Goal: Task Accomplishment & Management: Use online tool/utility

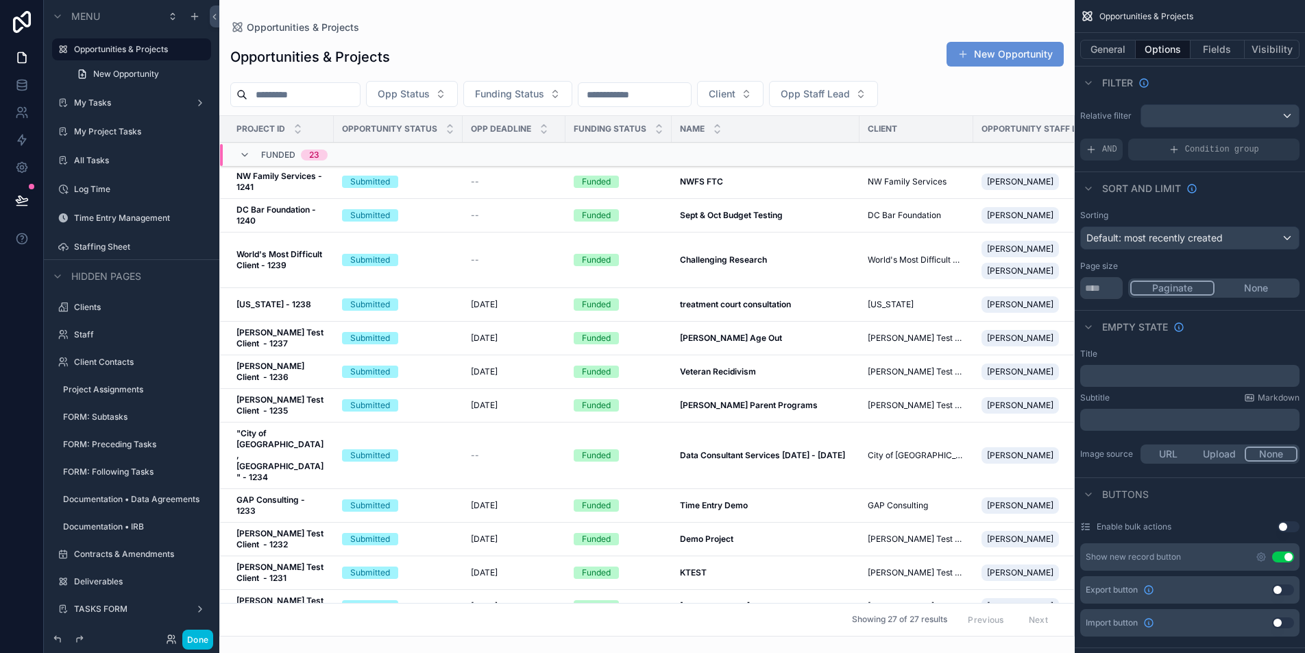
click at [438, 170] on div "scrollable content" at bounding box center [646, 326] width 855 height 653
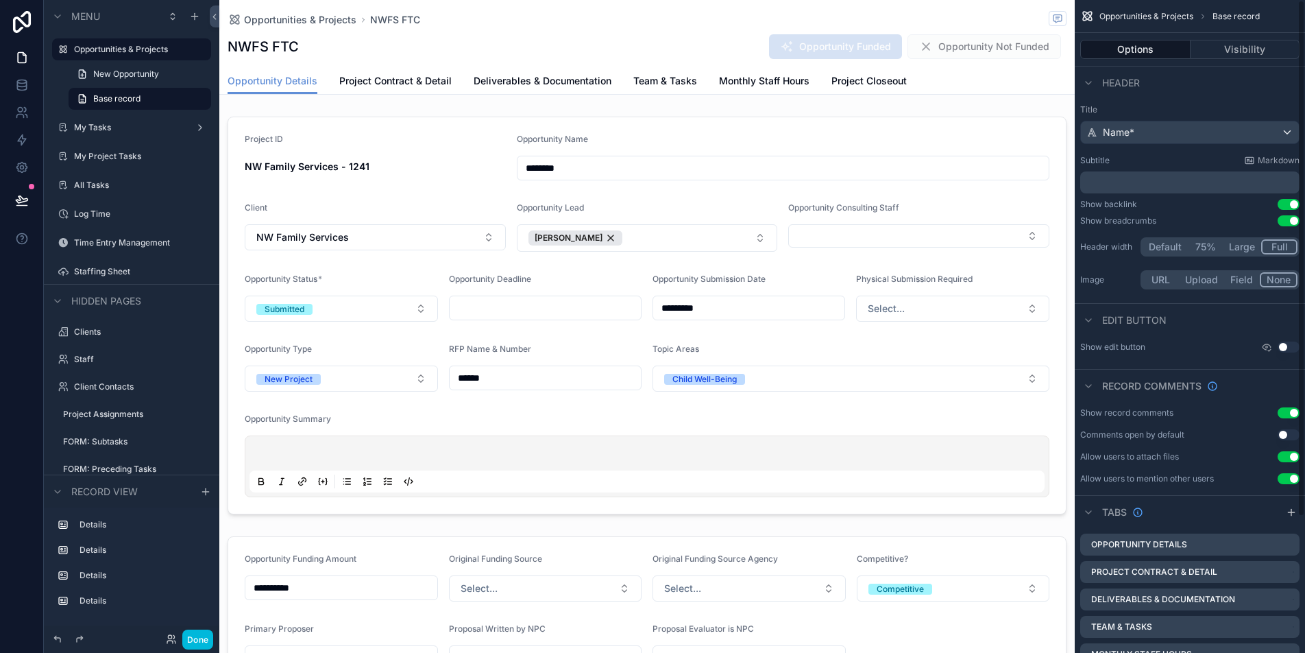
scroll to position [171, 0]
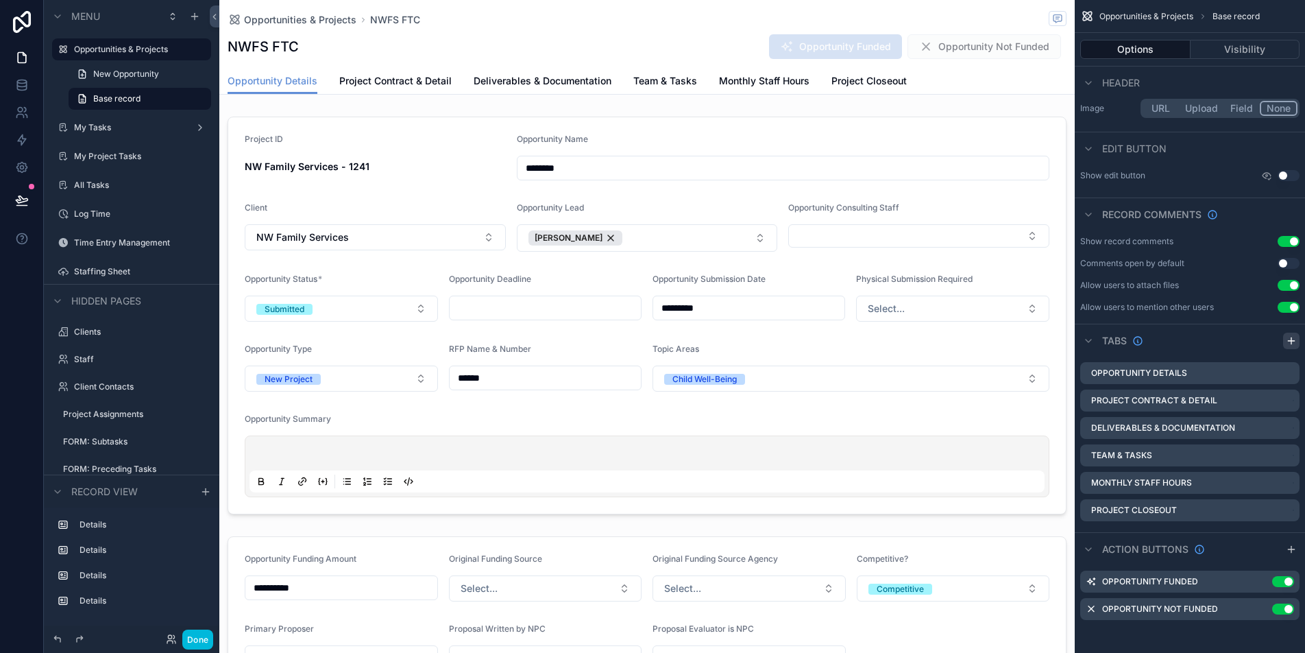
click at [1290, 341] on icon "scrollable content" at bounding box center [1291, 340] width 11 height 11
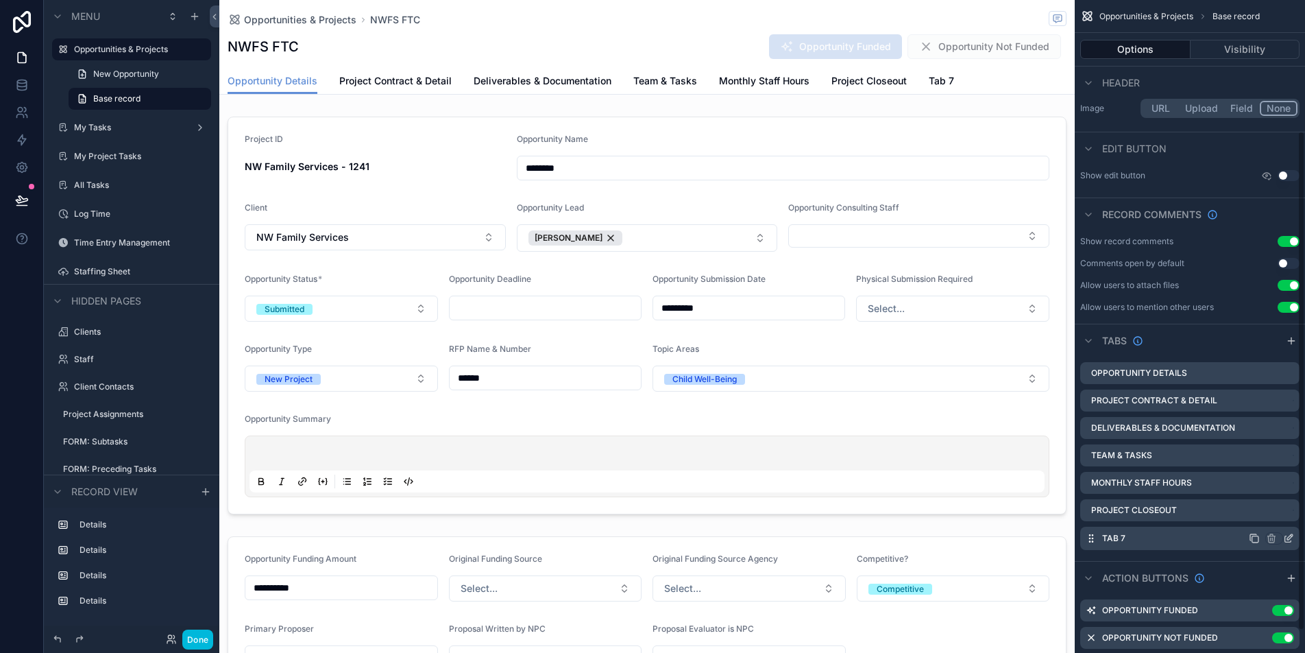
click at [1288, 541] on icon "scrollable content" at bounding box center [1288, 539] width 6 height 6
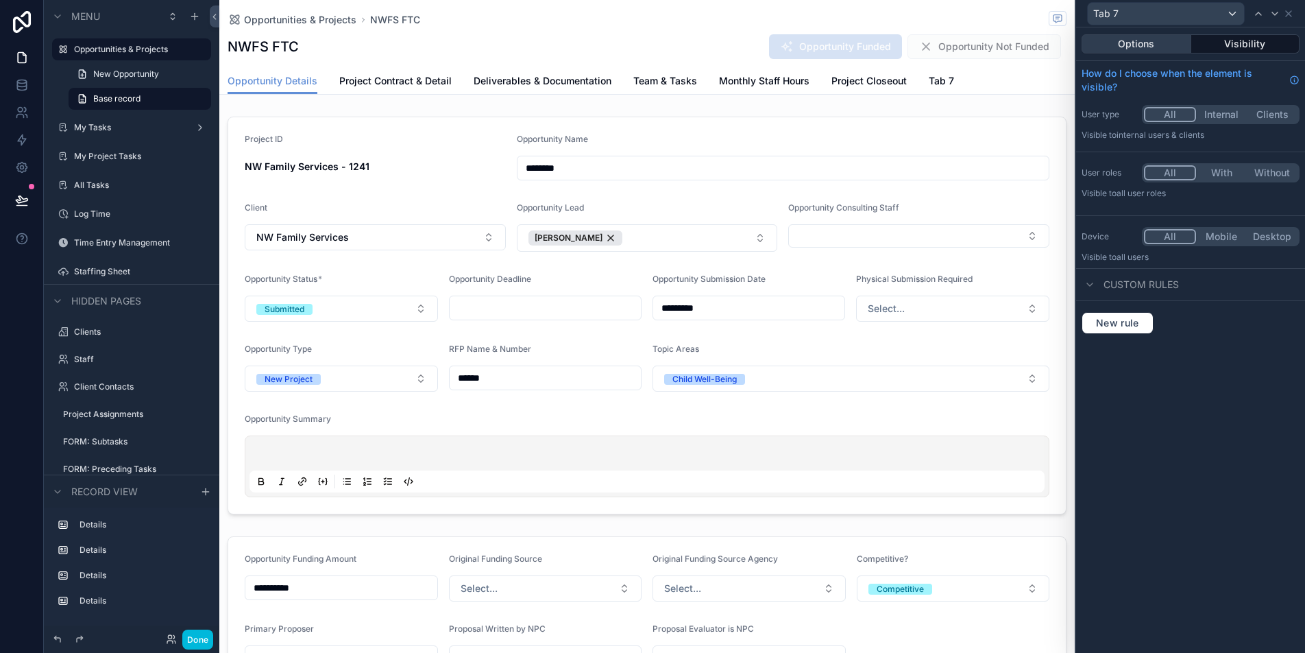
click at [1134, 47] on button "Options" at bounding box center [1137, 43] width 110 height 19
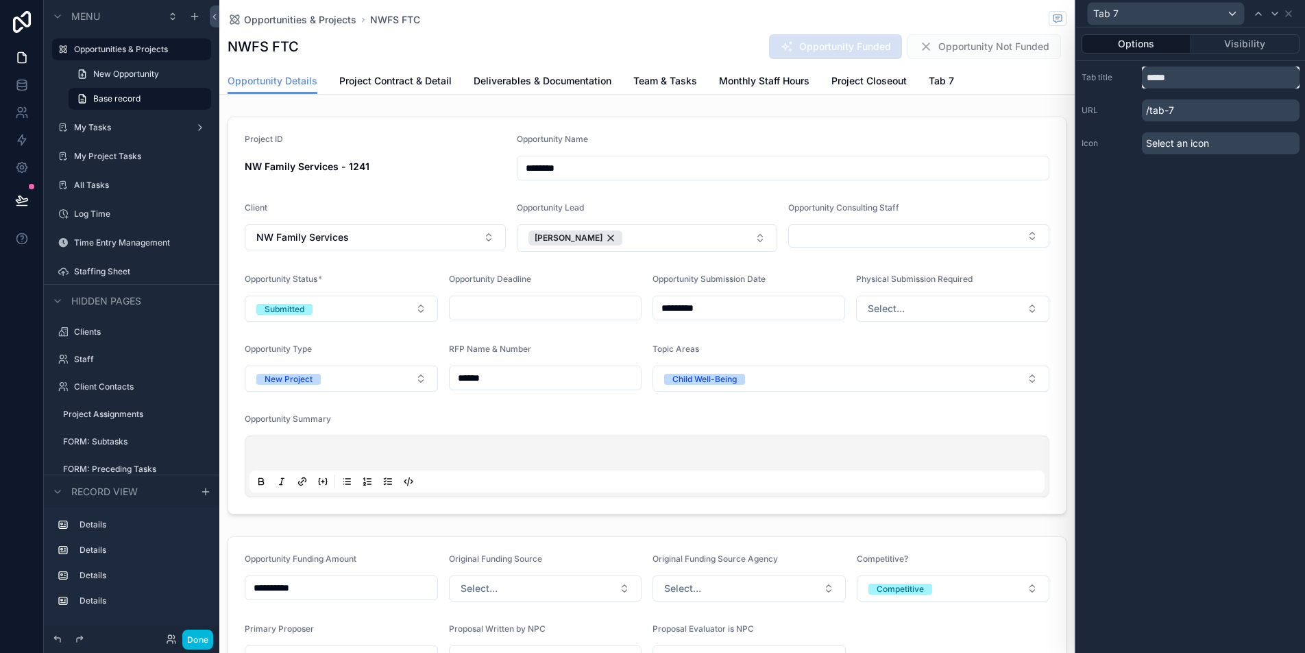
click at [1179, 80] on input "*****" at bounding box center [1221, 77] width 158 height 22
type input "**********"
click at [957, 81] on span "[TEMP] Demo" at bounding box center [960, 81] width 62 height 14
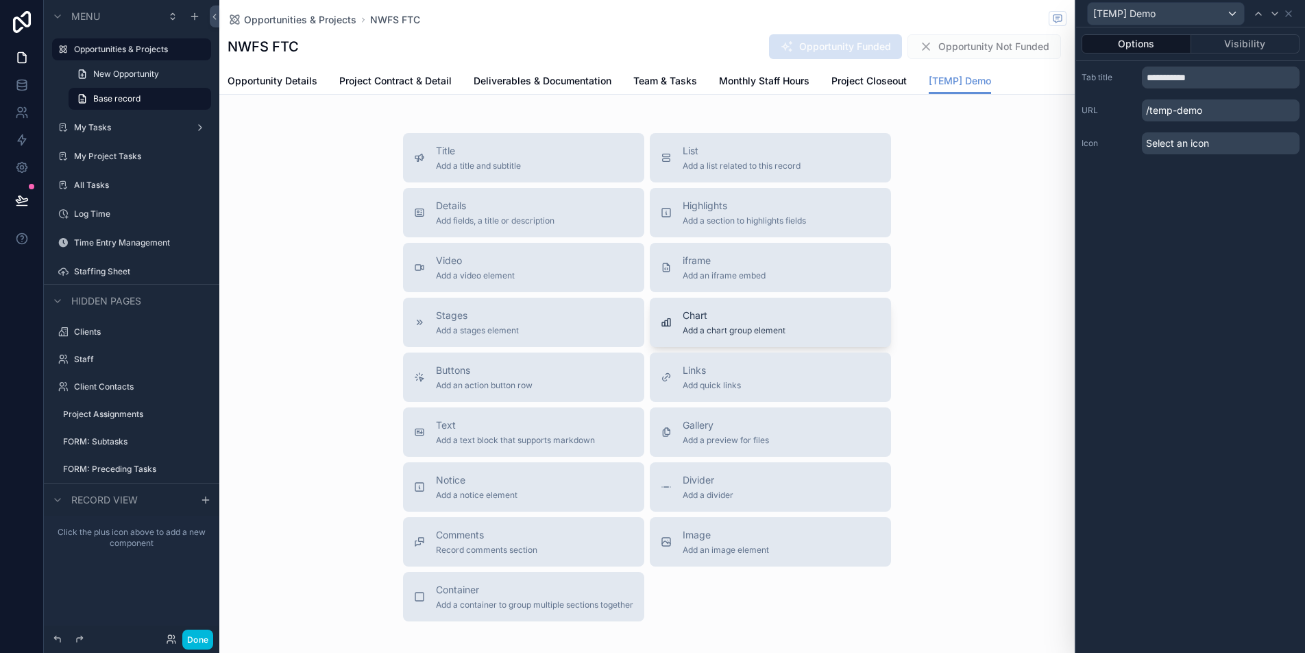
click at [724, 327] on span "Add a chart group element" at bounding box center [734, 330] width 103 height 11
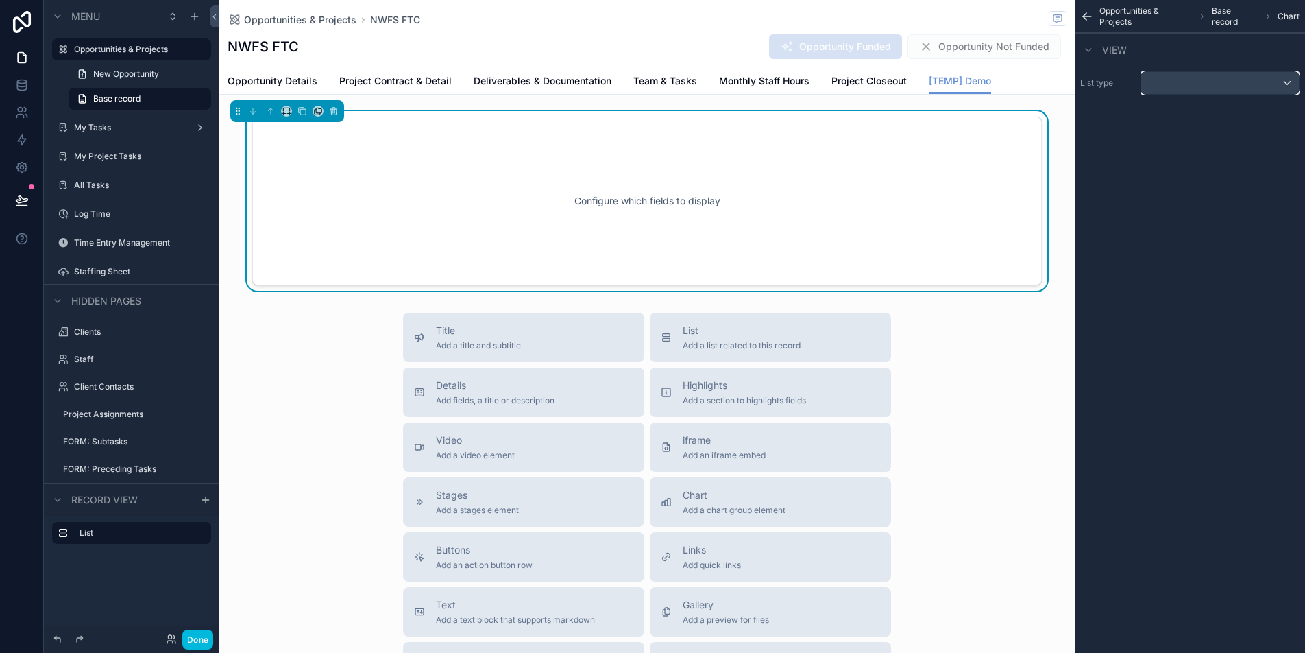
click at [1200, 87] on div "scrollable content" at bounding box center [1220, 83] width 158 height 22
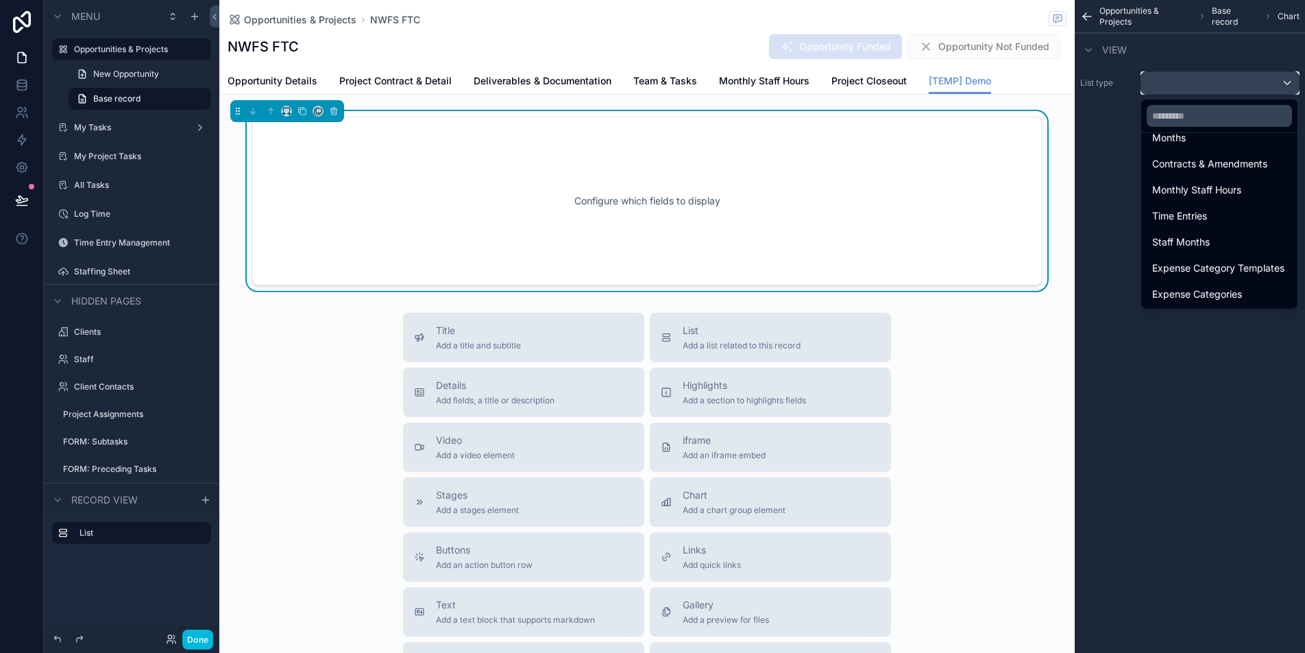
scroll to position [373, 0]
click at [1182, 197] on span "Monthly Staff Hours" at bounding box center [1196, 189] width 89 height 16
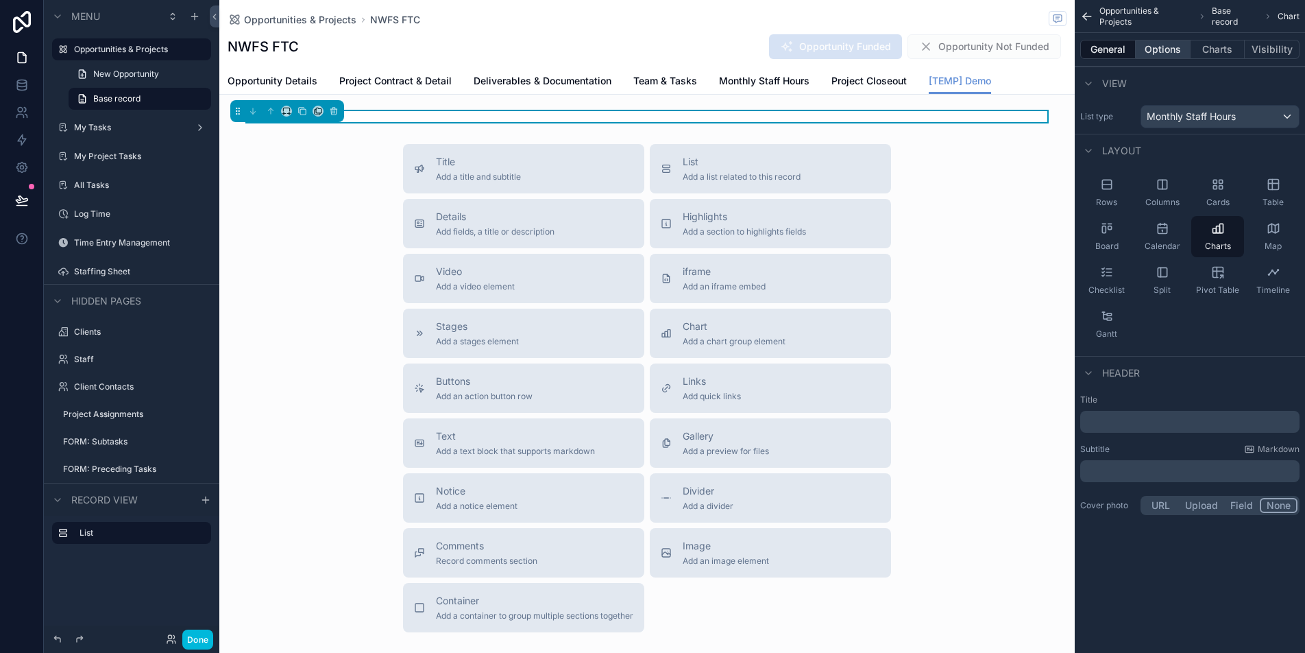
click at [1160, 46] on button "Options" at bounding box center [1163, 49] width 55 height 19
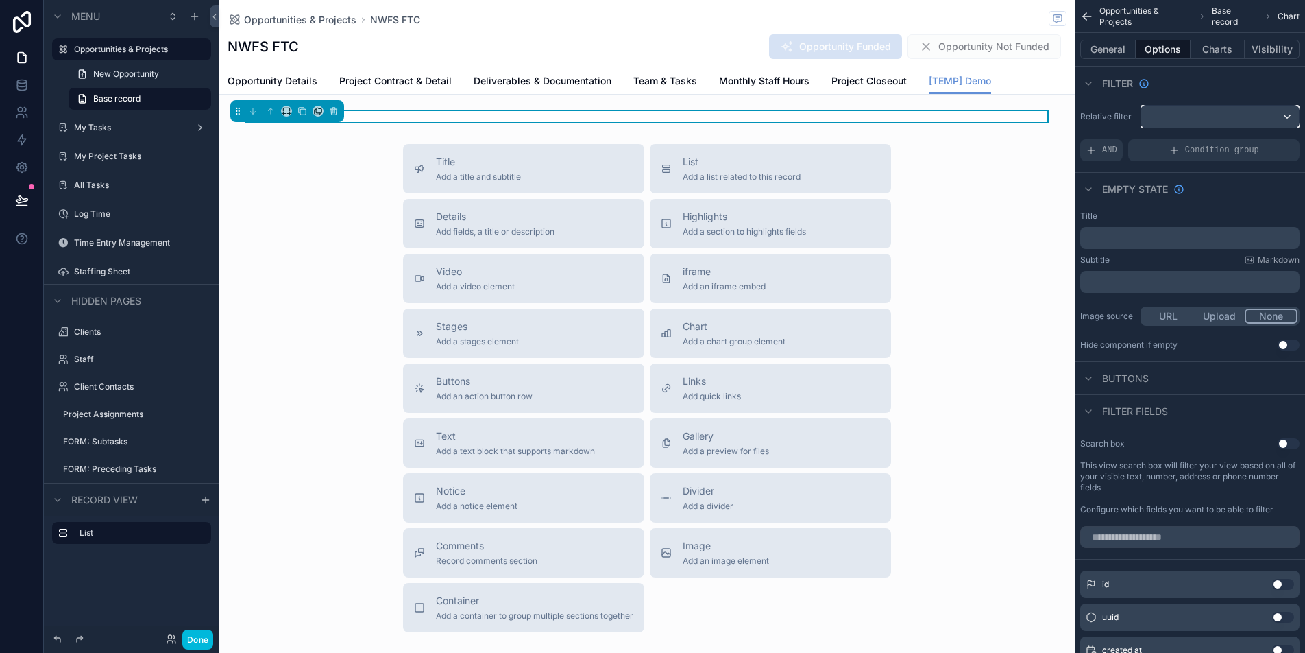
click at [1185, 117] on div "scrollable content" at bounding box center [1220, 117] width 158 height 22
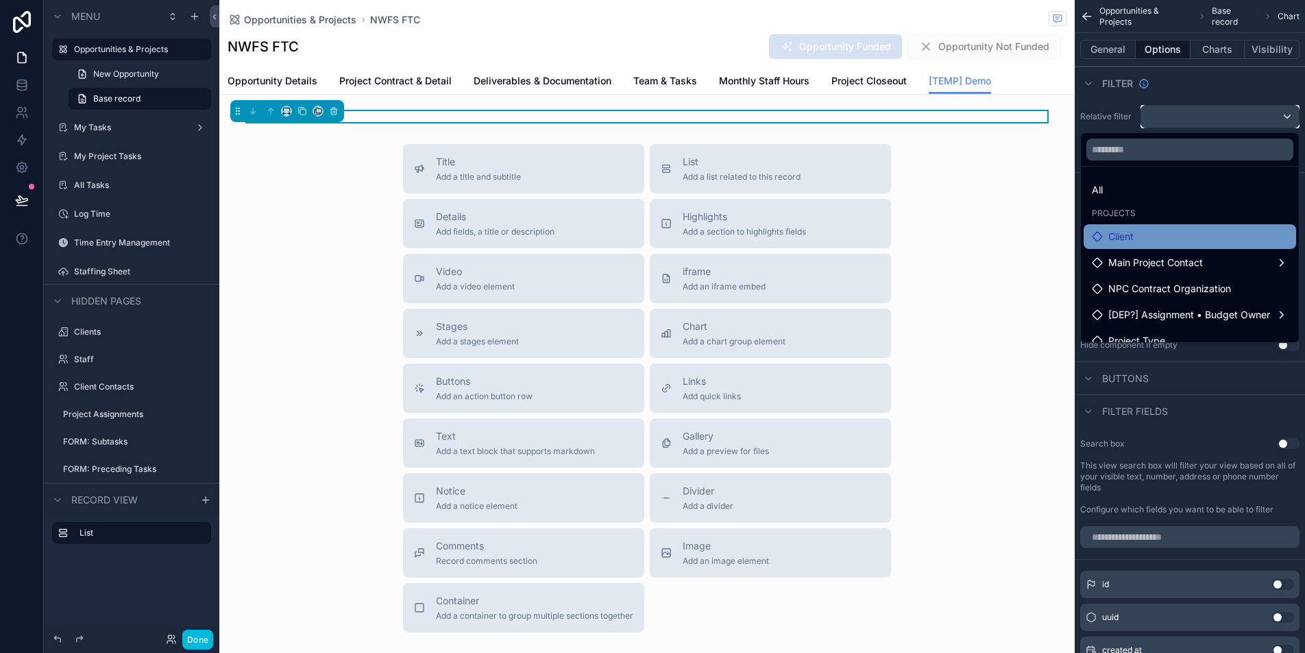
scroll to position [118, 0]
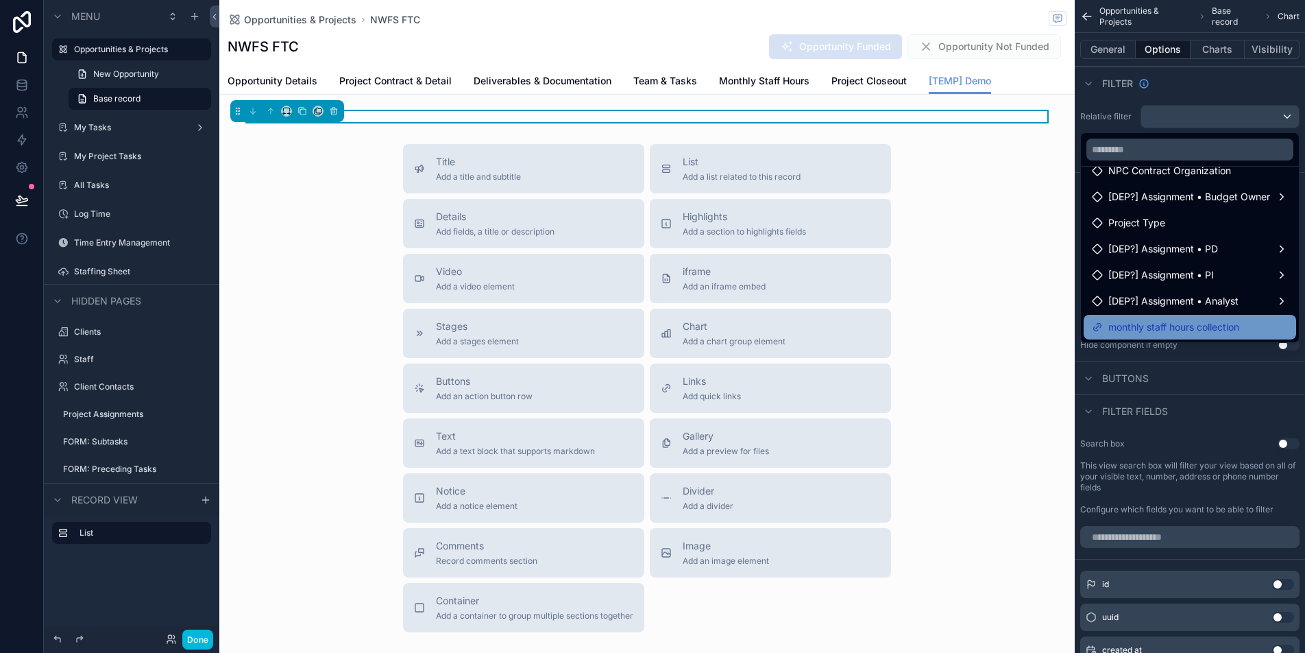
click at [1150, 325] on span "monthly staff hours collection" at bounding box center [1173, 327] width 131 height 16
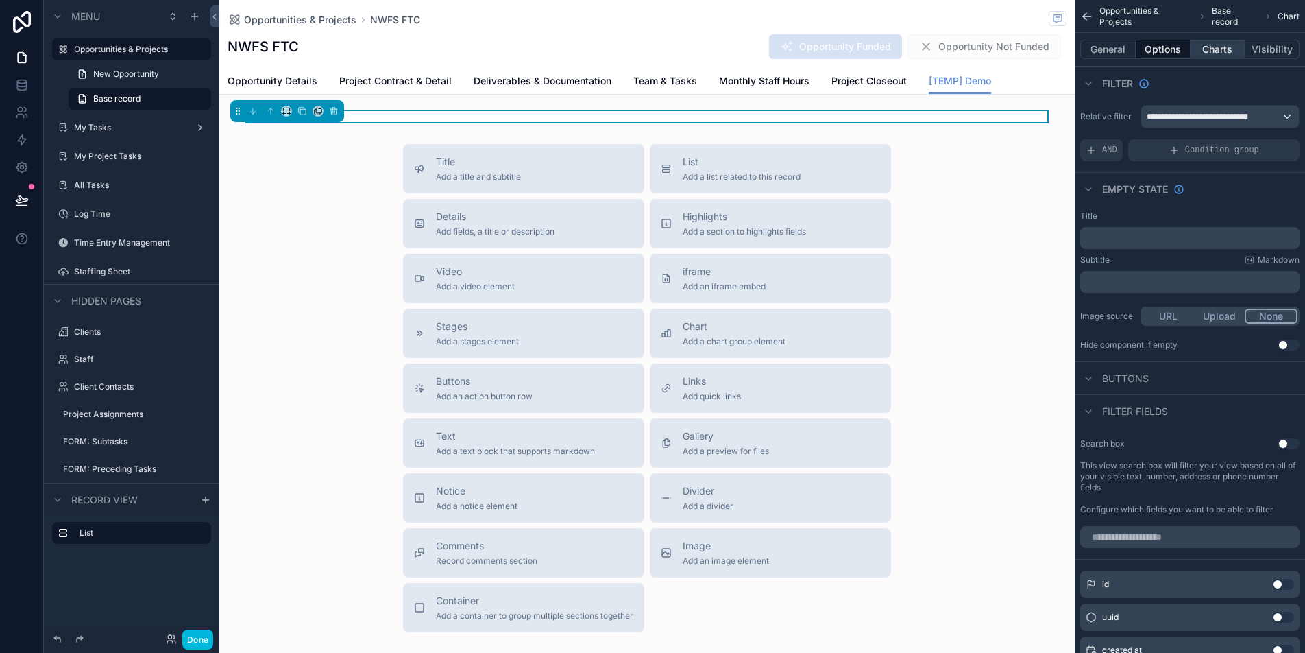
click at [1213, 49] on button "Charts" at bounding box center [1218, 49] width 55 height 19
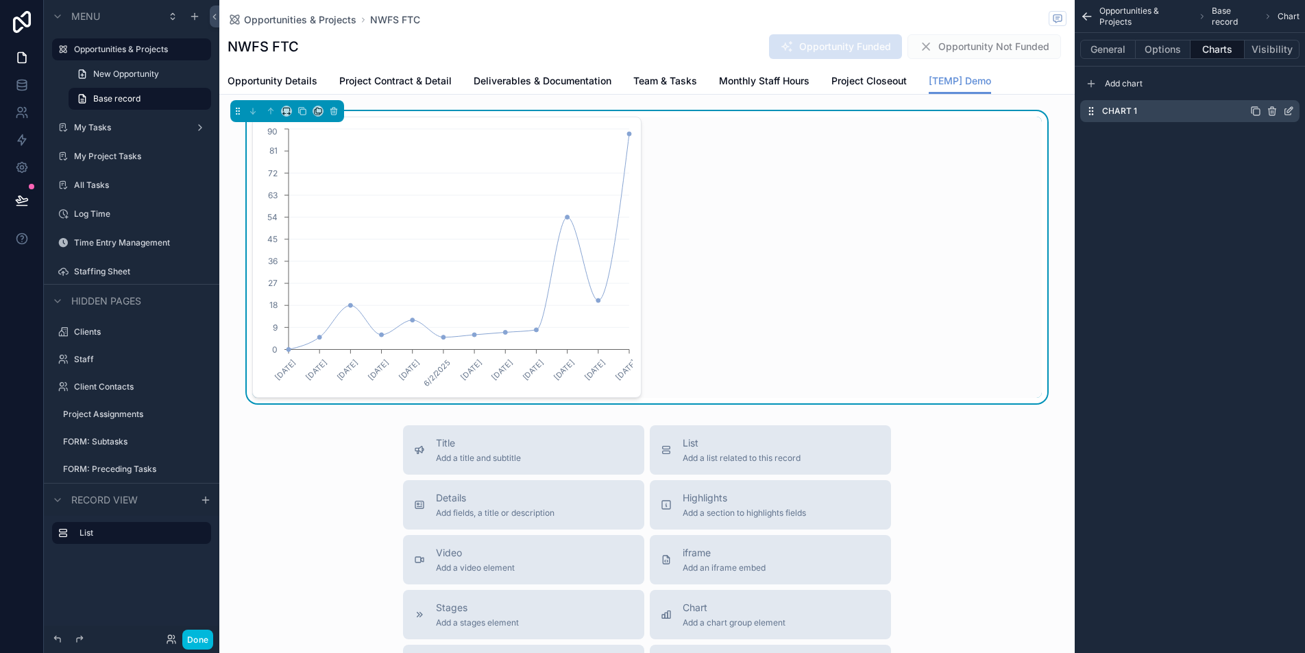
click at [1288, 108] on icon "scrollable content" at bounding box center [1288, 111] width 11 height 11
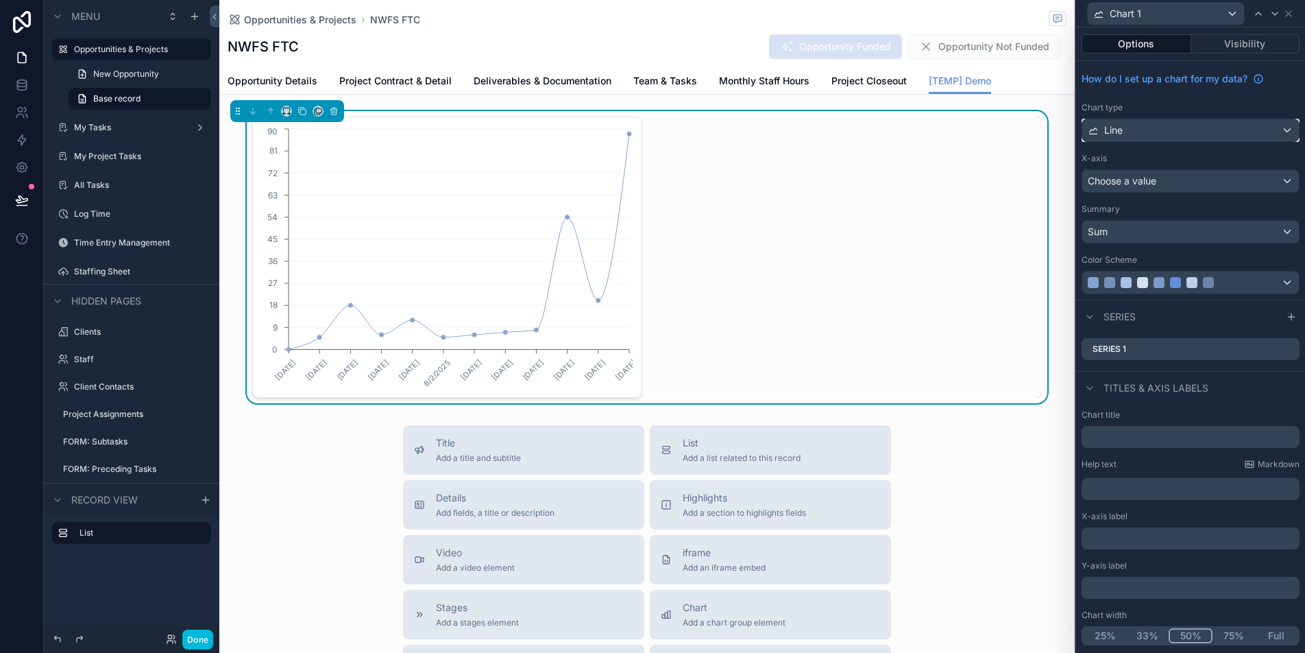
click at [1182, 127] on div "Line" at bounding box center [1190, 130] width 217 height 22
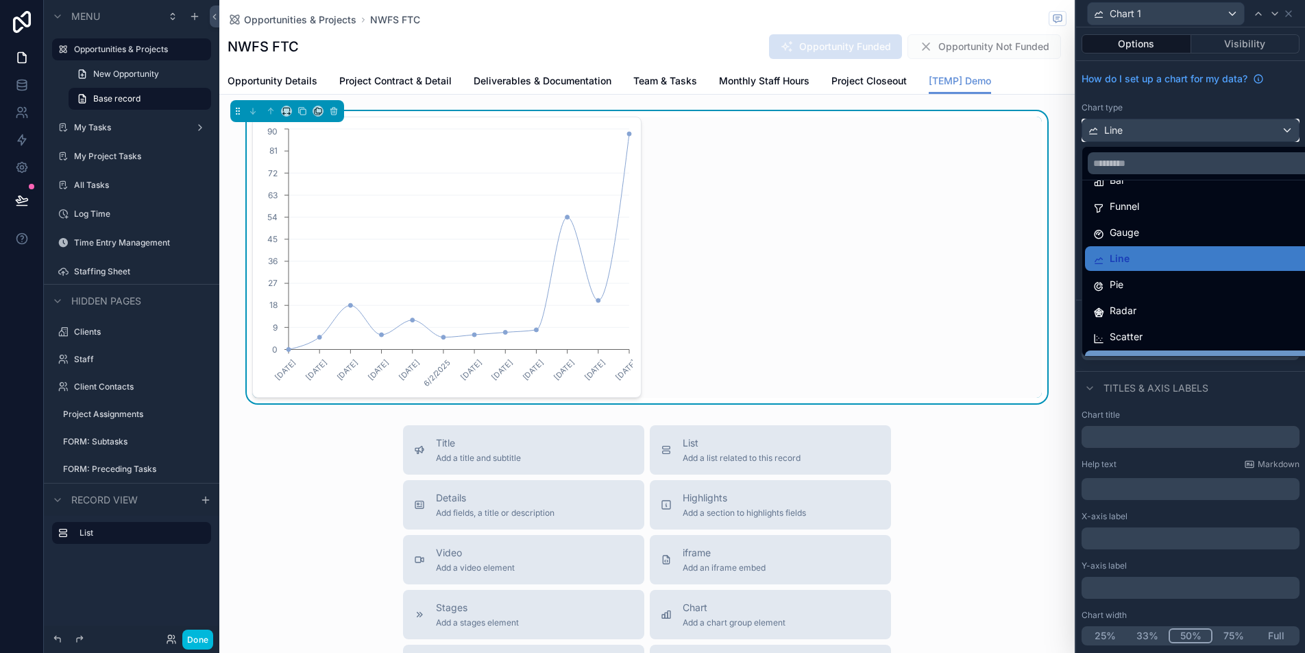
scroll to position [0, 0]
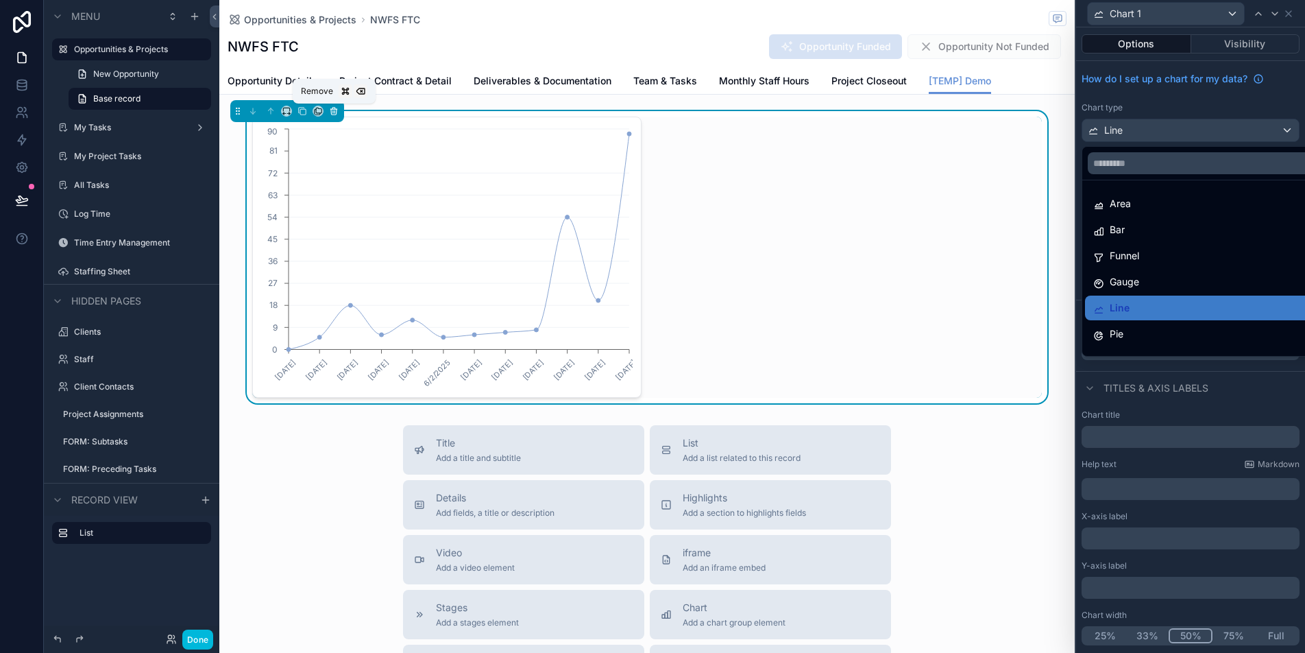
click at [331, 111] on icon "scrollable content" at bounding box center [333, 111] width 5 height 5
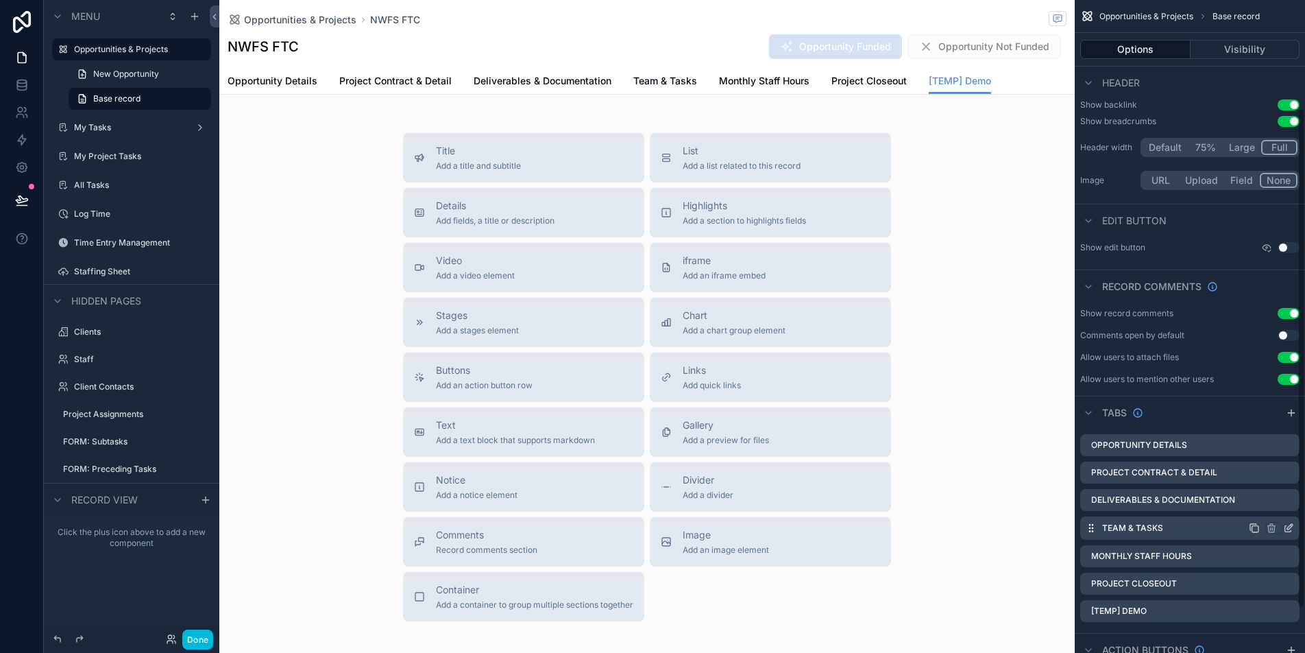
scroll to position [141, 0]
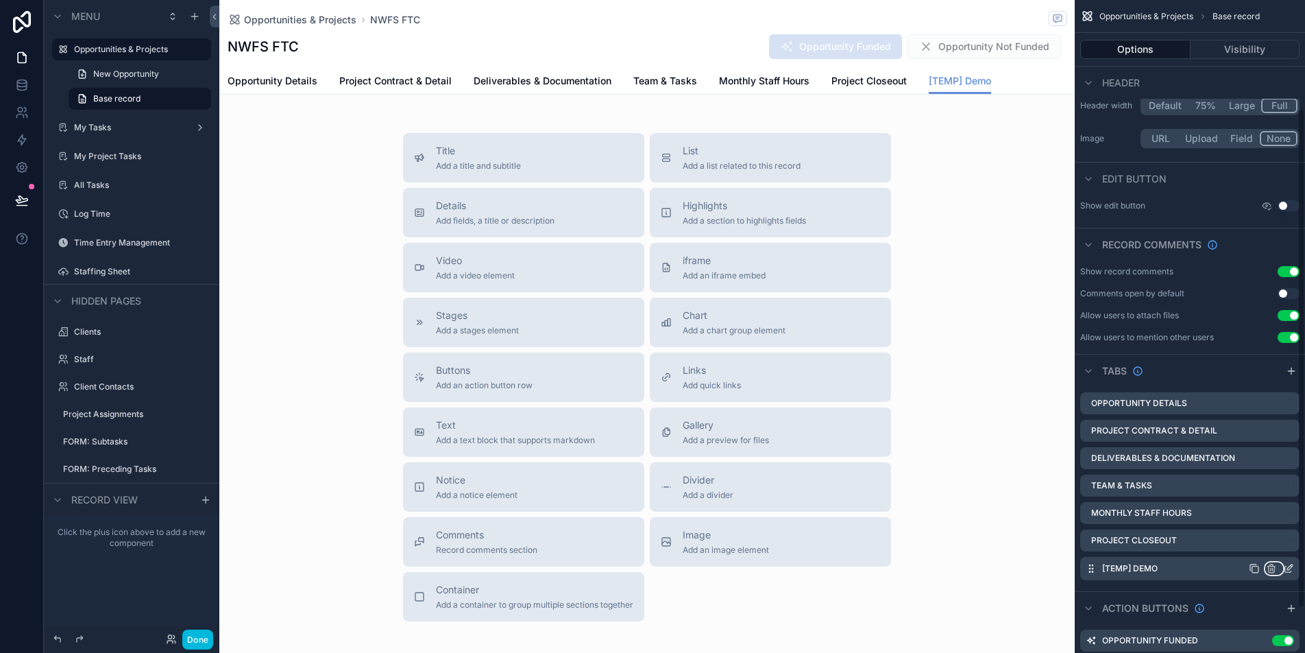
click at [1272, 568] on icon "scrollable content" at bounding box center [1272, 569] width 0 height 3
click at [196, 18] on div "scrollable content" at bounding box center [652, 326] width 1305 height 653
click at [194, 21] on icon "scrollable content" at bounding box center [194, 16] width 11 height 11
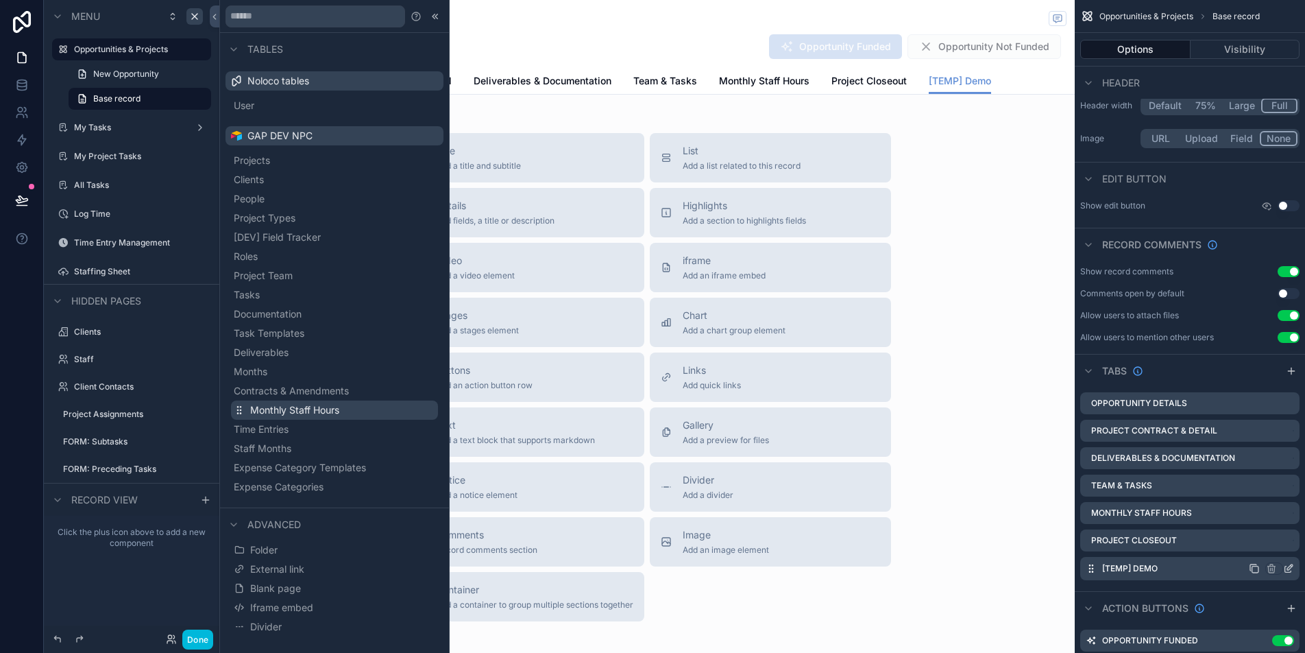
click at [335, 408] on span "Monthly Staff Hours" at bounding box center [294, 410] width 89 height 14
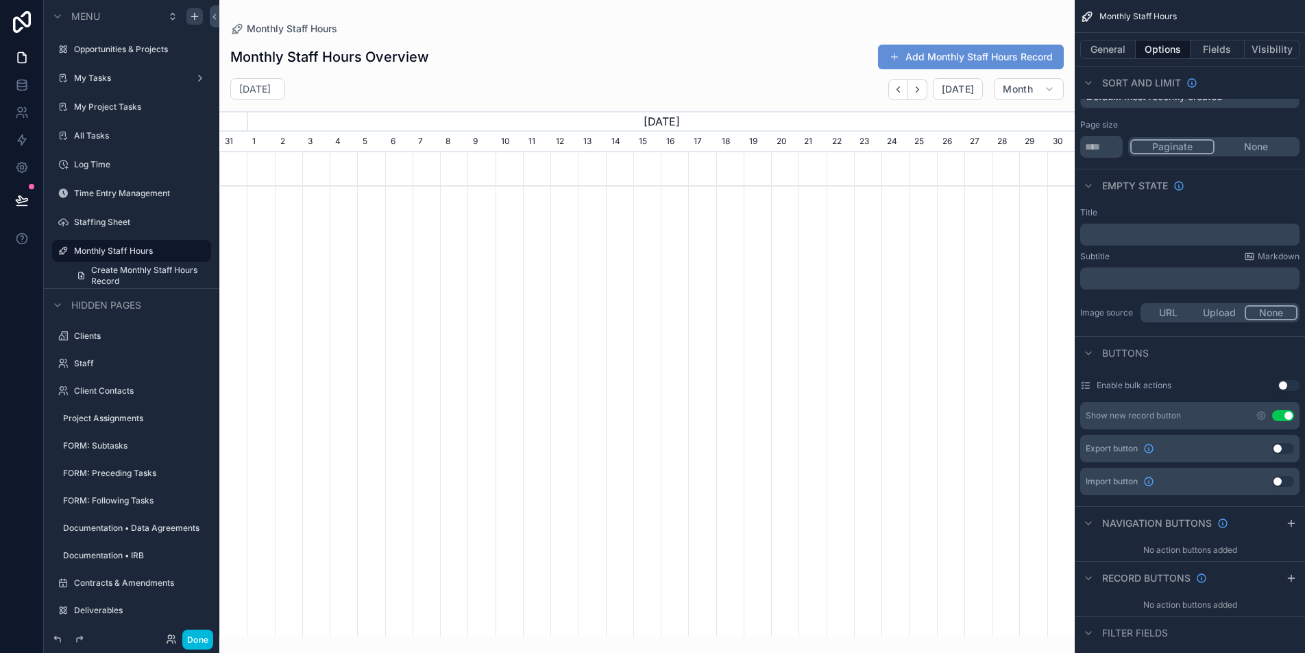
scroll to position [0, 855]
click at [1119, 49] on button "General" at bounding box center [1108, 49] width 56 height 19
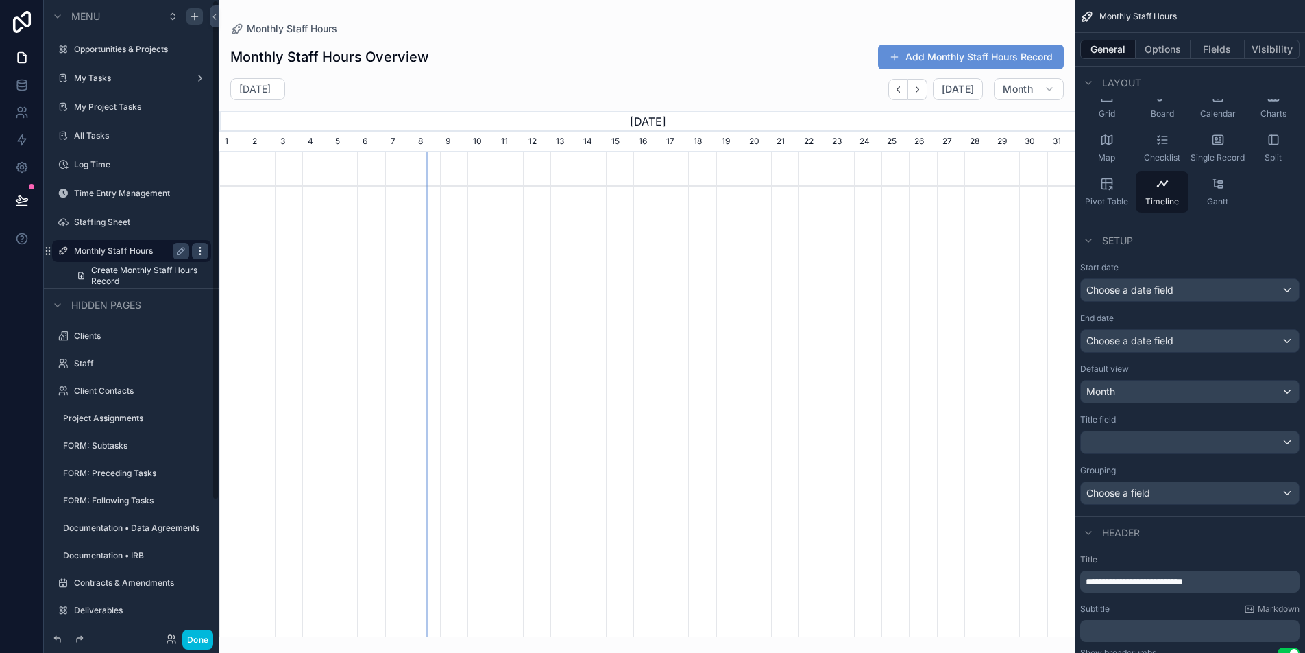
click at [198, 250] on icon "scrollable content" at bounding box center [200, 250] width 11 height 11
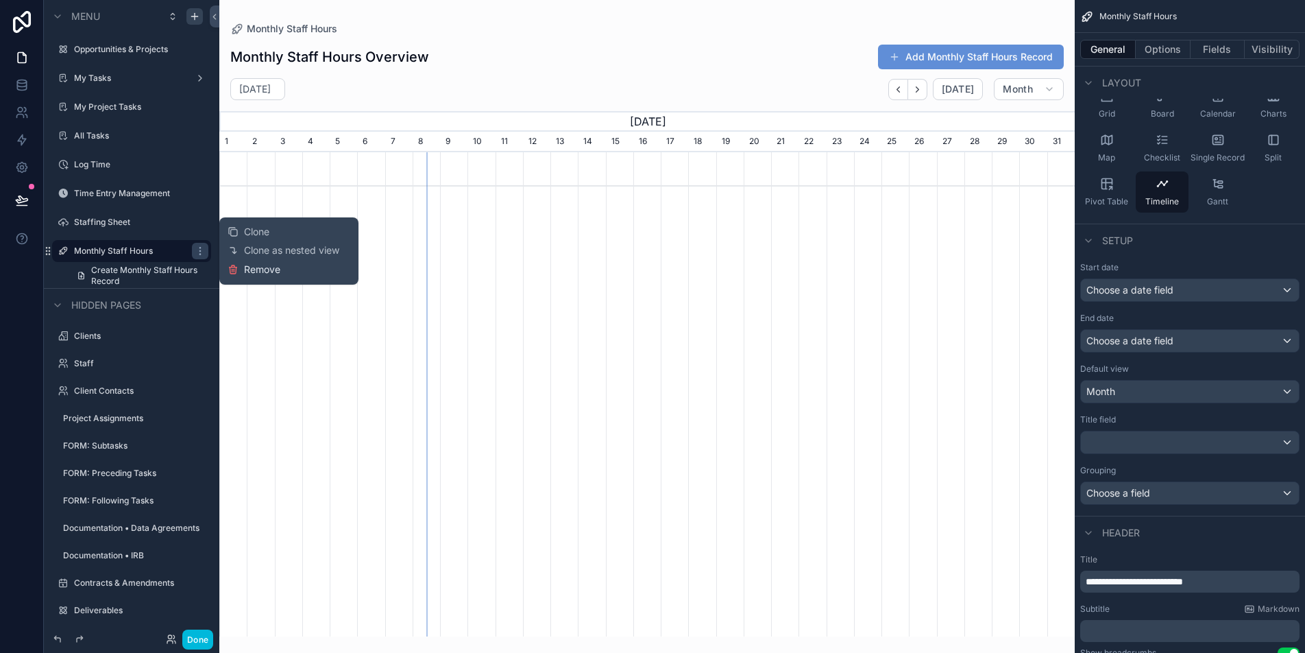
click at [246, 274] on span "Remove" at bounding box center [262, 270] width 36 height 14
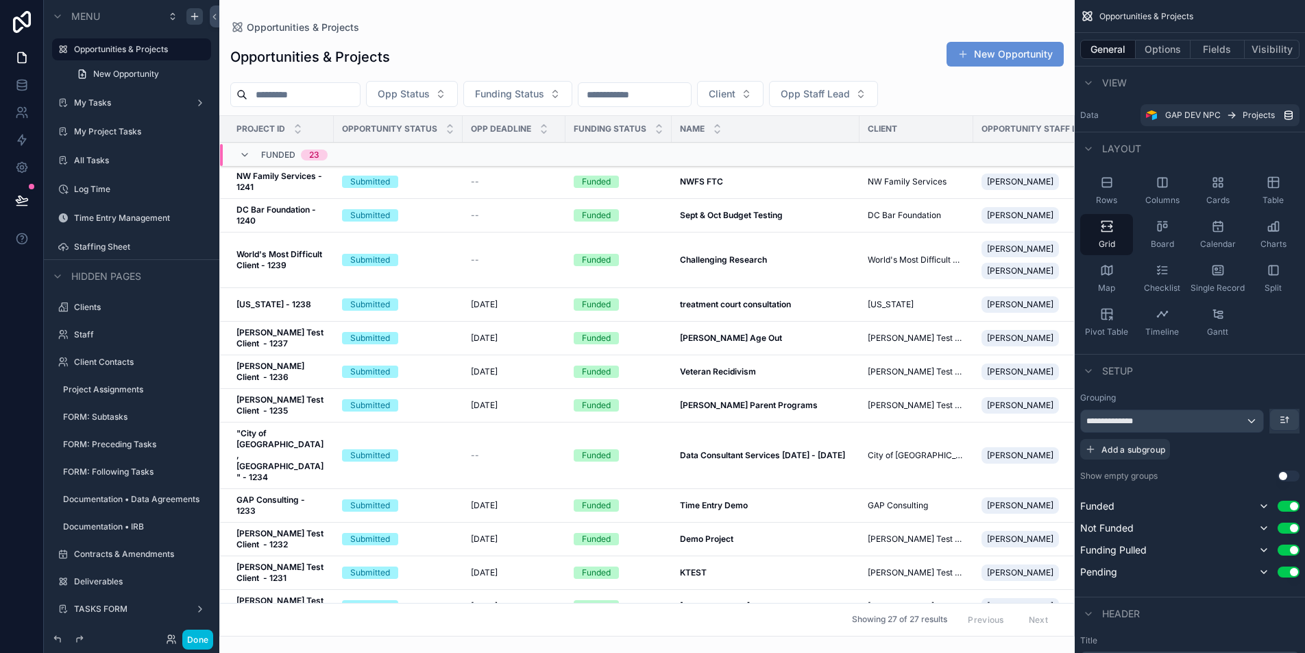
click at [571, 186] on div "scrollable content" at bounding box center [646, 326] width 855 height 653
click at [533, 184] on div "--" at bounding box center [514, 181] width 86 height 11
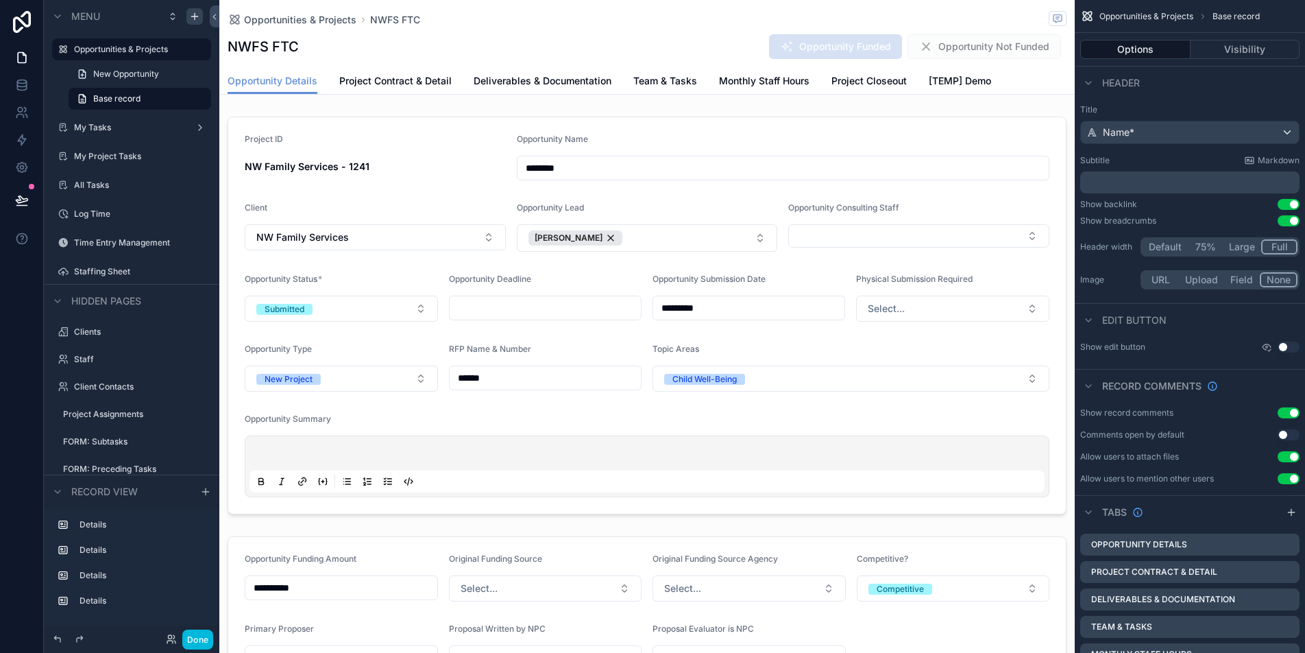
click at [940, 77] on span "[TEMP] Demo" at bounding box center [960, 81] width 62 height 14
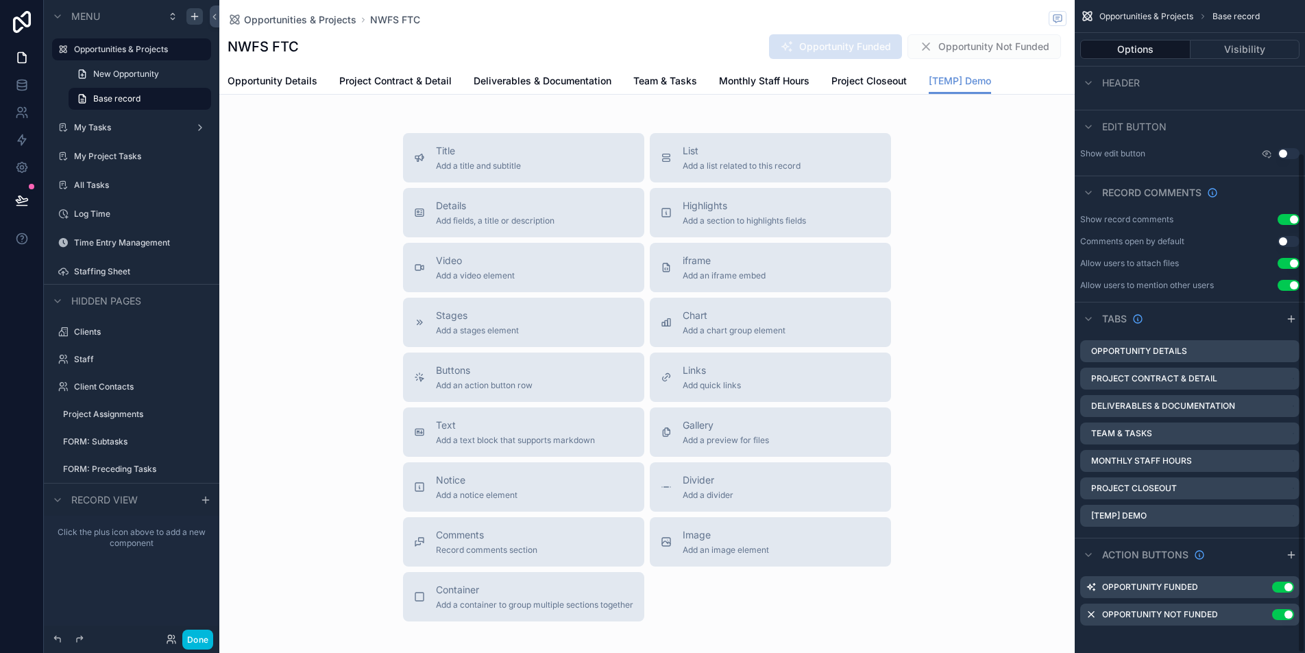
scroll to position [199, 0]
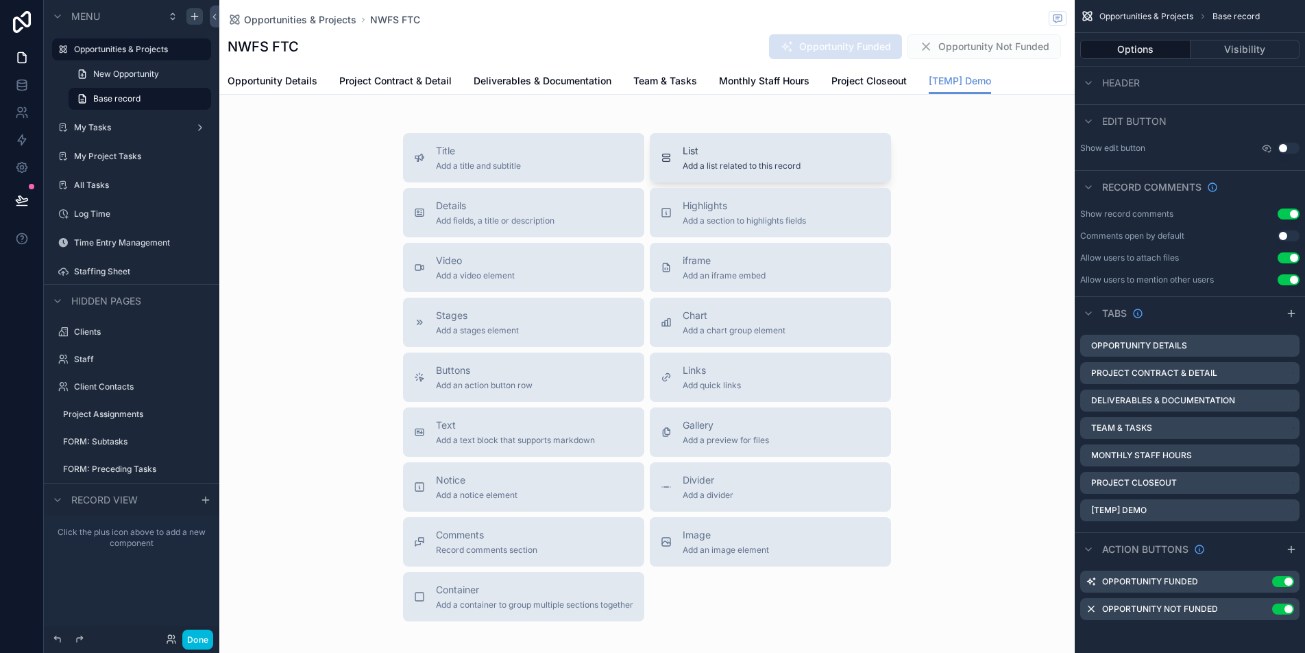
click at [710, 156] on span "List" at bounding box center [742, 151] width 118 height 14
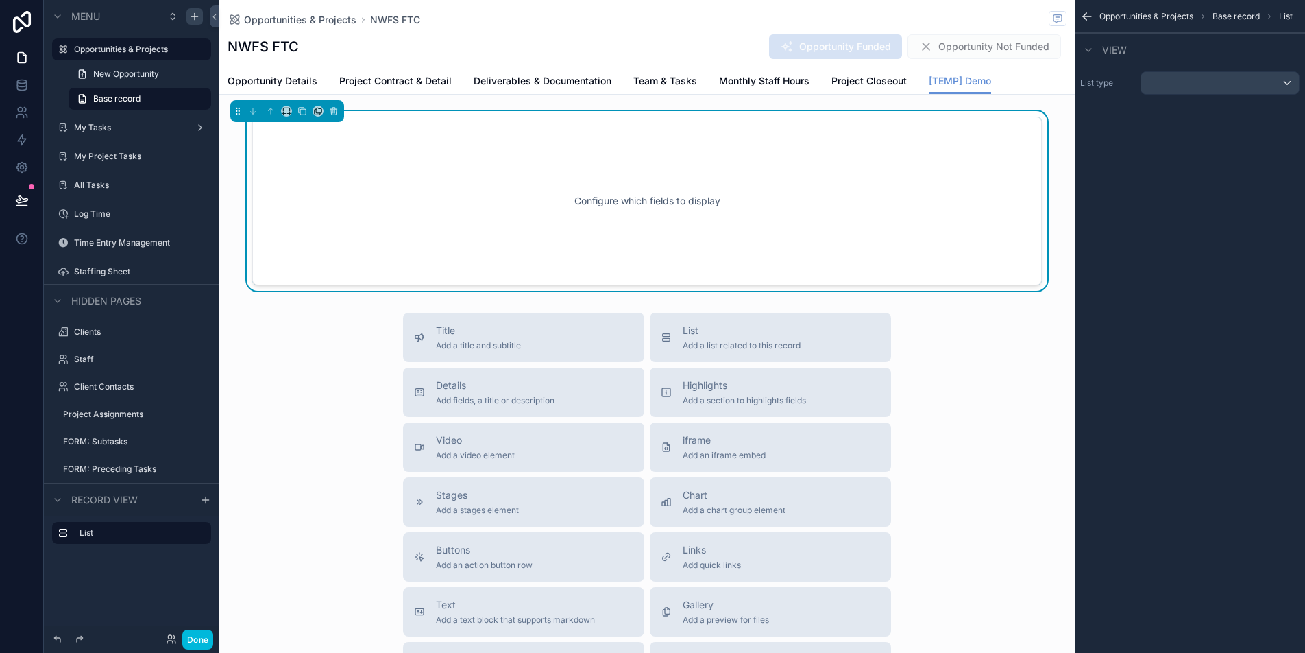
scroll to position [0, 0]
click at [1233, 79] on div "scrollable content" at bounding box center [1220, 83] width 158 height 22
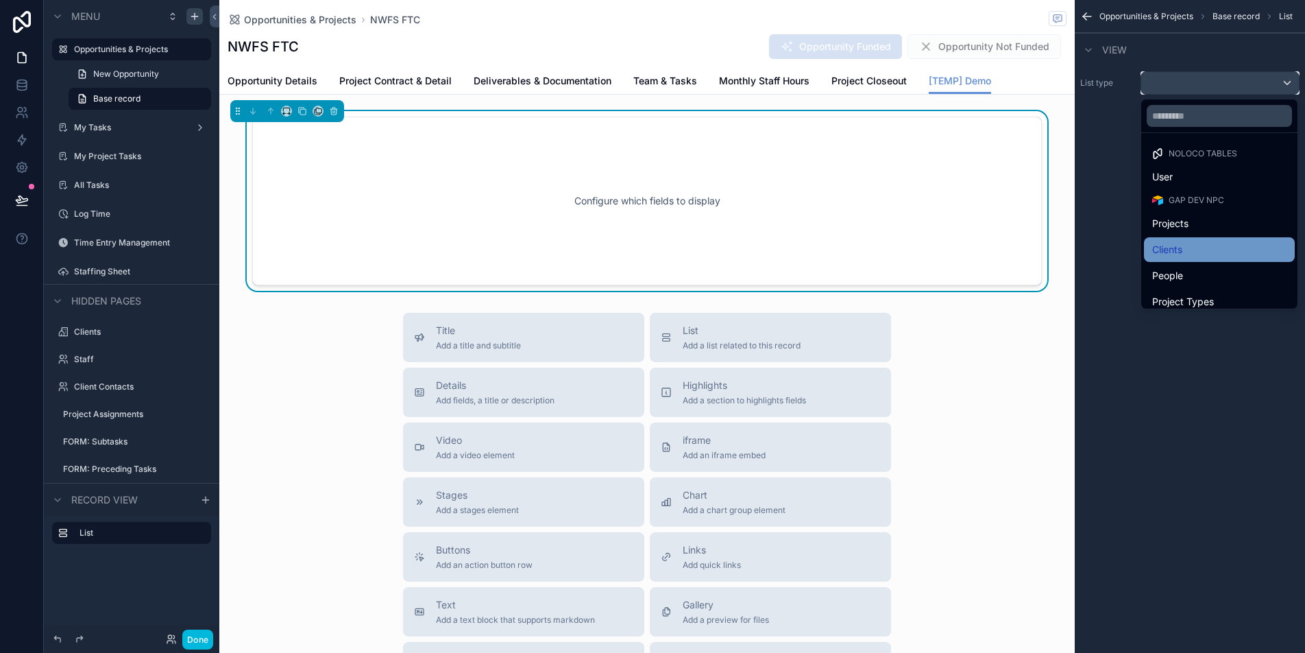
scroll to position [373, 0]
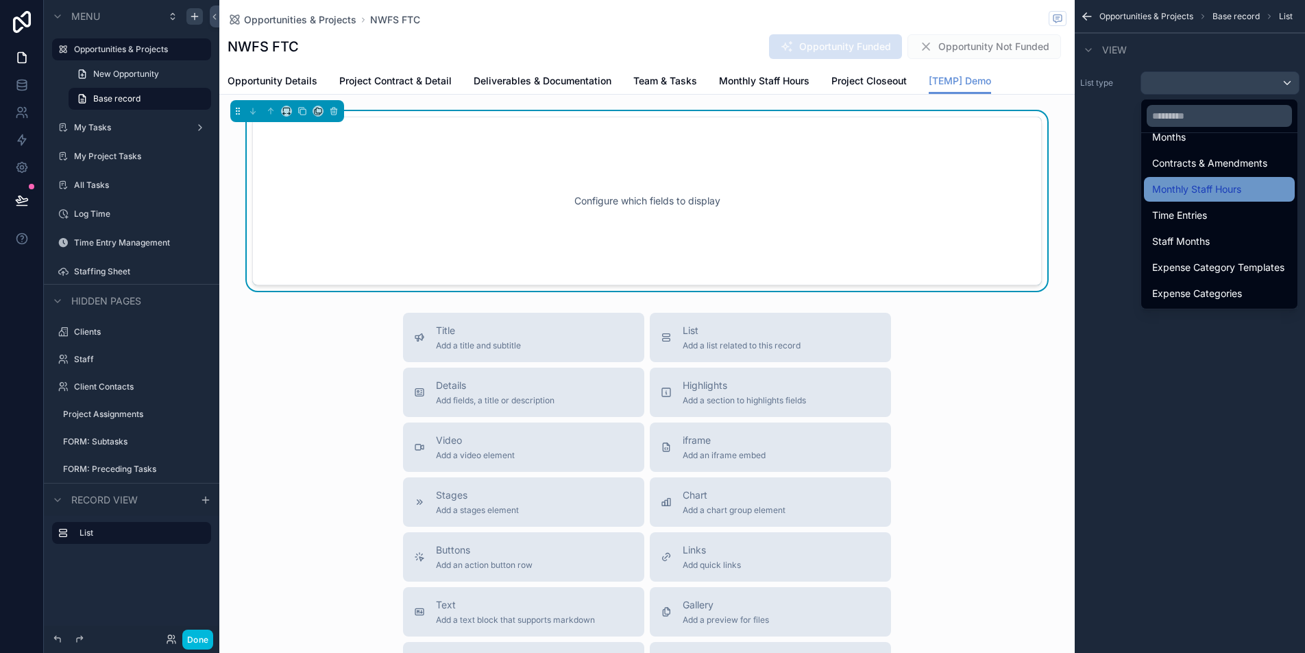
click at [1203, 184] on span "Monthly Staff Hours" at bounding box center [1196, 189] width 89 height 16
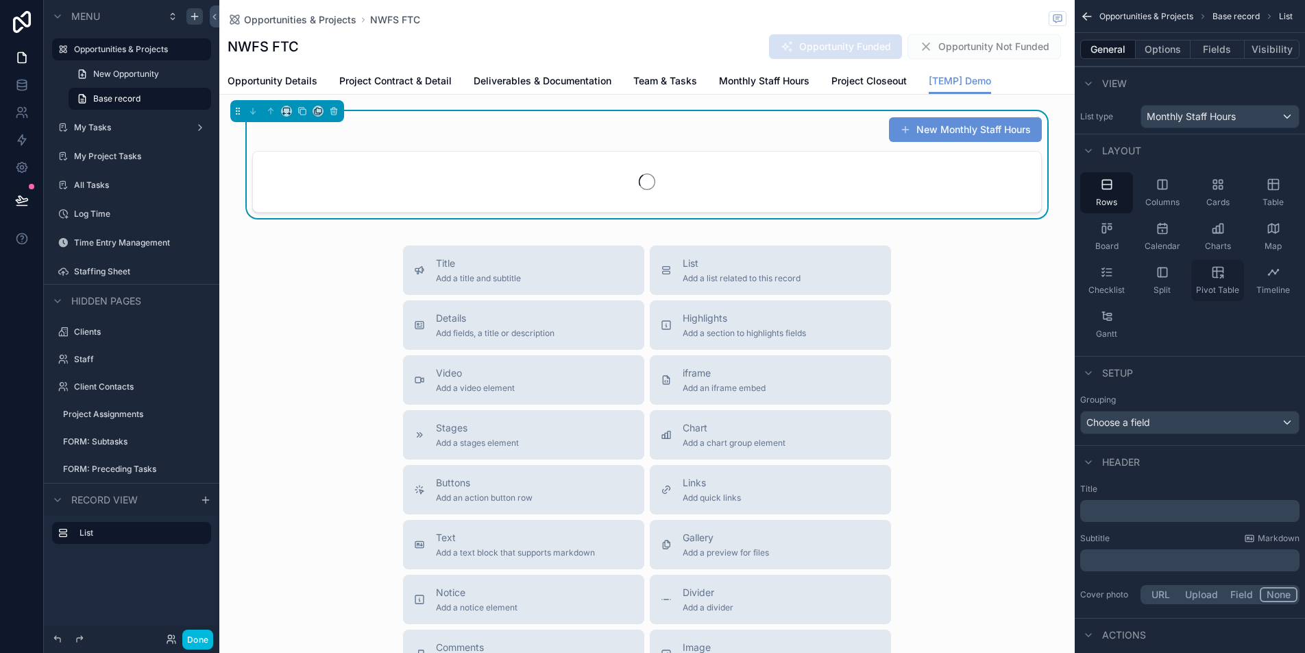
click at [1217, 288] on span "Pivot Table" at bounding box center [1217, 289] width 43 height 11
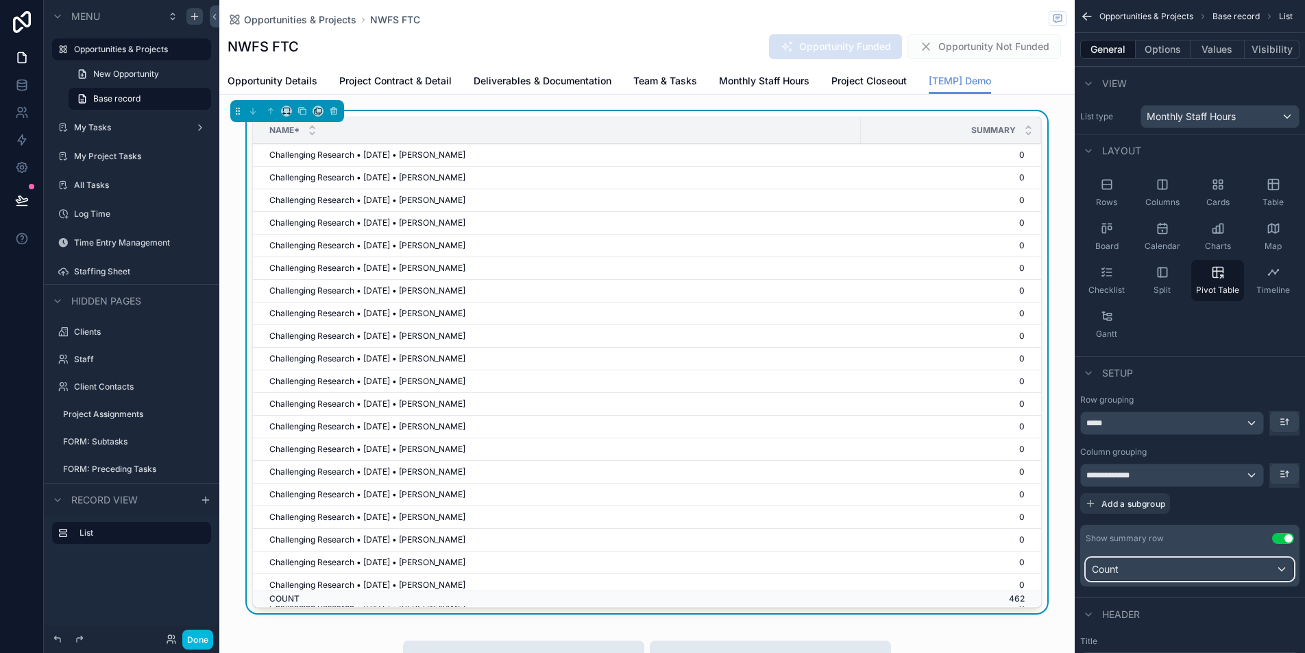
click at [1179, 569] on div "Count" at bounding box center [1189, 569] width 207 height 22
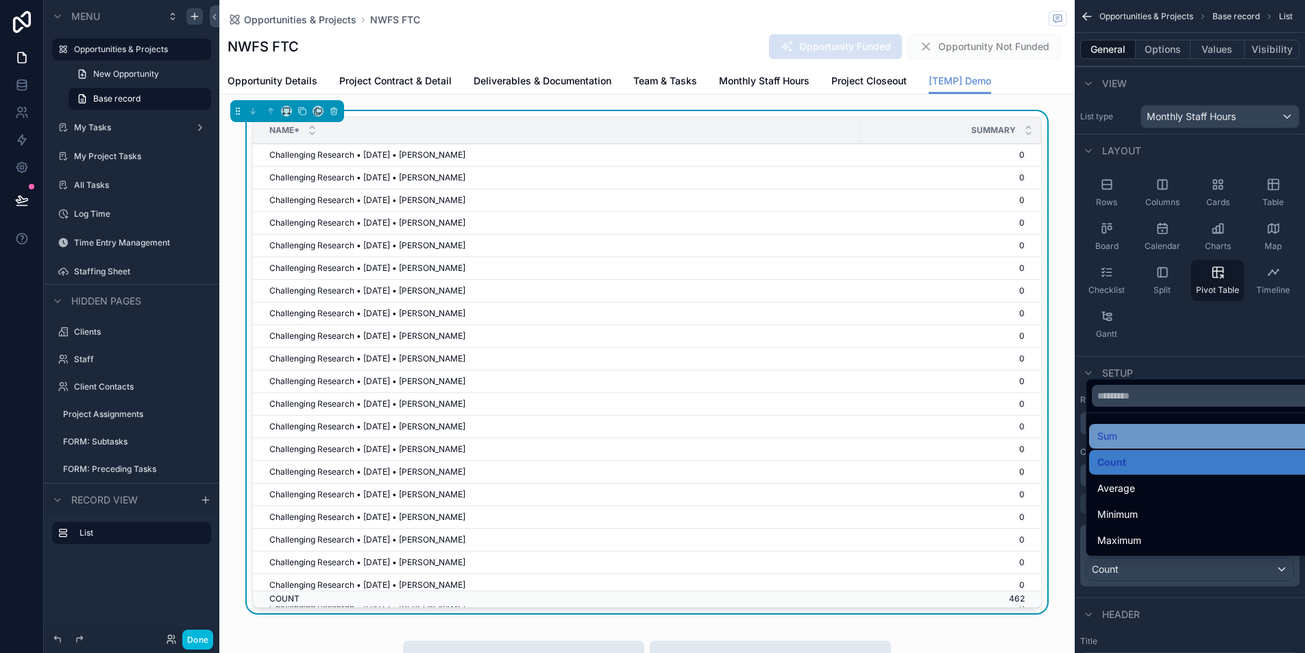
click at [1130, 438] on div "Sum" at bounding box center [1205, 436] width 217 height 16
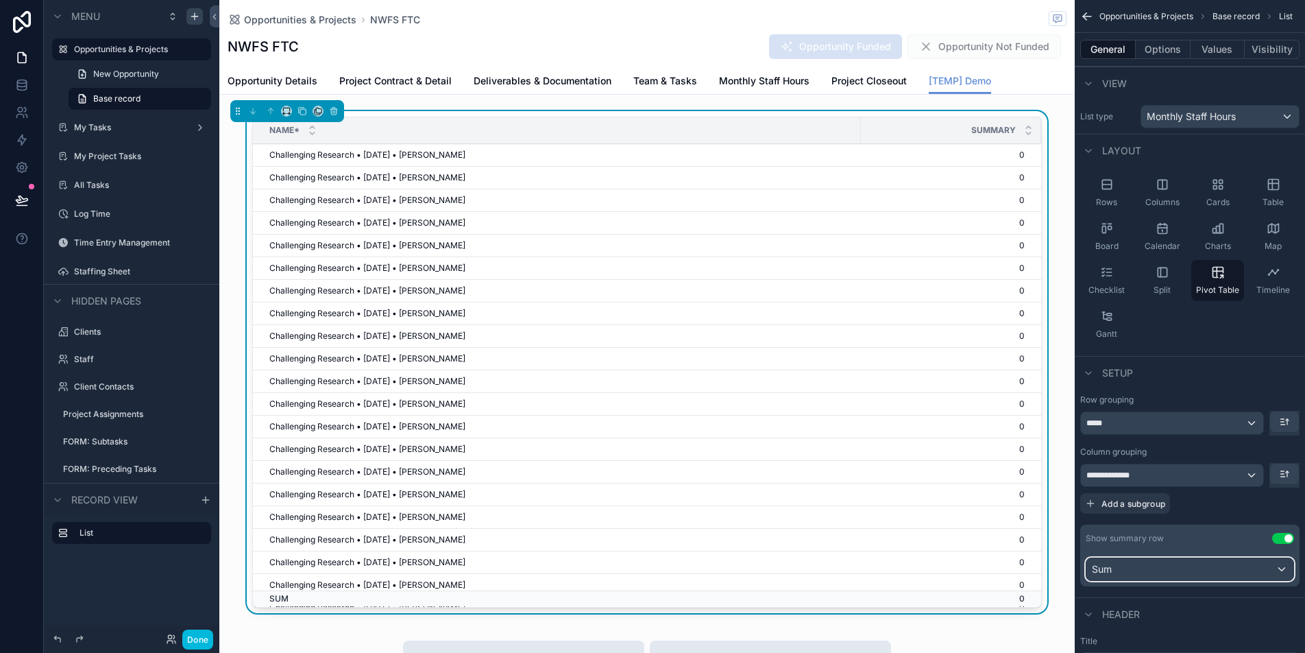
click at [1171, 563] on div "Sum" at bounding box center [1189, 569] width 207 height 22
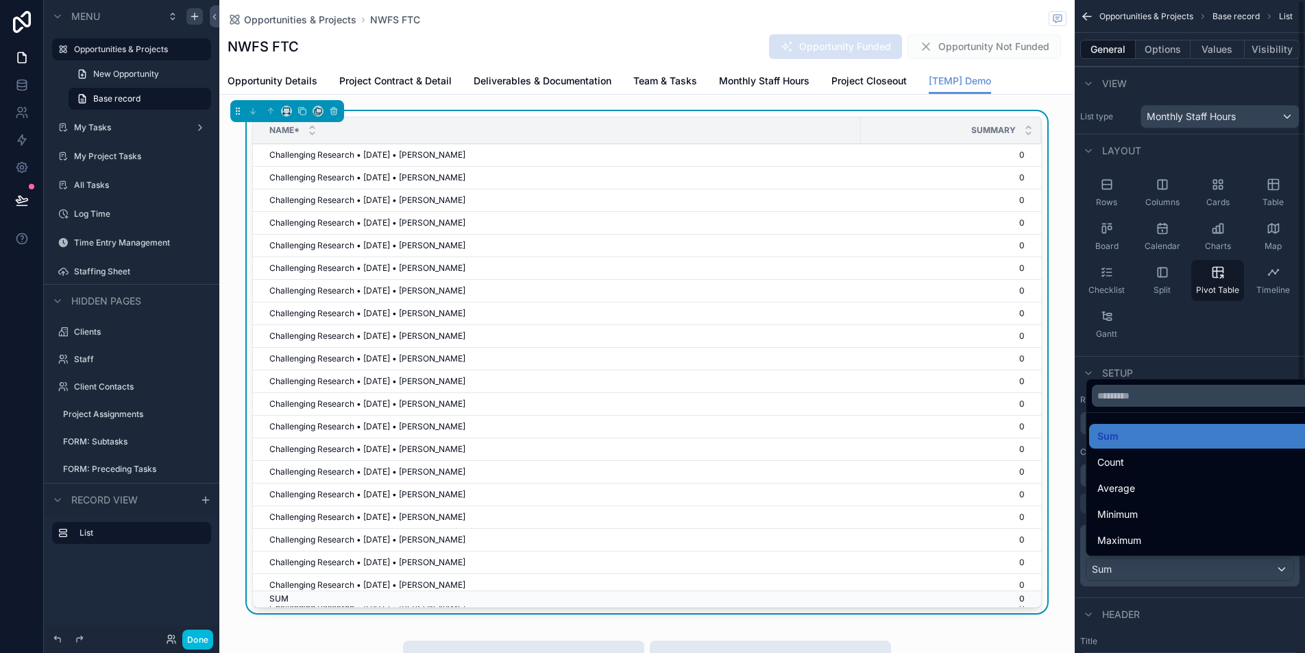
click at [1163, 607] on div "scrollable content" at bounding box center [652, 326] width 1305 height 653
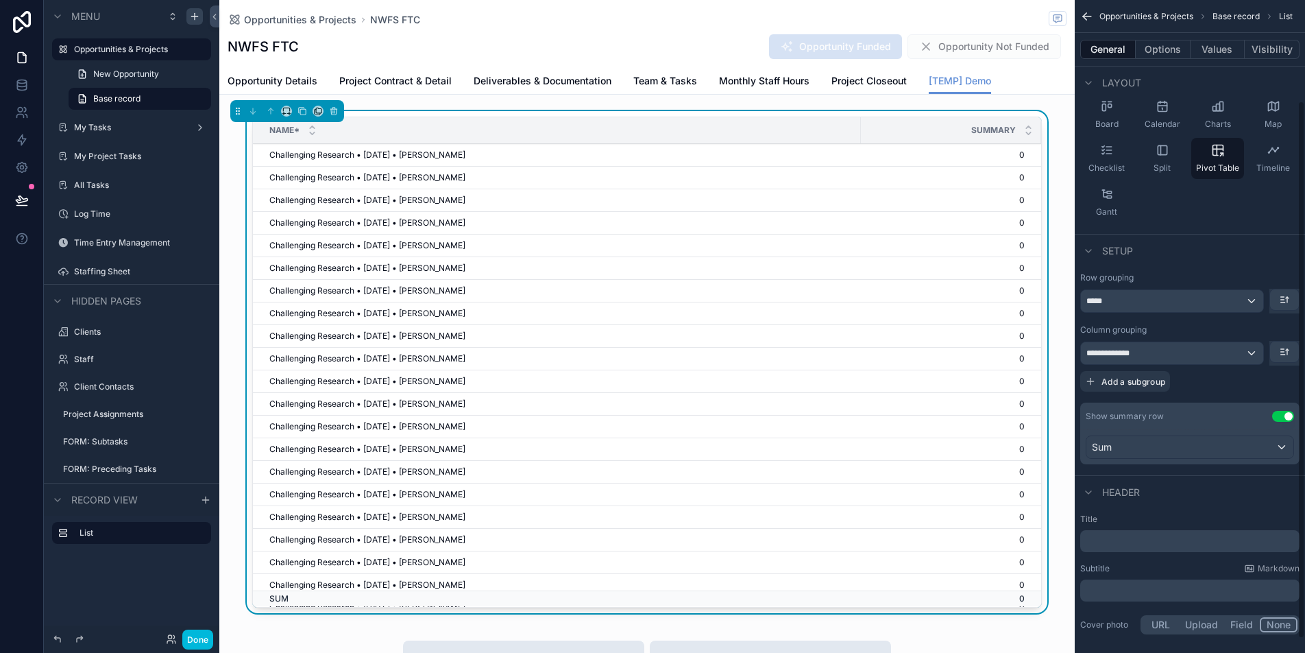
scroll to position [132, 0]
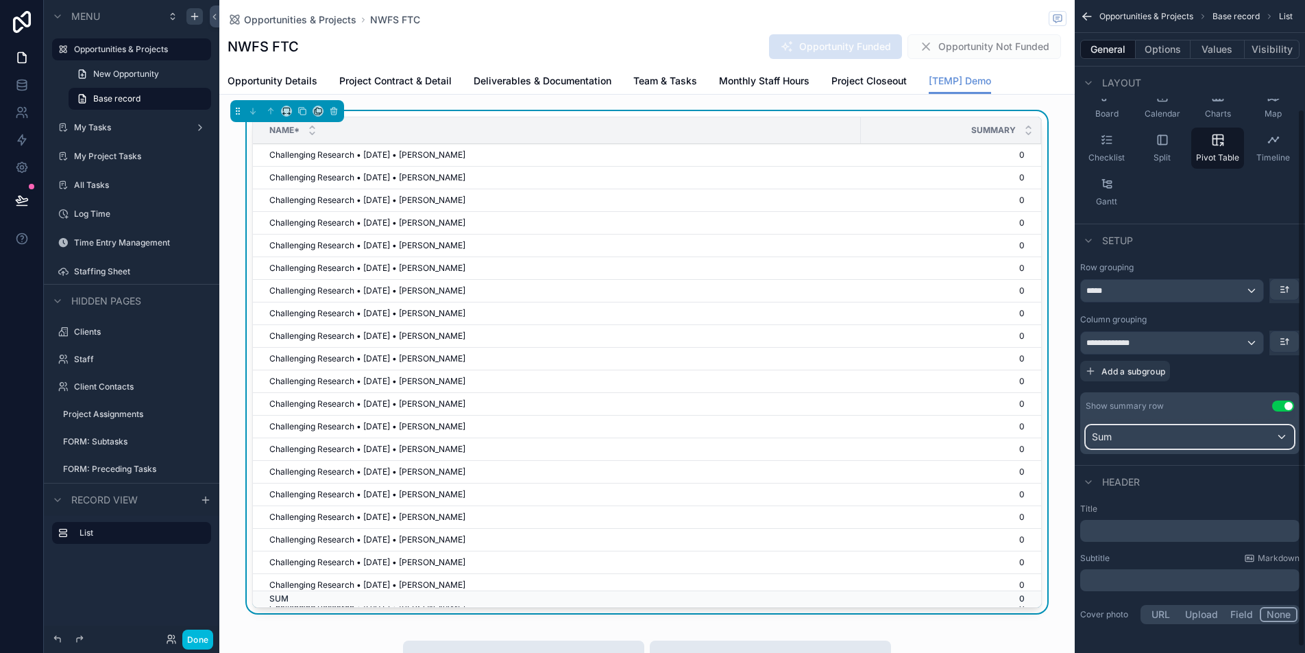
click at [1269, 430] on div "Sum" at bounding box center [1189, 437] width 207 height 22
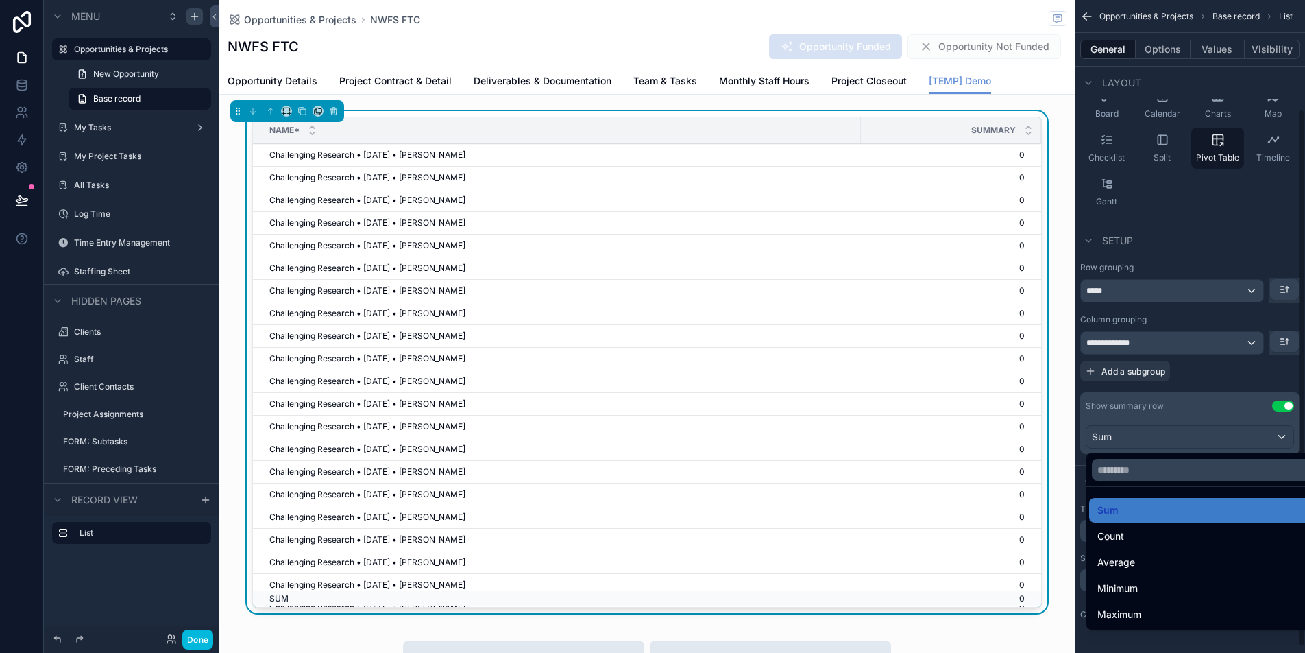
click at [1154, 398] on div "scrollable content" at bounding box center [652, 326] width 1305 height 653
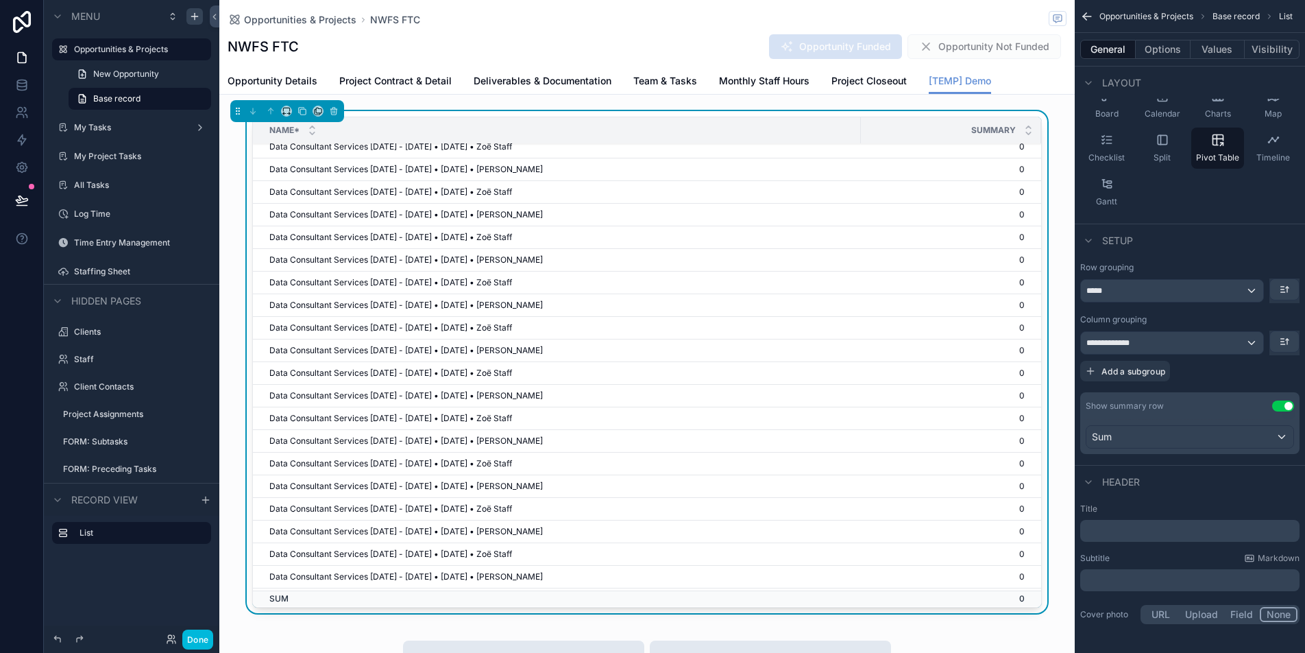
scroll to position [0, 0]
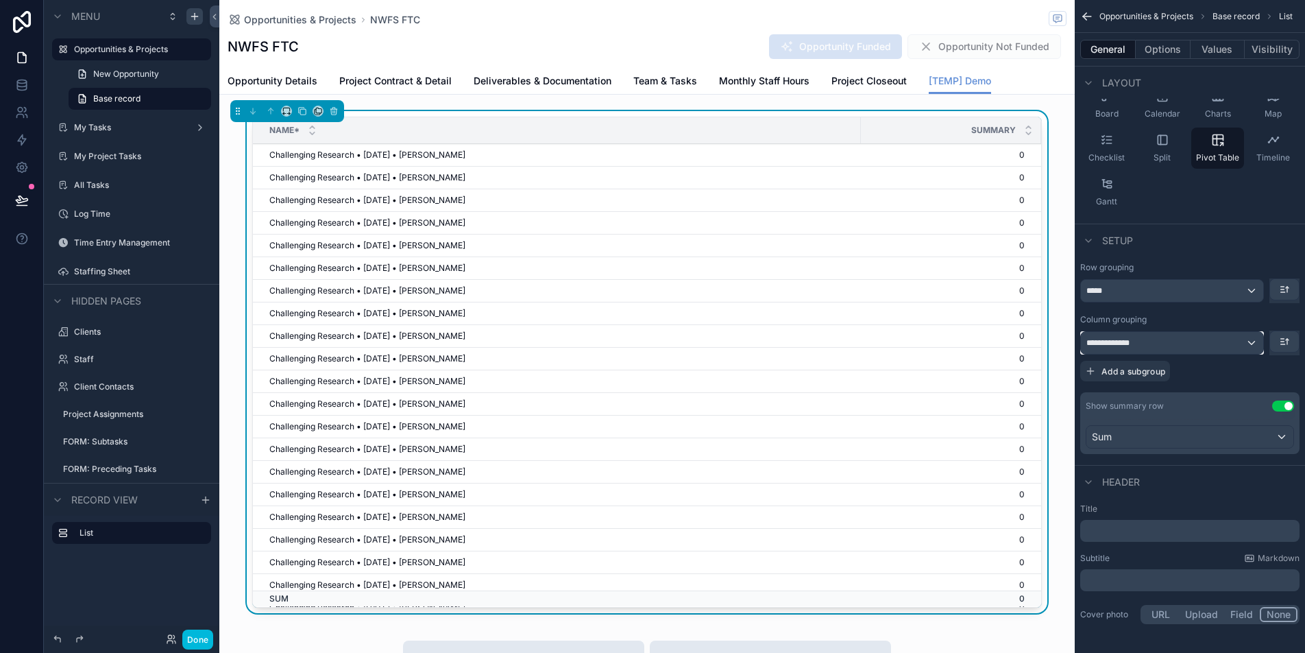
click at [1126, 348] on span "**********" at bounding box center [1114, 342] width 56 height 11
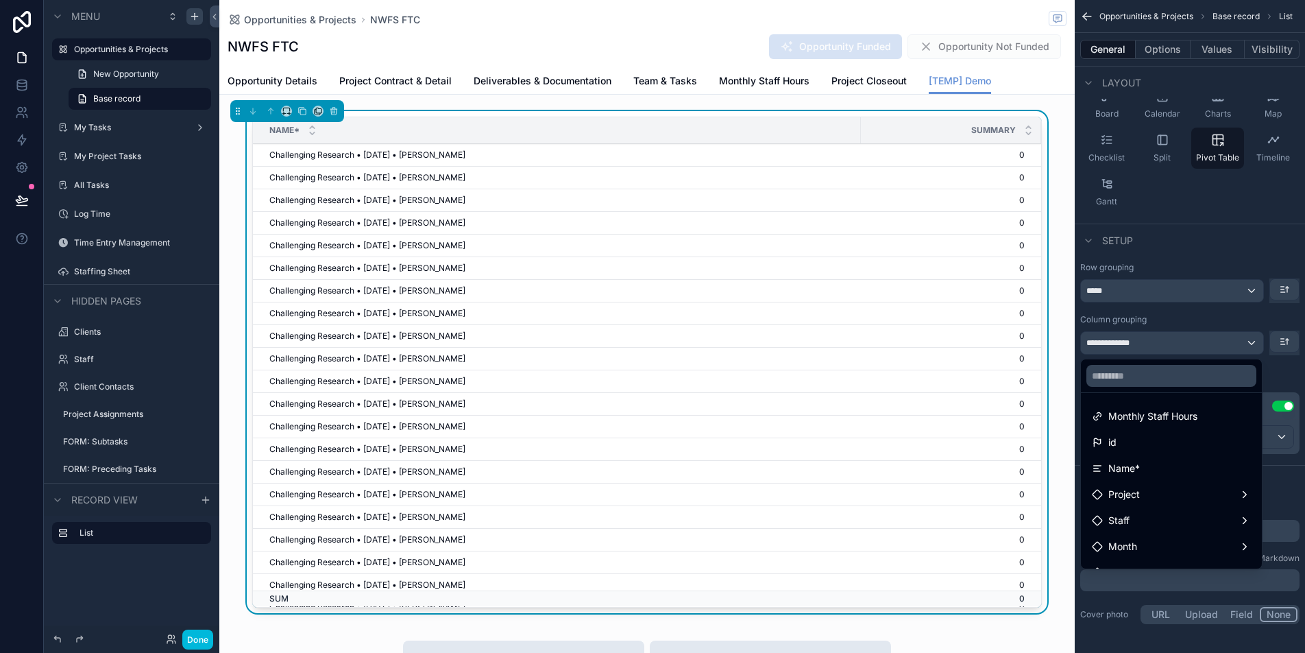
click at [1143, 387] on div at bounding box center [1171, 375] width 181 height 33
click at [1136, 379] on input "text" at bounding box center [1171, 376] width 170 height 22
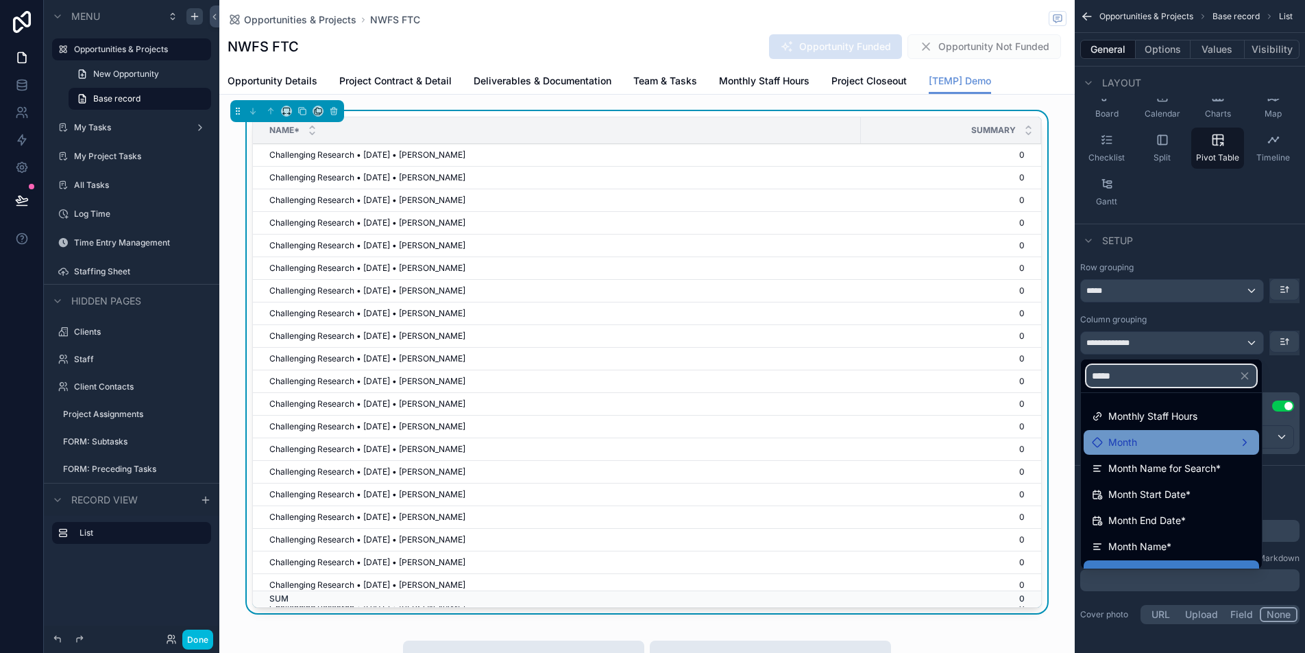
type input "*****"
click at [1159, 448] on div "Month" at bounding box center [1171, 442] width 159 height 16
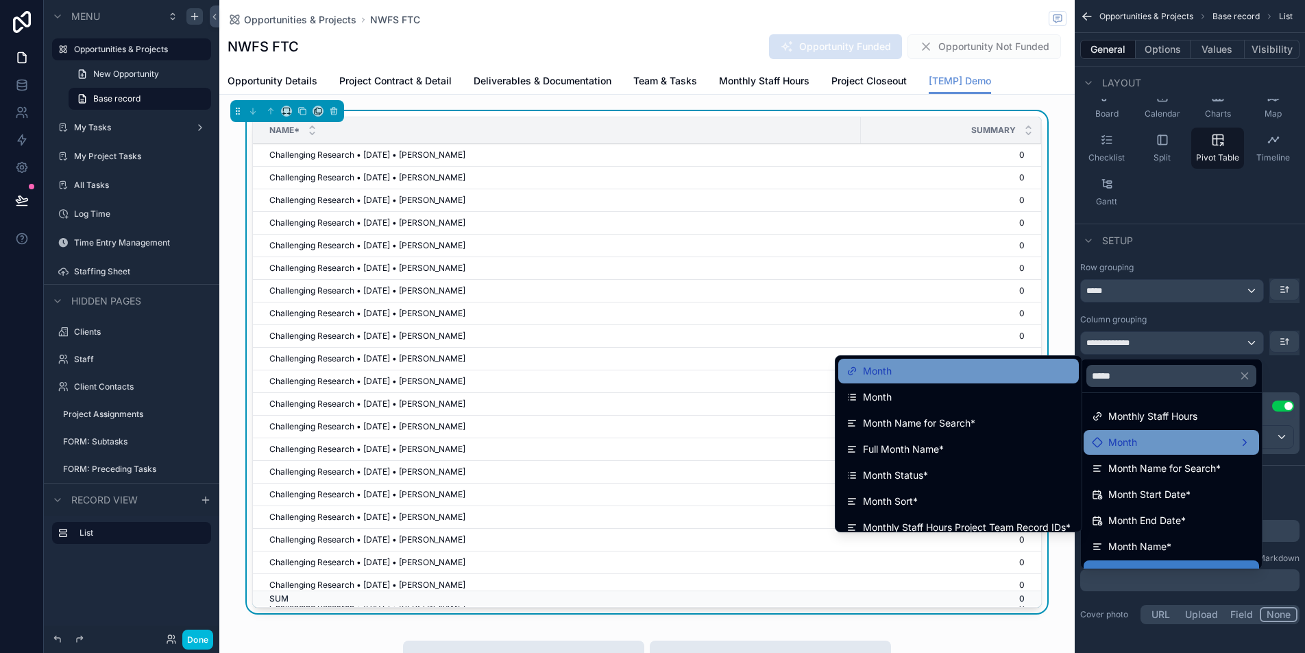
click at [946, 377] on div "Month" at bounding box center [959, 371] width 224 height 16
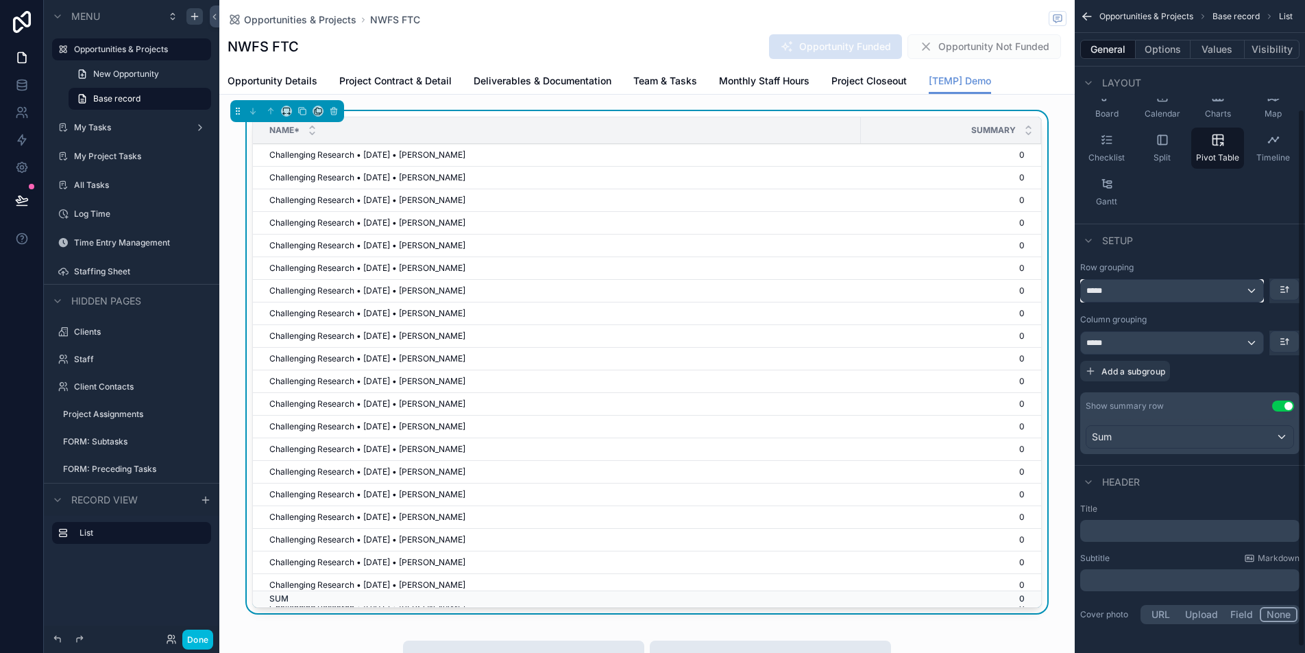
click at [1148, 293] on div "*****" at bounding box center [1172, 291] width 182 height 22
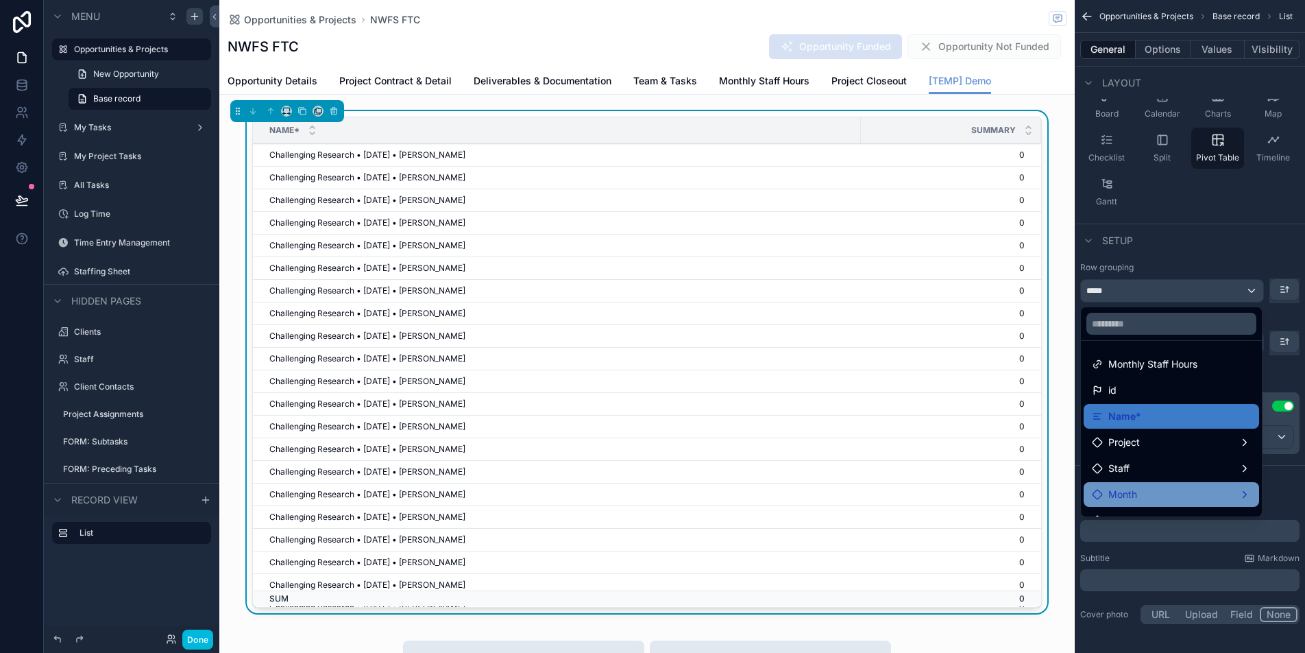
click at [1148, 485] on div "Month" at bounding box center [1171, 494] width 175 height 25
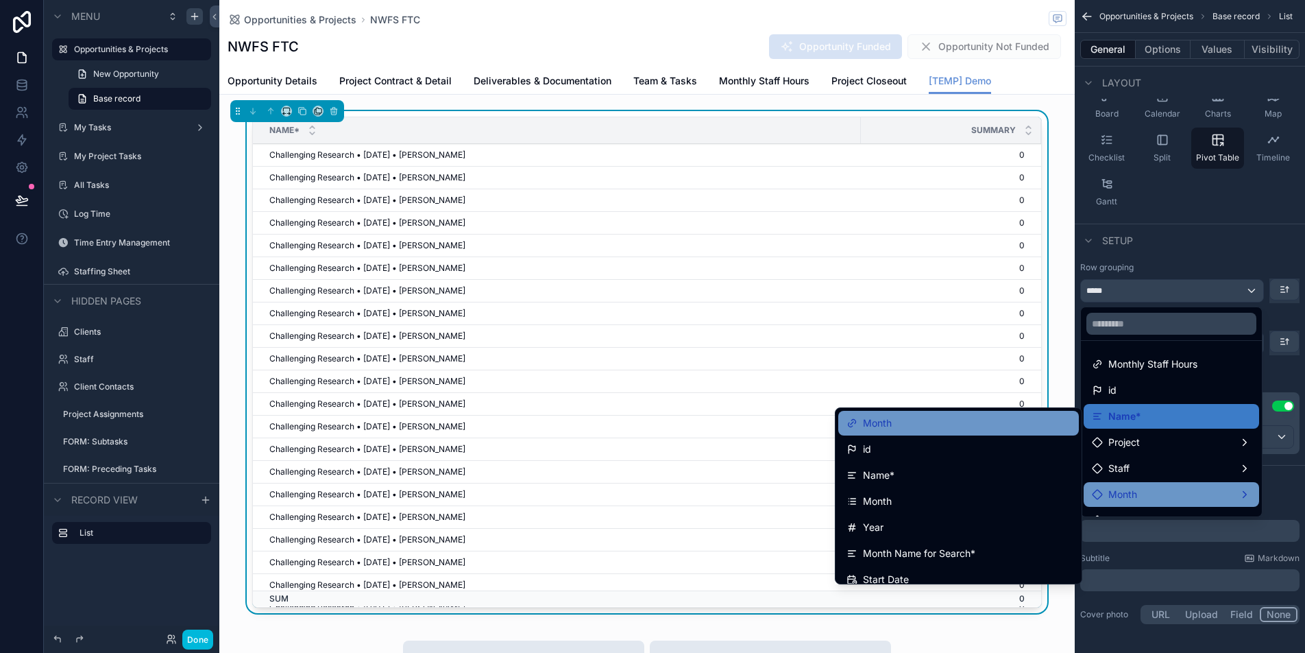
click at [966, 428] on div "Month" at bounding box center [959, 423] width 224 height 16
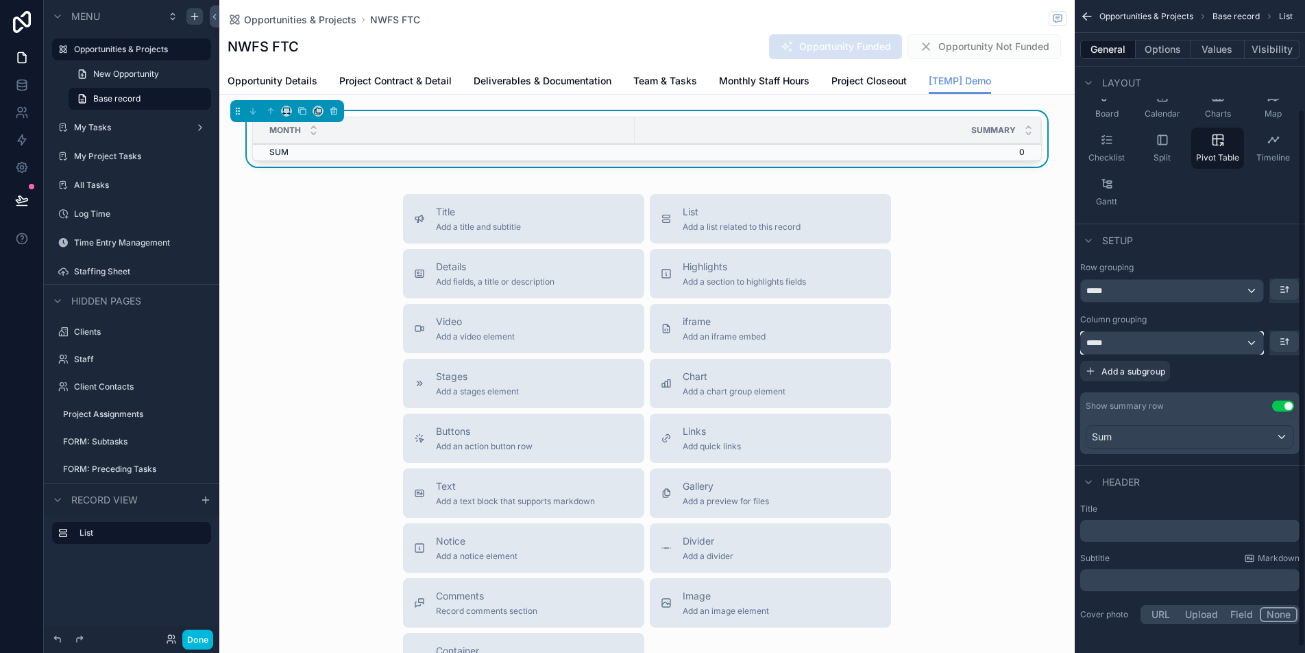
click at [1179, 341] on div "*****" at bounding box center [1172, 343] width 182 height 22
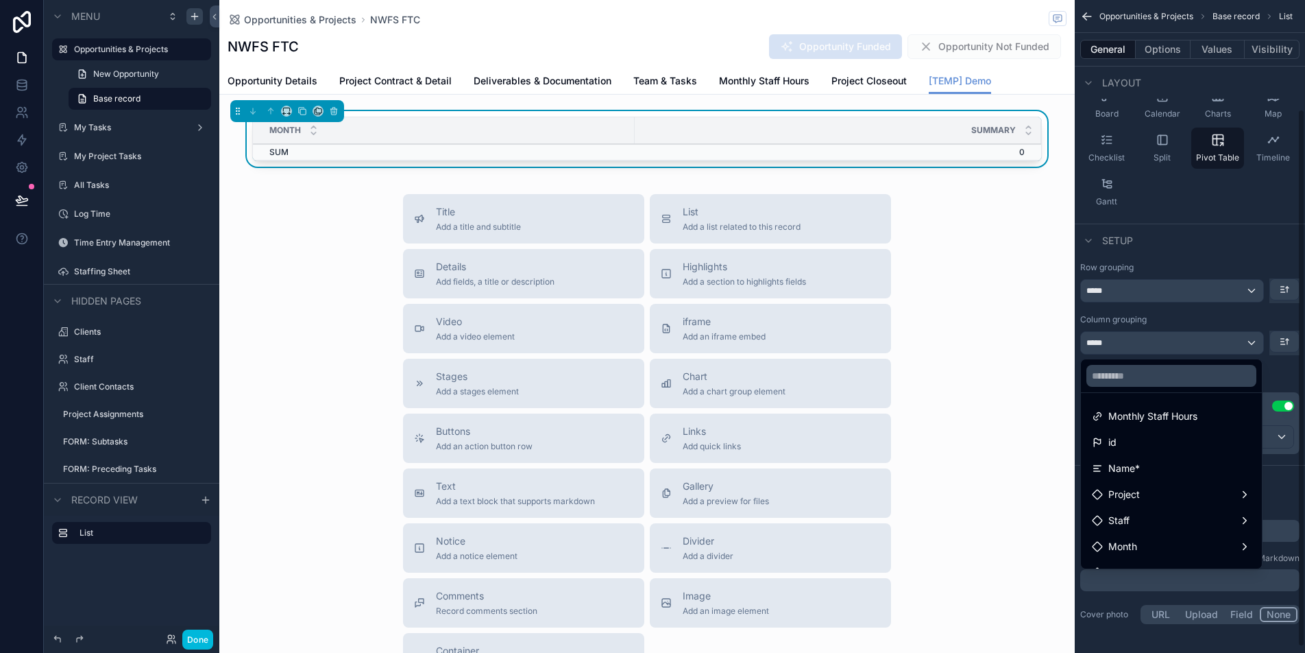
click at [112, 55] on div "scrollable content" at bounding box center [652, 326] width 1305 height 653
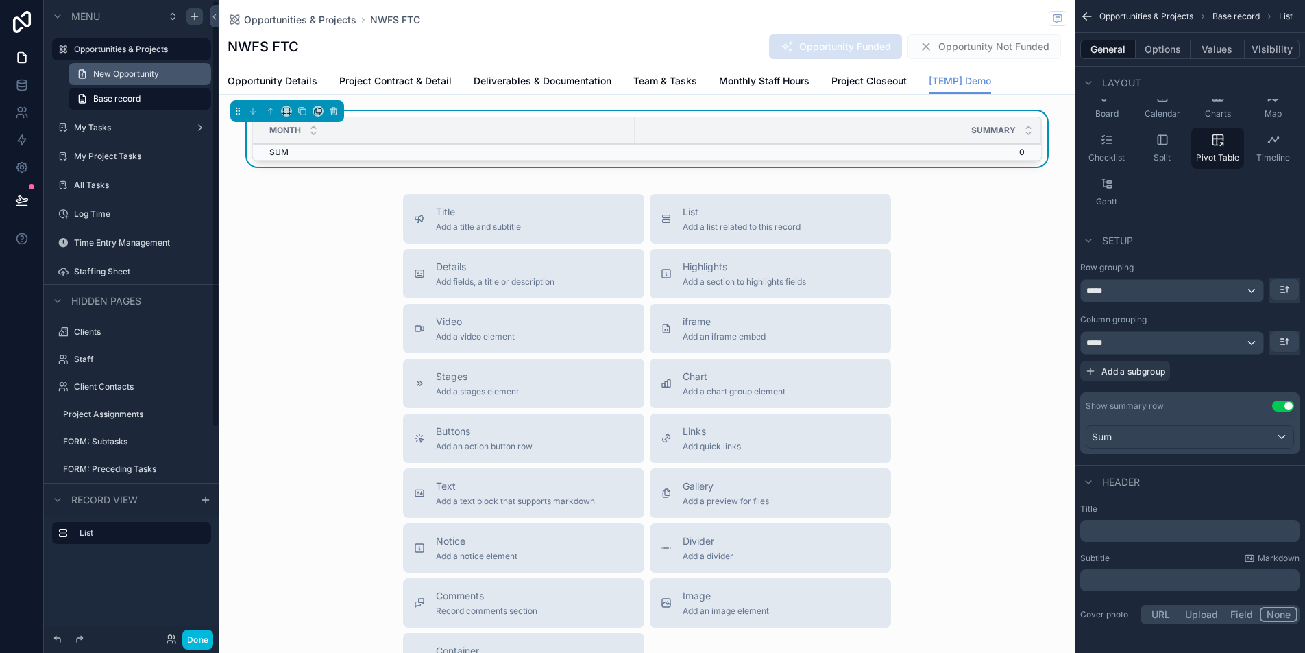
click at [115, 47] on label "Opportunities & Projects" at bounding box center [138, 49] width 129 height 11
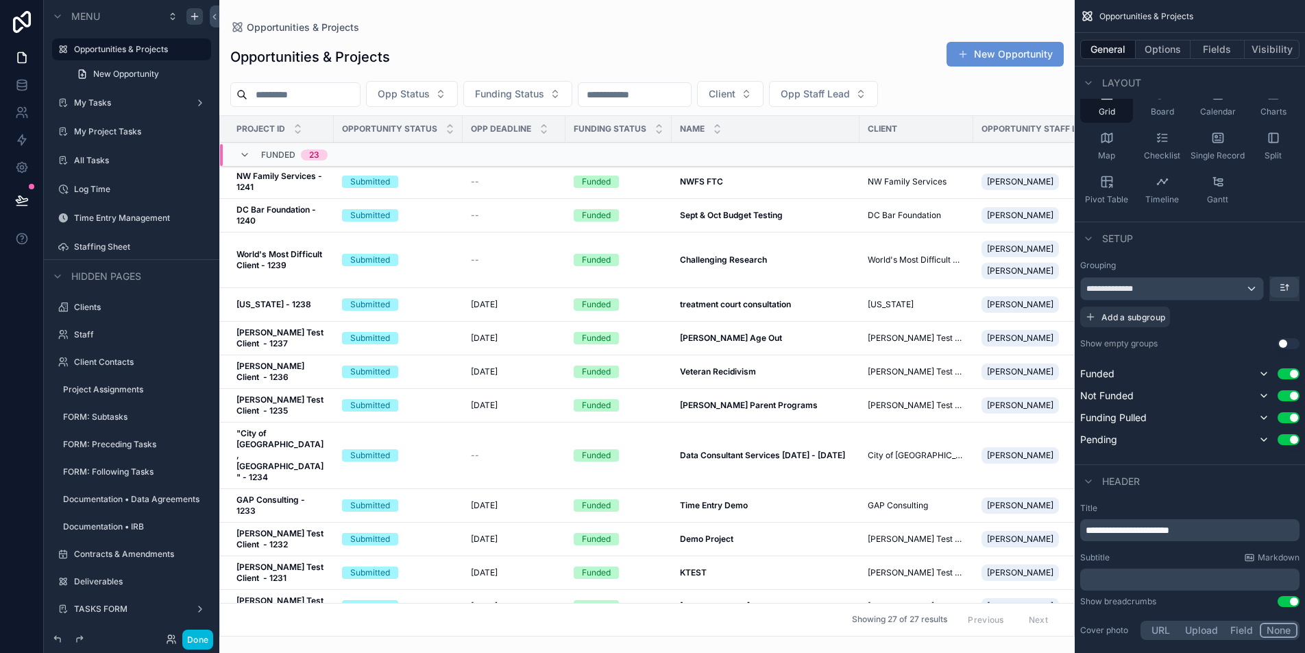
click at [732, 331] on td "Foster Age Out Foster Age Out" at bounding box center [766, 338] width 188 height 34
click at [731, 341] on strong "Foster Age Out" at bounding box center [731, 337] width 102 height 10
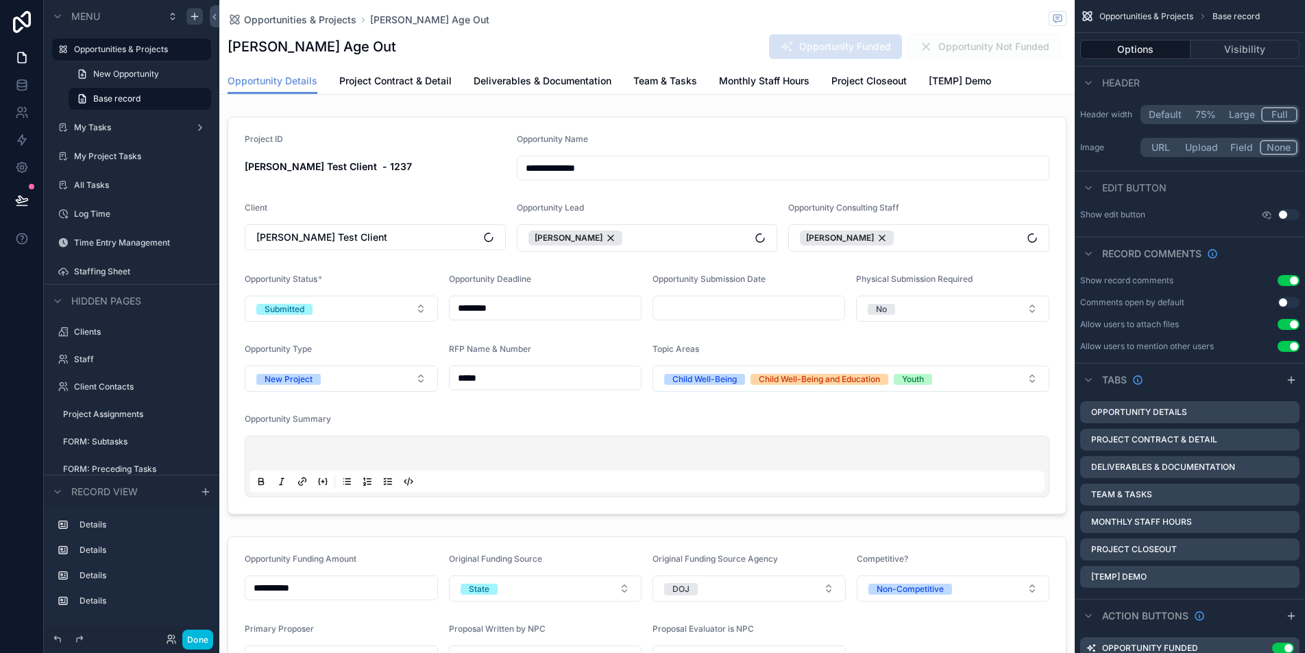
click at [779, 82] on span "Monthly Staff Hours" at bounding box center [764, 81] width 90 height 14
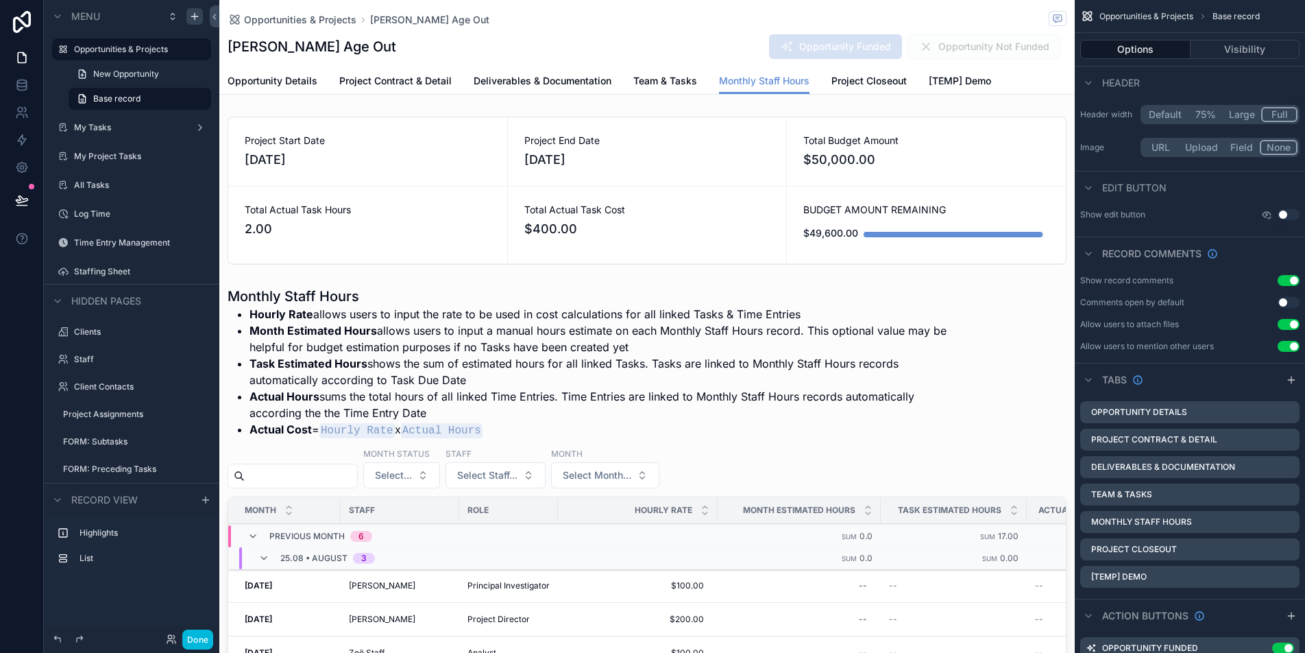
click at [970, 82] on span "[TEMP] Demo" at bounding box center [960, 81] width 62 height 14
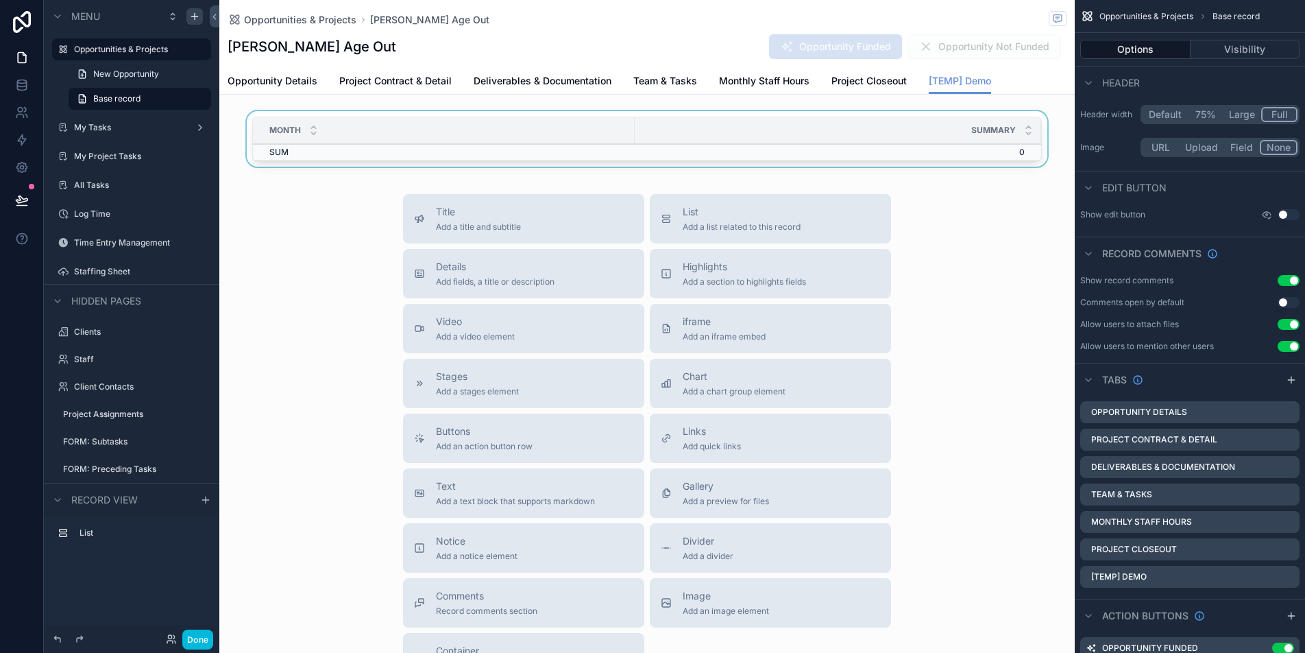
click at [912, 135] on div "Summary" at bounding box center [838, 130] width 406 height 26
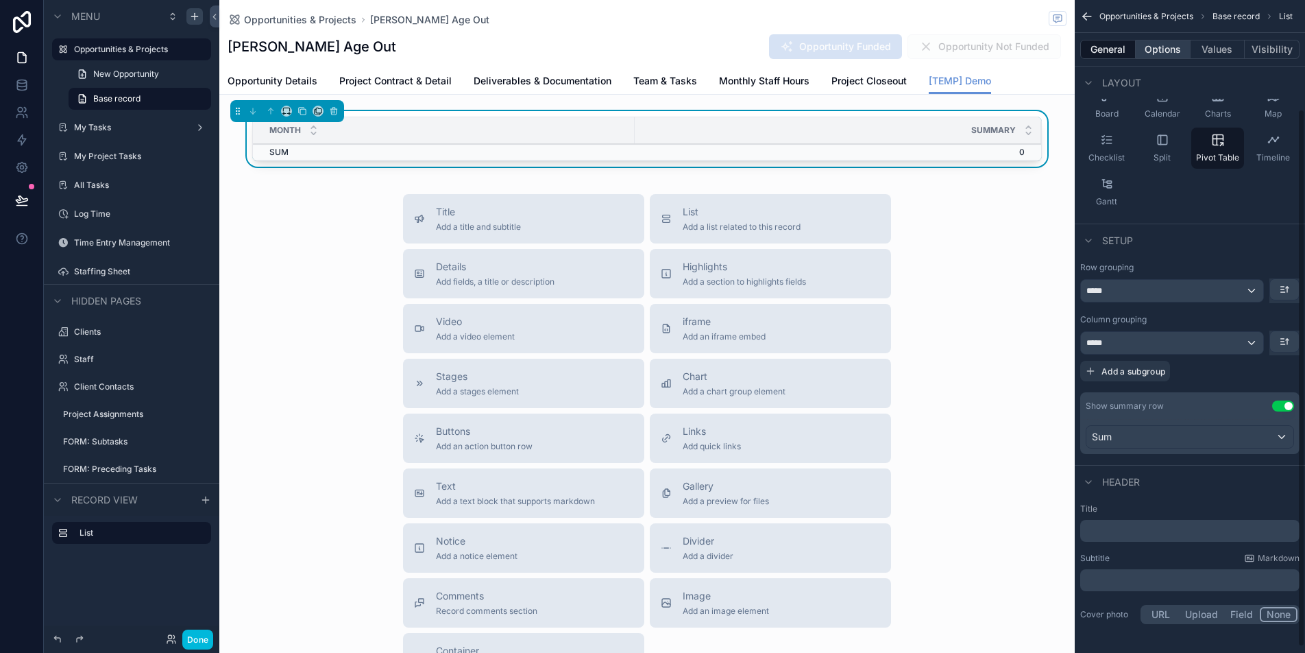
click at [1182, 56] on button "Options" at bounding box center [1163, 49] width 55 height 19
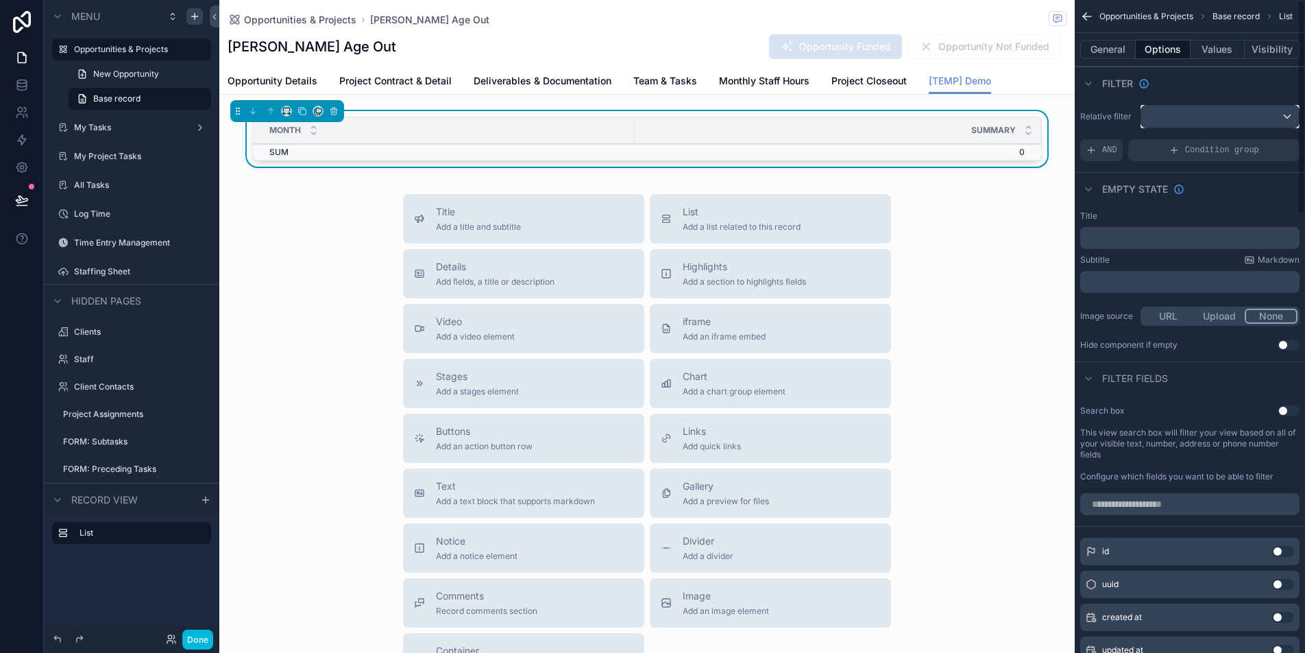
click at [1174, 118] on div "scrollable content" at bounding box center [1220, 117] width 158 height 22
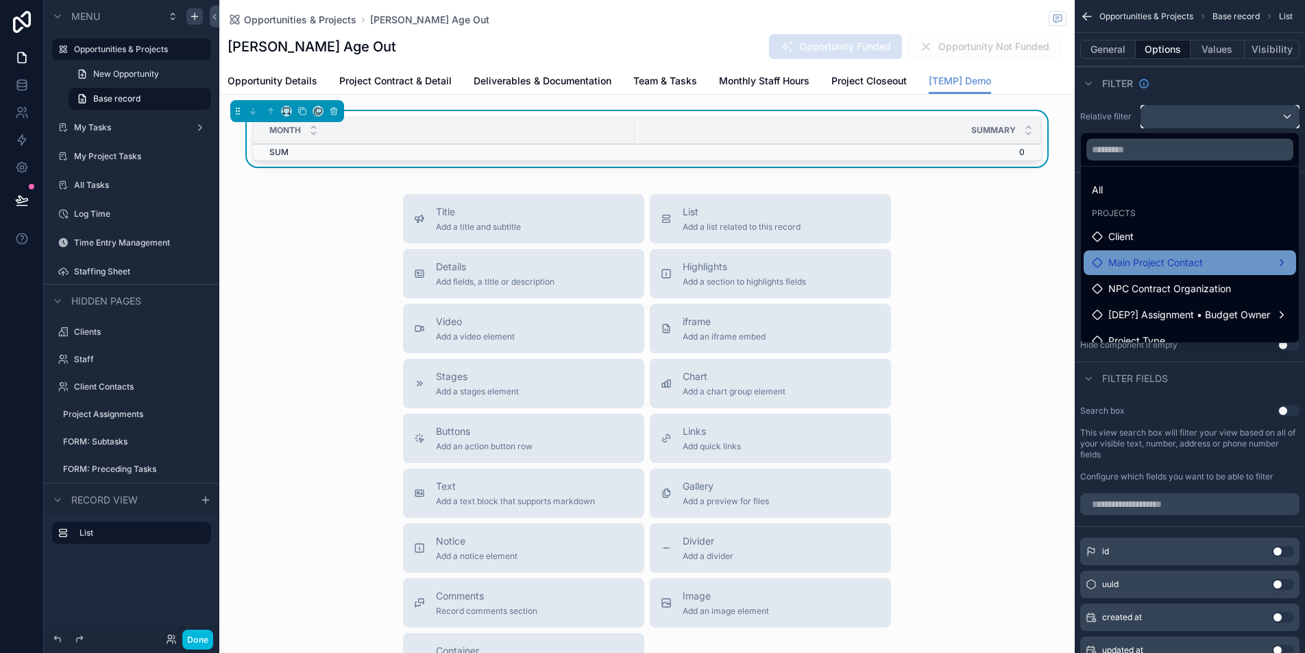
scroll to position [118, 0]
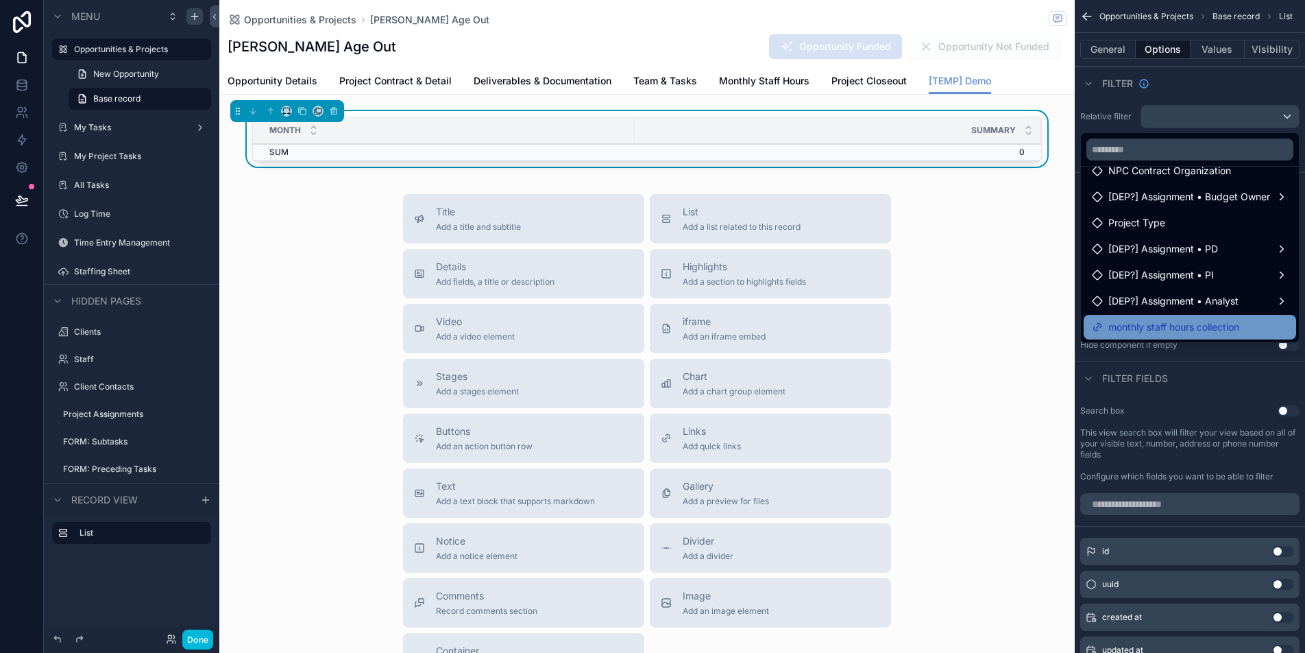
click at [1183, 333] on span "monthly staff hours collection" at bounding box center [1173, 327] width 131 height 16
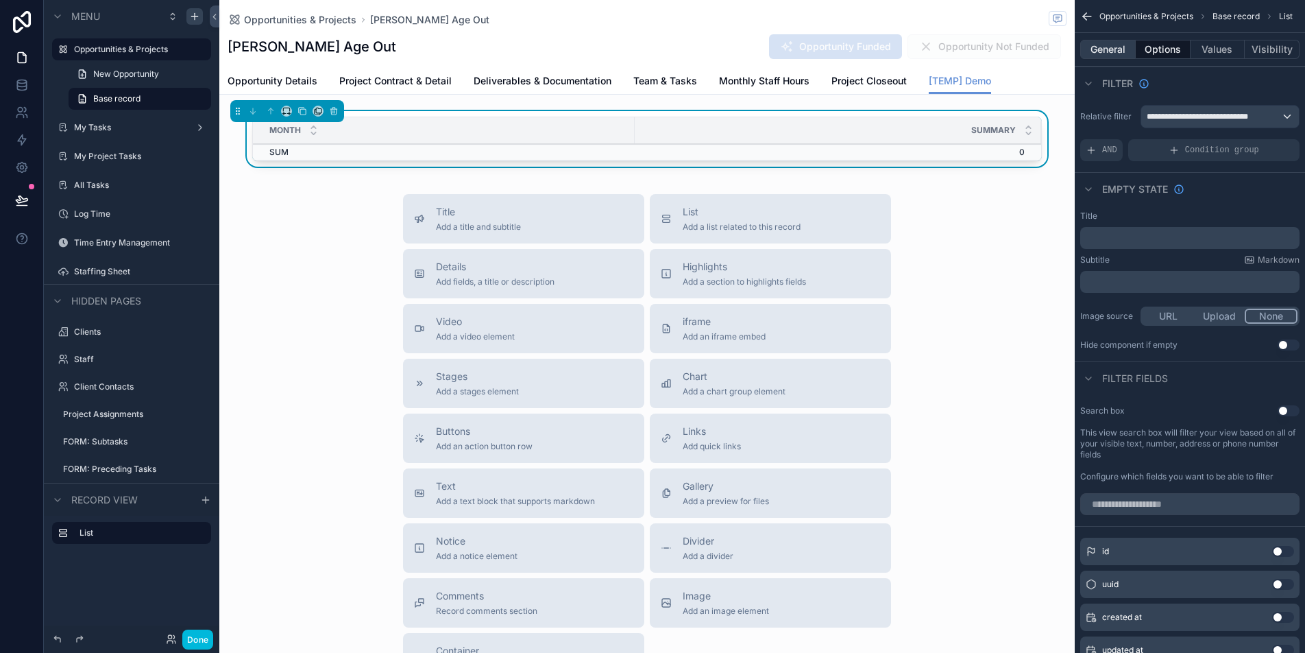
click at [1108, 53] on button "General" at bounding box center [1108, 49] width 56 height 19
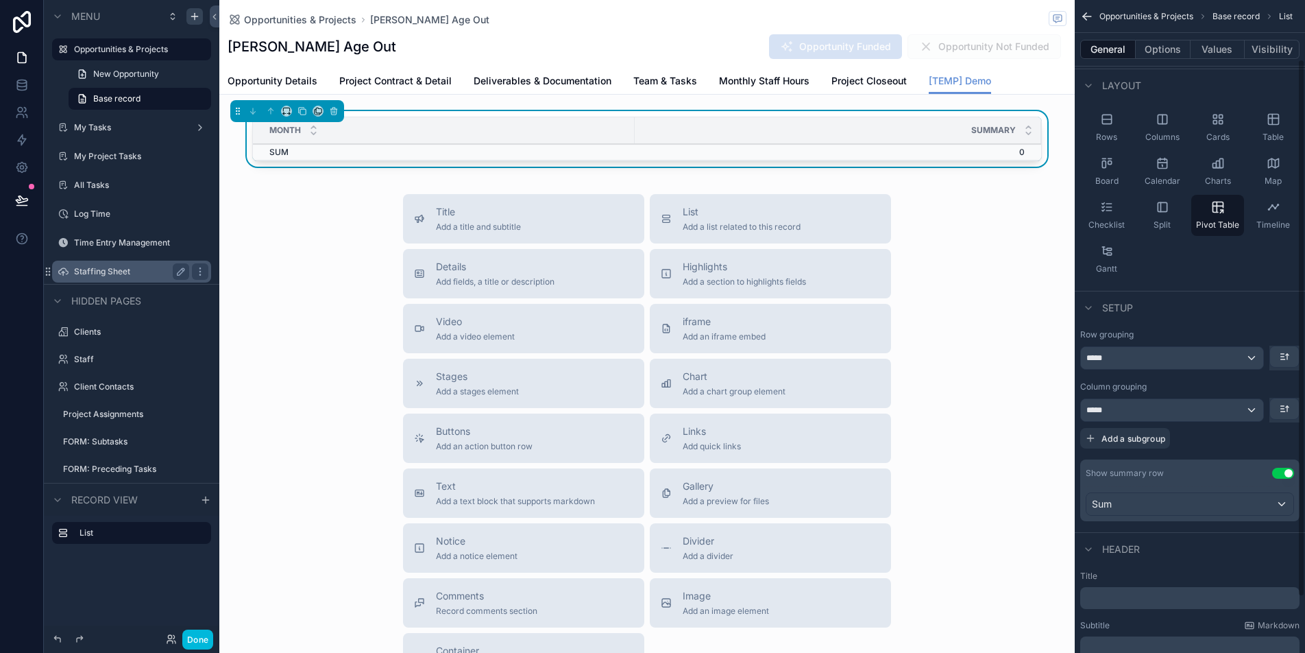
scroll to position [75, 0]
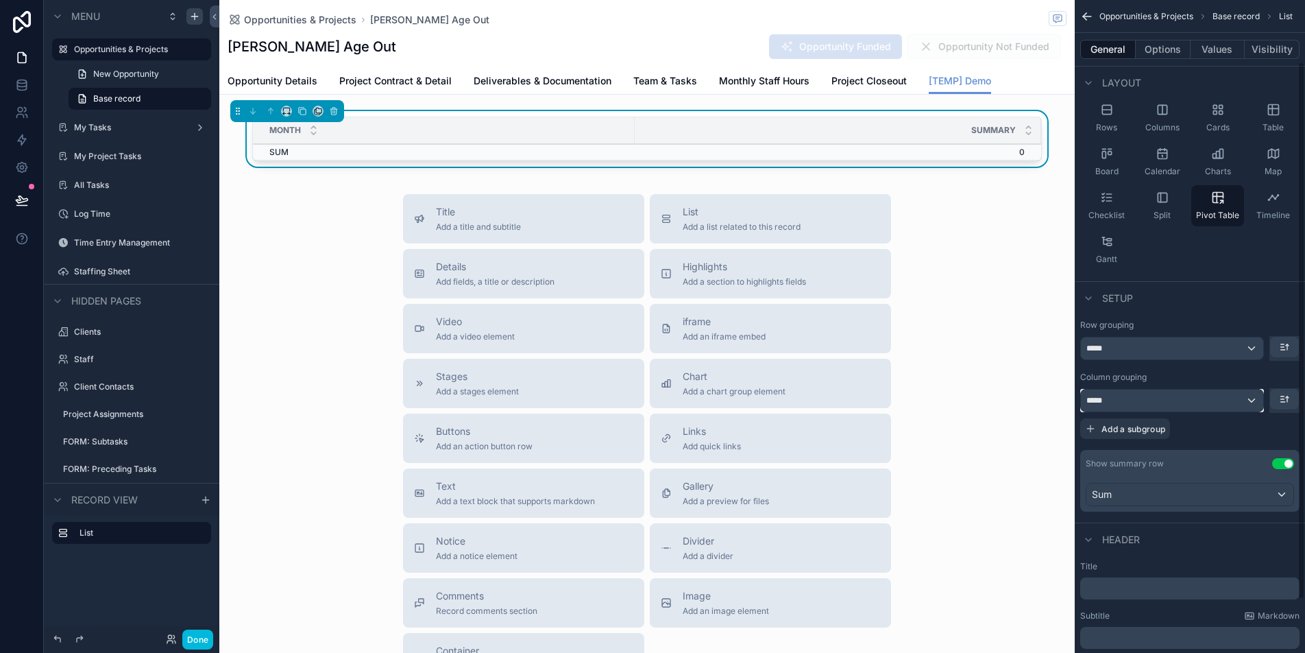
click at [1129, 404] on div "*****" at bounding box center [1172, 400] width 182 height 22
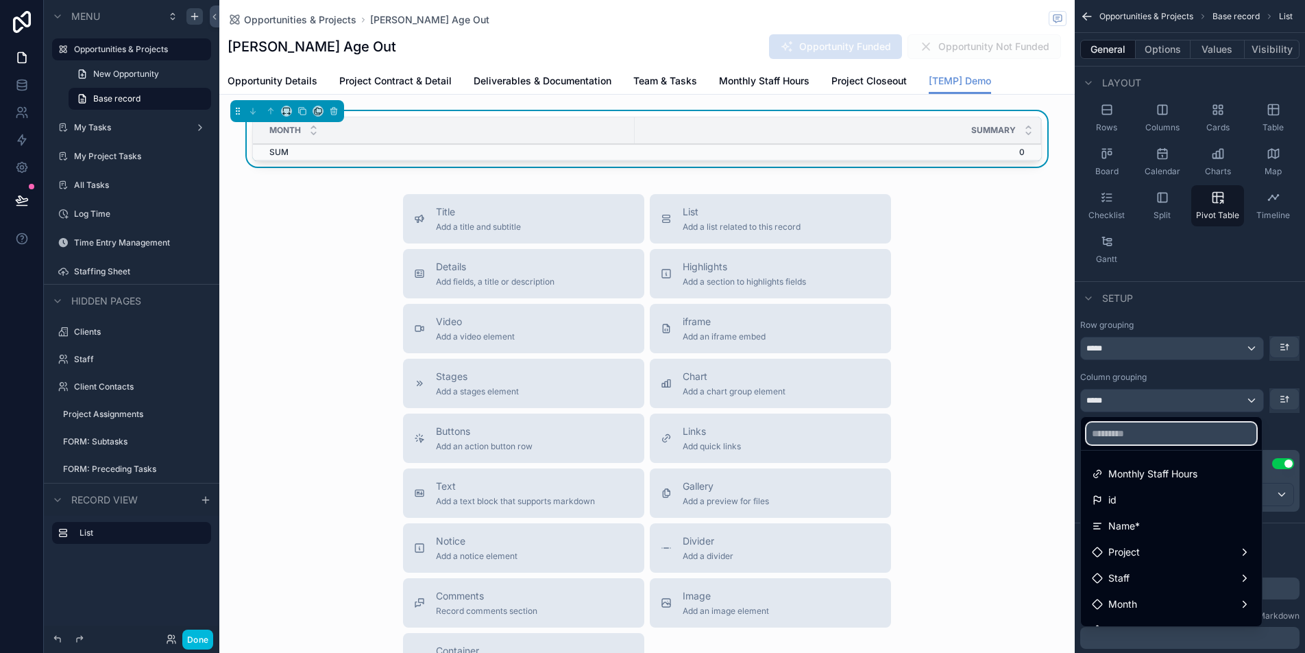
click at [1124, 437] on input "text" at bounding box center [1171, 433] width 170 height 22
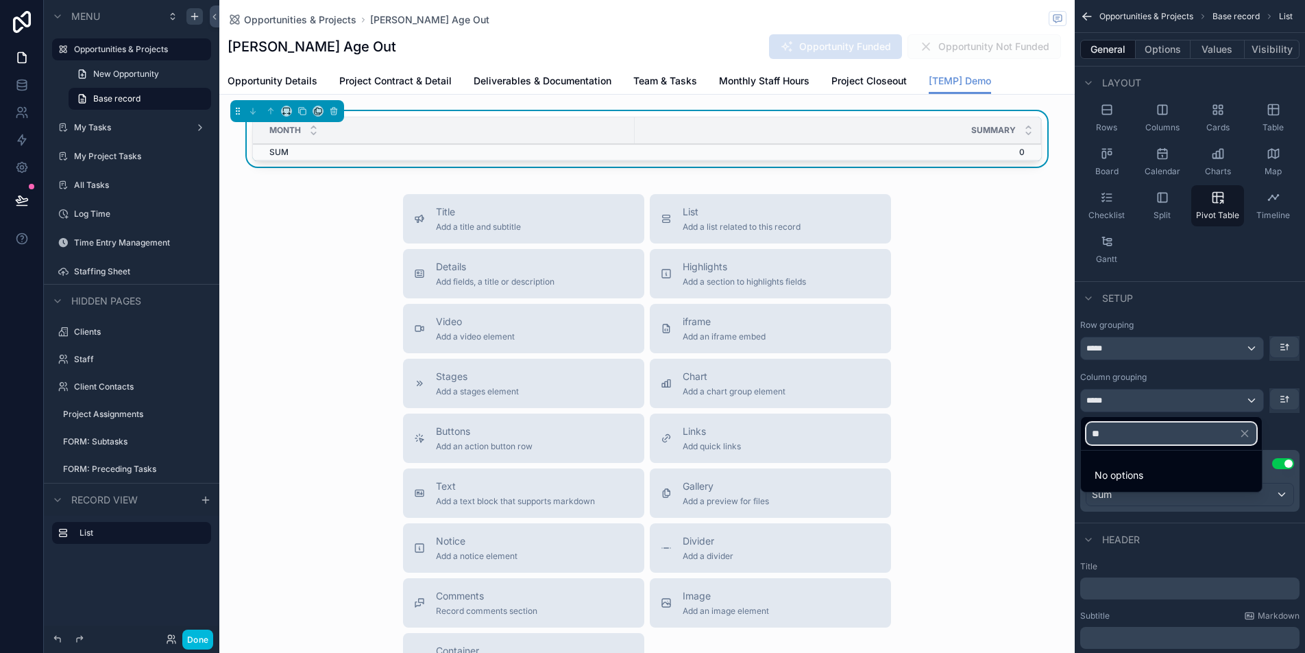
type input "*"
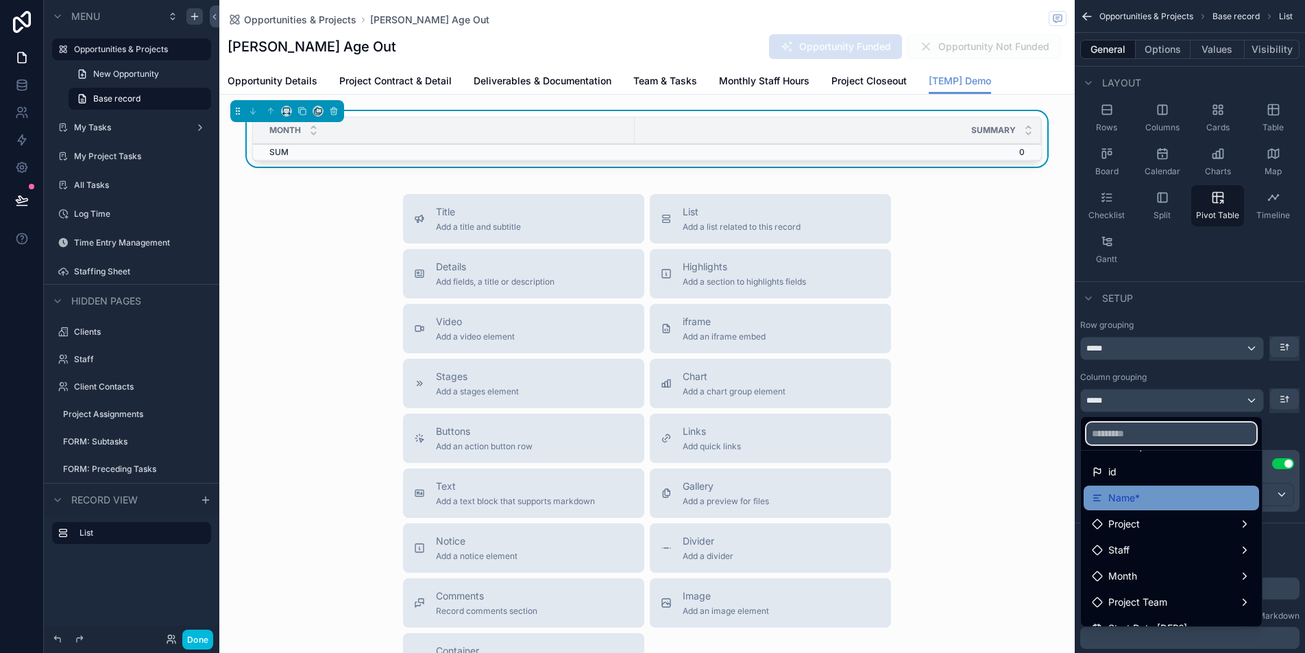
scroll to position [0, 0]
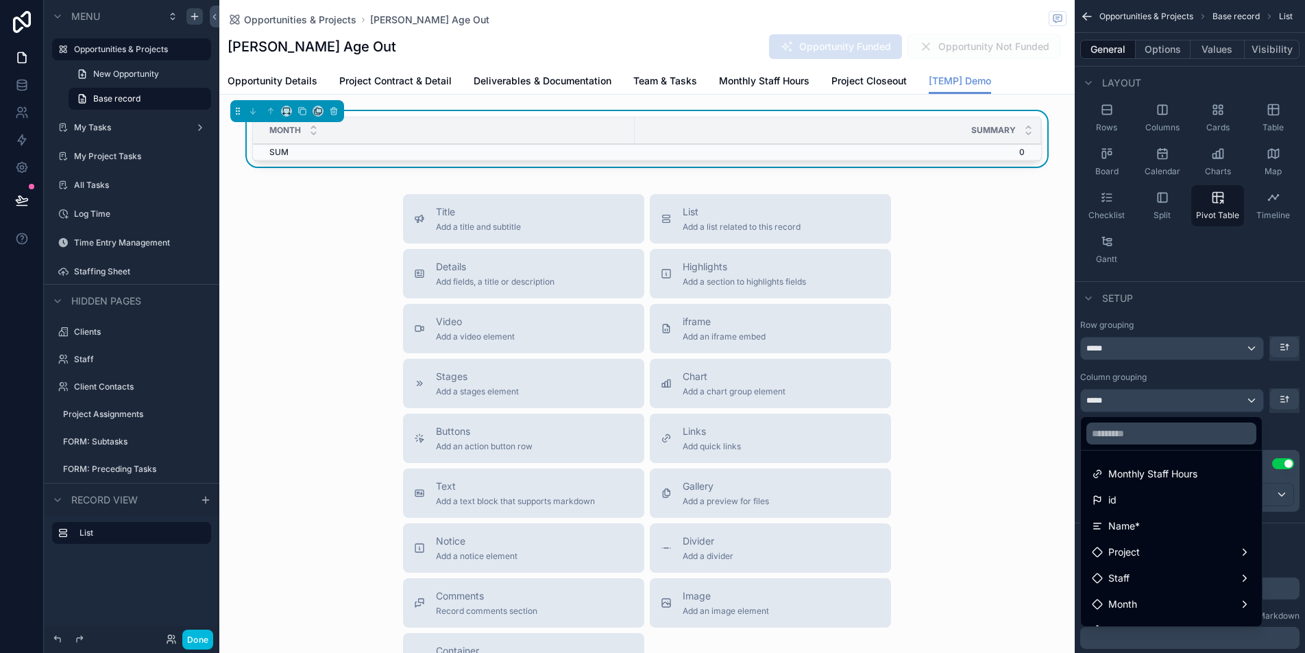
click at [1154, 51] on div "scrollable content" at bounding box center [652, 326] width 1305 height 653
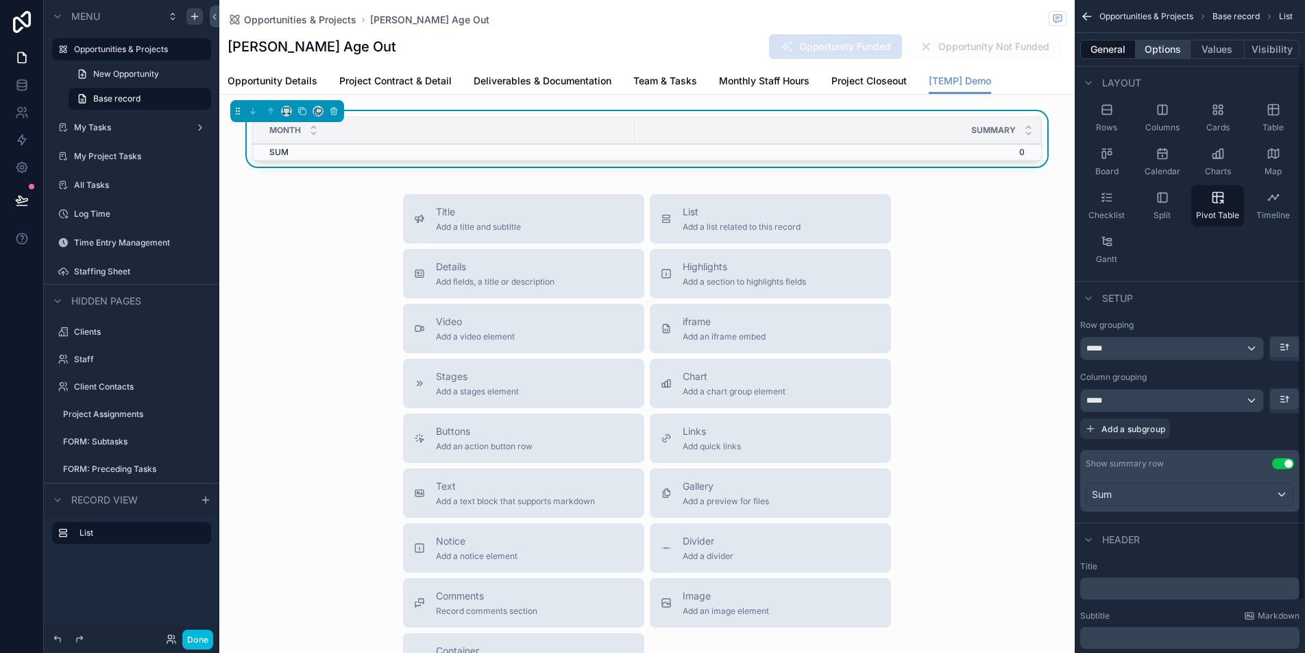
click at [1151, 51] on button "Options" at bounding box center [1163, 49] width 55 height 19
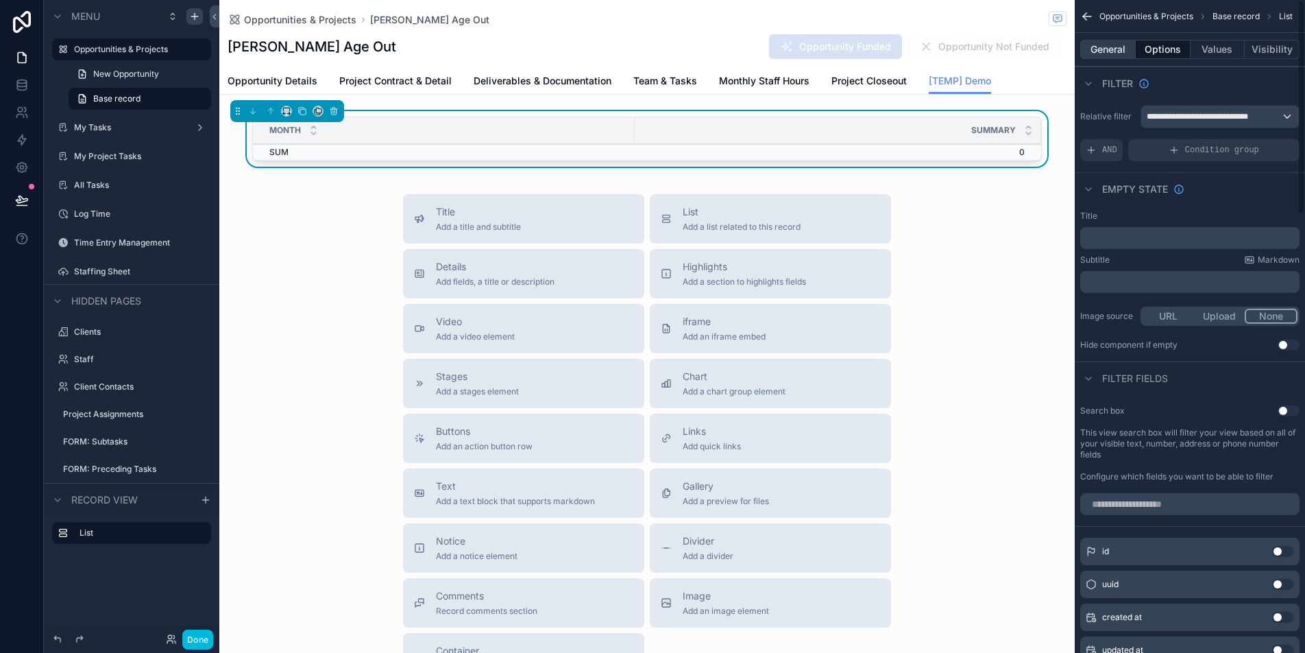
click at [1121, 58] on button "General" at bounding box center [1108, 49] width 56 height 19
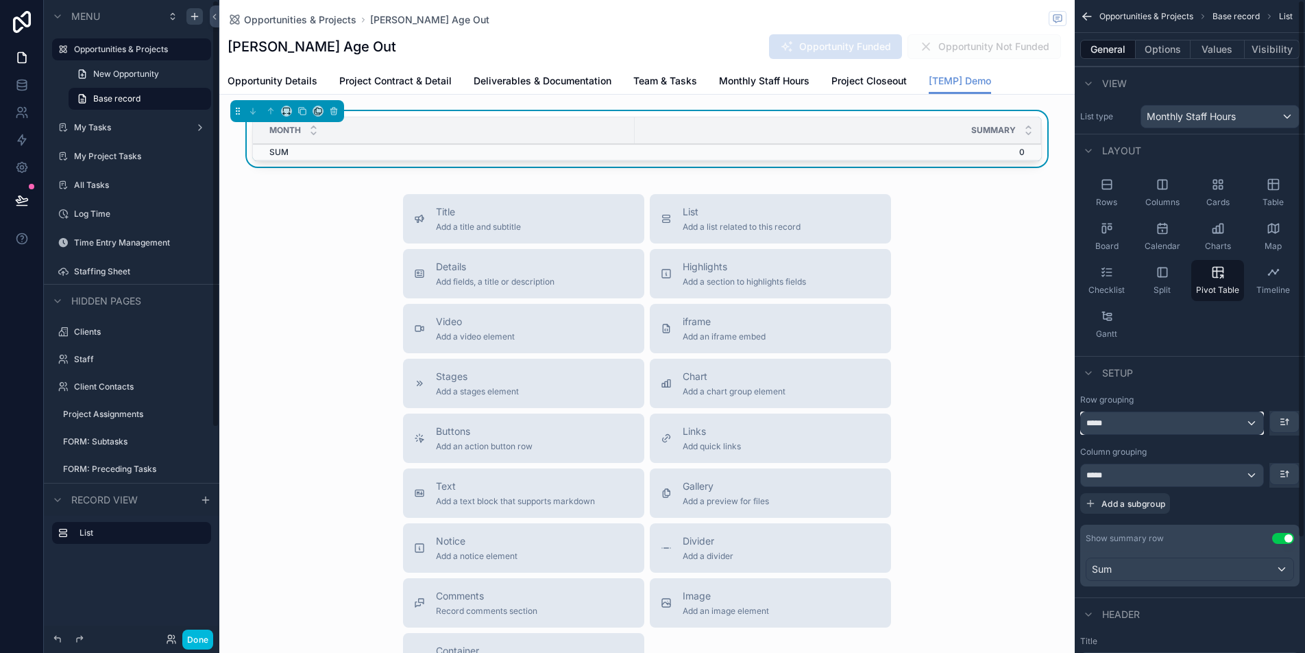
click at [1105, 424] on span "*****" at bounding box center [1098, 422] width 25 height 11
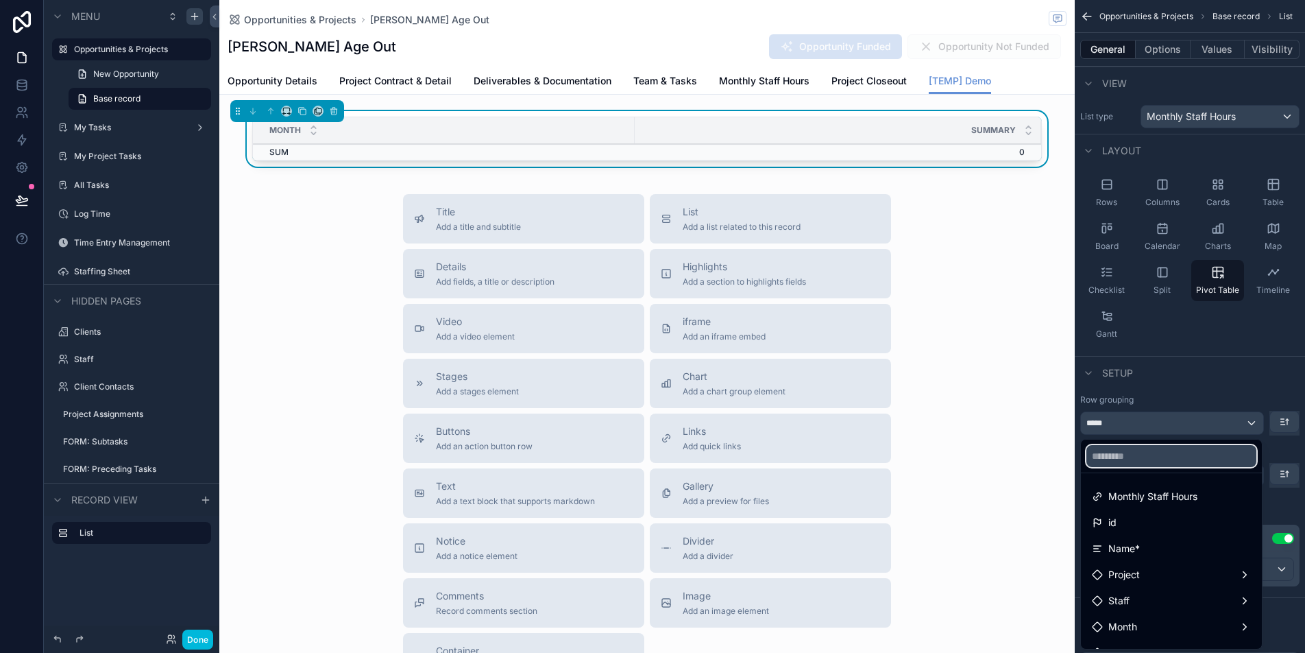
click at [1110, 465] on input "text" at bounding box center [1171, 456] width 170 height 22
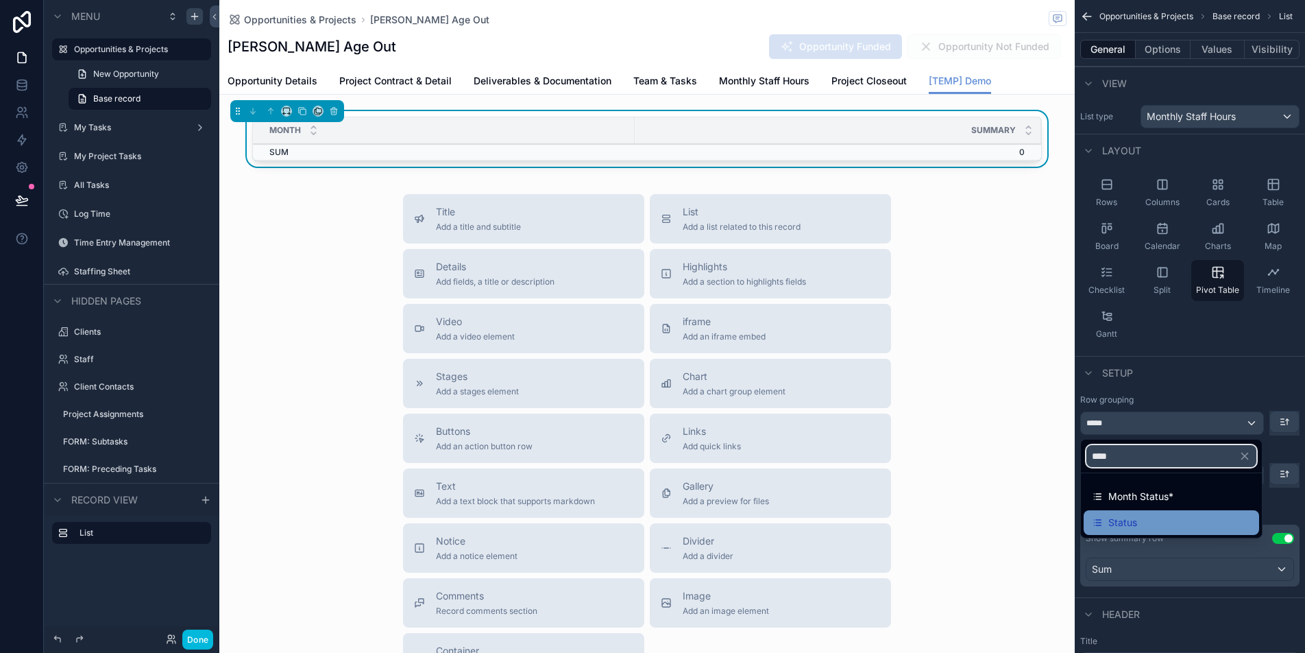
type input "****"
click at [1125, 520] on span "Status" at bounding box center [1122, 522] width 29 height 16
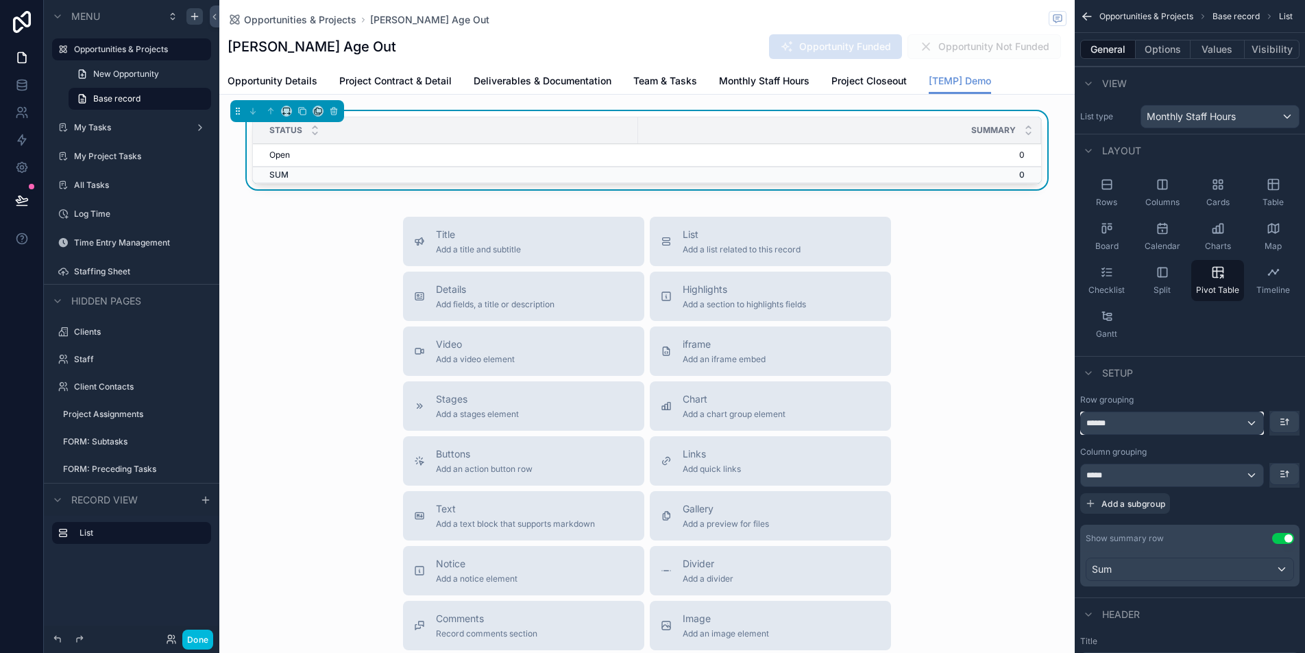
click at [1122, 426] on div "******" at bounding box center [1172, 423] width 182 height 22
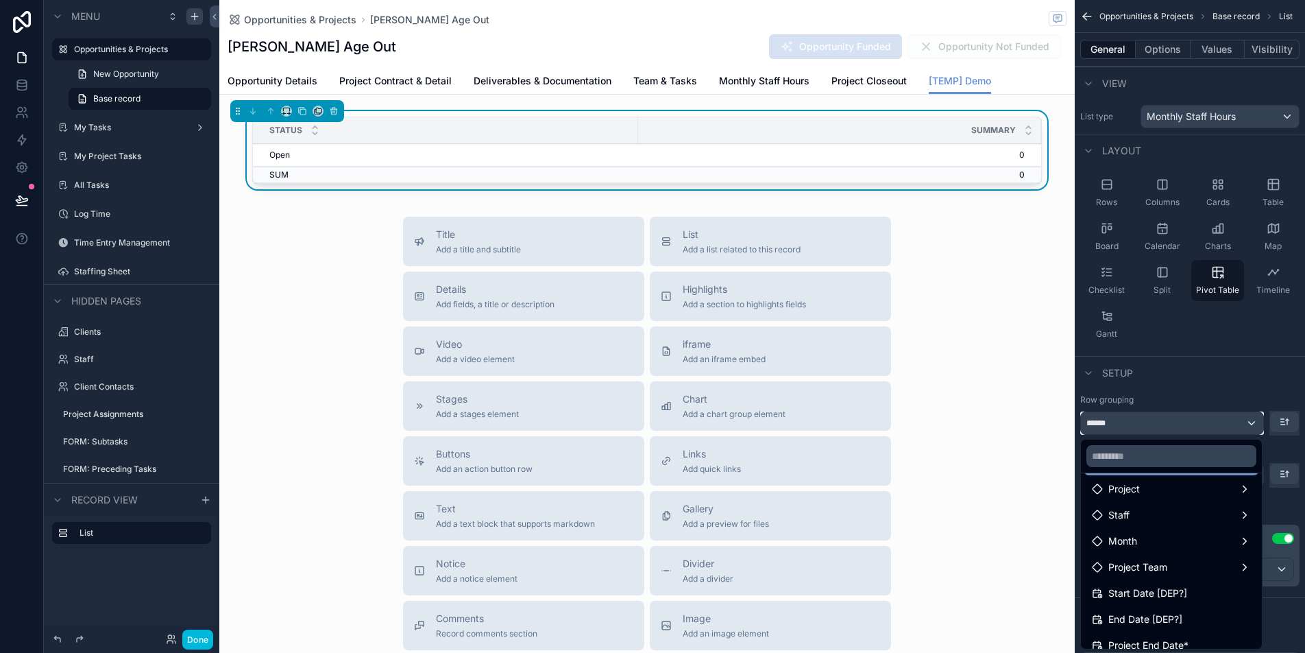
scroll to position [88, 0]
click at [1131, 542] on span "Month" at bounding box center [1122, 538] width 29 height 16
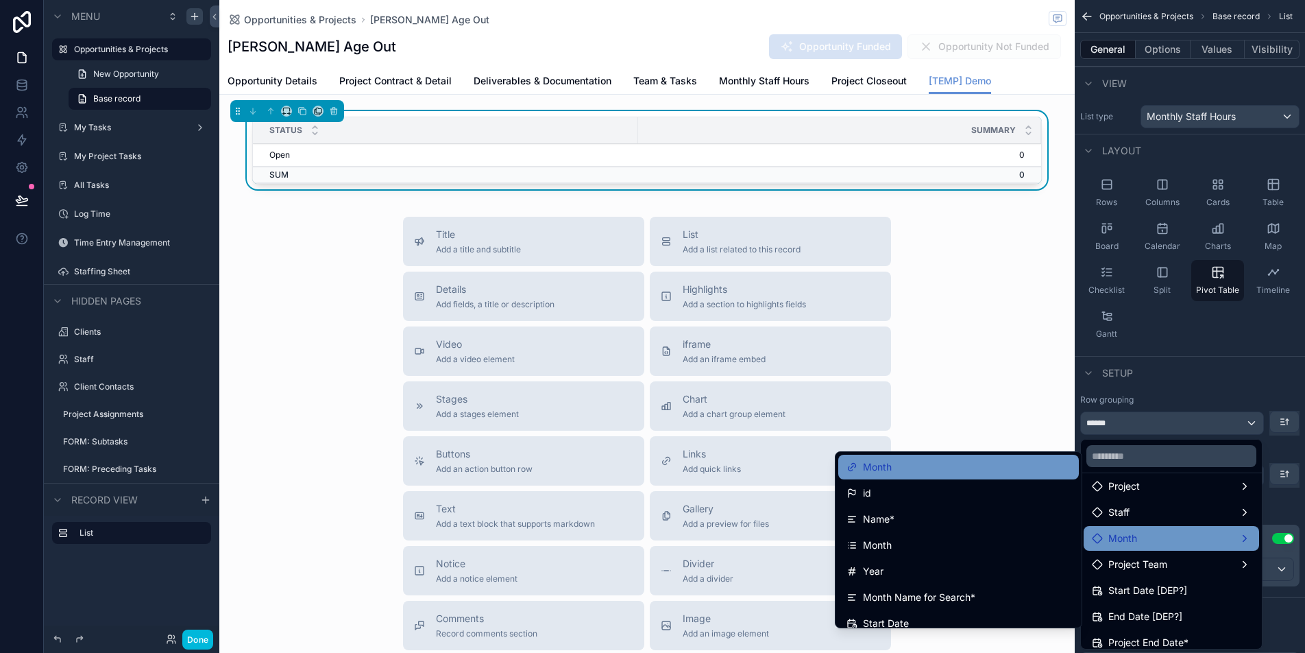
click at [938, 474] on div "Month" at bounding box center [959, 467] width 224 height 16
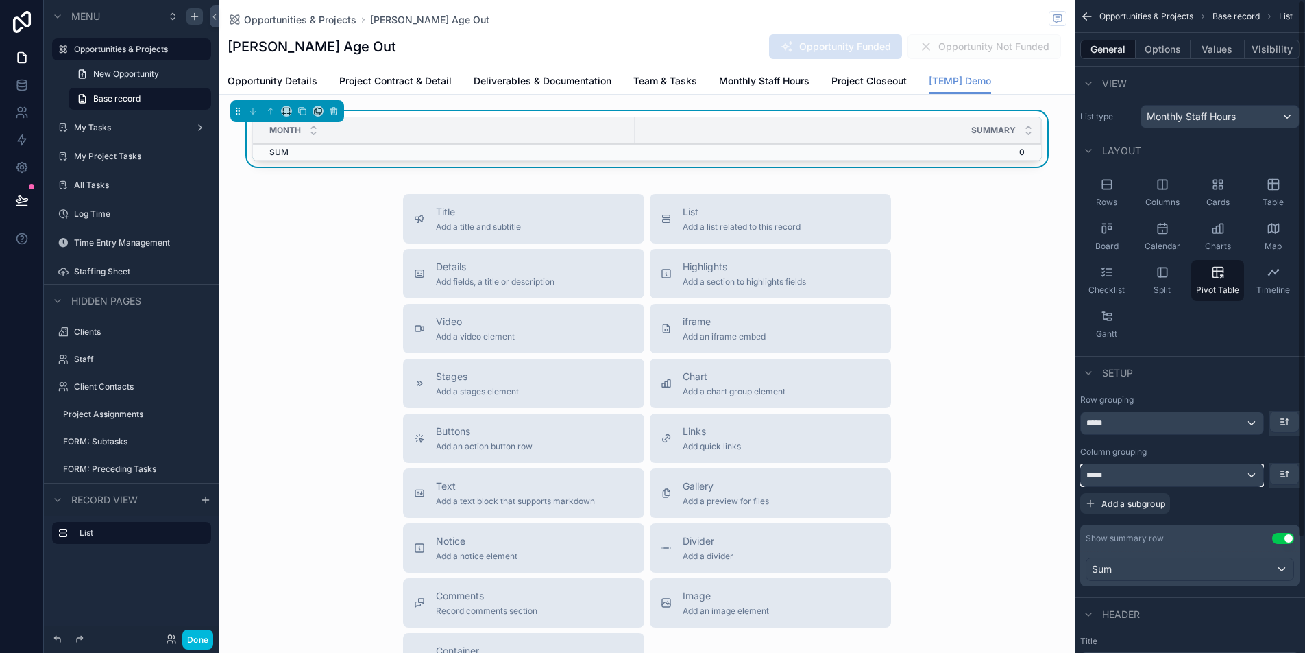
click at [1109, 472] on span "*****" at bounding box center [1098, 475] width 25 height 11
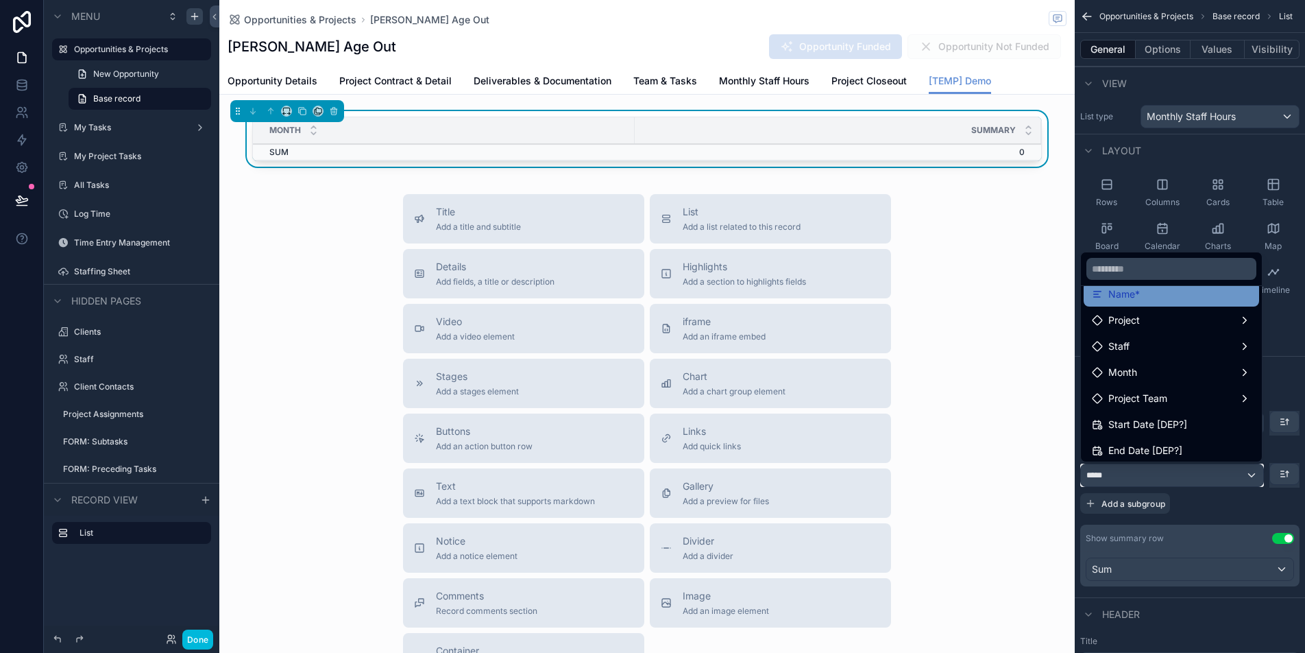
scroll to position [77, 0]
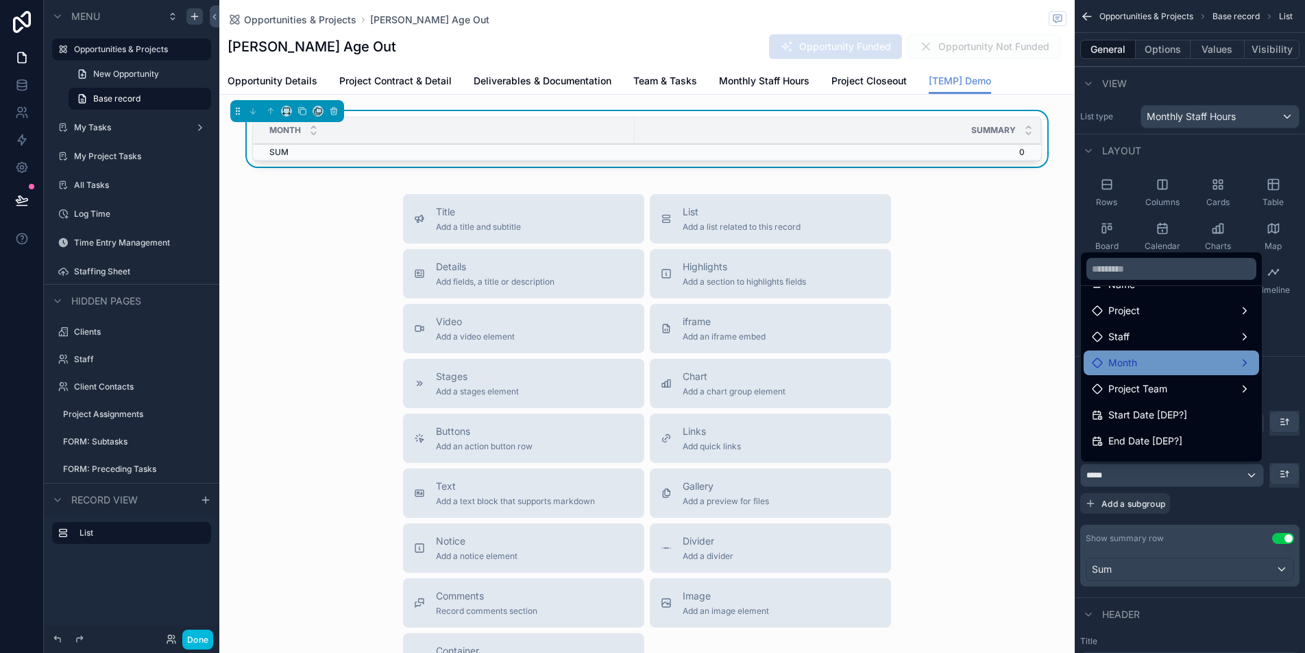
click at [1147, 359] on div "Month" at bounding box center [1171, 362] width 159 height 16
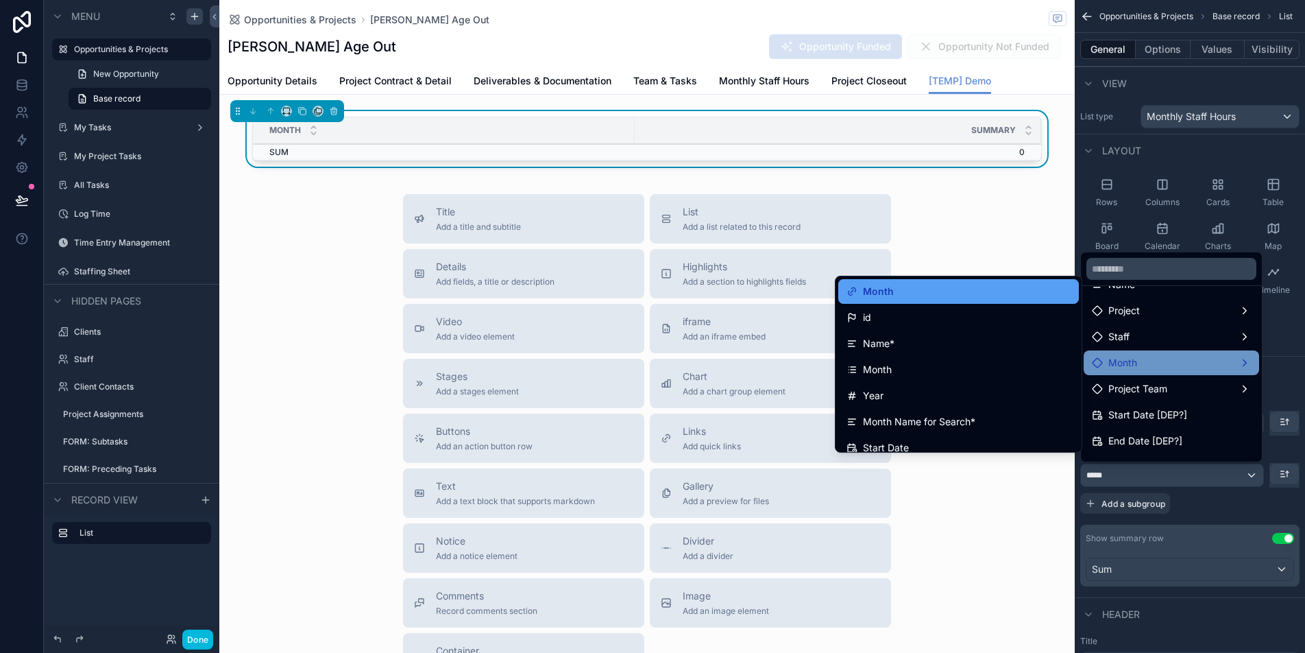
click at [979, 294] on div "Month" at bounding box center [959, 291] width 224 height 16
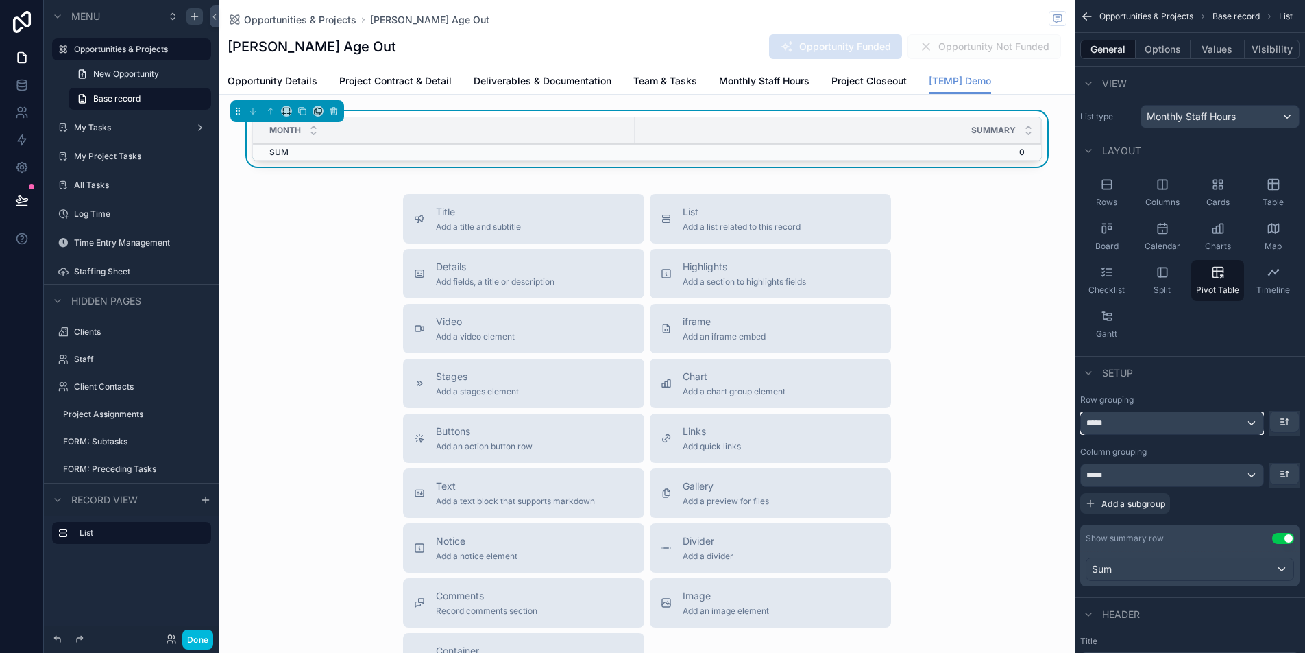
click at [1152, 417] on div "*****" at bounding box center [1172, 423] width 182 height 22
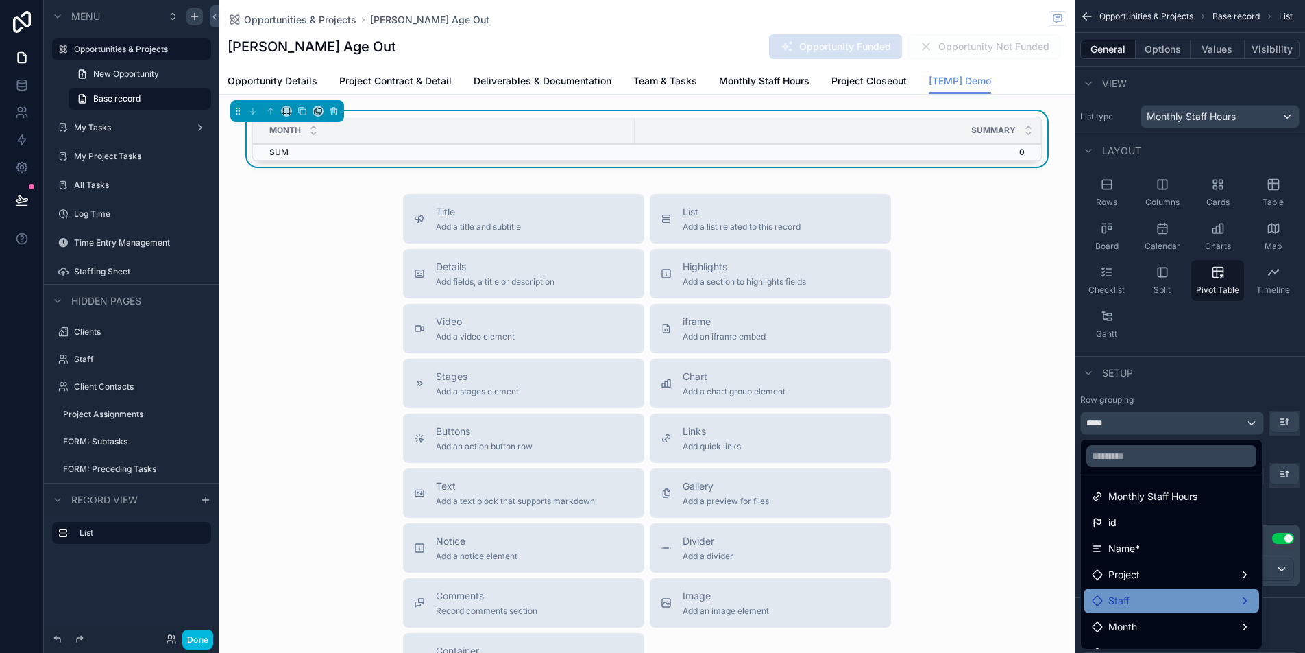
click at [1156, 603] on div "Staff" at bounding box center [1171, 600] width 159 height 16
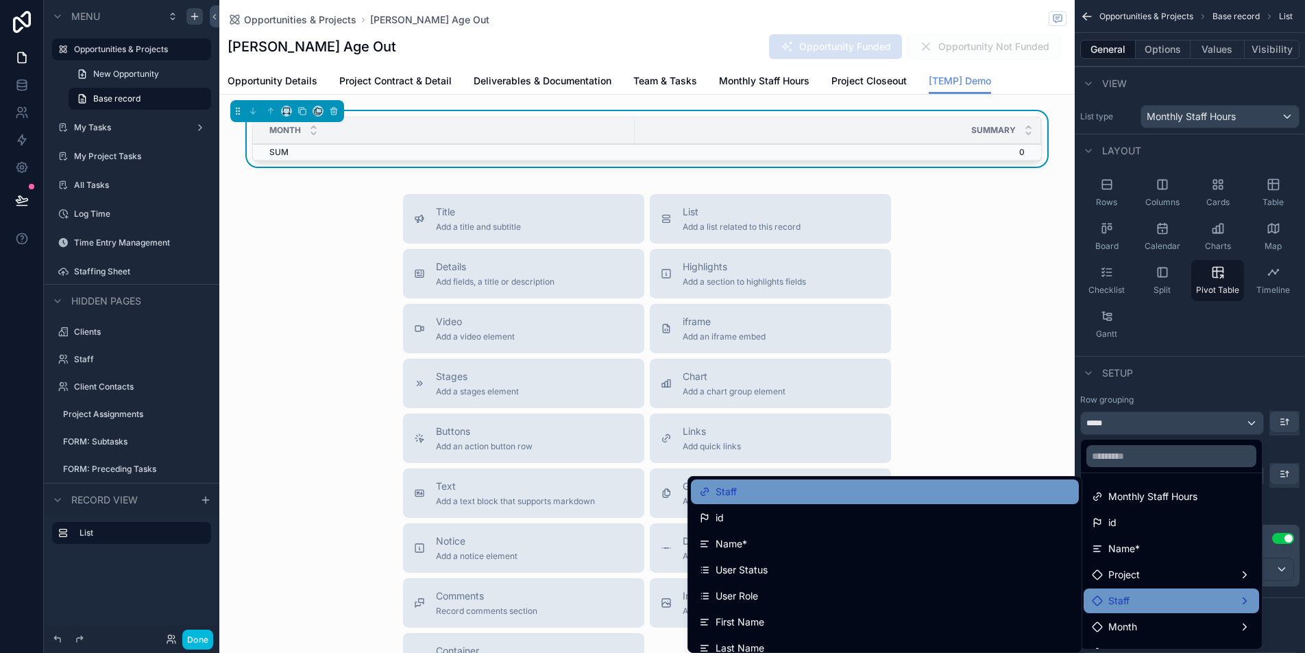
click at [875, 497] on div "Staff" at bounding box center [885, 491] width 372 height 16
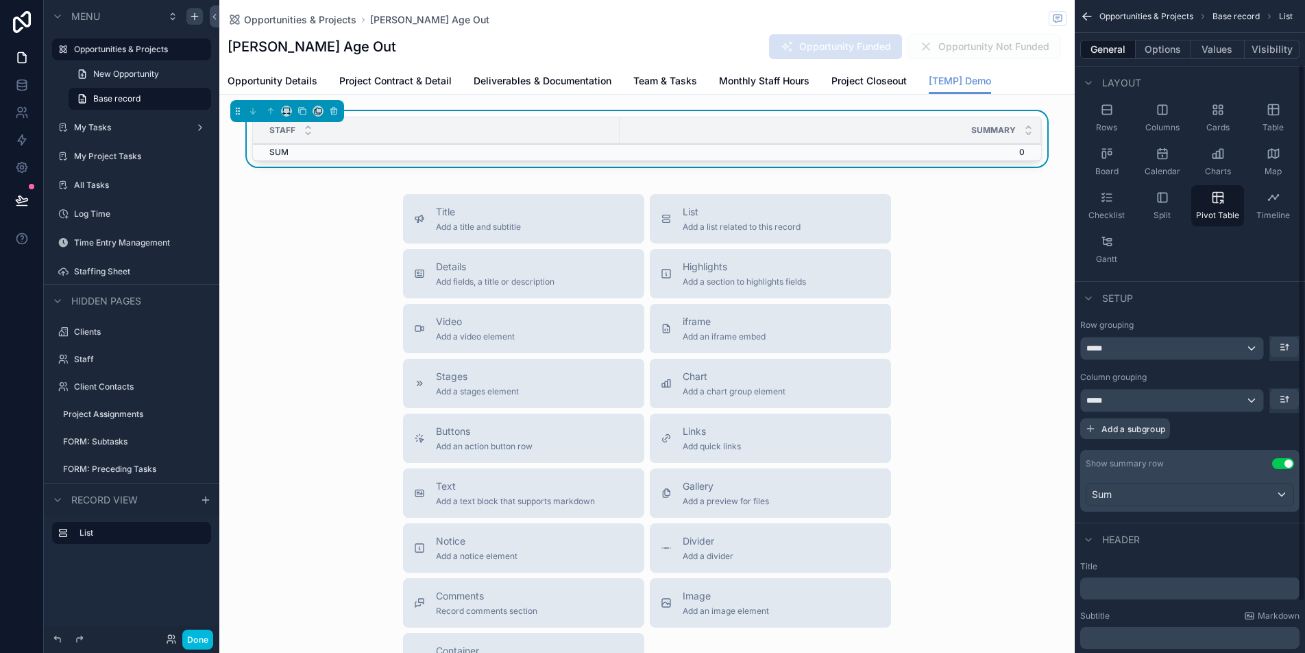
scroll to position [77, 0]
click at [1282, 458] on button "Use setting" at bounding box center [1283, 460] width 22 height 11
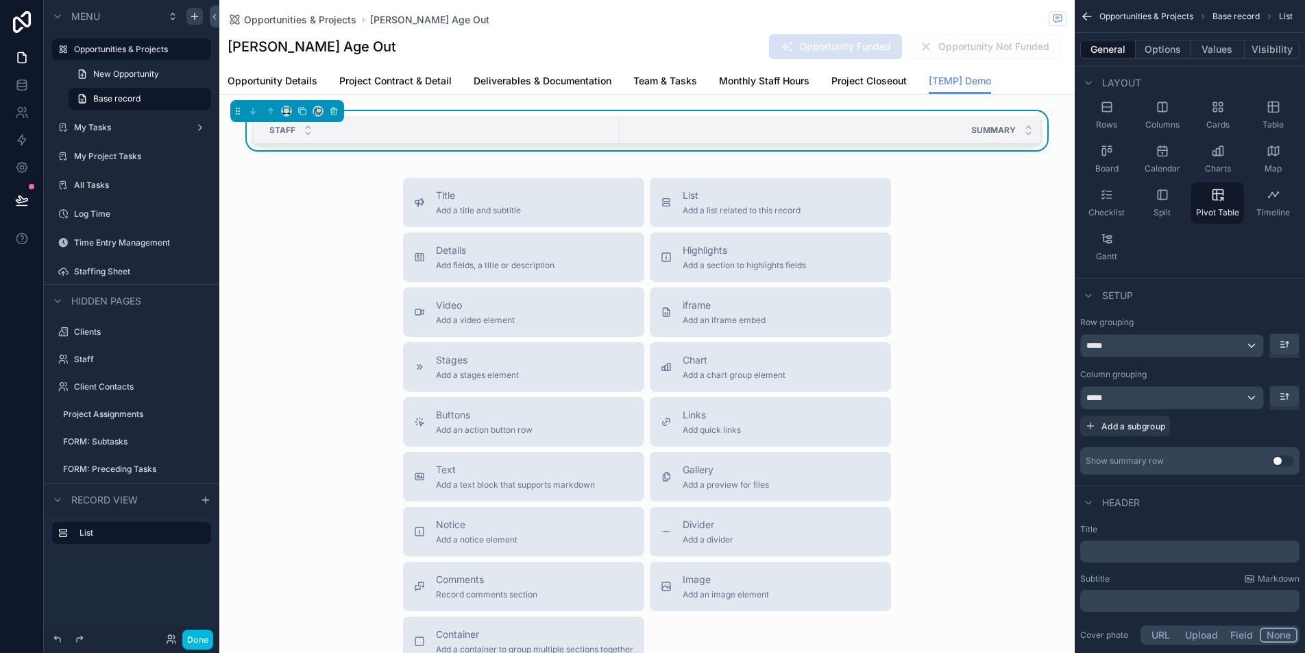
click at [1276, 463] on button "Use setting" at bounding box center [1283, 460] width 22 height 11
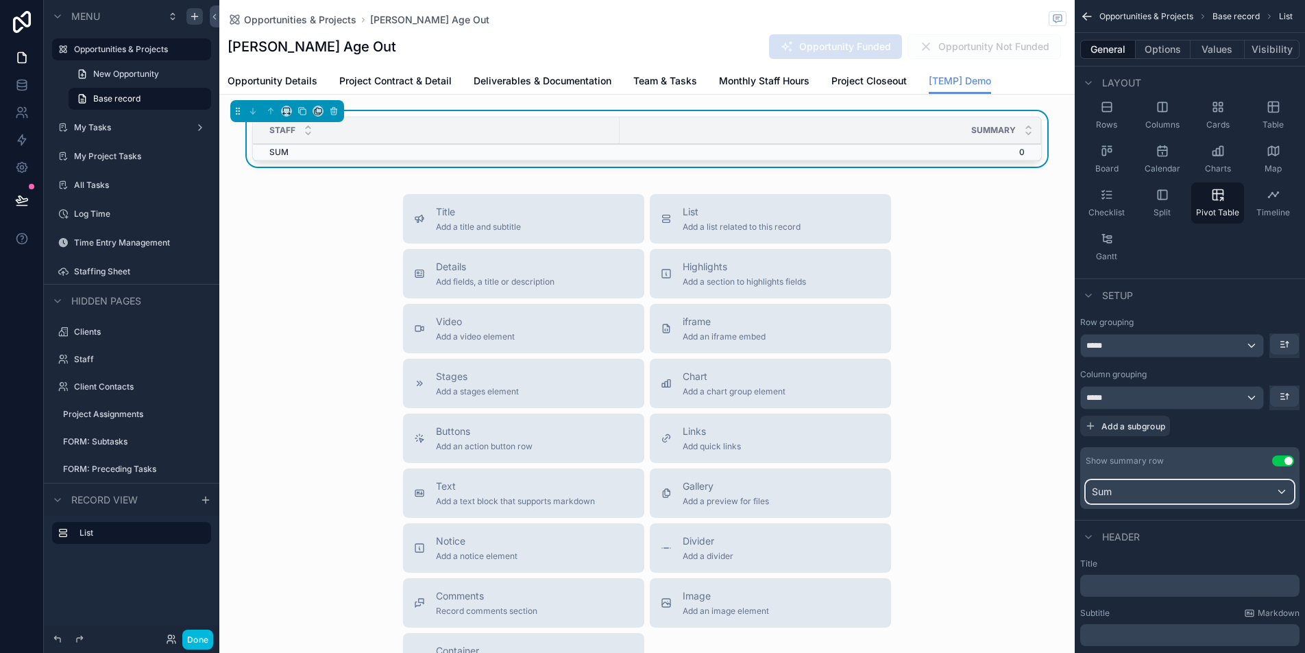
click at [1203, 496] on div "Sum" at bounding box center [1189, 492] width 207 height 22
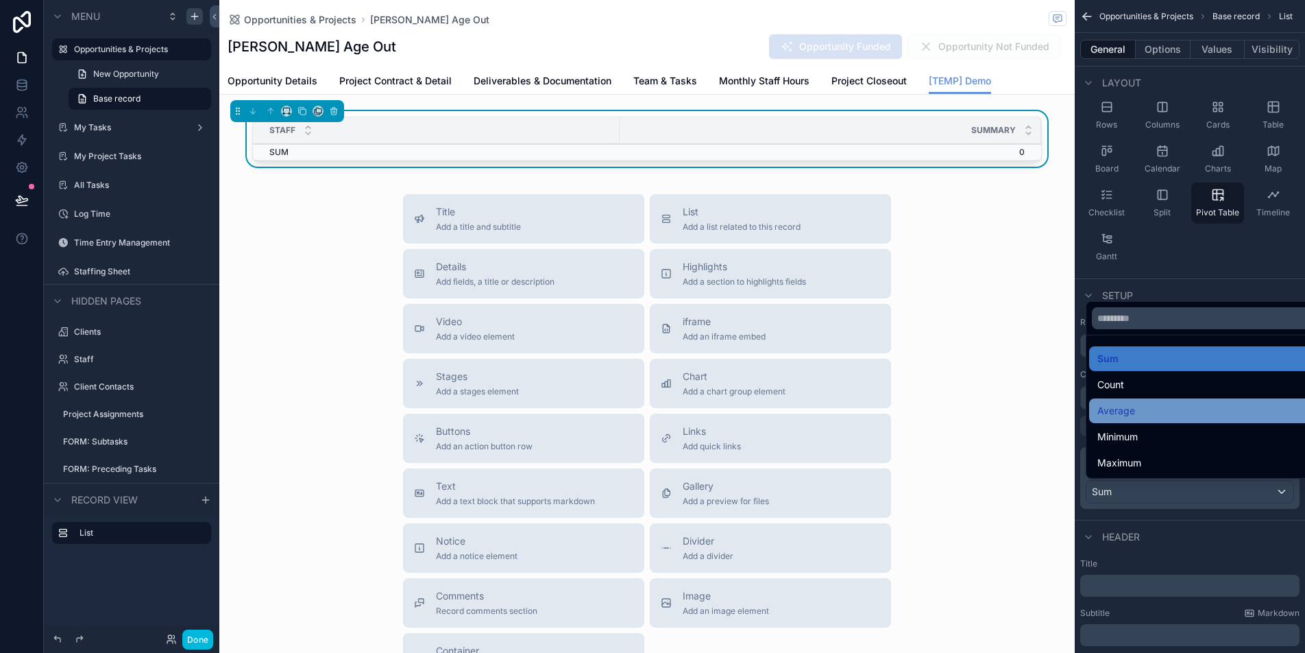
click at [1145, 404] on div "Average" at bounding box center [1205, 410] width 217 height 16
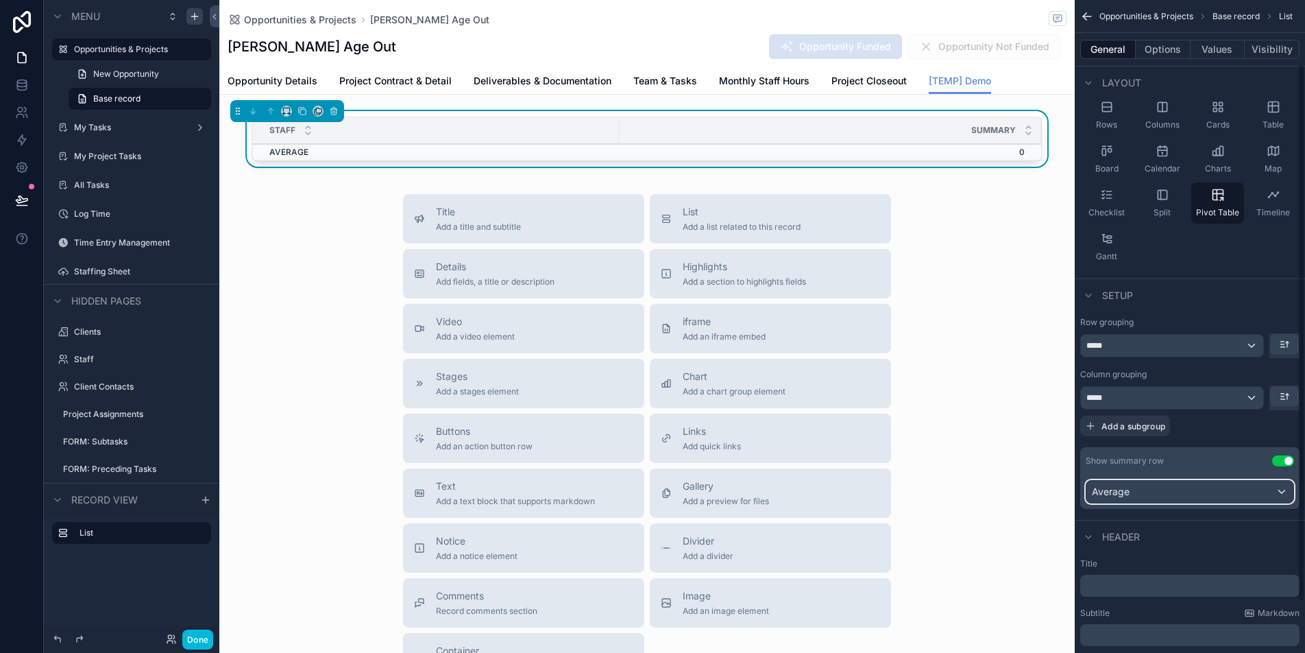
click at [1161, 485] on div "Average" at bounding box center [1189, 492] width 207 height 22
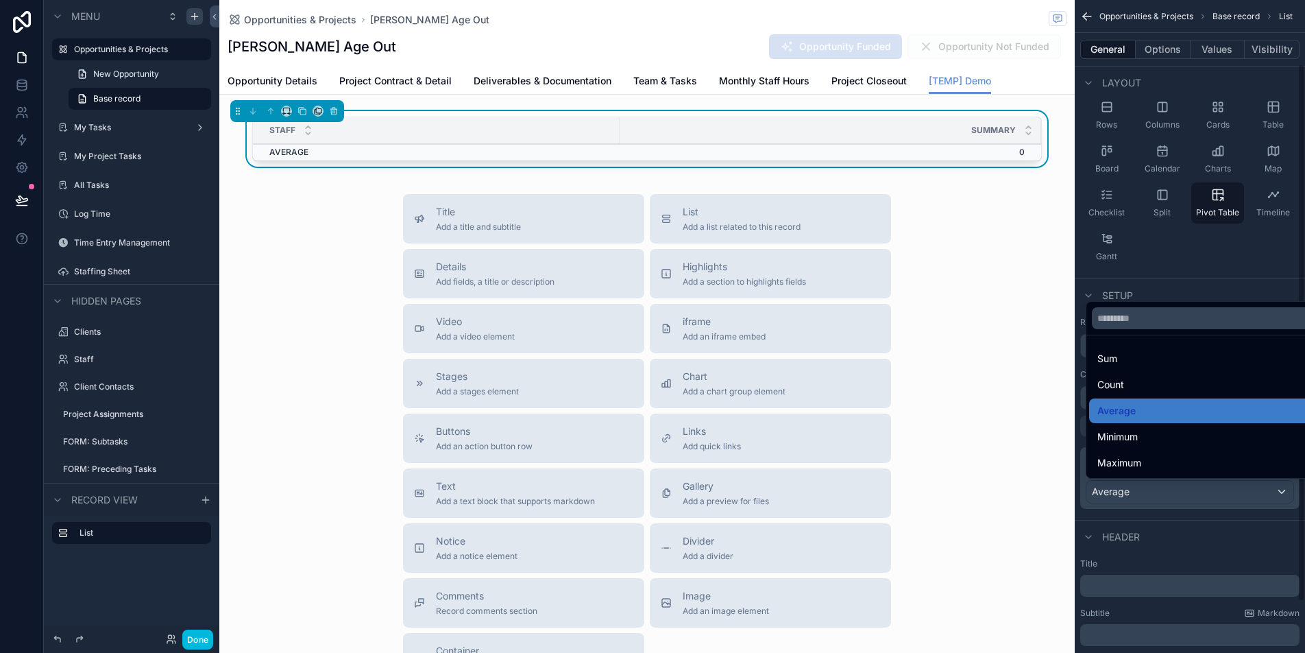
click at [1232, 491] on div "scrollable content" at bounding box center [652, 326] width 1305 height 653
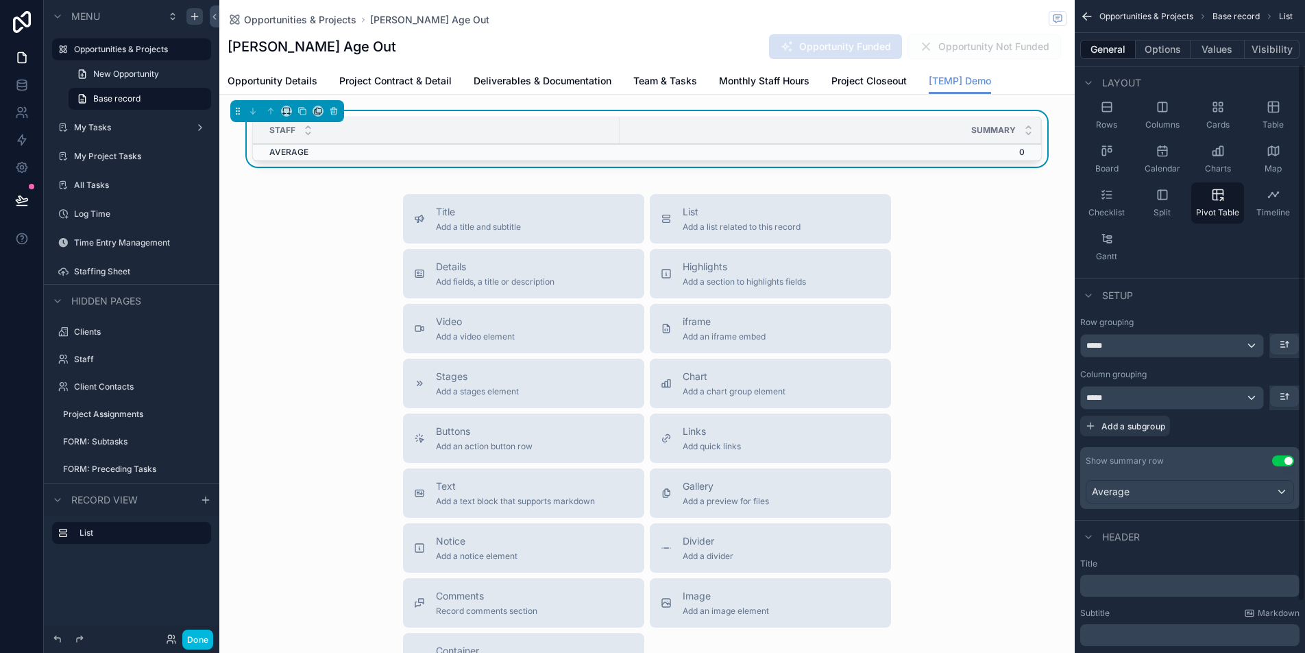
click at [1289, 457] on button "Use setting" at bounding box center [1283, 460] width 22 height 11
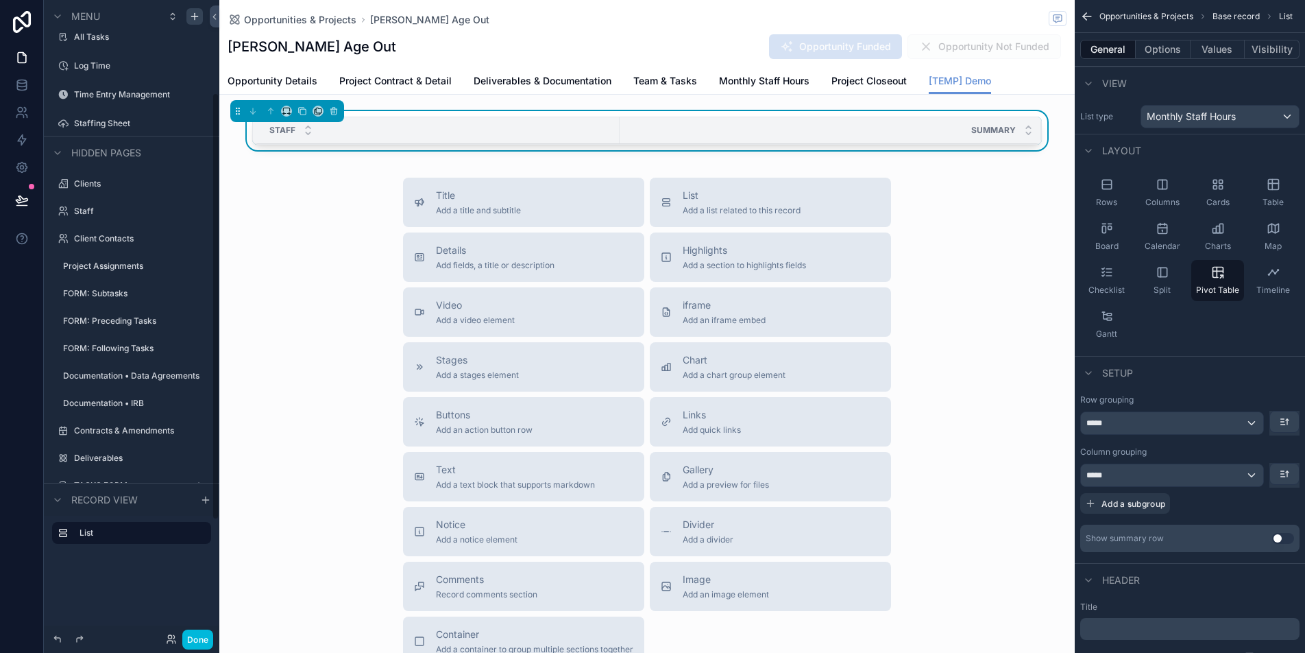
scroll to position [152, 0]
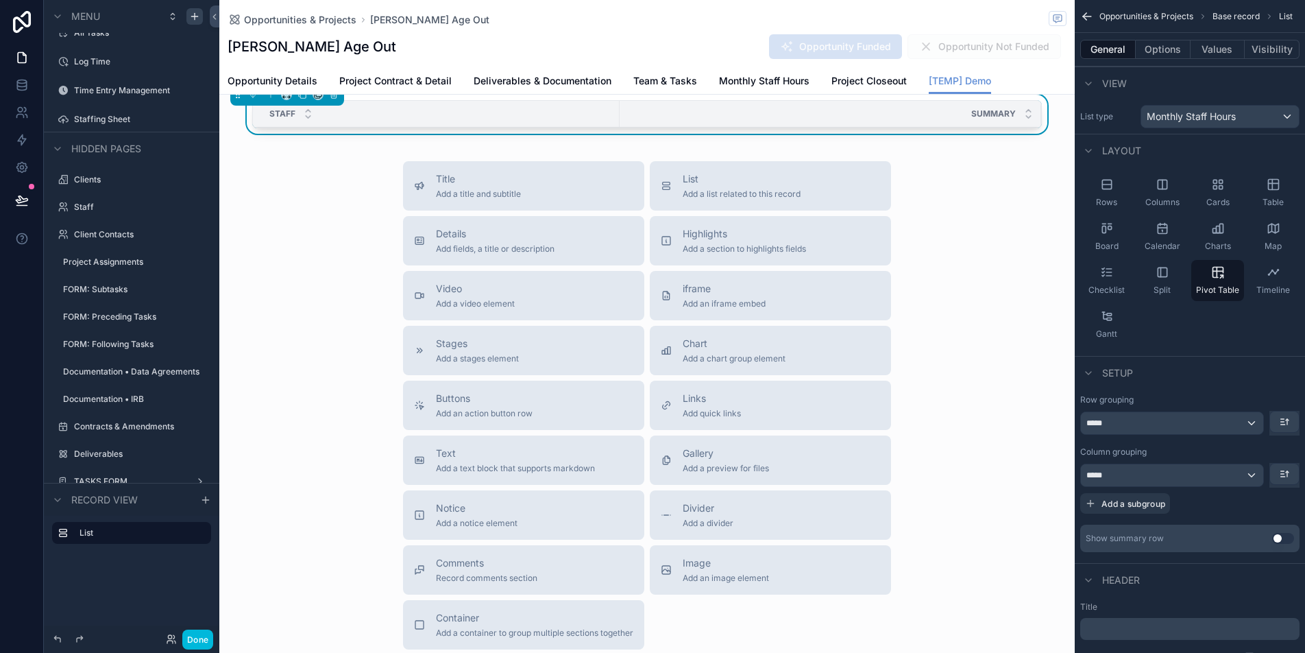
click at [315, 132] on div "Staff Summary" at bounding box center [646, 117] width 855 height 45
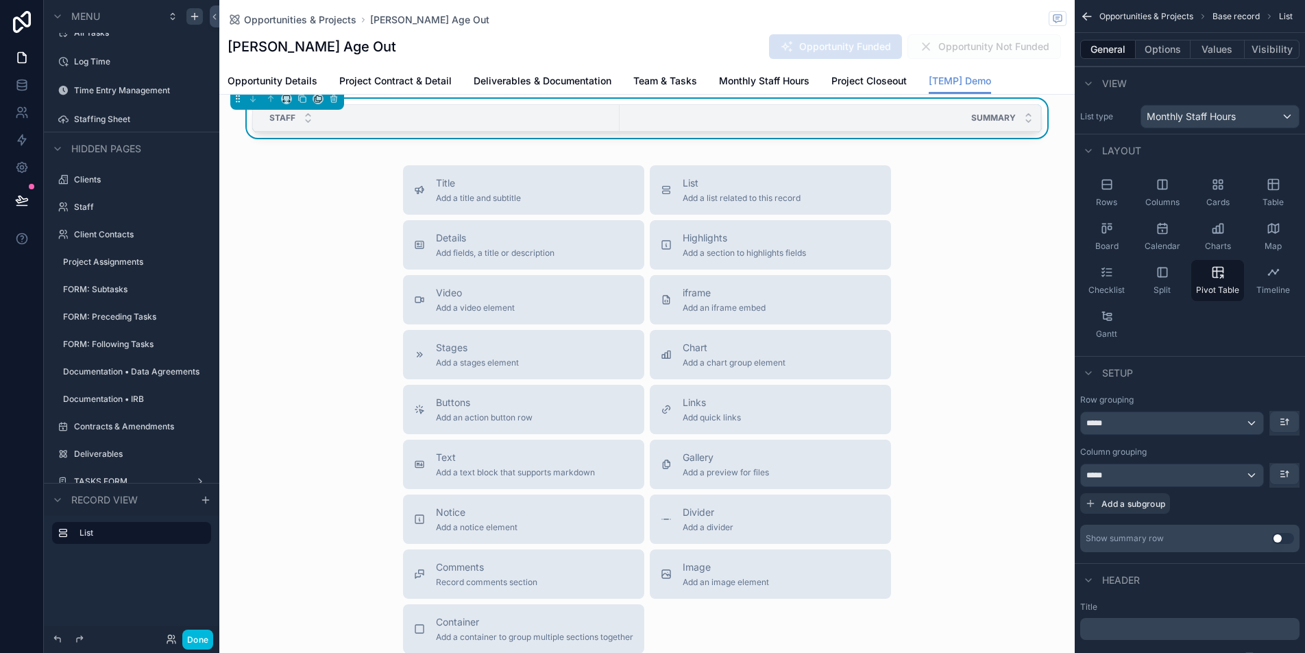
scroll to position [0, 0]
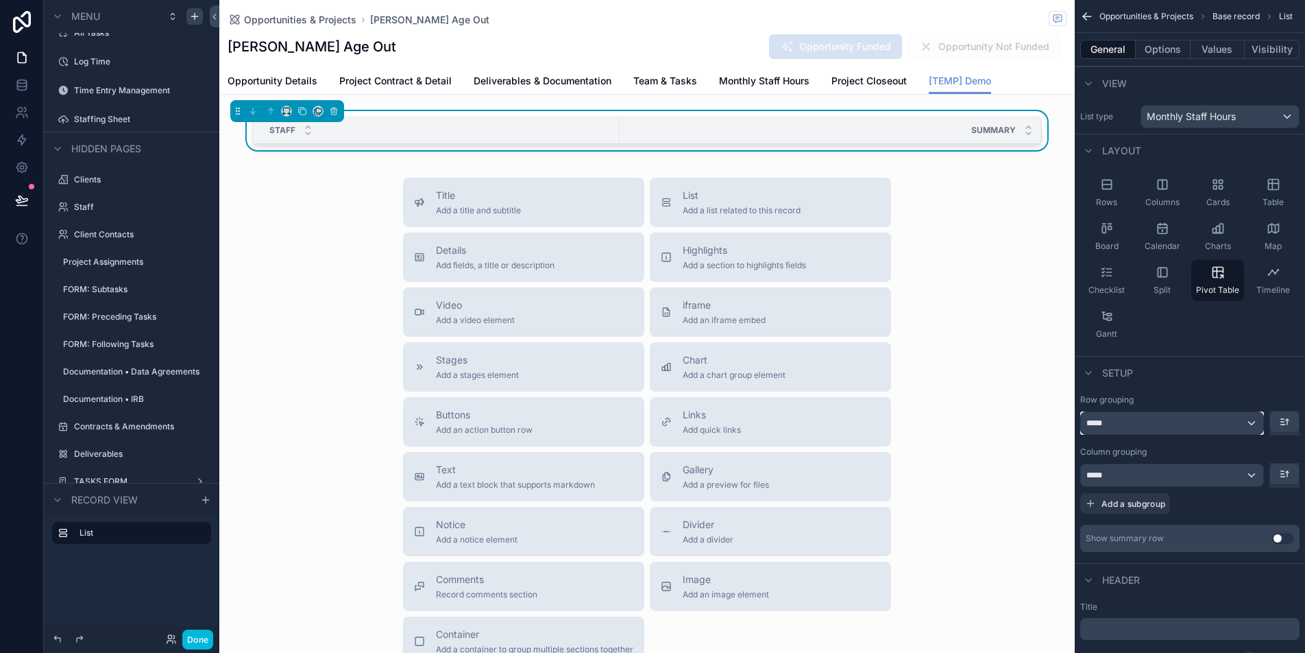
click at [1187, 426] on div "*****" at bounding box center [1172, 423] width 182 height 22
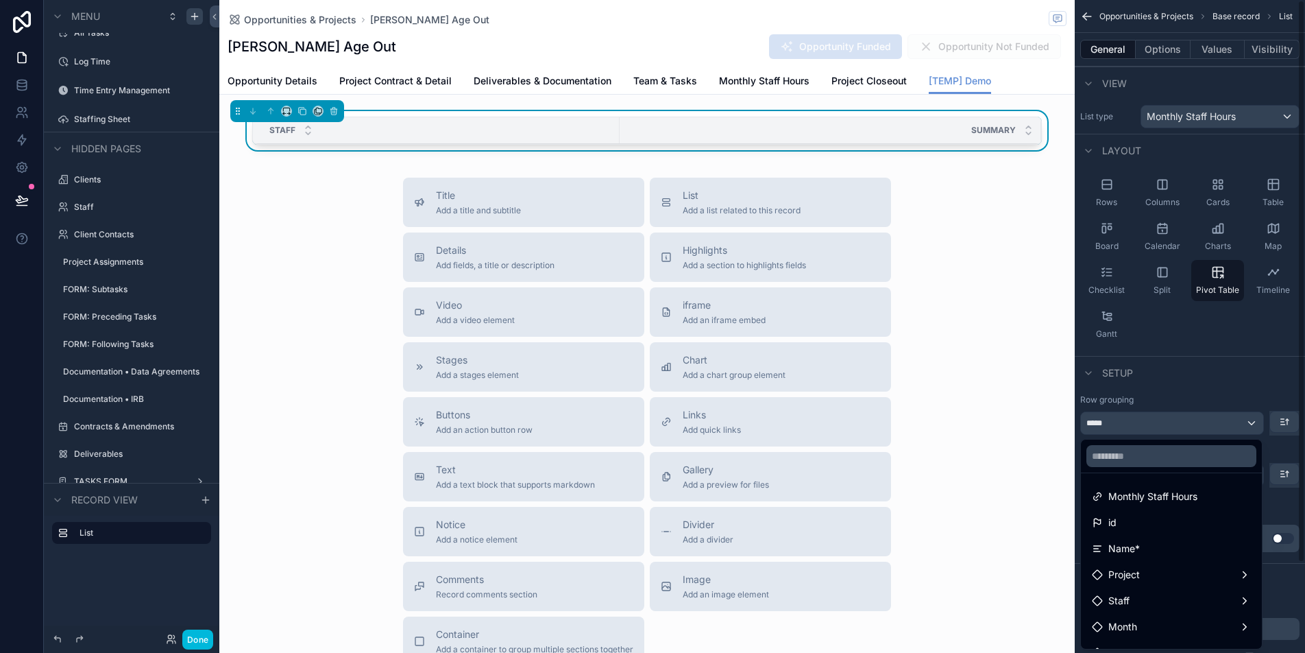
click at [1160, 353] on div "scrollable content" at bounding box center [652, 326] width 1305 height 653
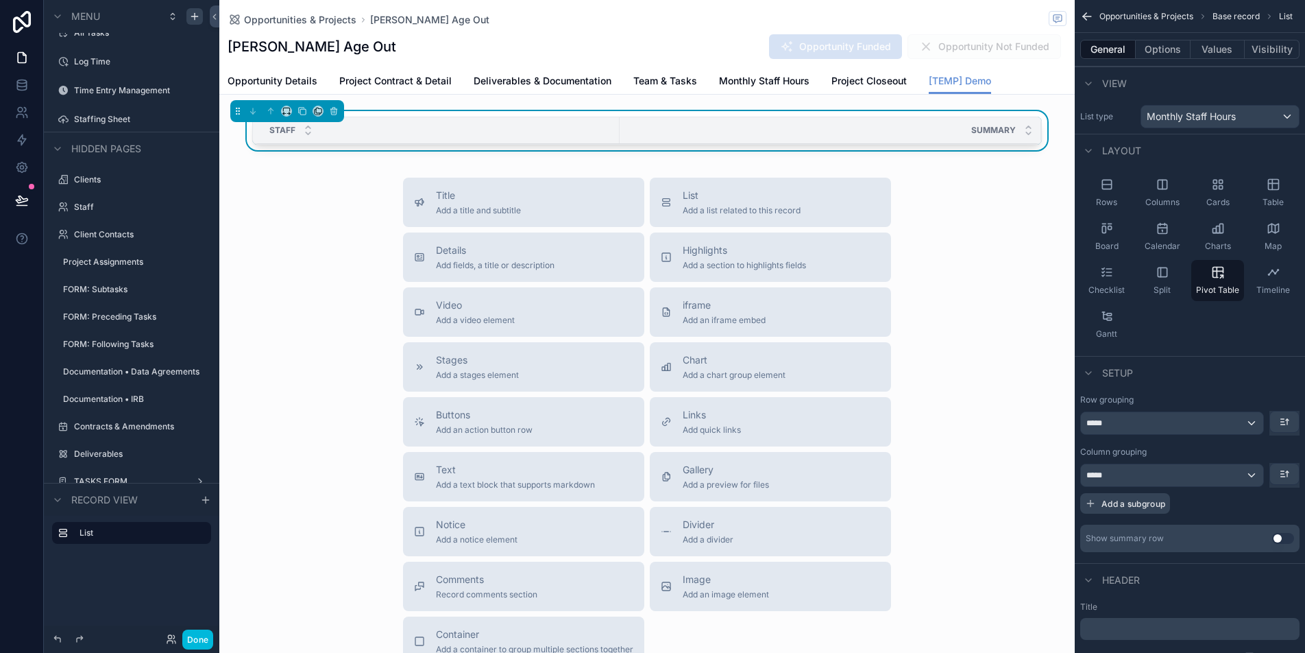
click at [1144, 502] on span "Add a subgroup" at bounding box center [1134, 503] width 64 height 10
click at [1141, 504] on span "Choose a field" at bounding box center [1118, 504] width 64 height 12
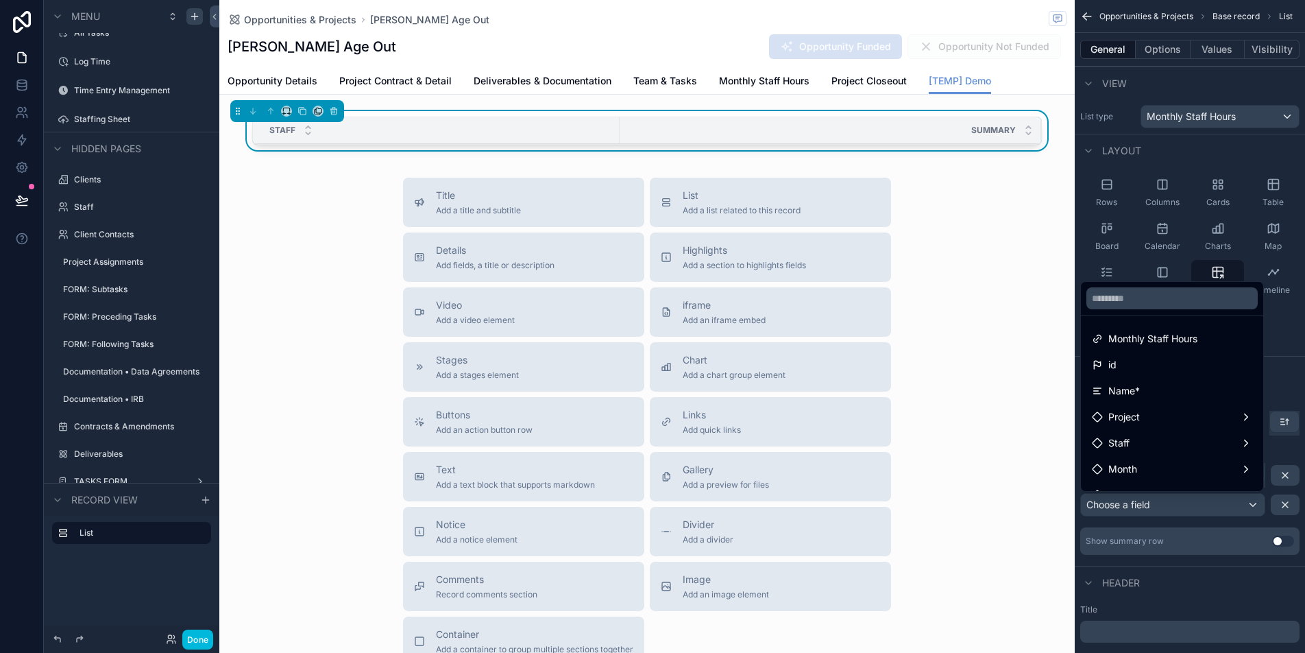
click at [1166, 521] on div "scrollable content" at bounding box center [652, 326] width 1305 height 653
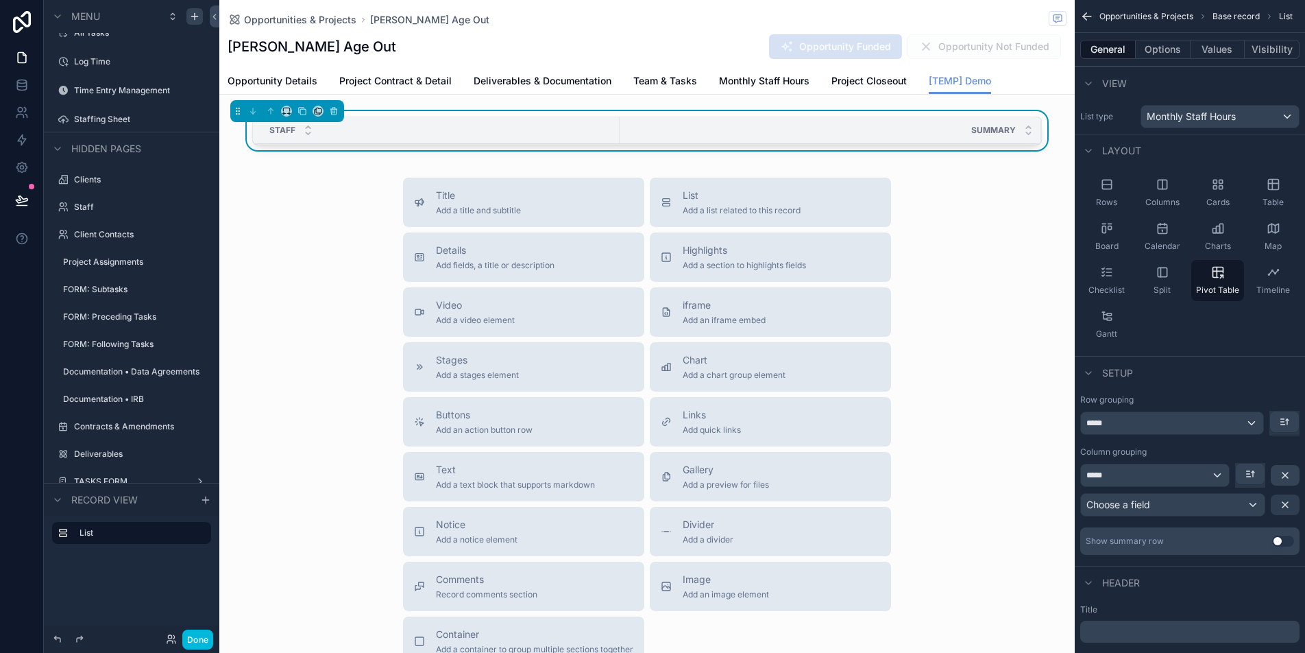
click at [1288, 505] on icon "scrollable content" at bounding box center [1285, 504] width 11 height 11
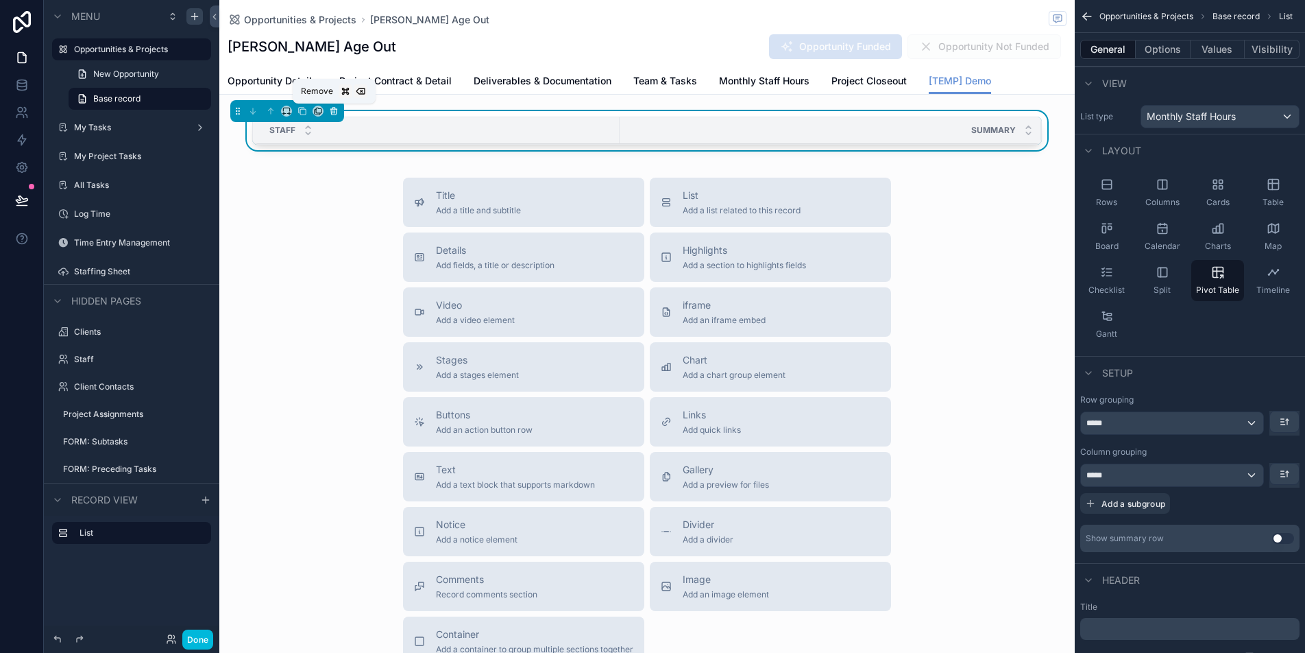
click at [335, 113] on icon "scrollable content" at bounding box center [334, 111] width 10 height 10
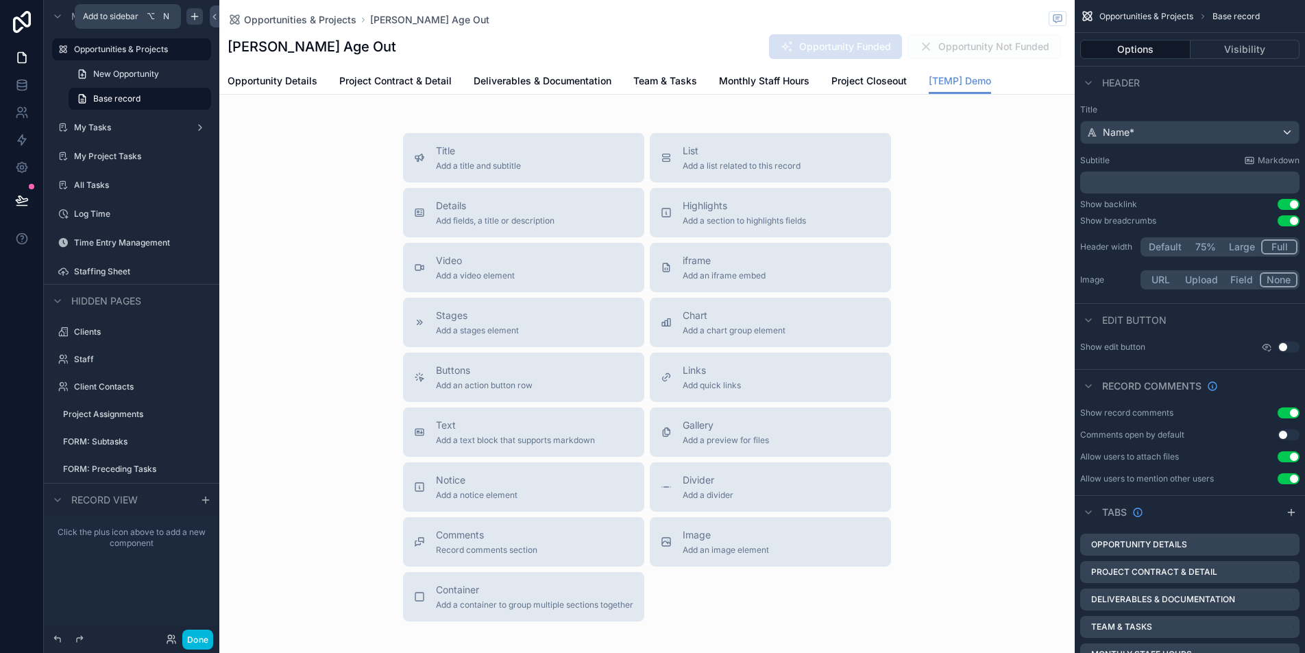
click at [194, 21] on icon "scrollable content" at bounding box center [194, 16] width 11 height 11
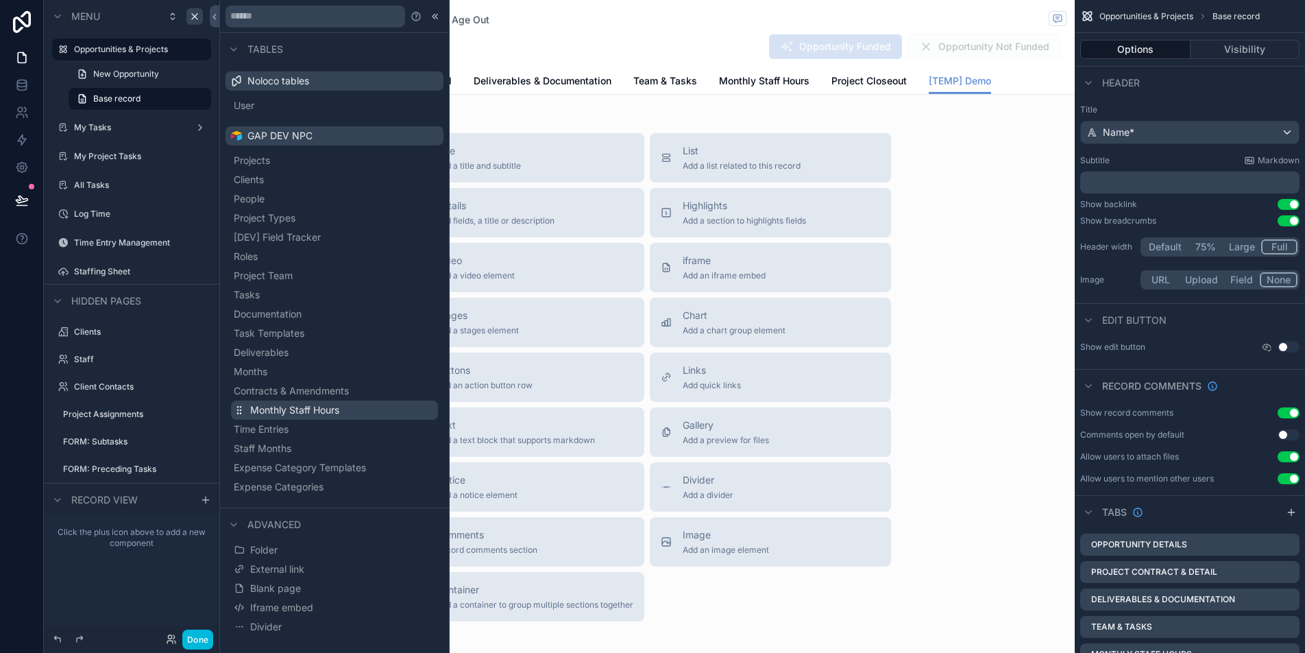
click at [303, 416] on span "Monthly Staff Hours" at bounding box center [294, 410] width 89 height 14
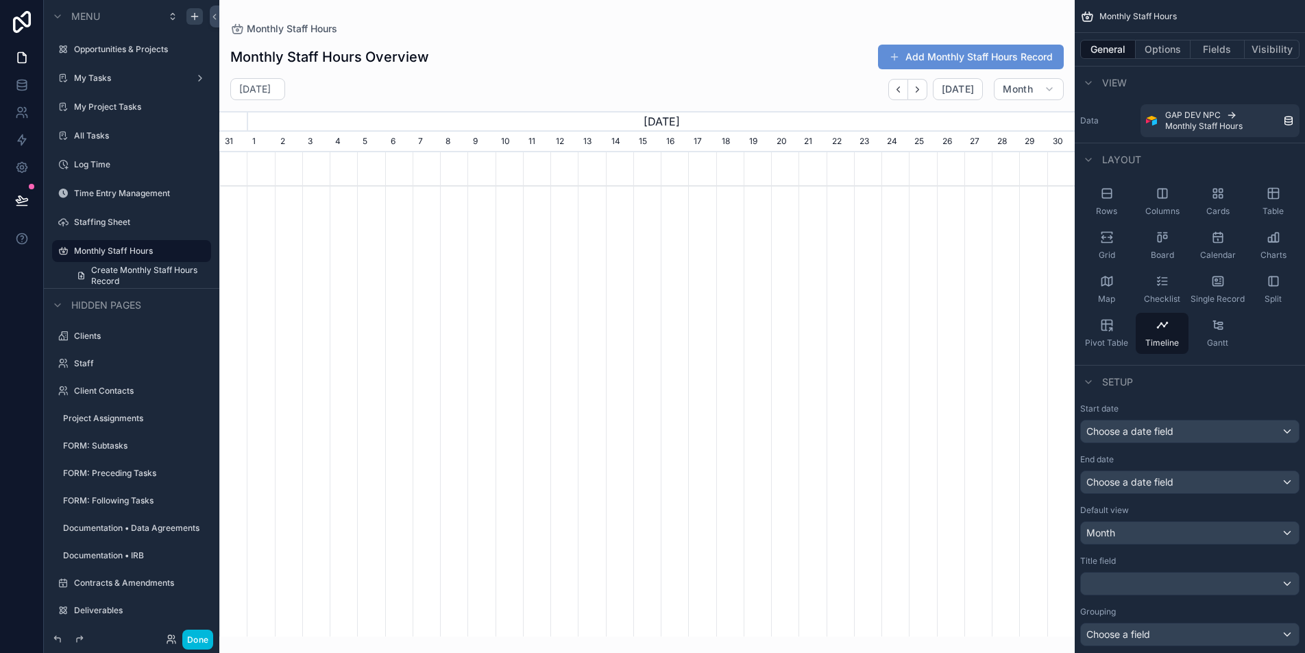
scroll to position [0, 855]
click at [1108, 328] on icon "scrollable content" at bounding box center [1107, 325] width 14 height 14
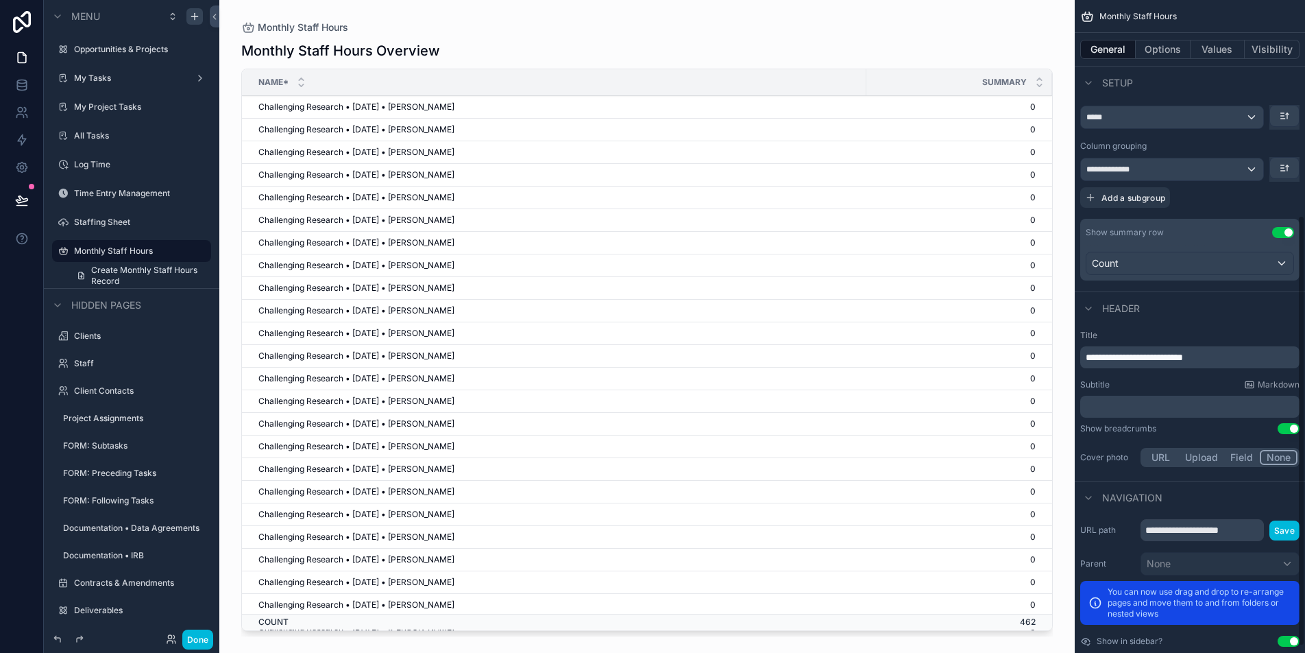
scroll to position [0, 0]
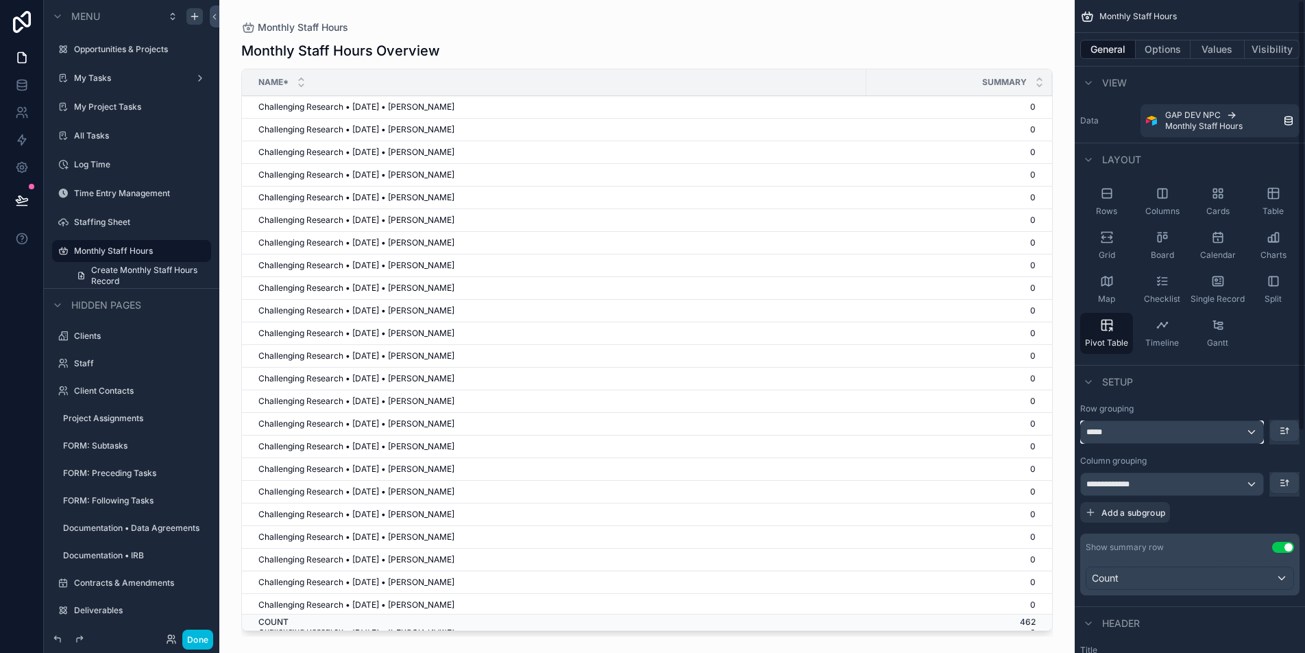
click at [1171, 435] on div "*****" at bounding box center [1172, 432] width 182 height 22
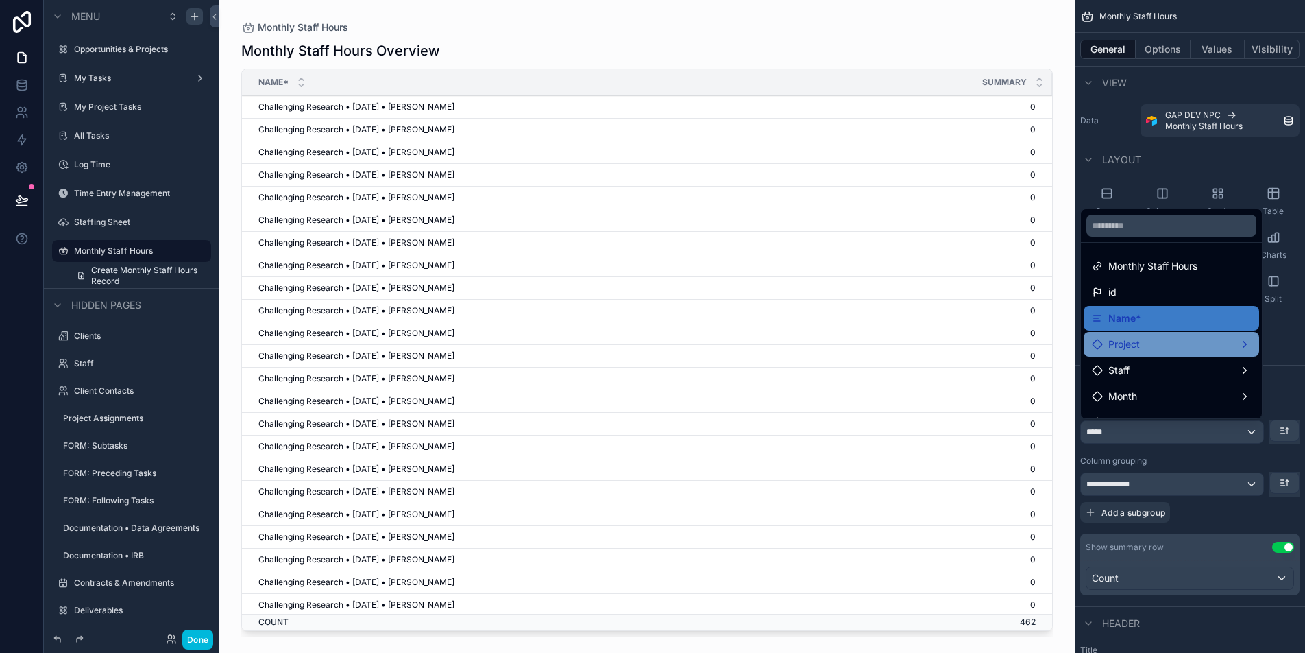
click at [1132, 348] on span "Project" at bounding box center [1124, 344] width 32 height 16
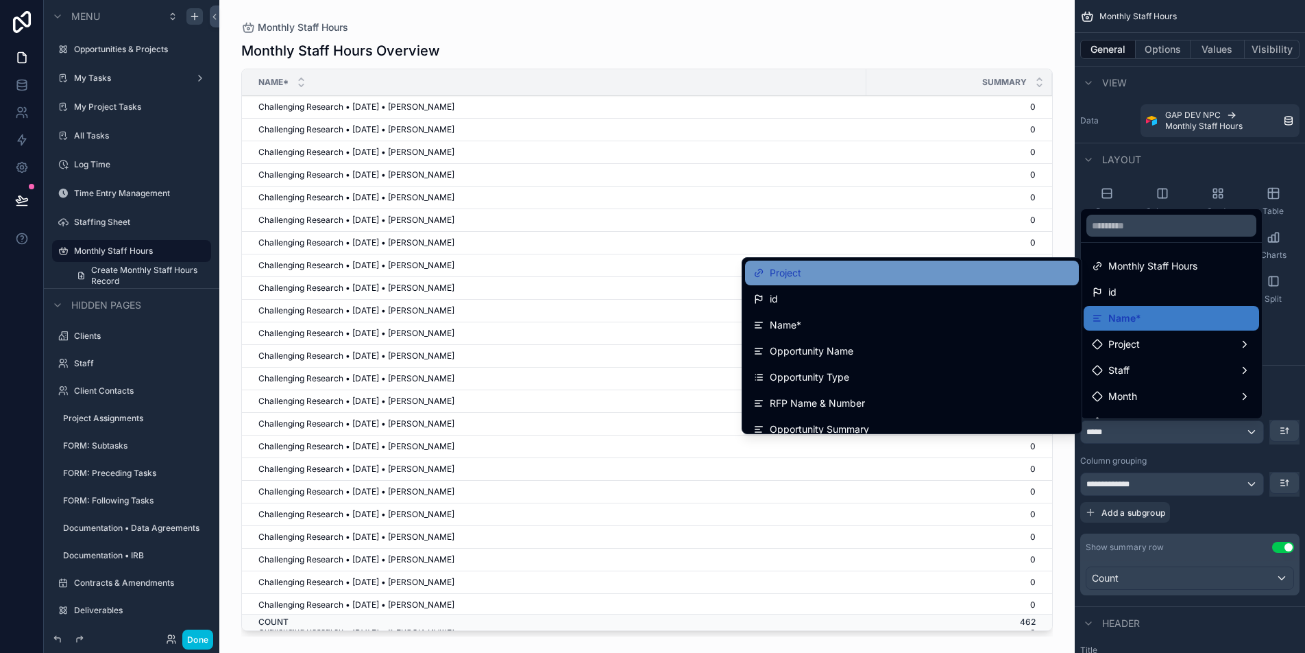
click at [892, 274] on div "Project" at bounding box center [911, 273] width 317 height 16
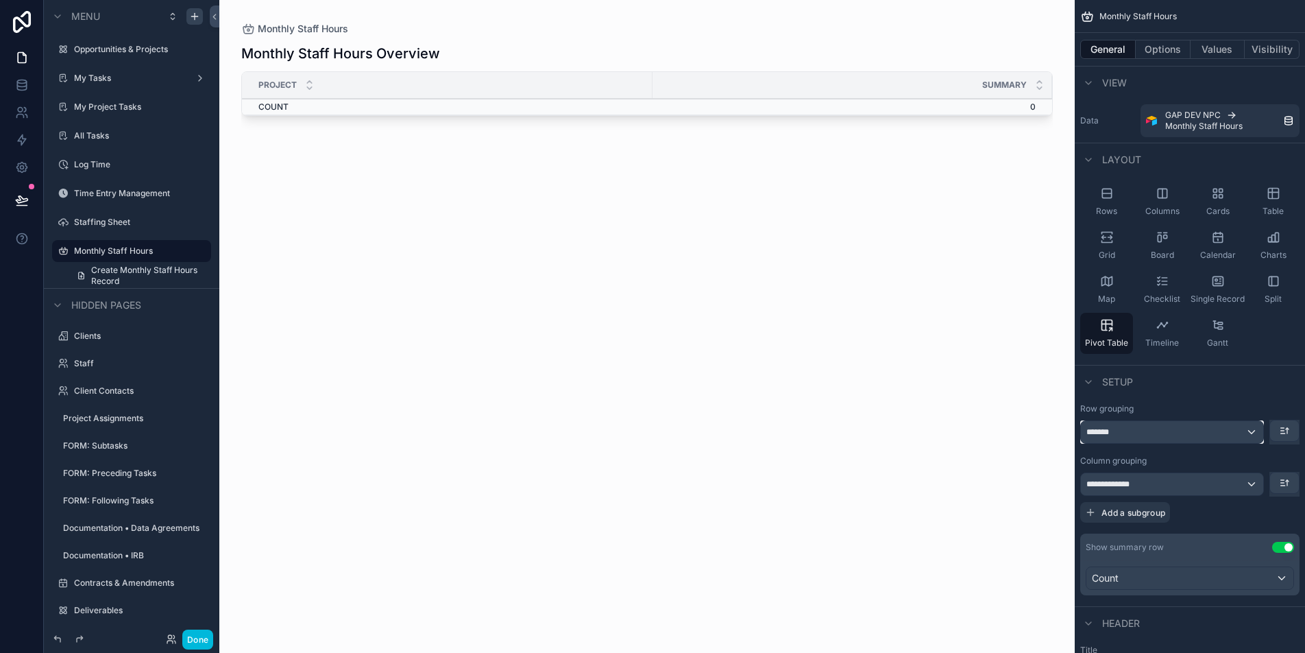
click at [1122, 429] on div "*******" at bounding box center [1172, 432] width 182 height 22
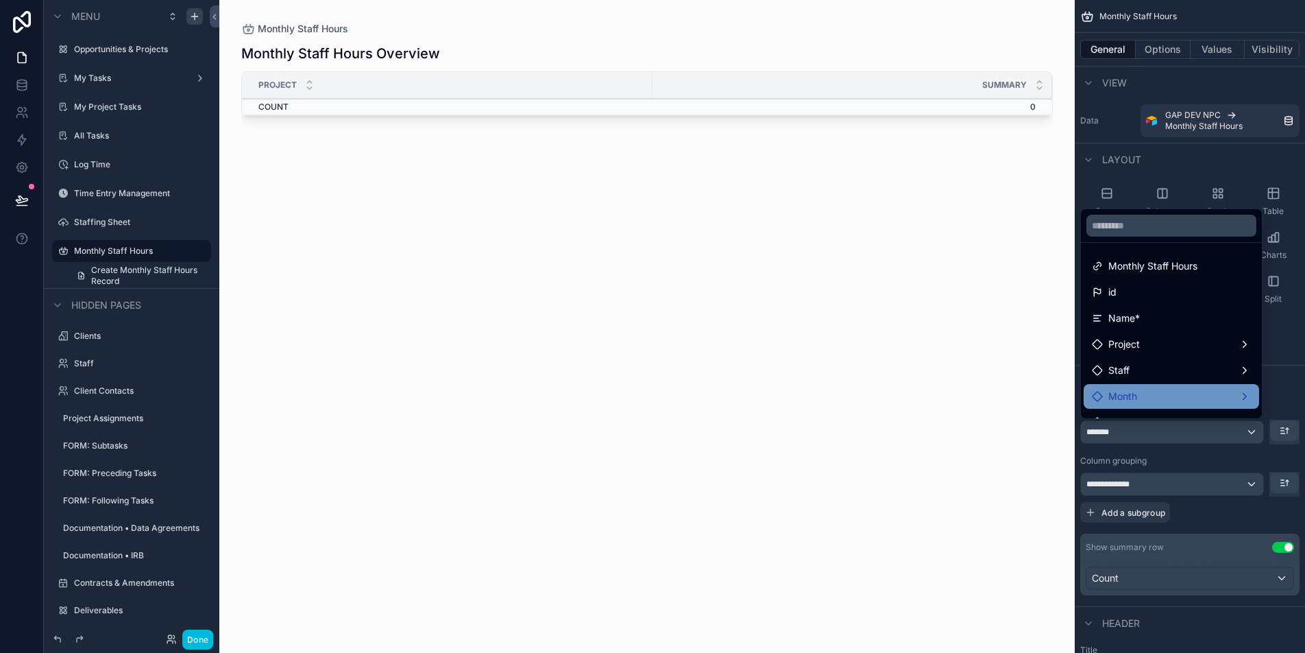
click at [1150, 384] on div "Month" at bounding box center [1171, 396] width 175 height 25
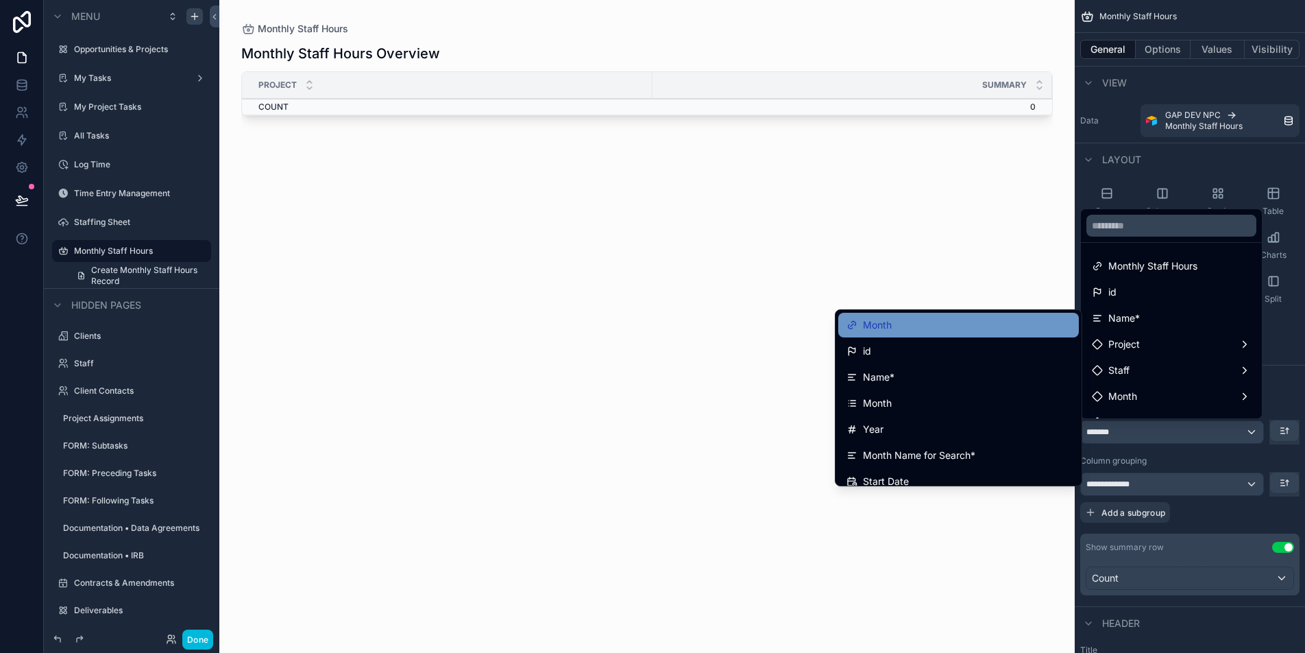
click at [964, 329] on div "Month" at bounding box center [959, 325] width 224 height 16
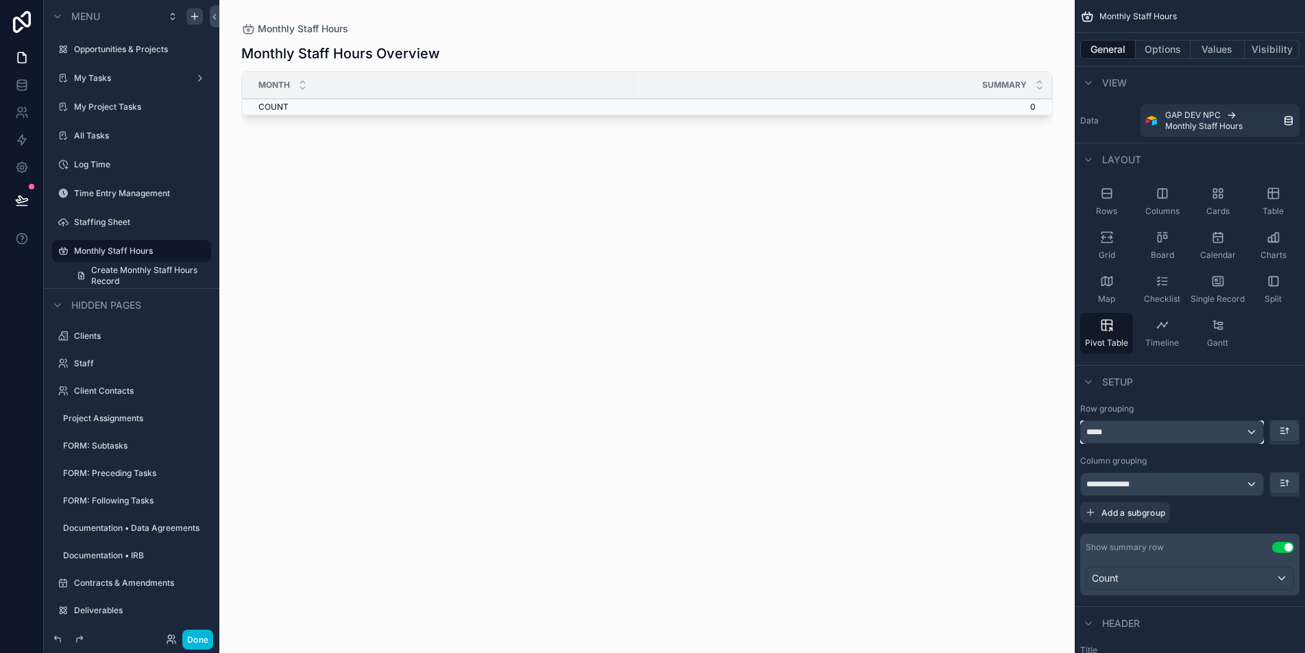
click at [1119, 428] on div "*****" at bounding box center [1172, 432] width 182 height 22
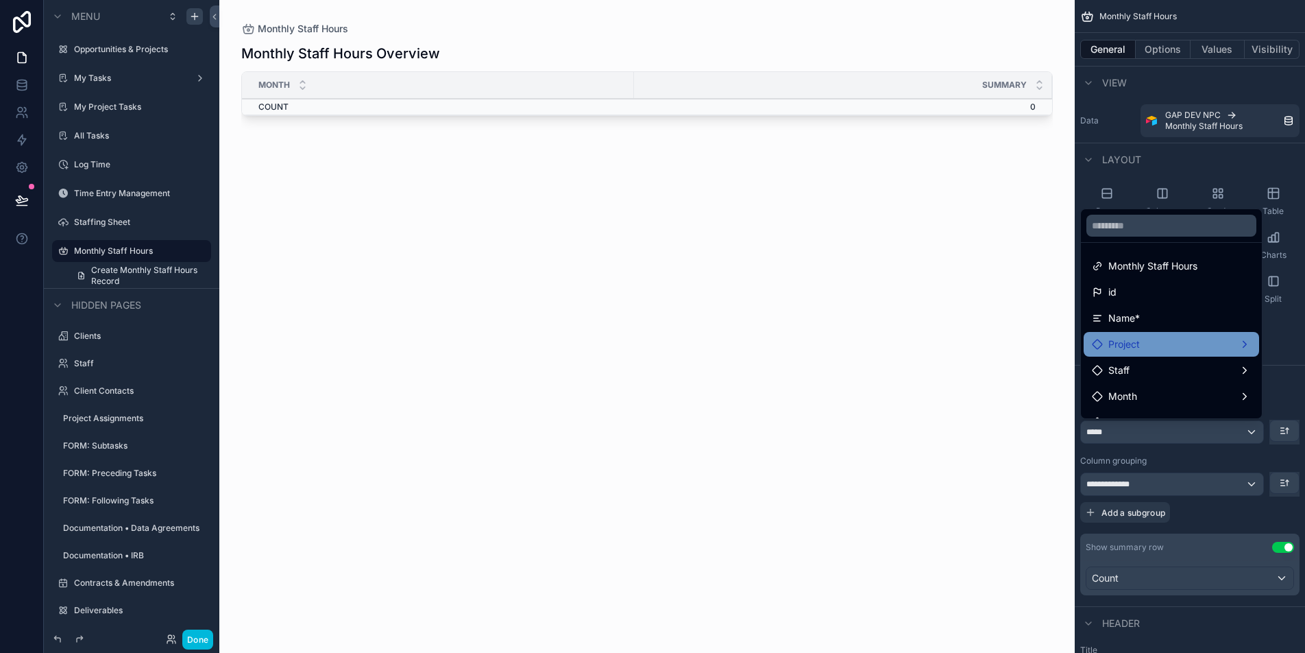
click at [1119, 337] on span "Project" at bounding box center [1124, 344] width 32 height 16
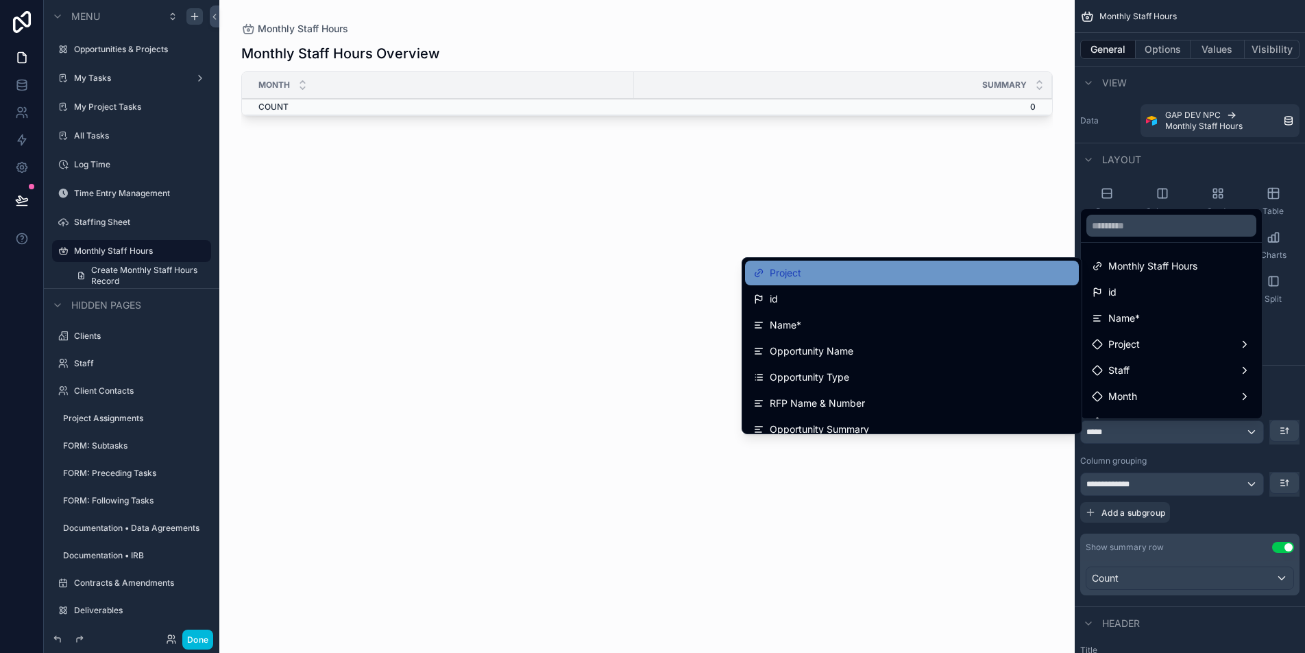
click at [884, 265] on div "Project" at bounding box center [911, 273] width 317 height 16
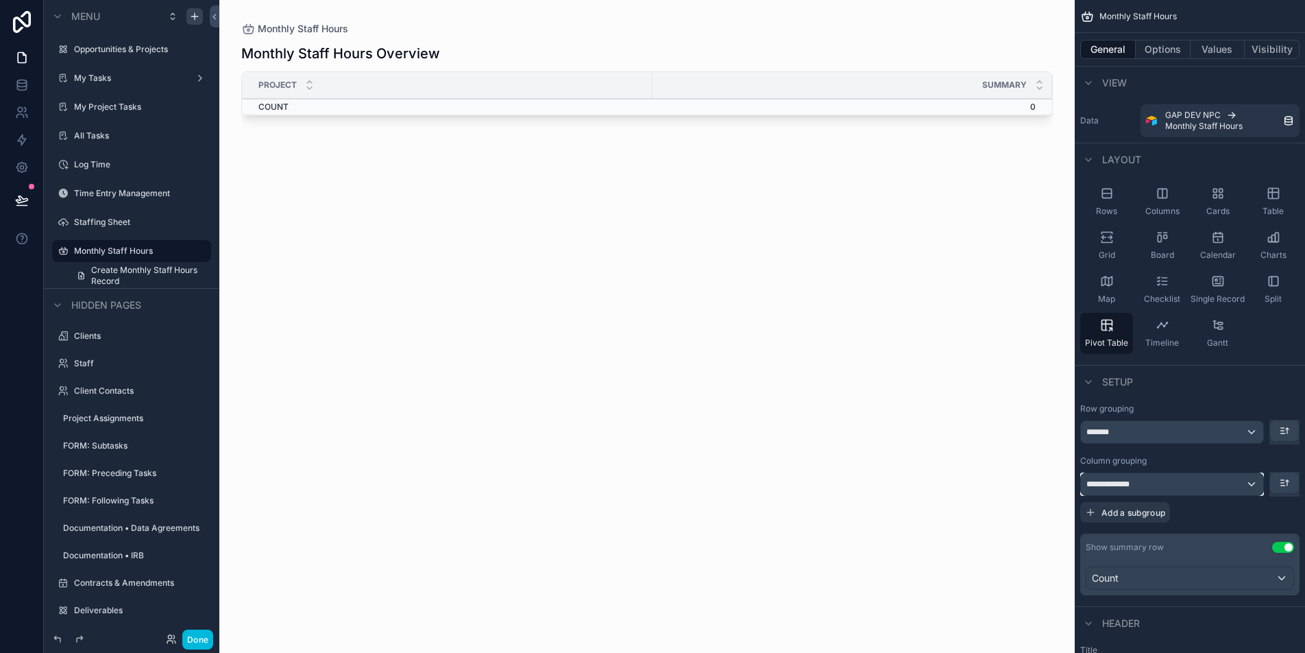
click at [1233, 485] on div "**********" at bounding box center [1172, 484] width 182 height 22
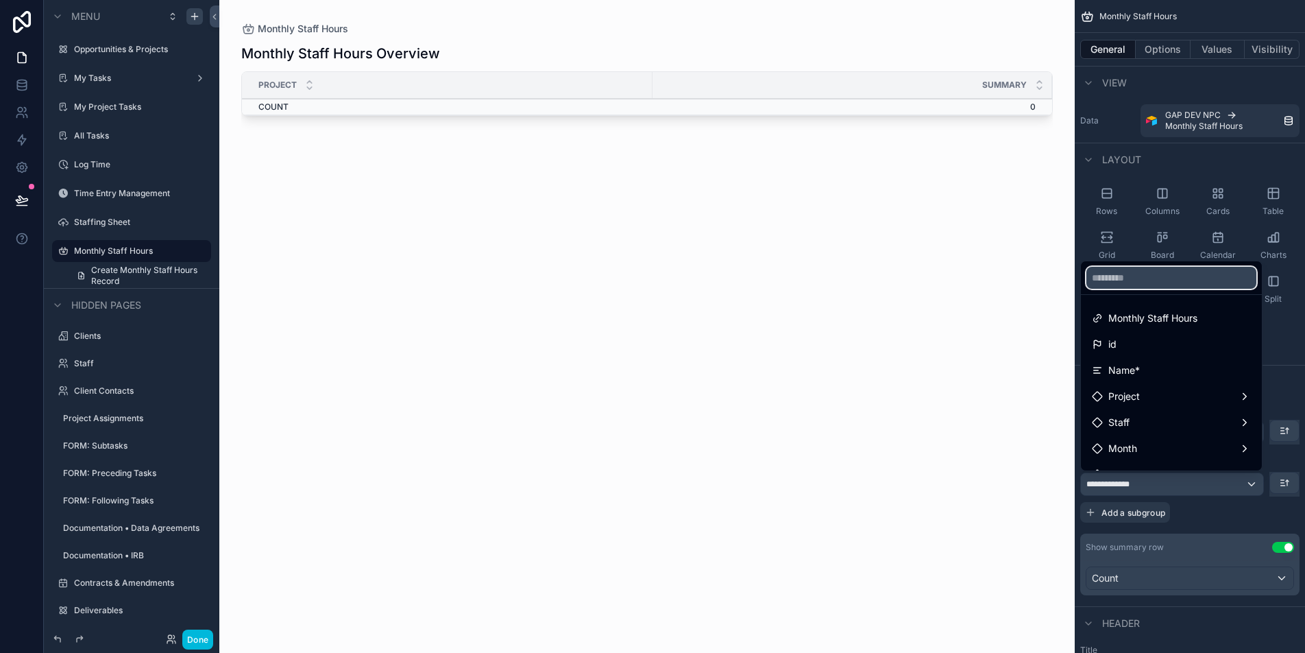
click at [1124, 268] on input "text" at bounding box center [1171, 278] width 170 height 22
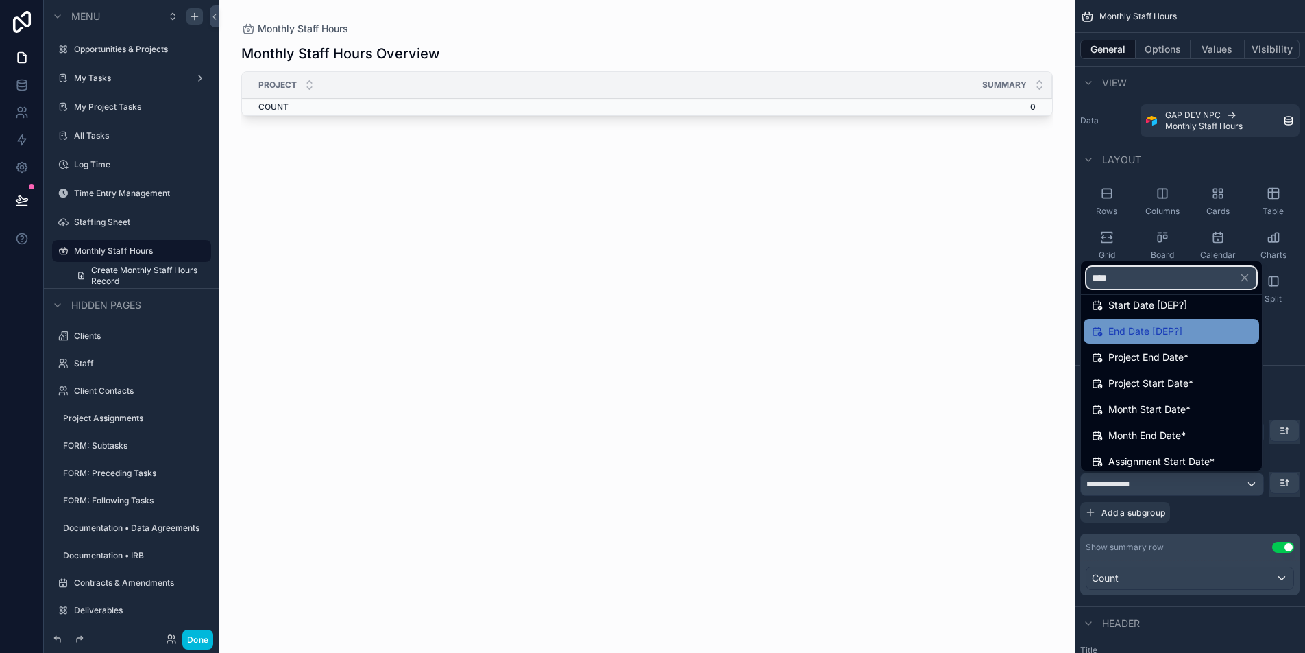
scroll to position [119, 0]
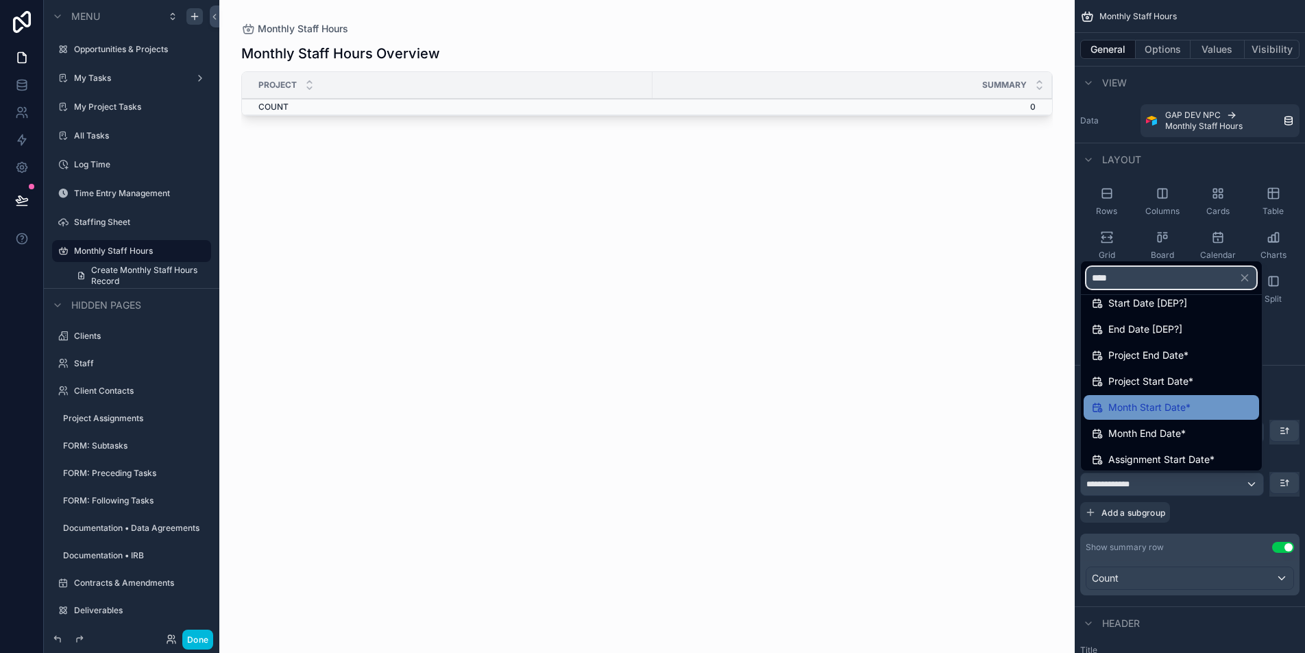
type input "****"
click at [1152, 413] on span "Month Start Date*" at bounding box center [1149, 407] width 82 height 16
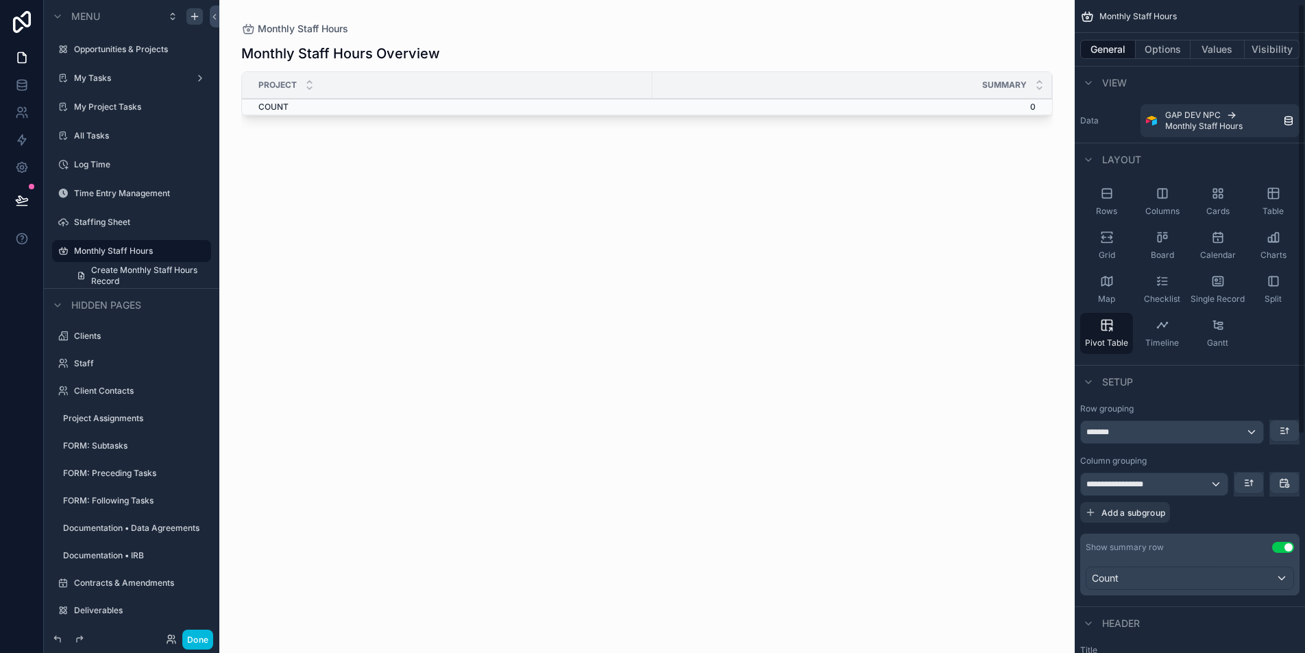
scroll to position [336, 0]
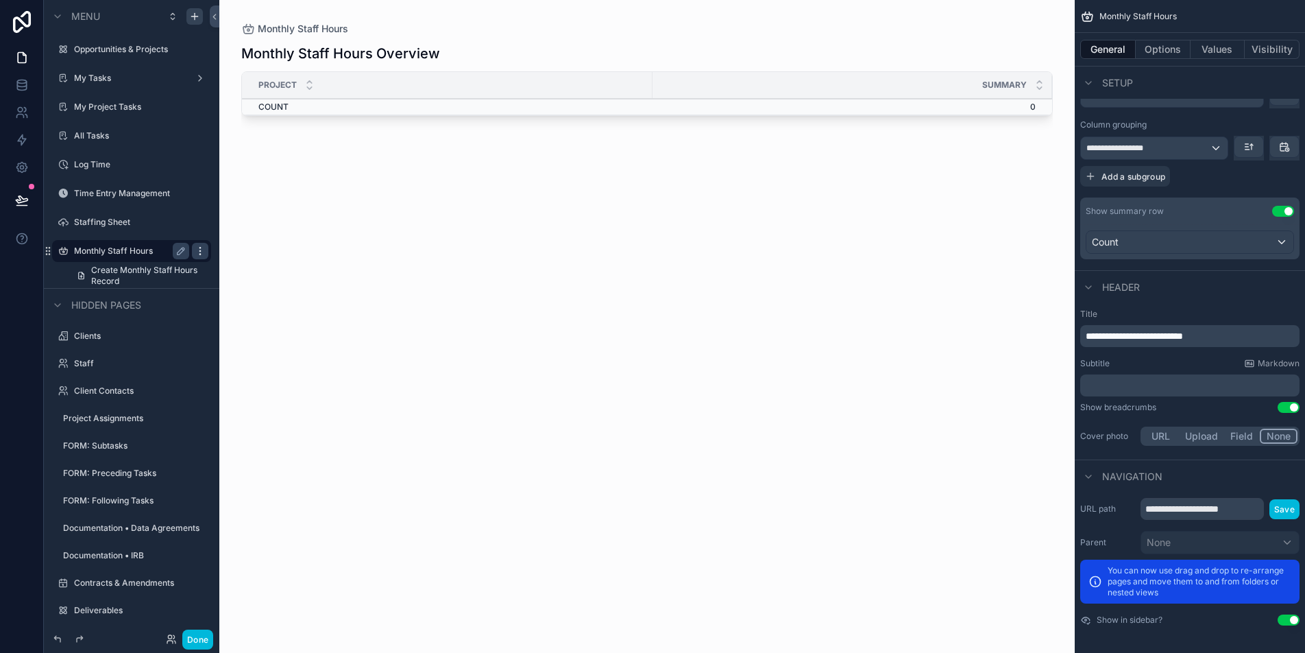
click at [201, 254] on icon "scrollable content" at bounding box center [200, 250] width 11 height 11
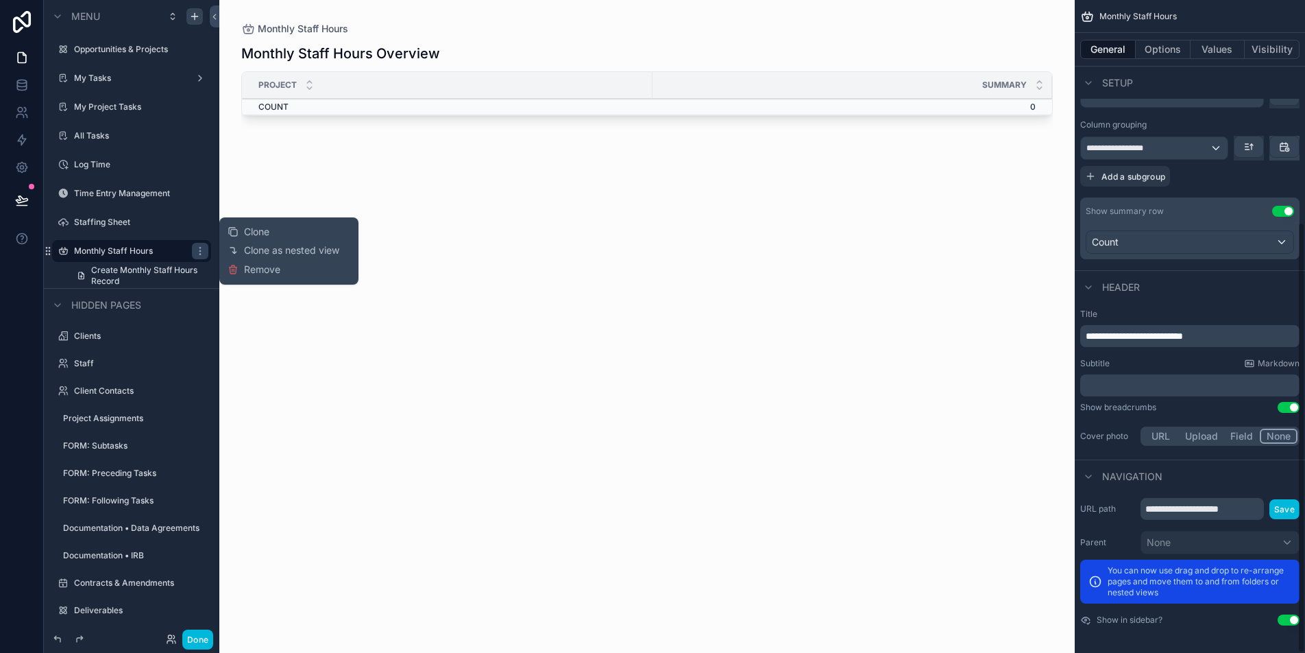
click at [1277, 149] on button "scrollable content" at bounding box center [1284, 146] width 29 height 21
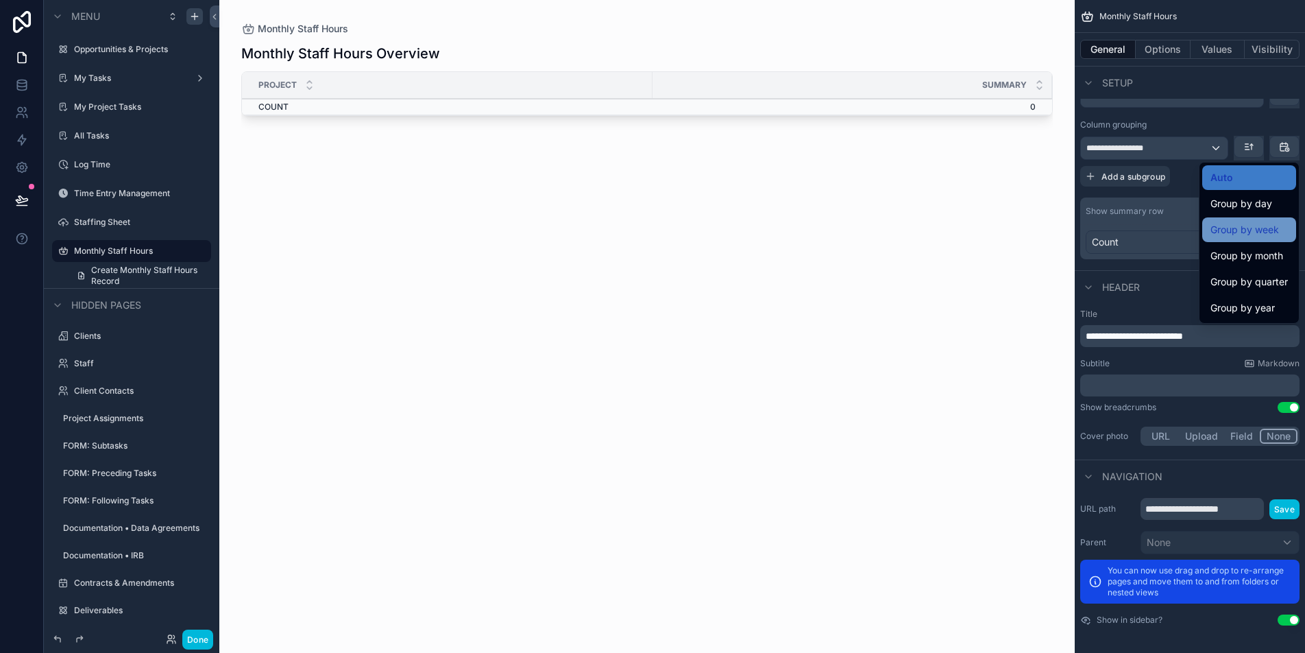
click at [1252, 236] on span "Group by week" at bounding box center [1245, 229] width 69 height 16
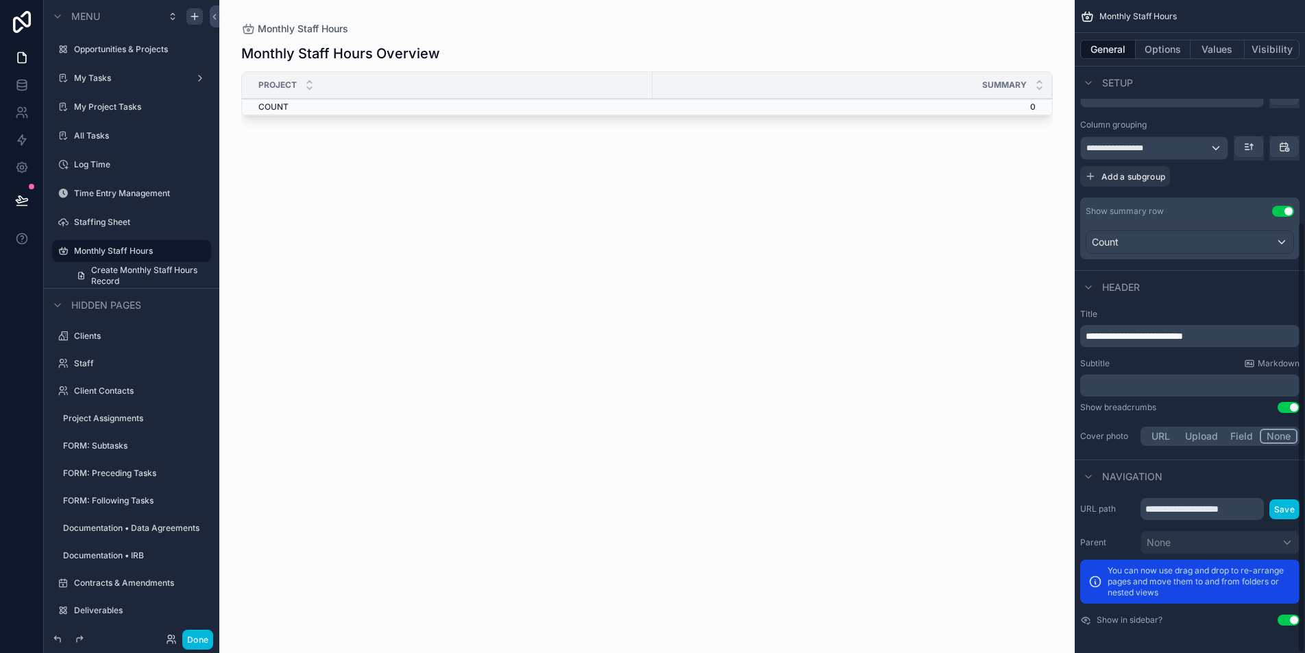
scroll to position [0, 0]
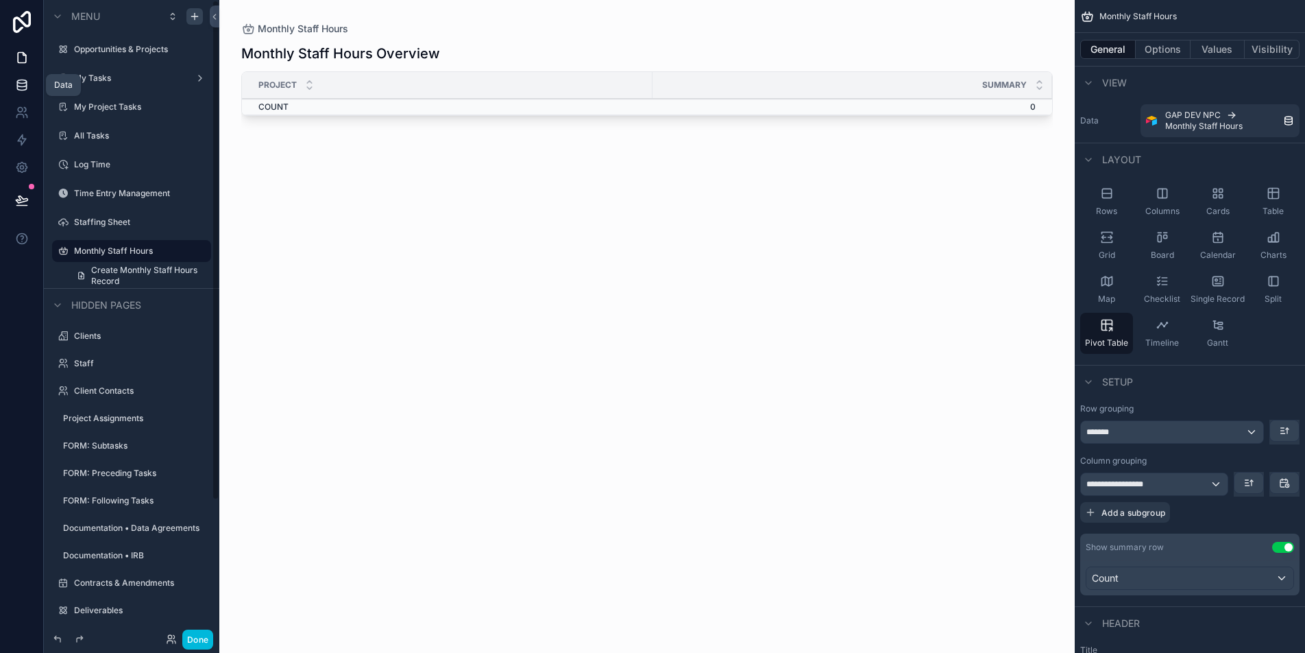
click at [28, 93] on link at bounding box center [21, 84] width 43 height 27
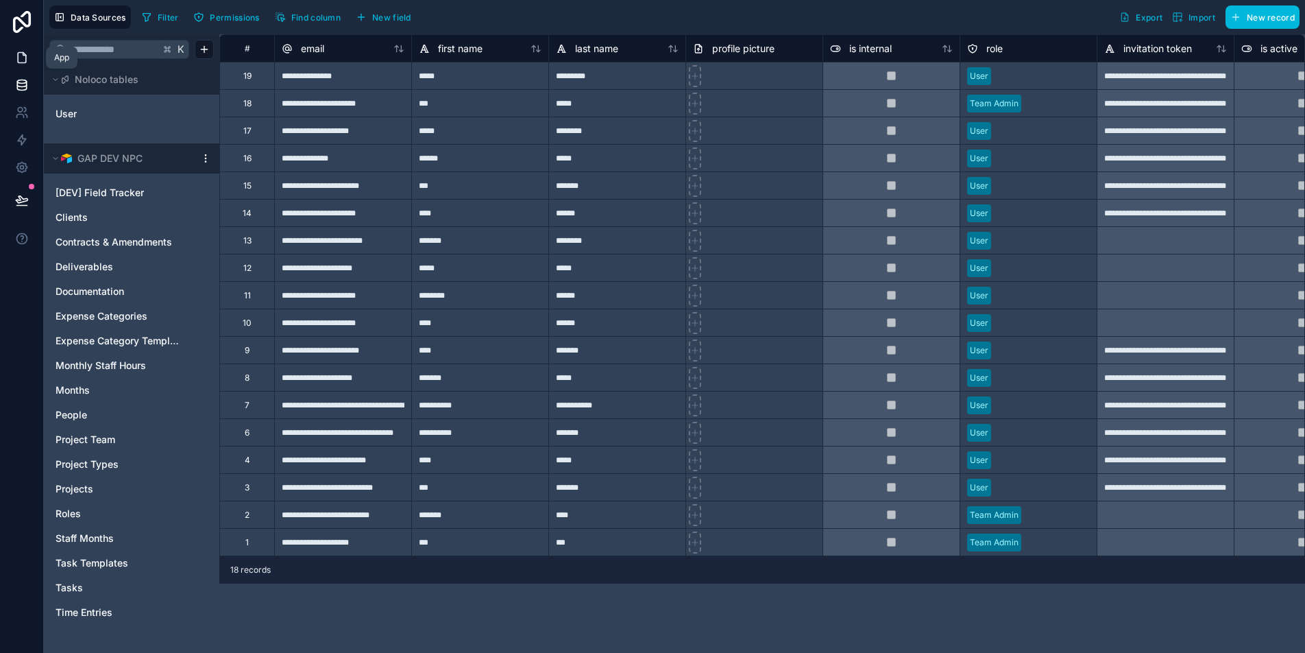
click at [28, 60] on link at bounding box center [21, 57] width 43 height 27
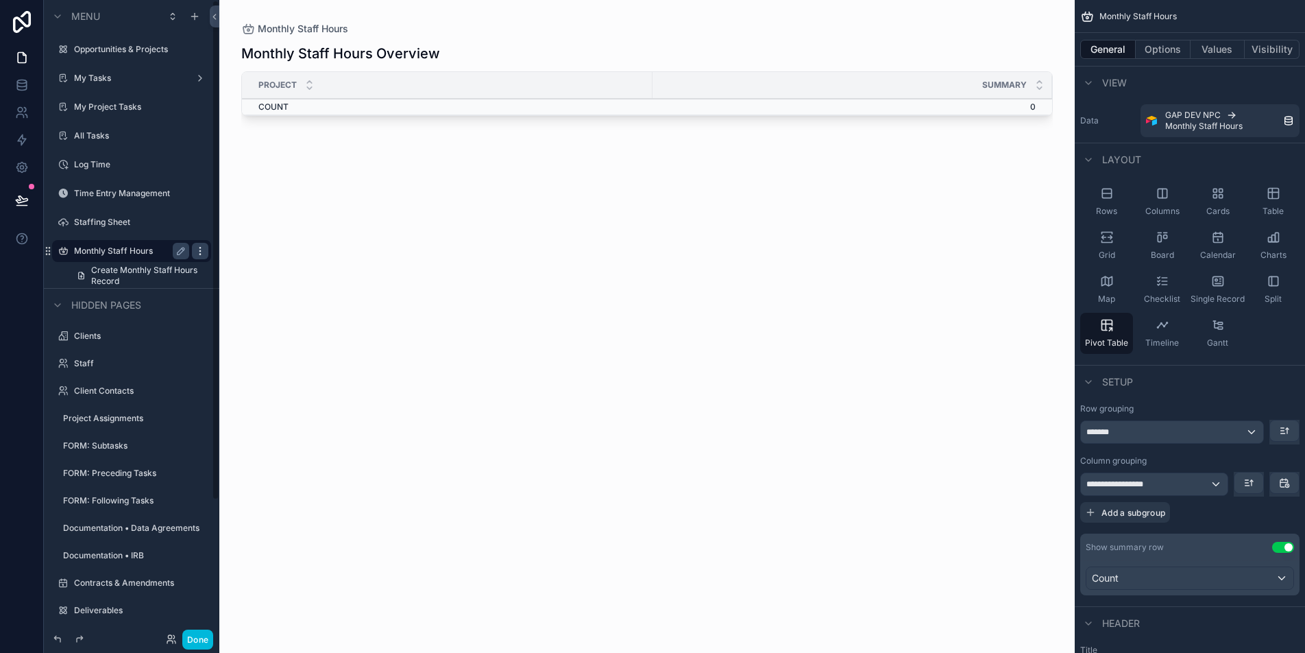
click at [202, 248] on icon "scrollable content" at bounding box center [200, 250] width 11 height 11
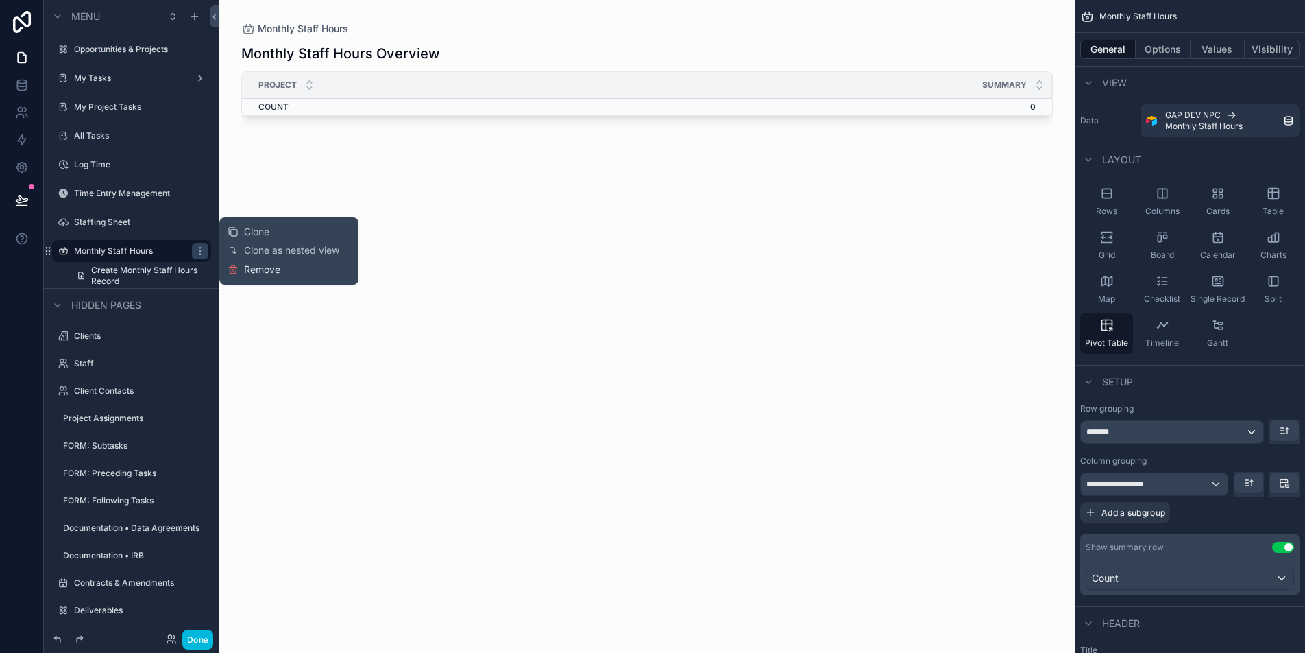
click at [244, 271] on span "Remove" at bounding box center [262, 270] width 36 height 14
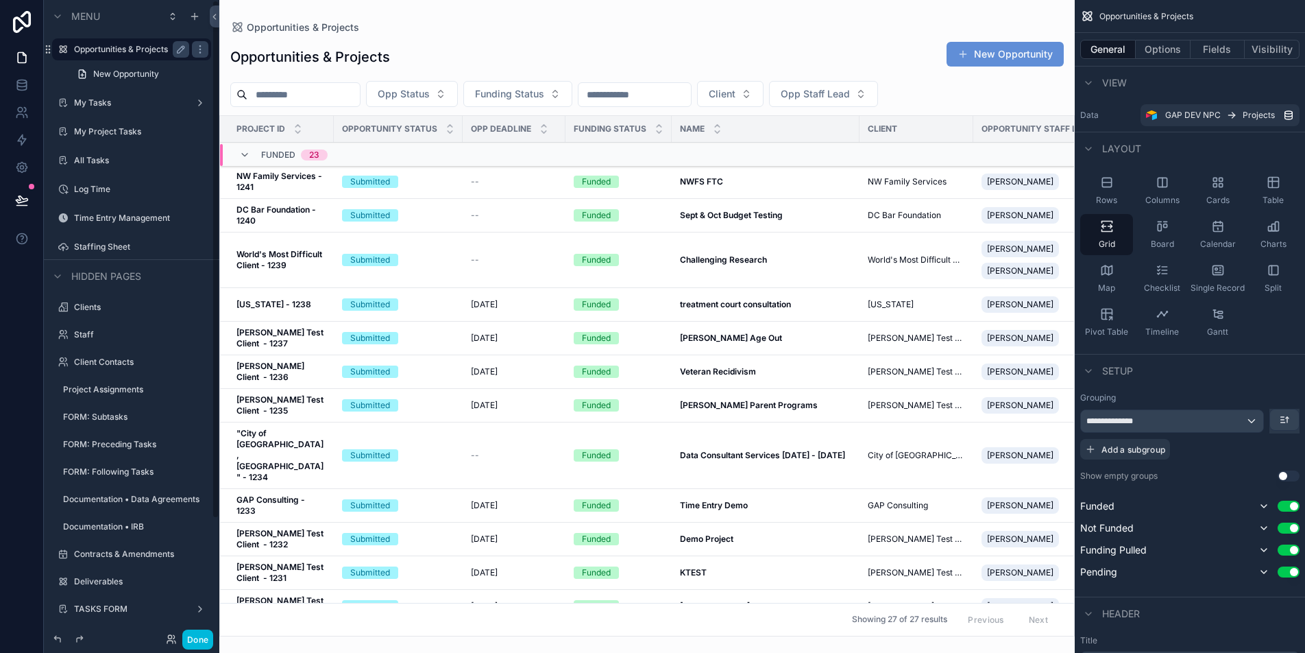
click at [136, 53] on label "Opportunities & Projects" at bounding box center [129, 49] width 110 height 11
click at [774, 185] on div "scrollable content" at bounding box center [646, 326] width 855 height 653
click at [764, 184] on div "NWFS FTC NWFS FTC" at bounding box center [765, 181] width 171 height 11
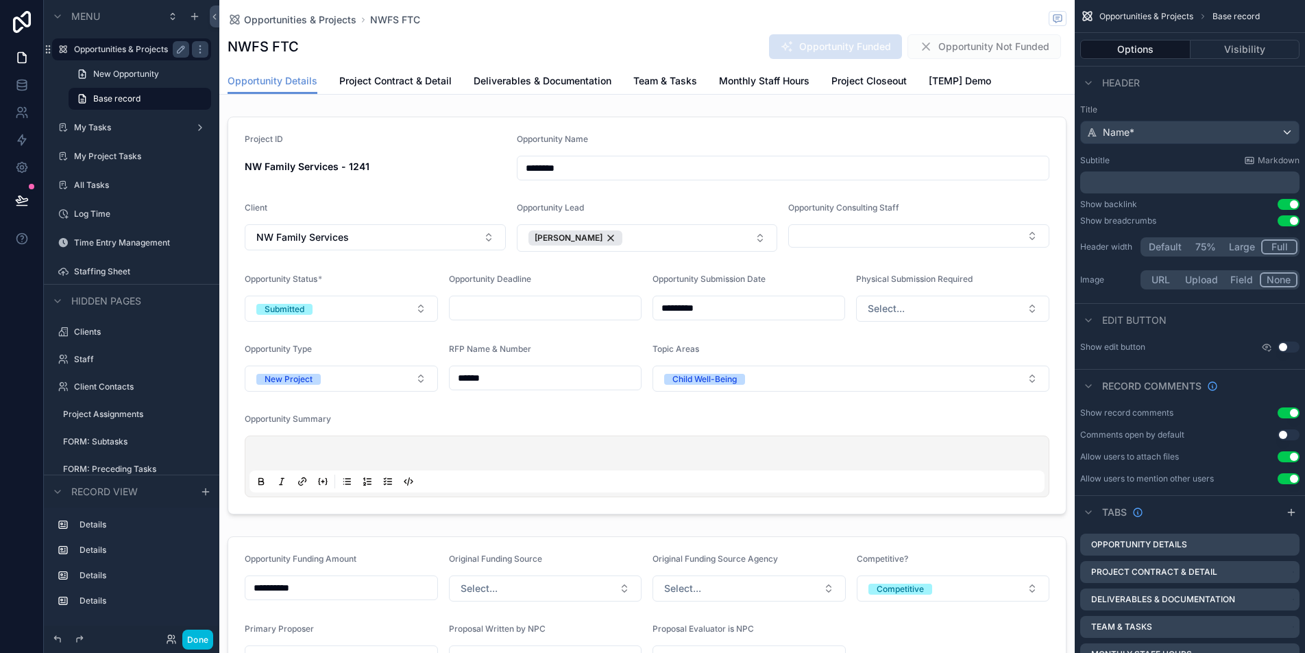
click at [942, 75] on span "[TEMP] Demo" at bounding box center [960, 81] width 62 height 14
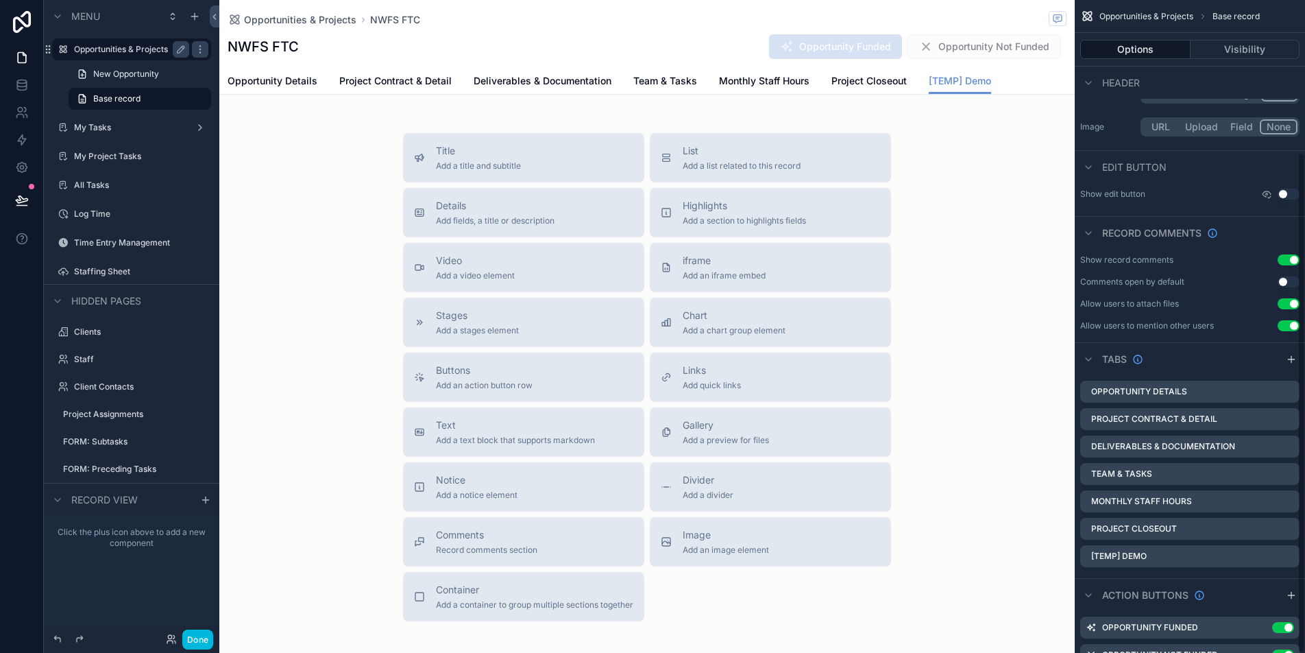
scroll to position [199, 0]
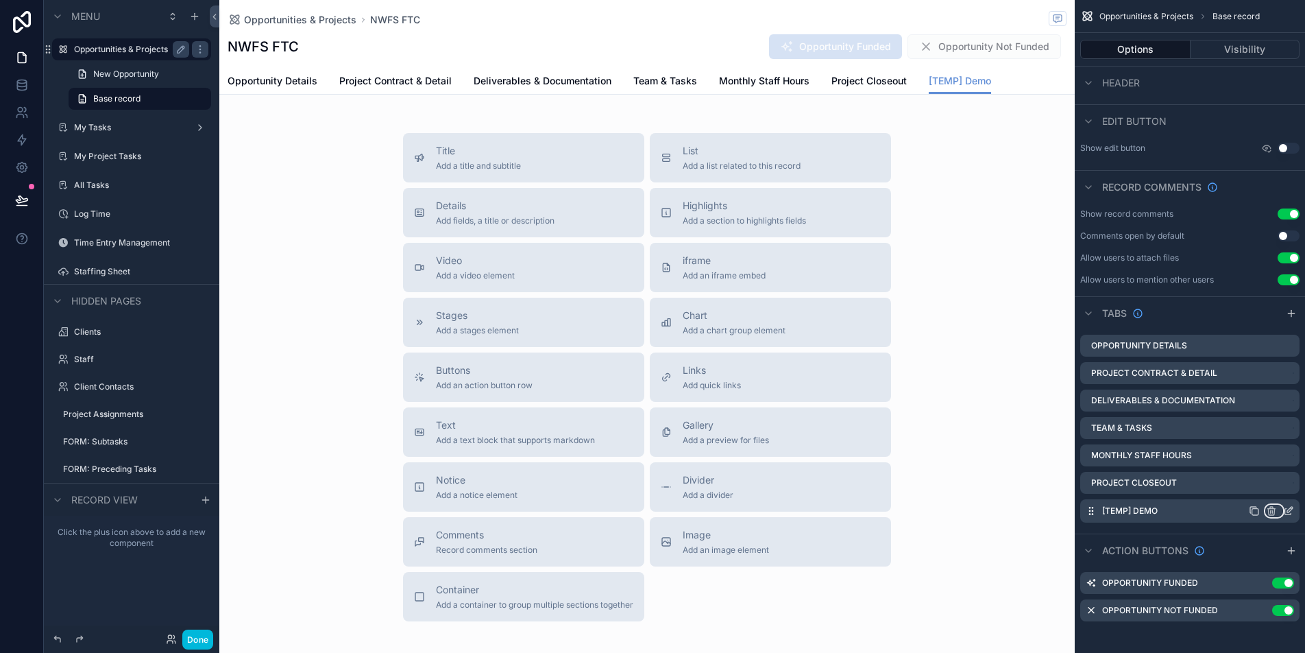
click at [1268, 510] on icon "scrollable content" at bounding box center [1271, 512] width 6 height 6
click at [1248, 540] on span "Remove tab and contents" at bounding box center [1214, 537] width 116 height 16
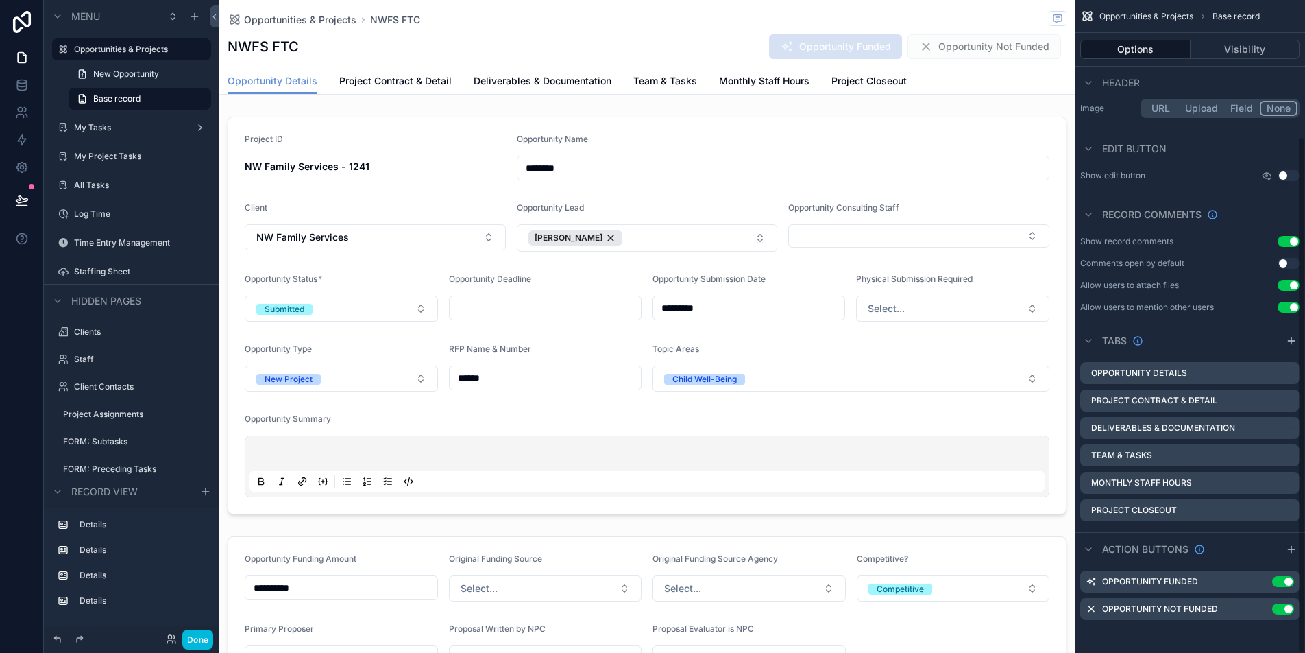
scroll to position [171, 0]
click at [747, 82] on span "Monthly Staff Hours" at bounding box center [764, 81] width 90 height 14
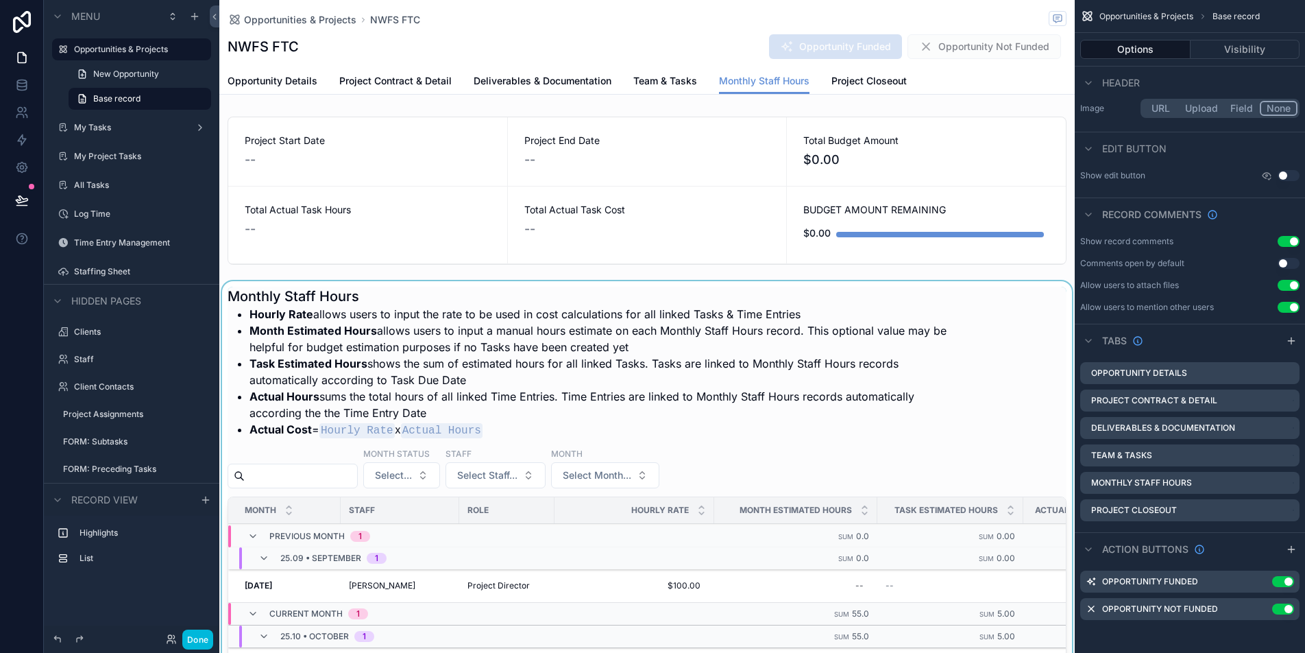
click at [483, 282] on div "scrollable content" at bounding box center [646, 563] width 855 height 564
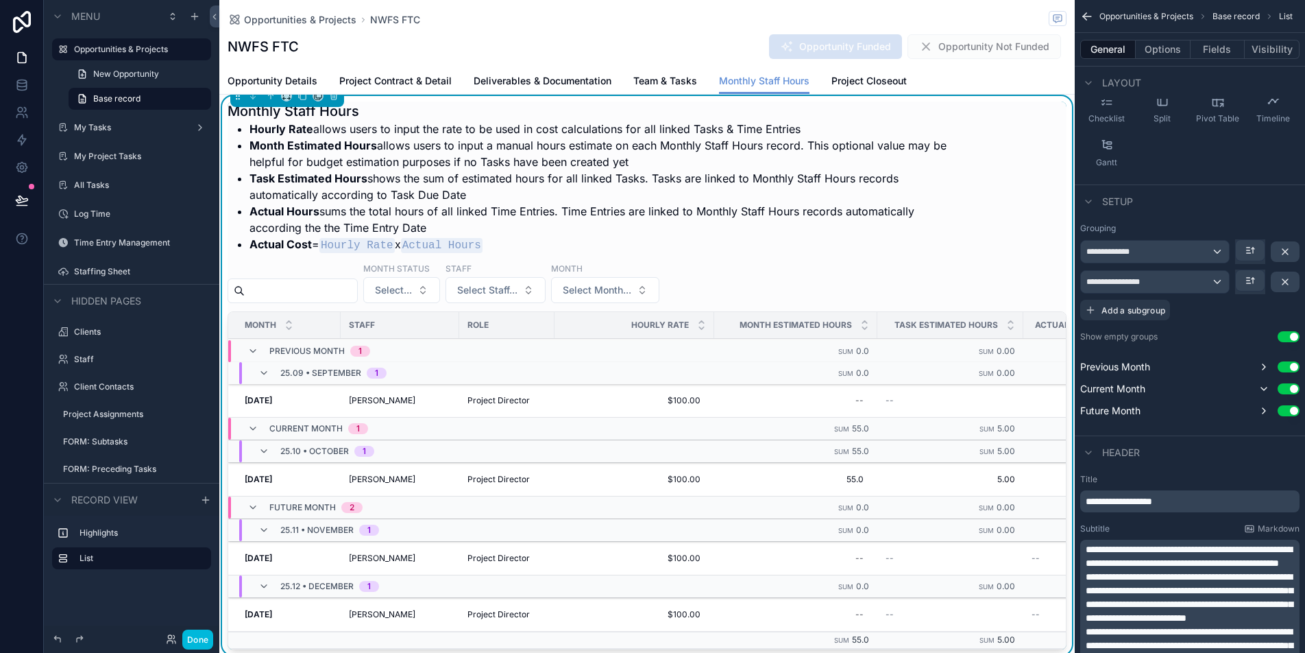
scroll to position [199, 0]
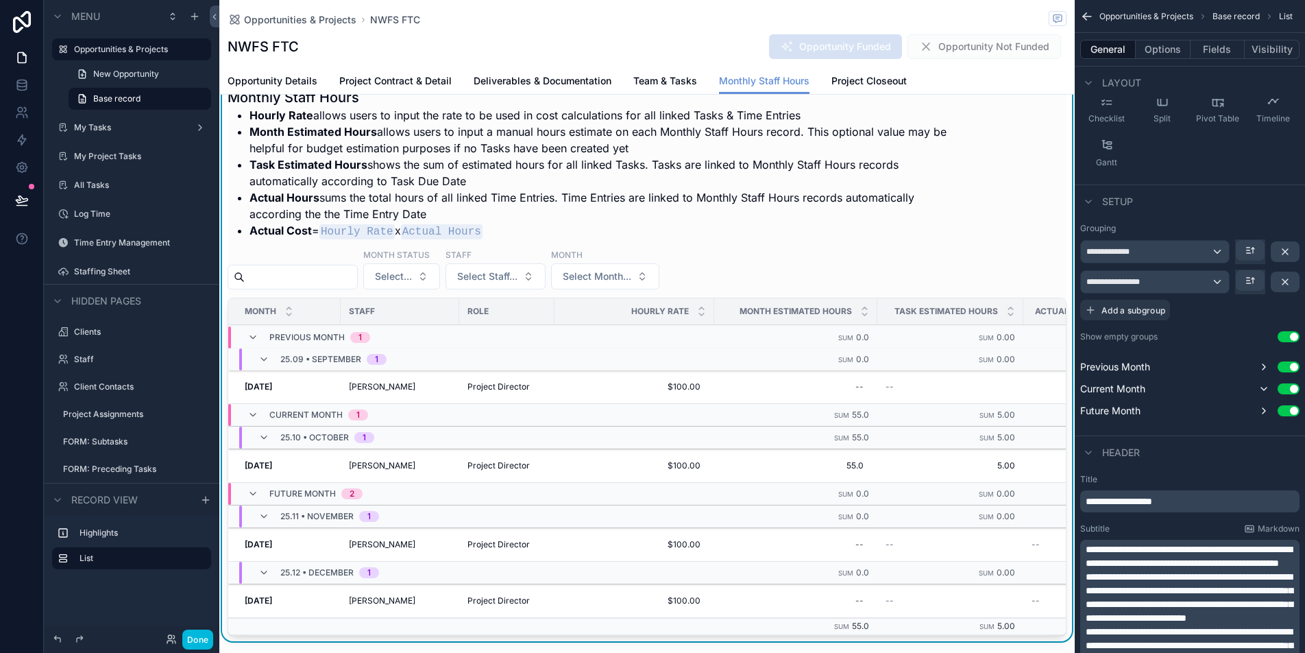
click at [755, 276] on div "Month Status Select... Staff Select Staff... Month Select Month..." at bounding box center [647, 268] width 839 height 41
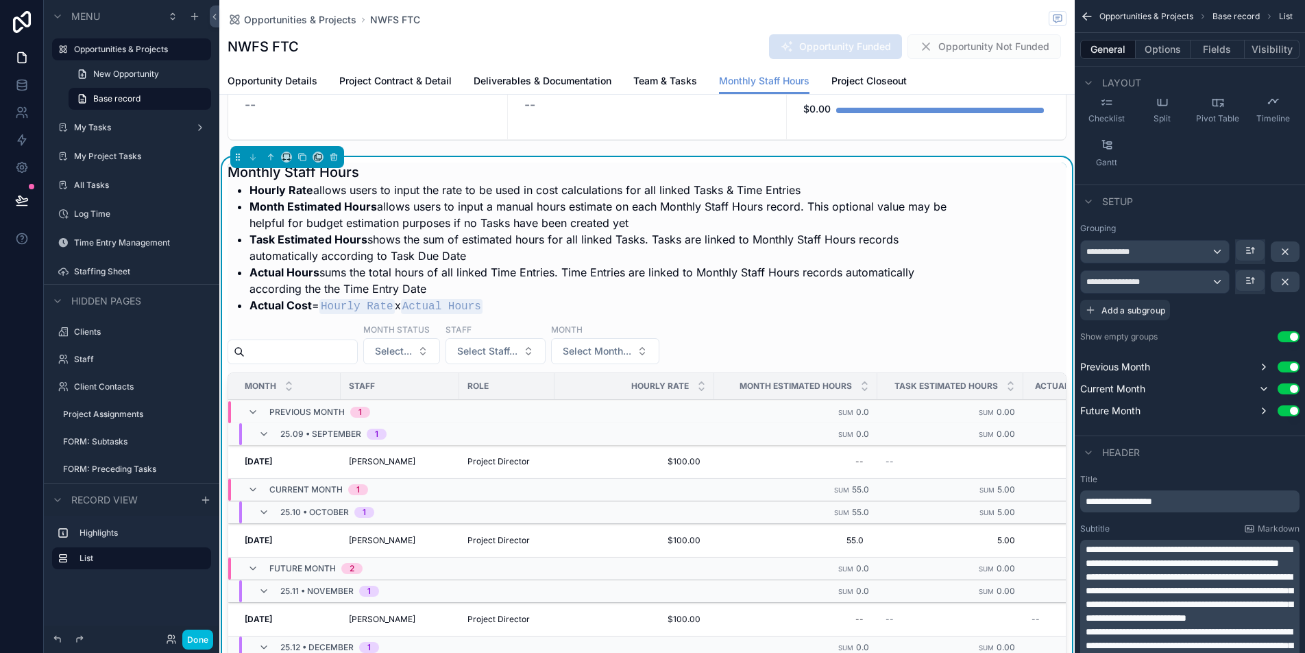
scroll to position [123, 0]
click at [199, 646] on button "Done" at bounding box center [197, 639] width 31 height 20
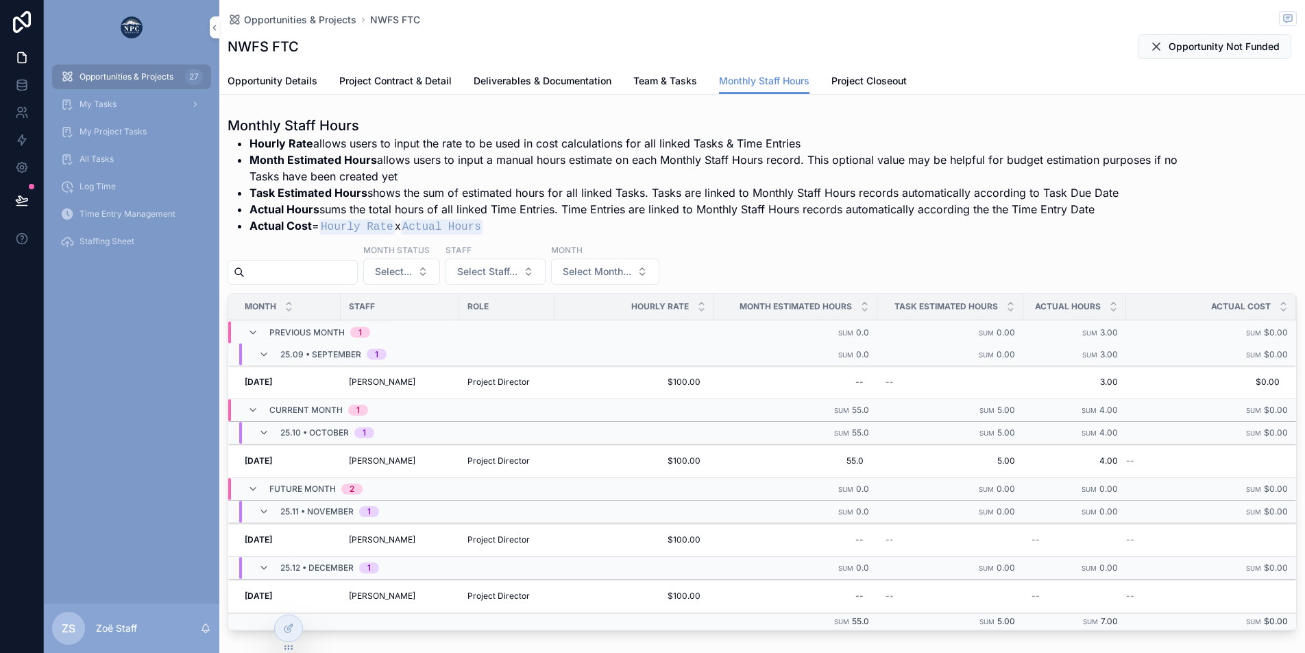
scroll to position [224, 0]
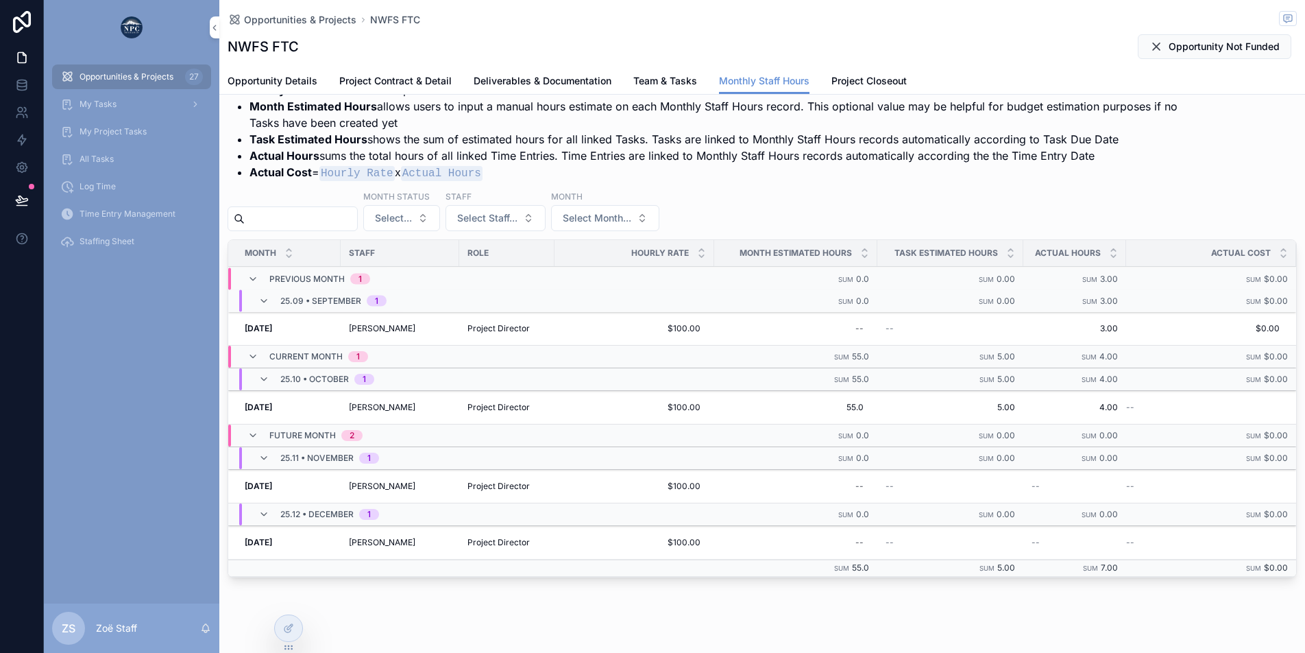
click at [136, 75] on span "Opportunities & Projects" at bounding box center [127, 76] width 94 height 11
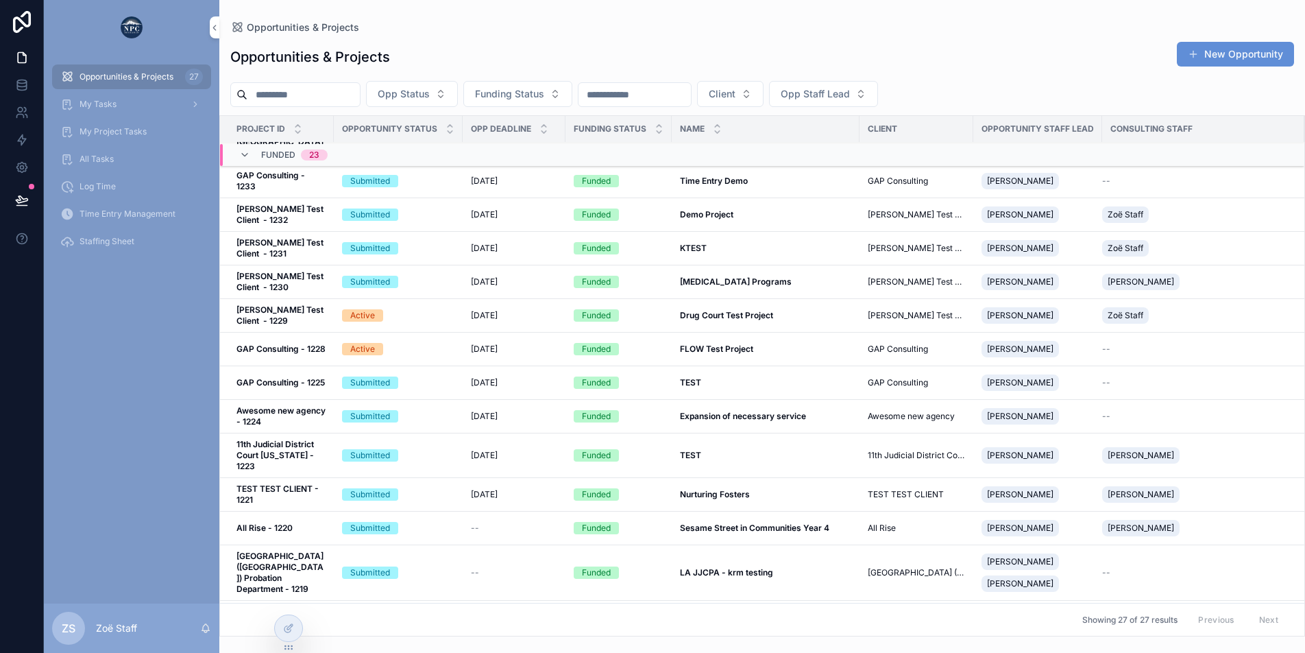
scroll to position [324, 0]
click at [665, 333] on td "Funded" at bounding box center [619, 350] width 106 height 34
click at [649, 343] on div "Funded" at bounding box center [619, 349] width 90 height 12
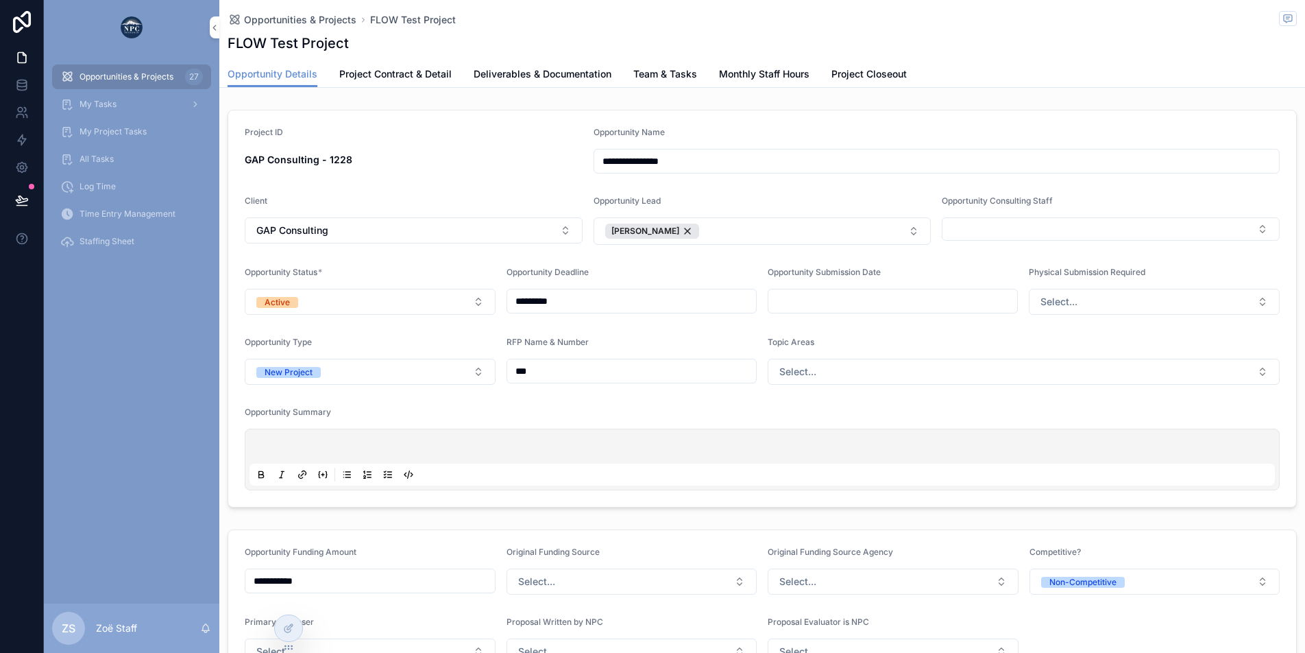
click at [742, 71] on span "Monthly Staff Hours" at bounding box center [764, 74] width 90 height 14
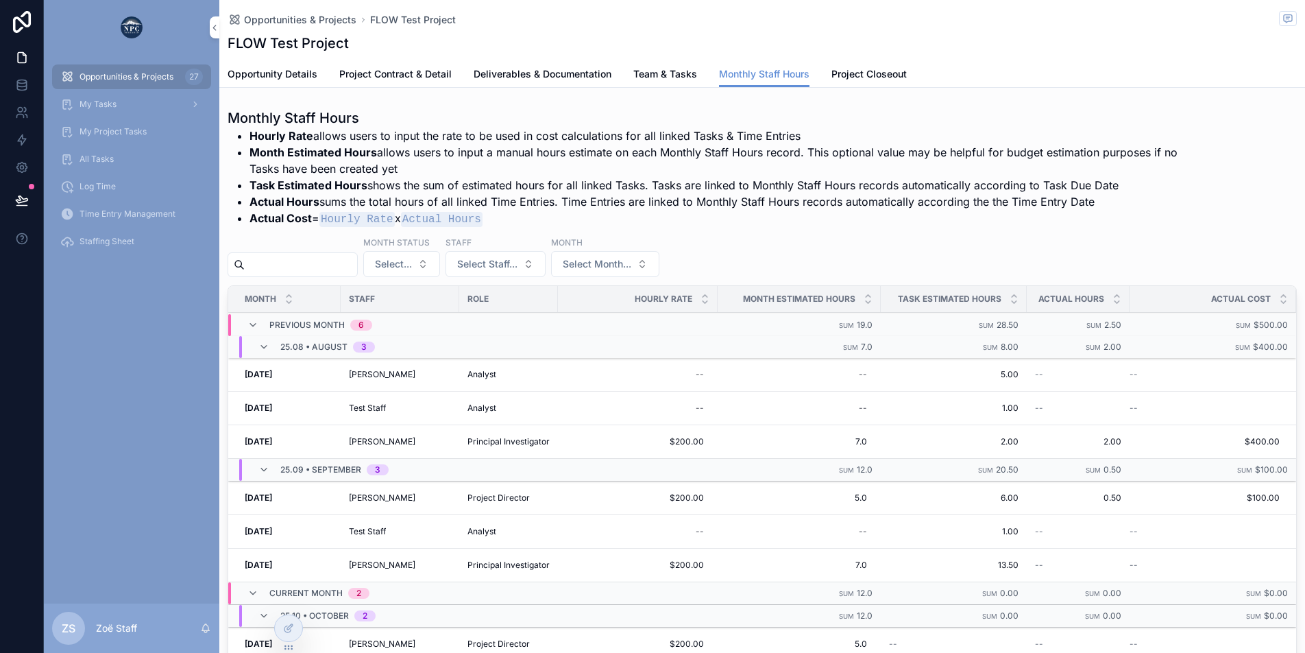
scroll to position [170, 0]
click at [112, 245] on span "Staffing Sheet" at bounding box center [107, 241] width 55 height 11
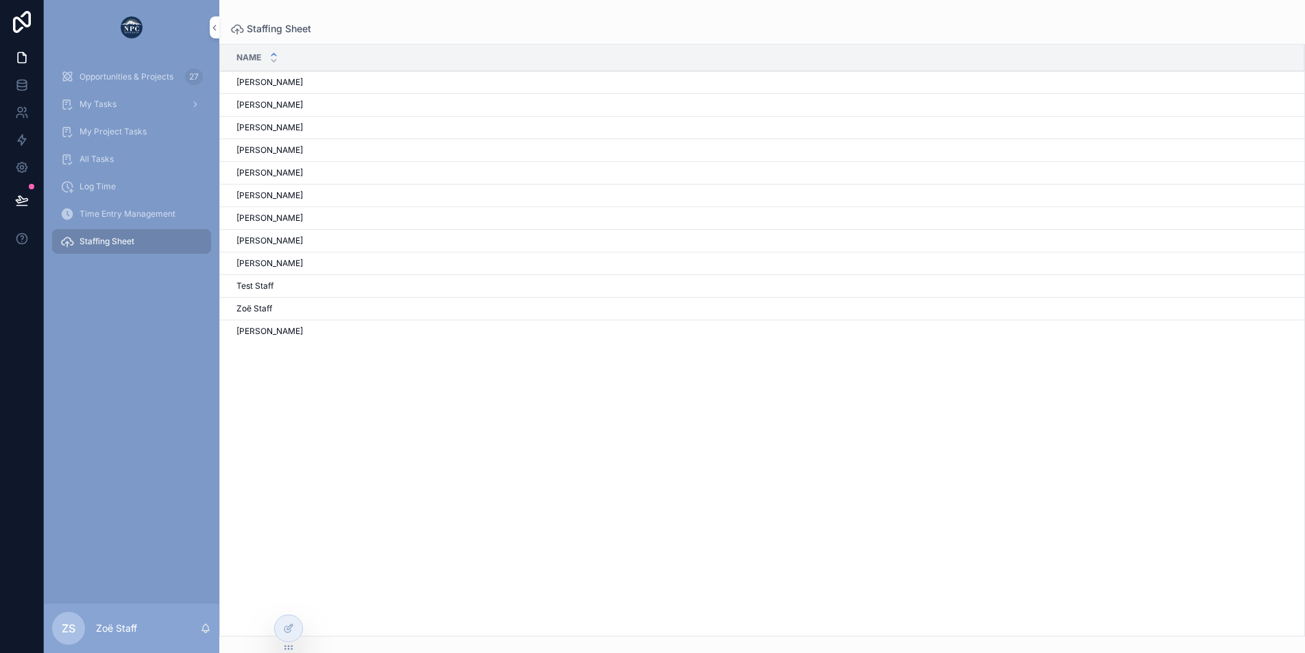
click at [273, 327] on div "Zoë Van Zoë Van" at bounding box center [762, 331] width 1052 height 11
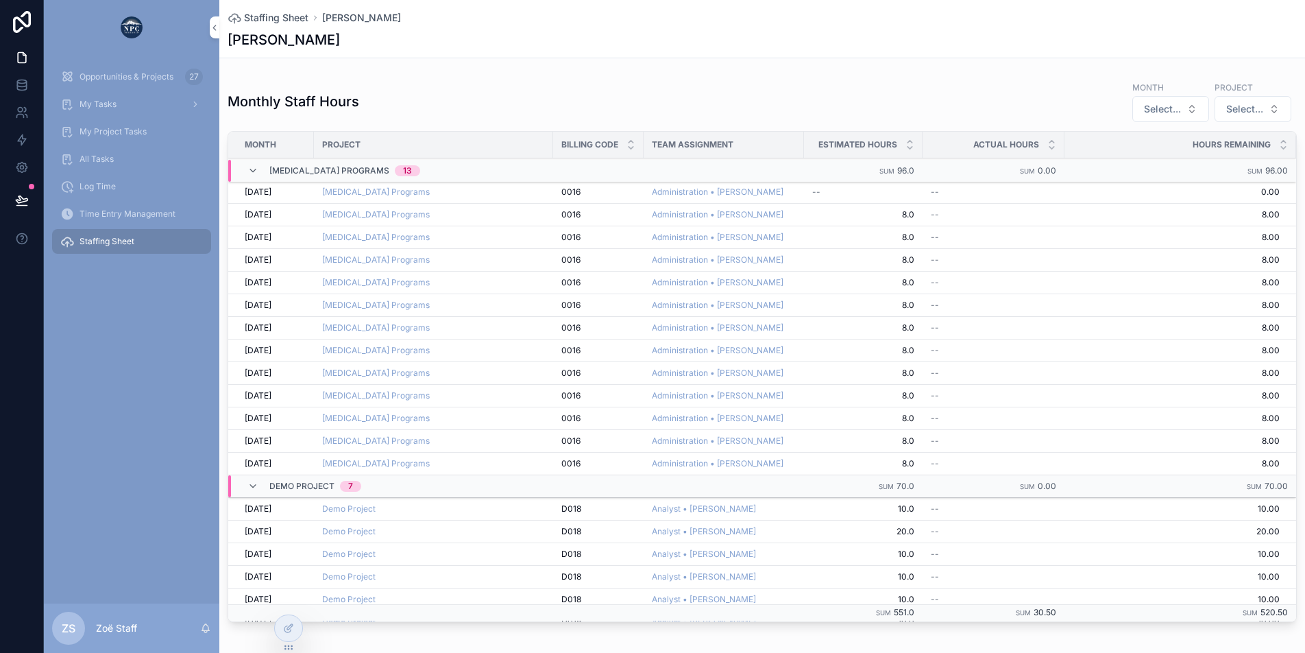
click at [142, 247] on div "Staffing Sheet" at bounding box center [131, 241] width 143 height 22
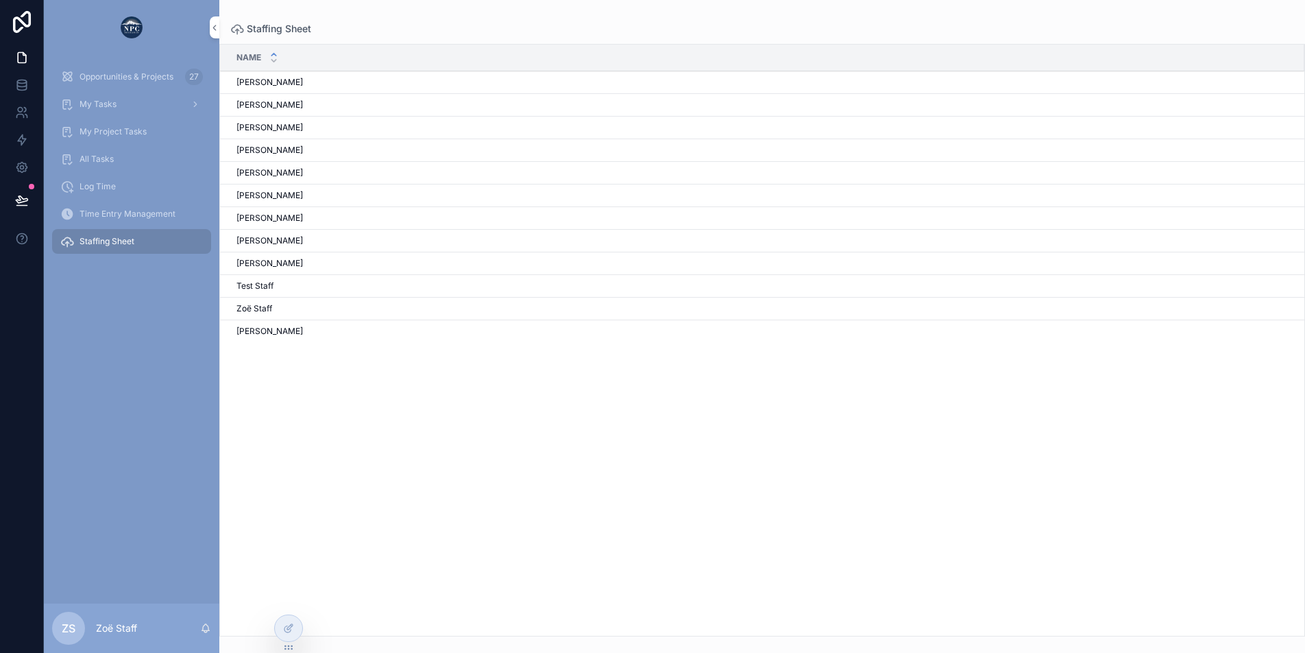
click at [103, 198] on link "Log Time" at bounding box center [131, 186] width 159 height 25
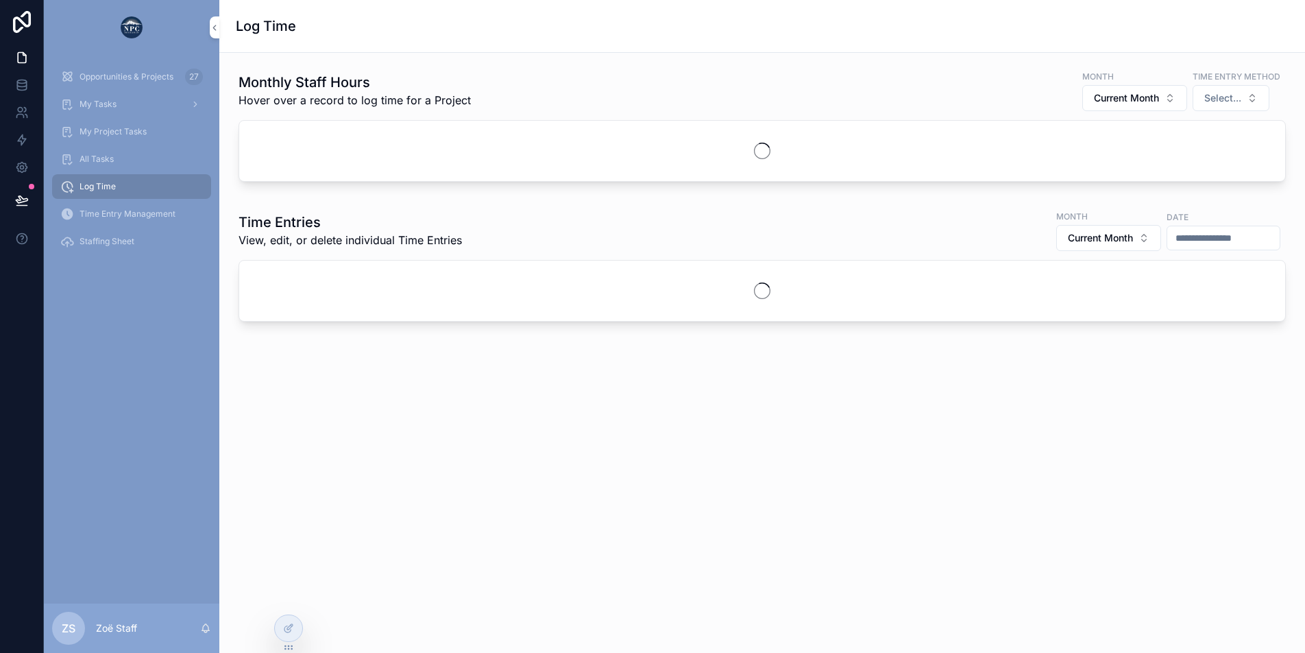
click at [100, 211] on span "Time Entry Management" at bounding box center [128, 213] width 96 height 11
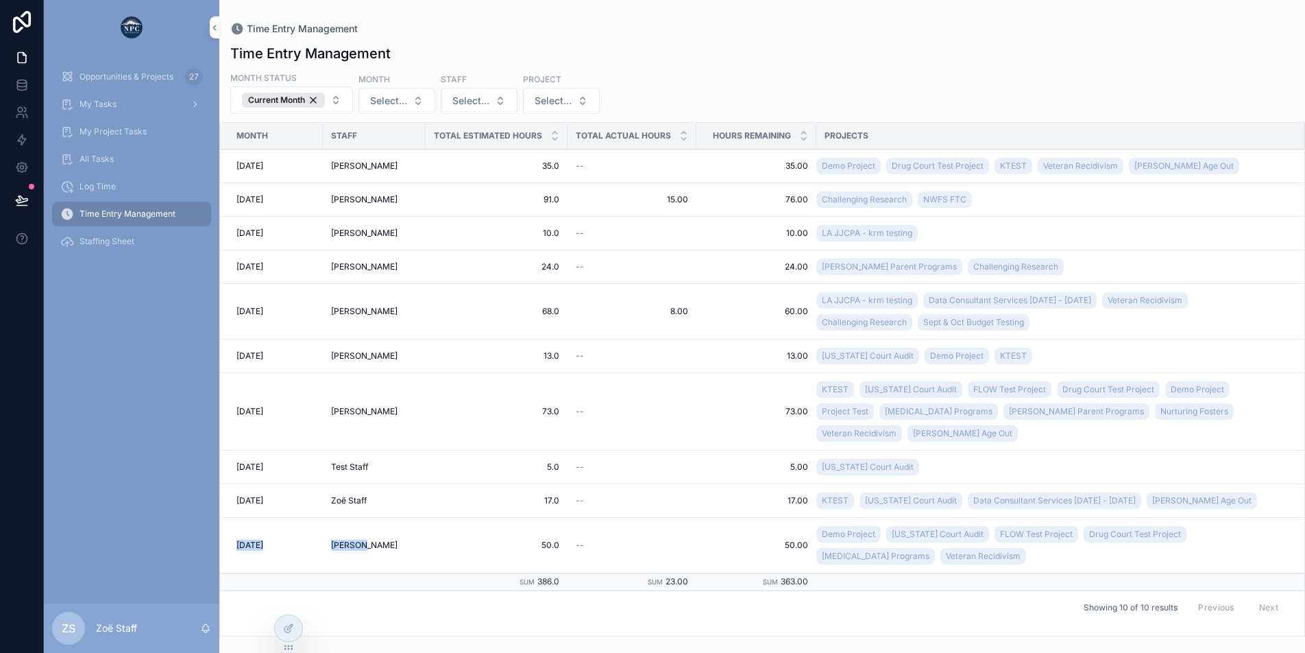
drag, startPoint x: 235, startPoint y: 525, endPoint x: 367, endPoint y: 522, distance: 132.3
click at [367, 522] on tr "Oct 25 Zoë Van 50.0 50.0 -- 50.00 50.00 Demo Project Virginia Court Audit FLOW …" at bounding box center [762, 546] width 1084 height 56
click at [385, 539] on div "Zoë Van" at bounding box center [374, 544] width 86 height 11
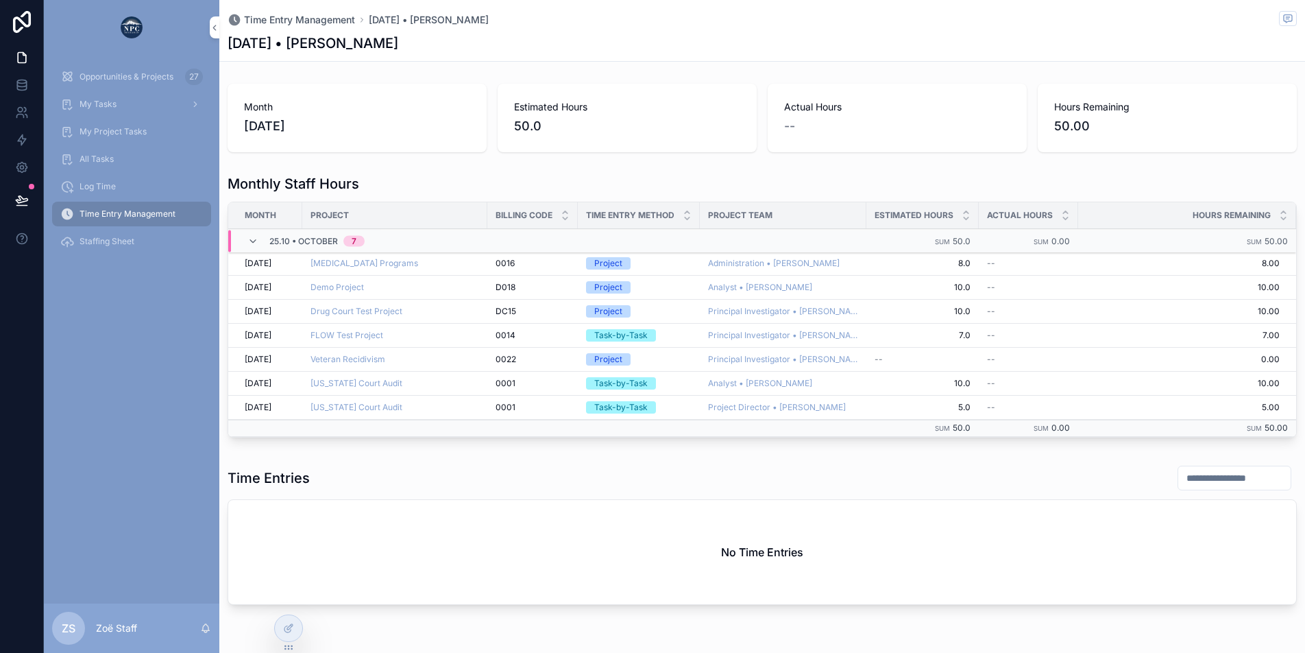
drag, startPoint x: 236, startPoint y: 108, endPoint x: 247, endPoint y: 108, distance: 11.0
click at [247, 108] on div "Month Oct 25" at bounding box center [357, 118] width 259 height 69
drag, startPoint x: 283, startPoint y: 108, endPoint x: 534, endPoint y: 96, distance: 251.2
click at [506, 90] on div "Month Oct 25 Estimated Hours 50.0 Actual Hours -- Hours Remaining 50.00" at bounding box center [762, 118] width 1069 height 69
click at [535, 96] on div "Estimated Hours 50.0" at bounding box center [627, 118] width 259 height 69
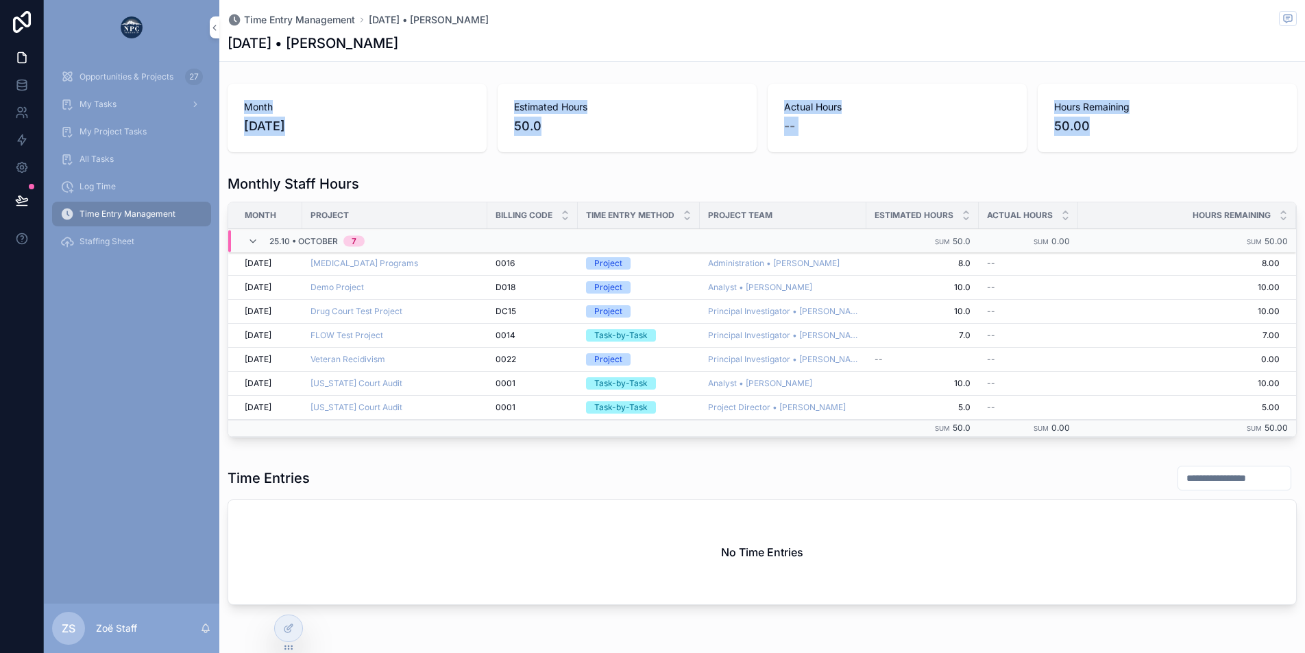
drag, startPoint x: 243, startPoint y: 106, endPoint x: 1102, endPoint y: 130, distance: 859.3
click at [1102, 130] on div "Month Oct 25 Estimated Hours 50.0 Actual Hours -- Hours Remaining 50.00" at bounding box center [762, 118] width 1069 height 69
click at [1102, 130] on span "50.00" at bounding box center [1167, 126] width 226 height 19
click at [91, 81] on span "Opportunities & Projects" at bounding box center [127, 76] width 94 height 11
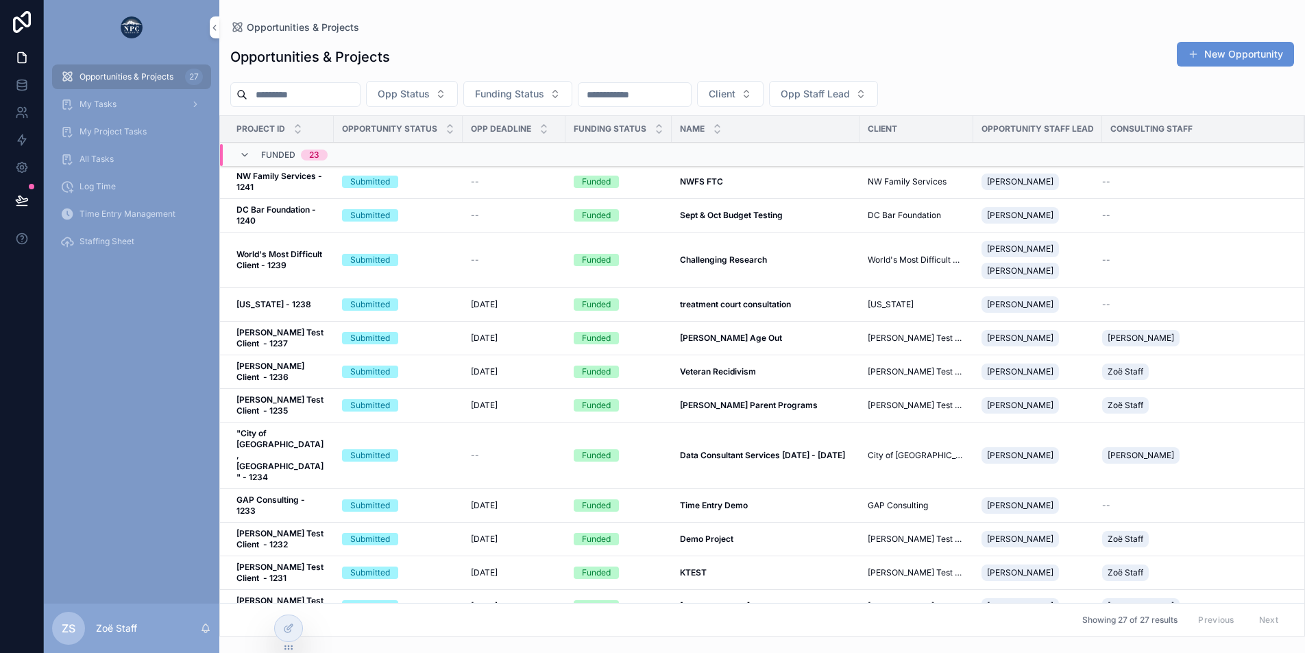
scroll to position [239, 0]
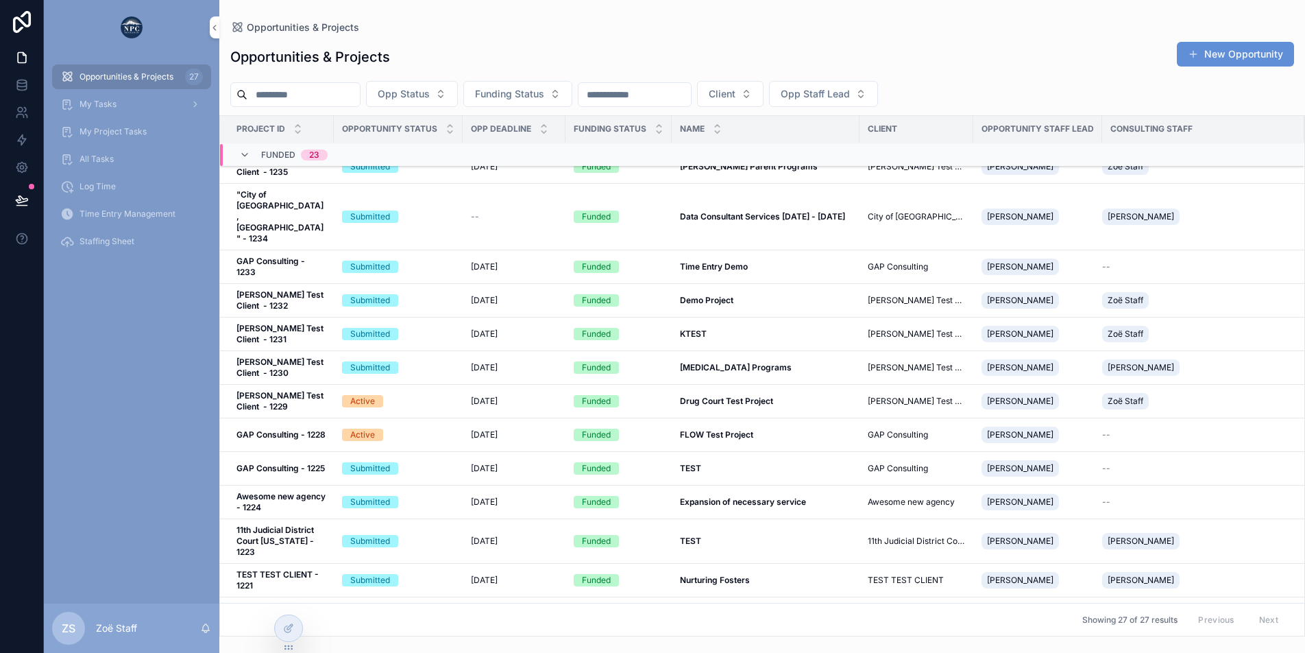
click at [306, 429] on span "GAP Consulting - 1228" at bounding box center [280, 434] width 89 height 11
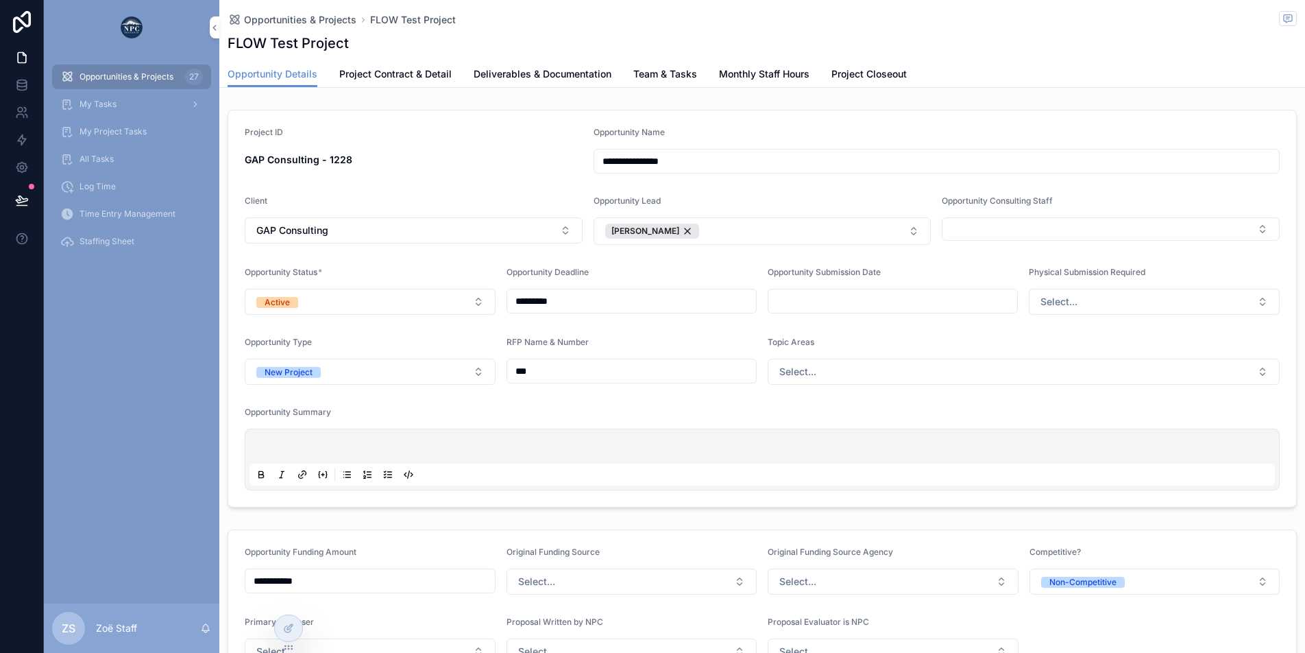
click at [768, 80] on span "Monthly Staff Hours" at bounding box center [764, 74] width 90 height 14
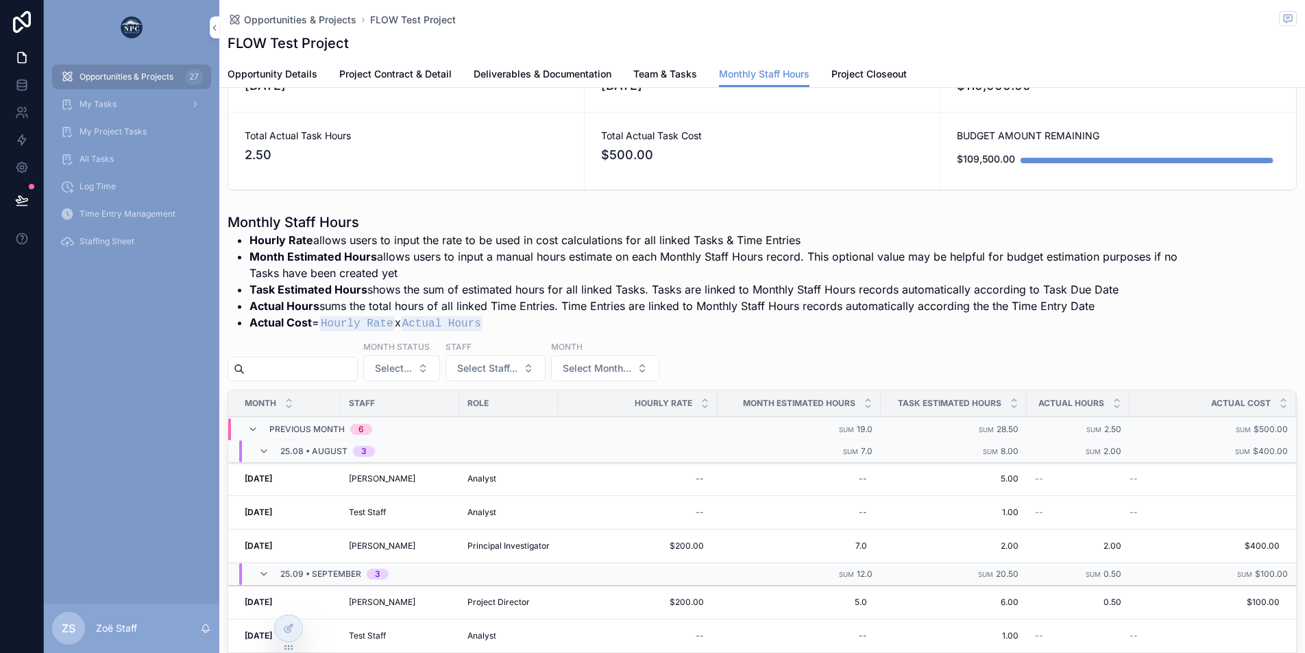
click at [313, 454] on span "25.08 • August" at bounding box center [313, 451] width 67 height 11
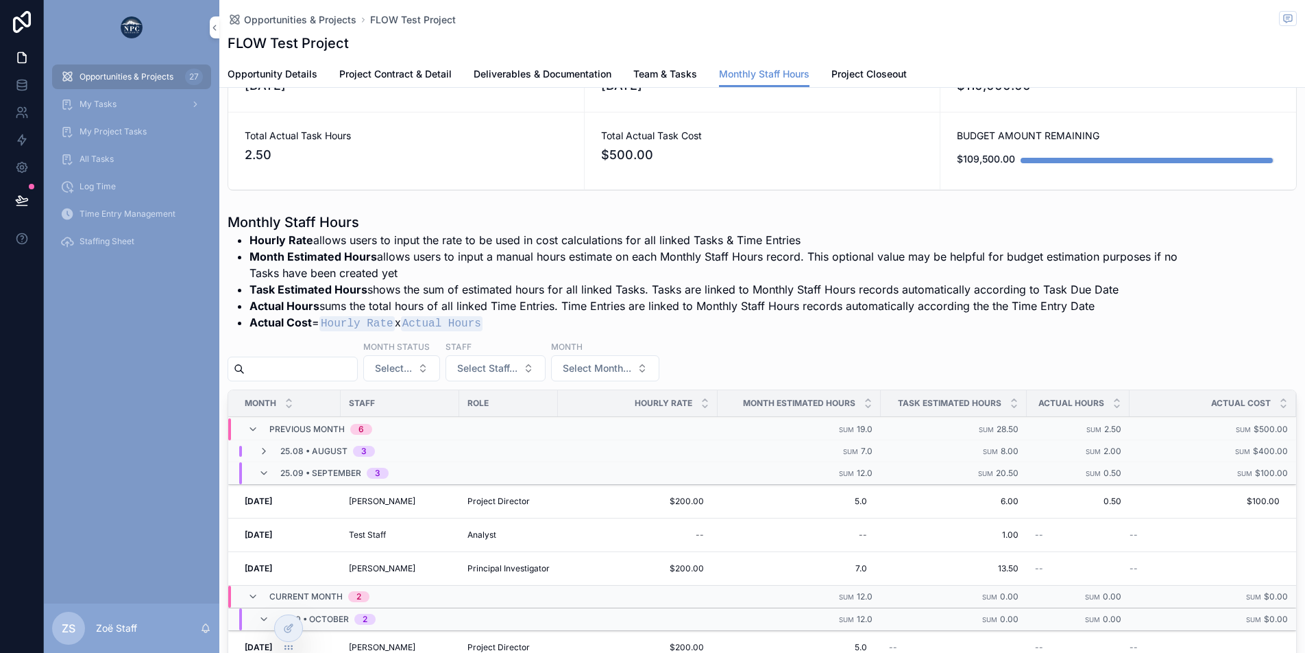
click at [317, 448] on span "25.08 • August" at bounding box center [313, 451] width 67 height 11
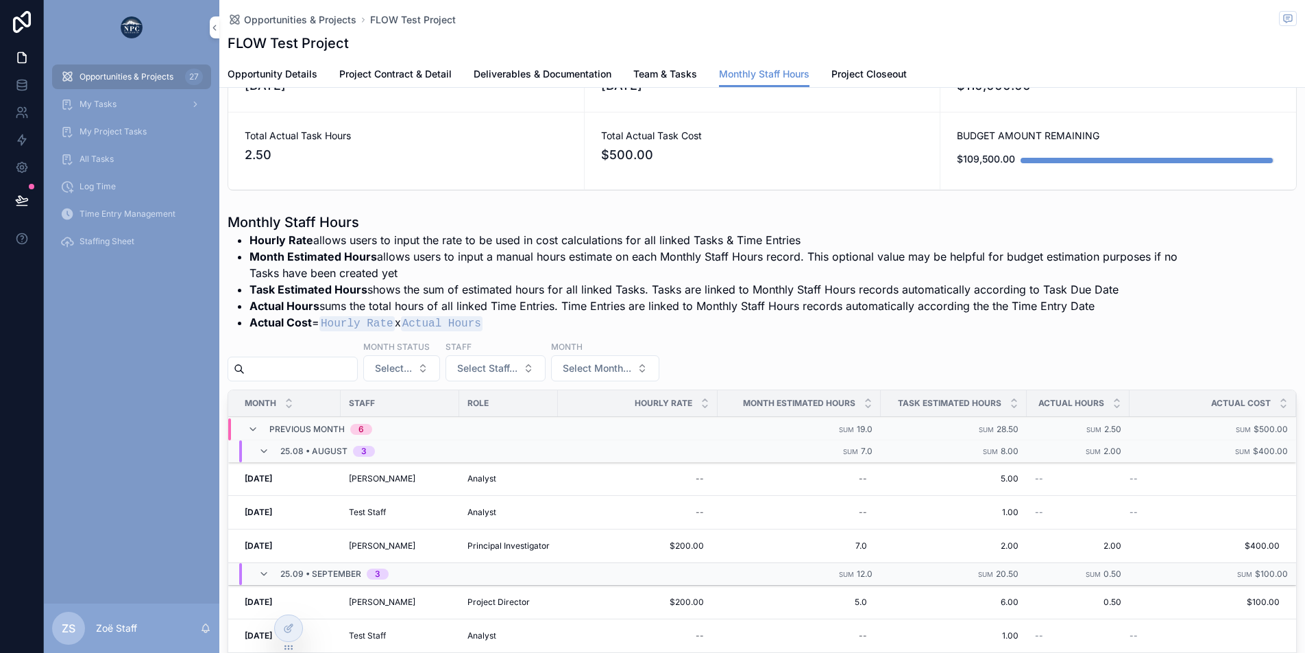
click at [153, 209] on span "Time Entry Management" at bounding box center [128, 213] width 96 height 11
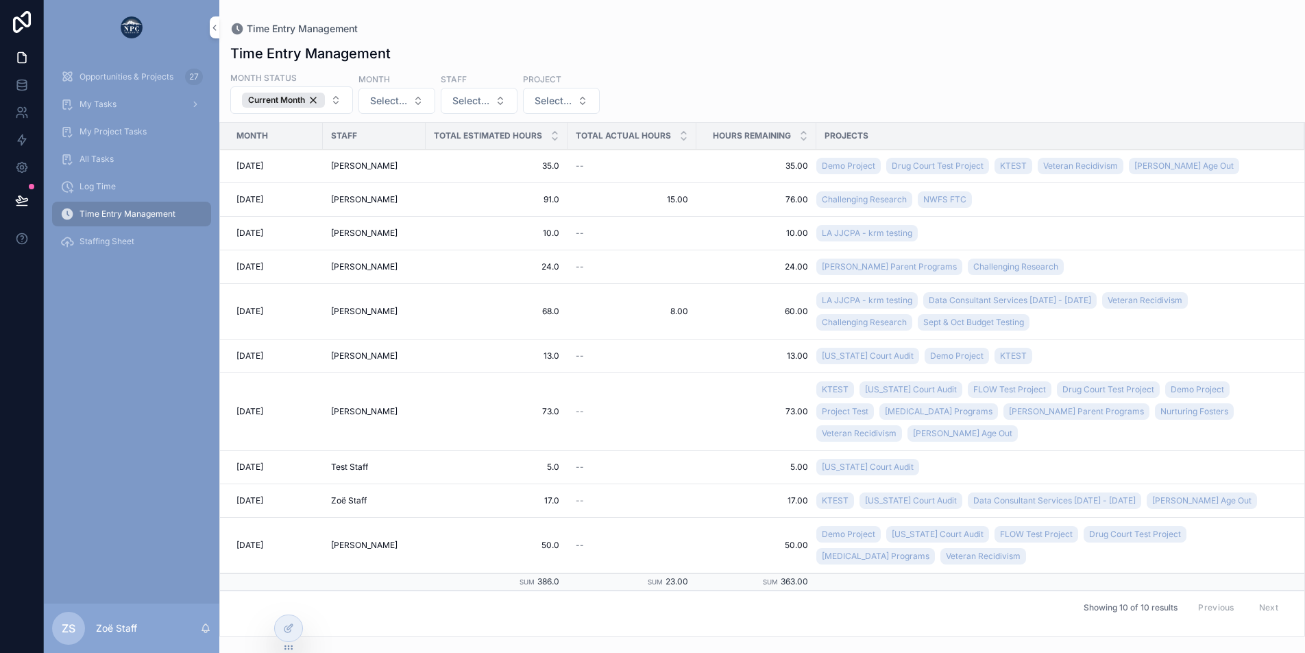
click at [372, 590] on div "Showing 10 of 10 results Previous Next" at bounding box center [762, 606] width 1084 height 33
click at [321, 101] on div "Current Month" at bounding box center [283, 100] width 83 height 15
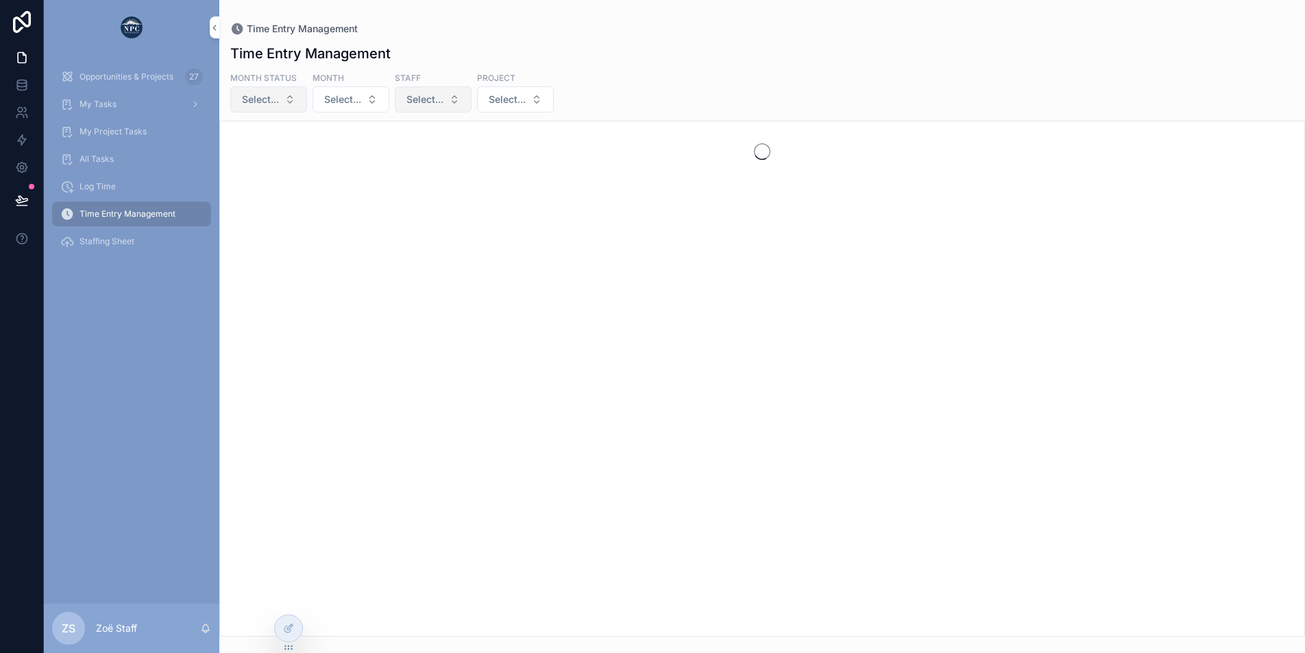
click at [426, 102] on span "Select..." at bounding box center [424, 100] width 37 height 14
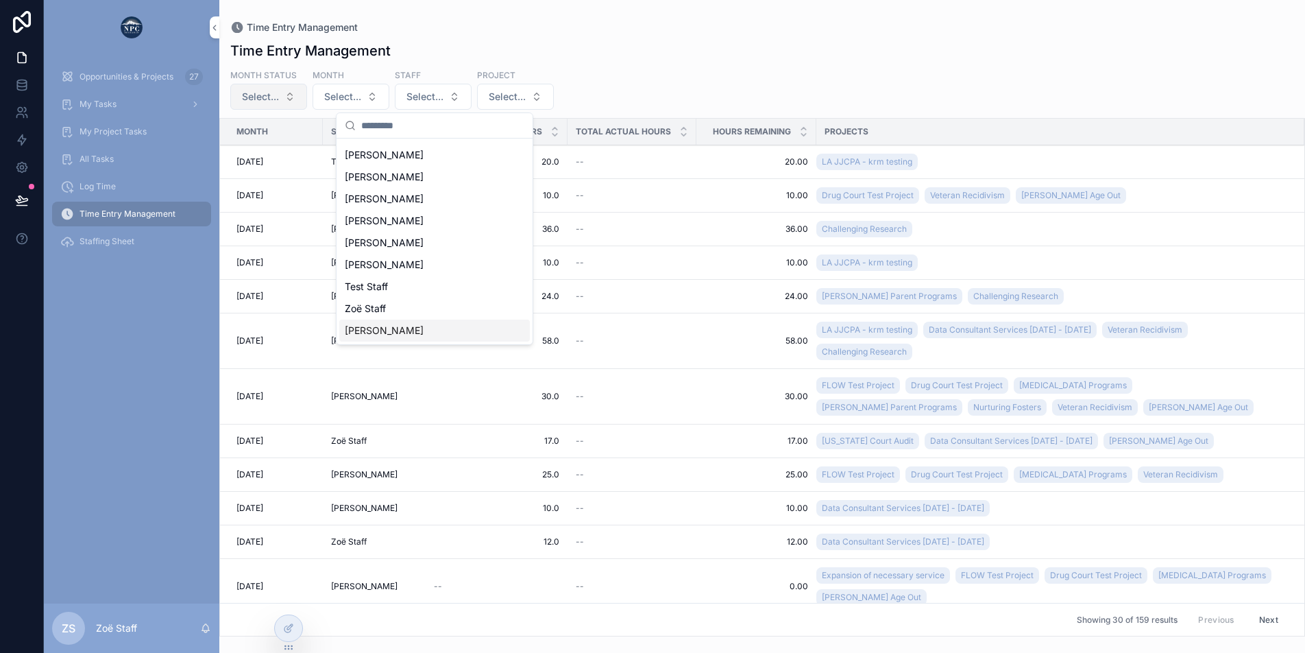
click at [365, 321] on div "Zoë Van" at bounding box center [434, 330] width 191 height 22
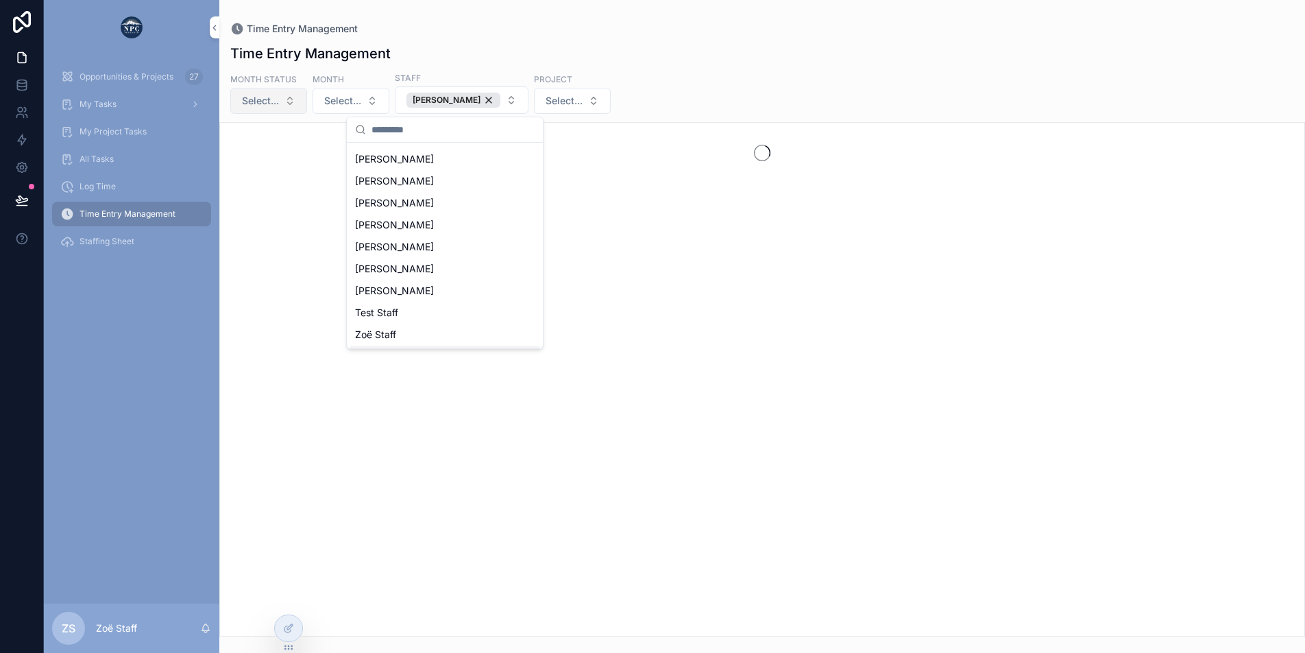
scroll to position [85, 0]
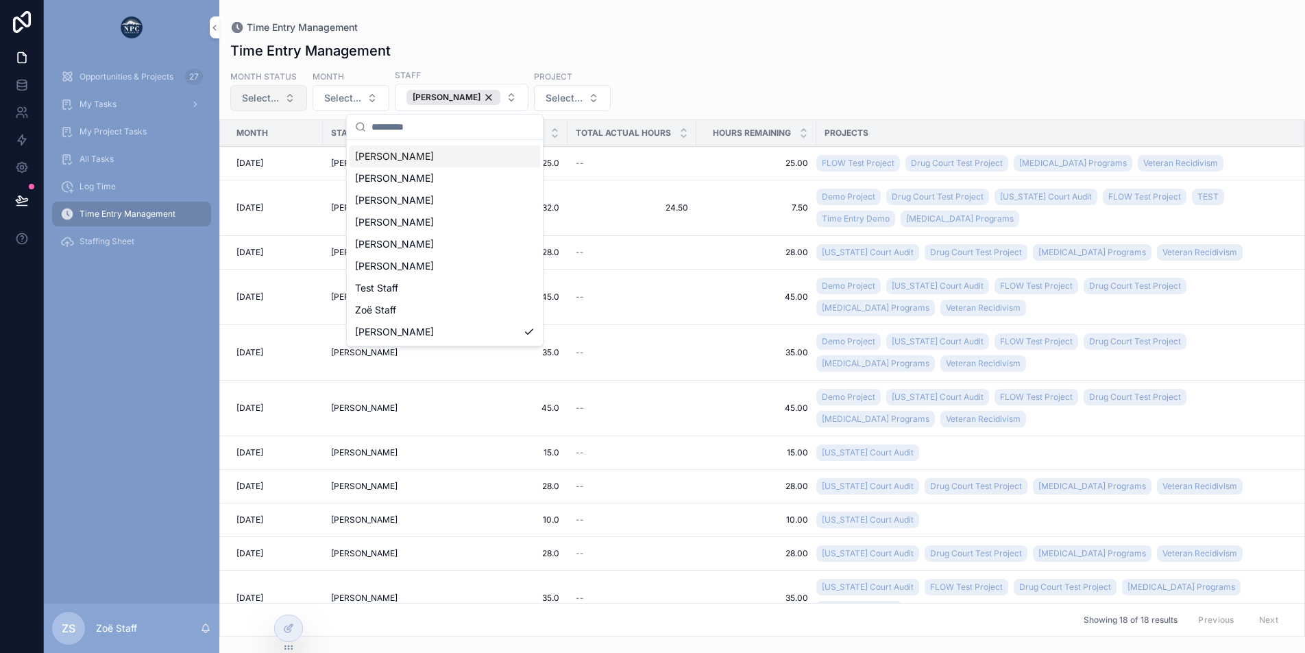
click at [598, 47] on div "Time Entry Management" at bounding box center [762, 50] width 1064 height 19
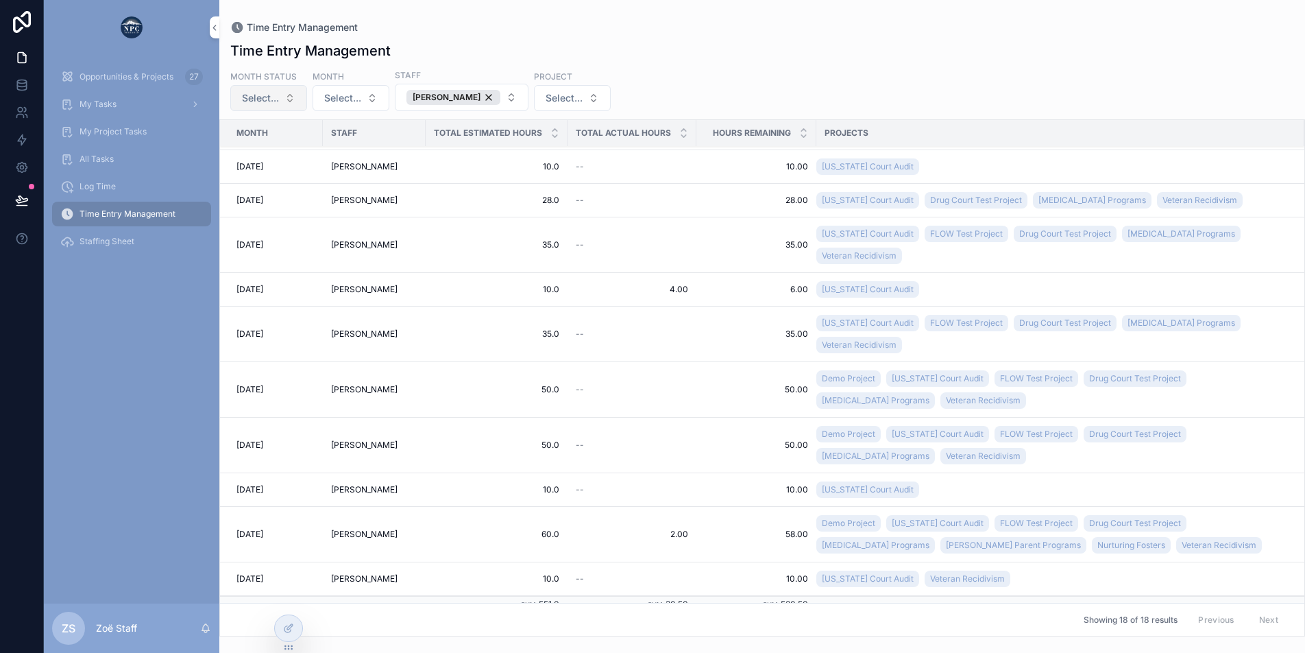
scroll to position [363, 0]
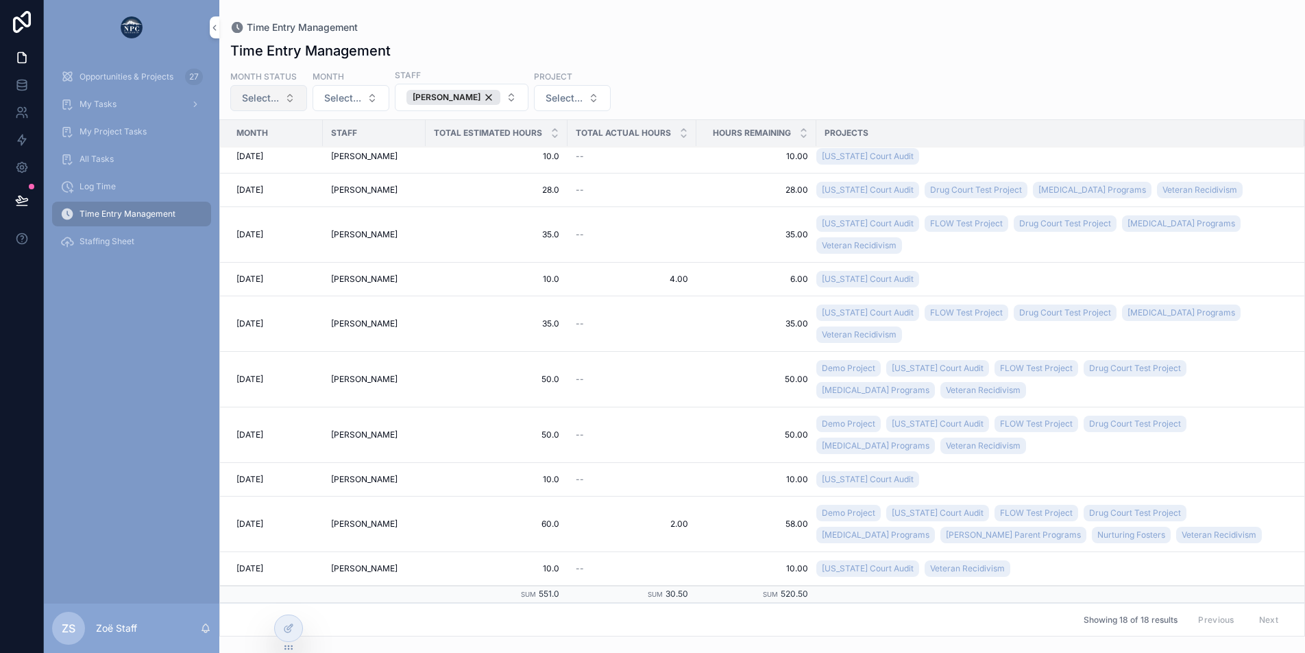
click at [100, 79] on span "Opportunities & Projects" at bounding box center [127, 76] width 94 height 11
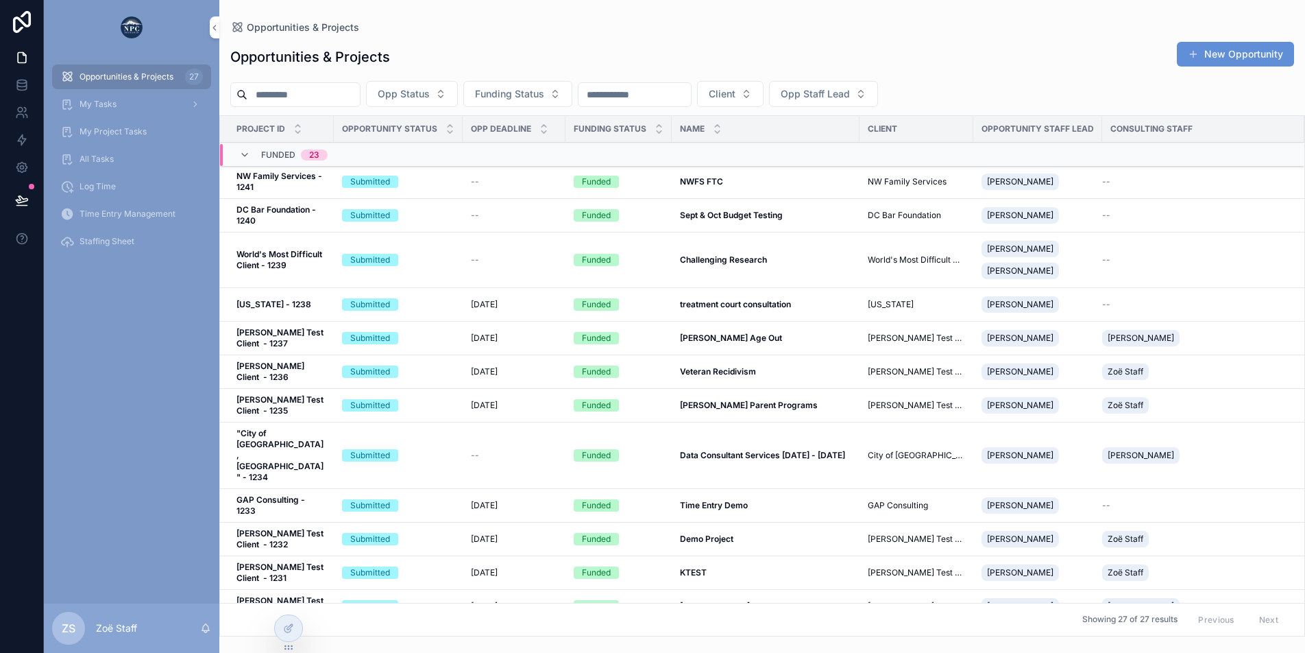
click at [662, 182] on div "Funded" at bounding box center [619, 181] width 90 height 12
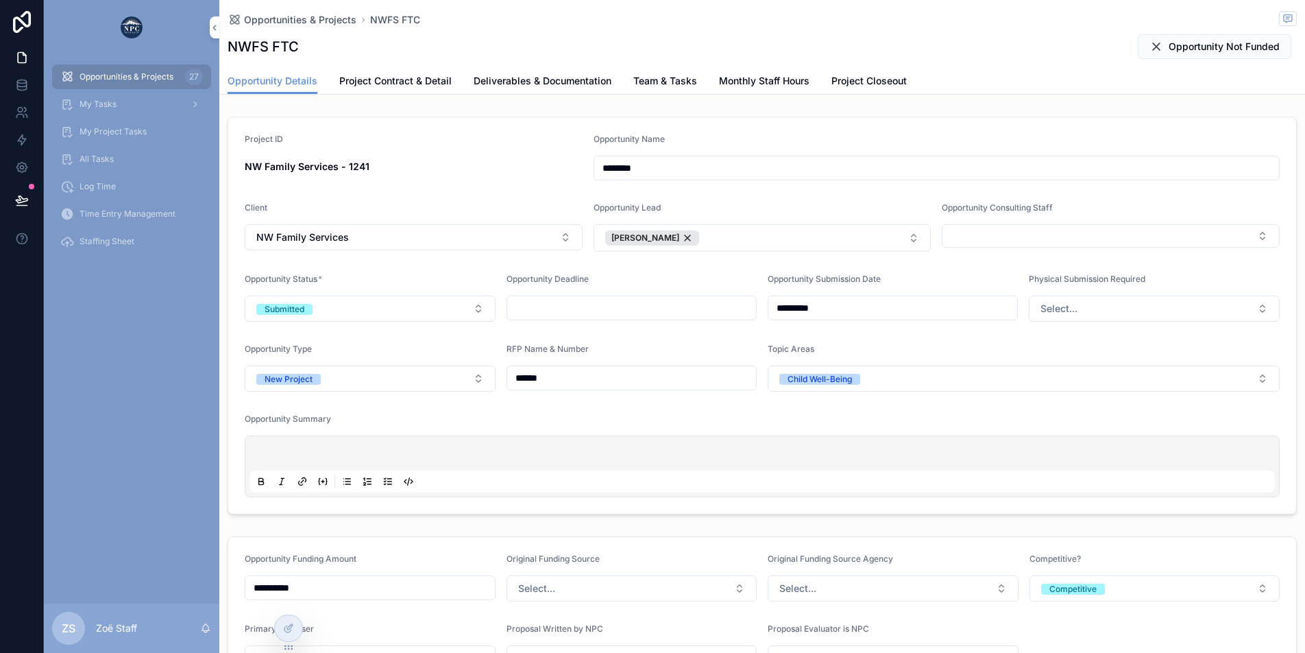
click at [742, 79] on span "Monthly Staff Hours" at bounding box center [764, 81] width 90 height 14
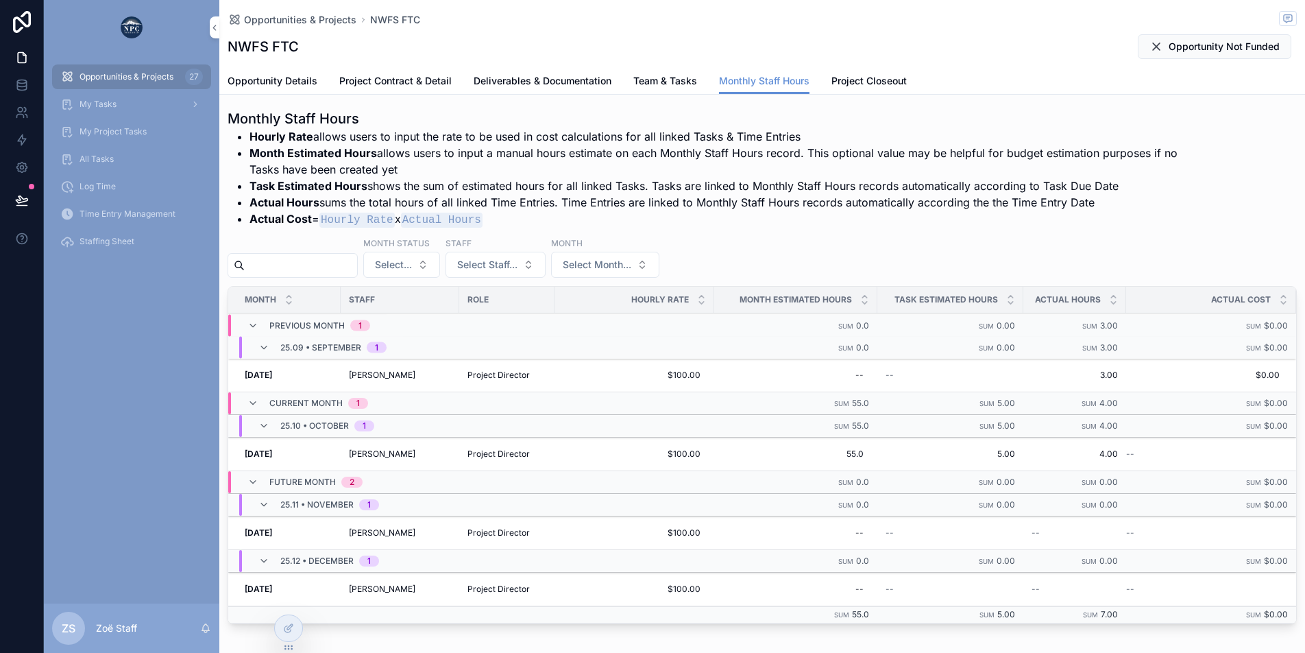
scroll to position [223, 0]
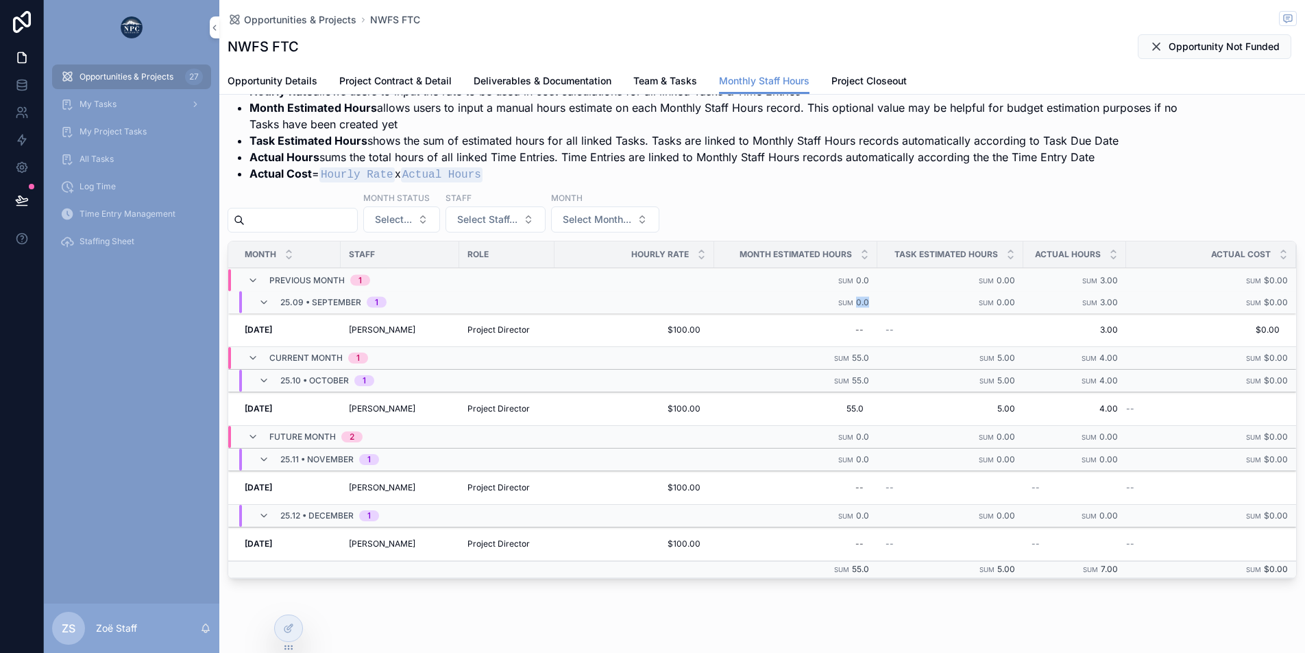
drag, startPoint x: 868, startPoint y: 300, endPoint x: 855, endPoint y: 302, distance: 12.4
click at [855, 302] on td "Sum 0.0" at bounding box center [795, 302] width 163 height 23
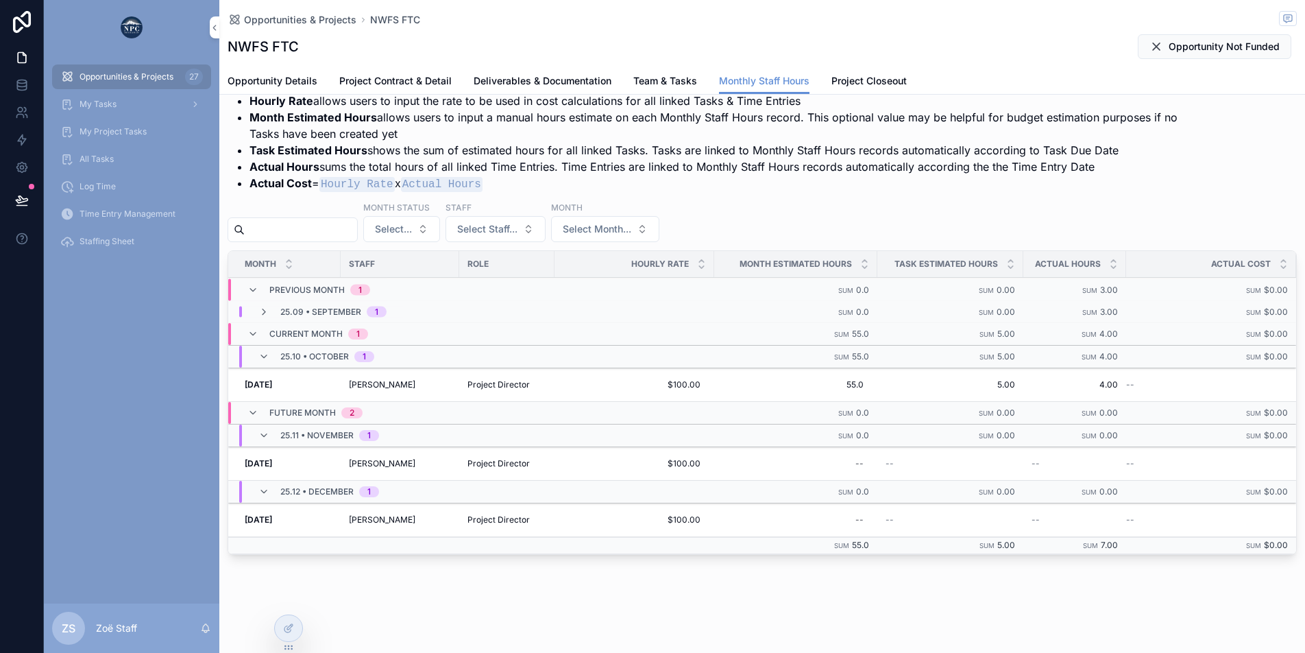
click at [853, 308] on small "Sum" at bounding box center [845, 312] width 15 height 8
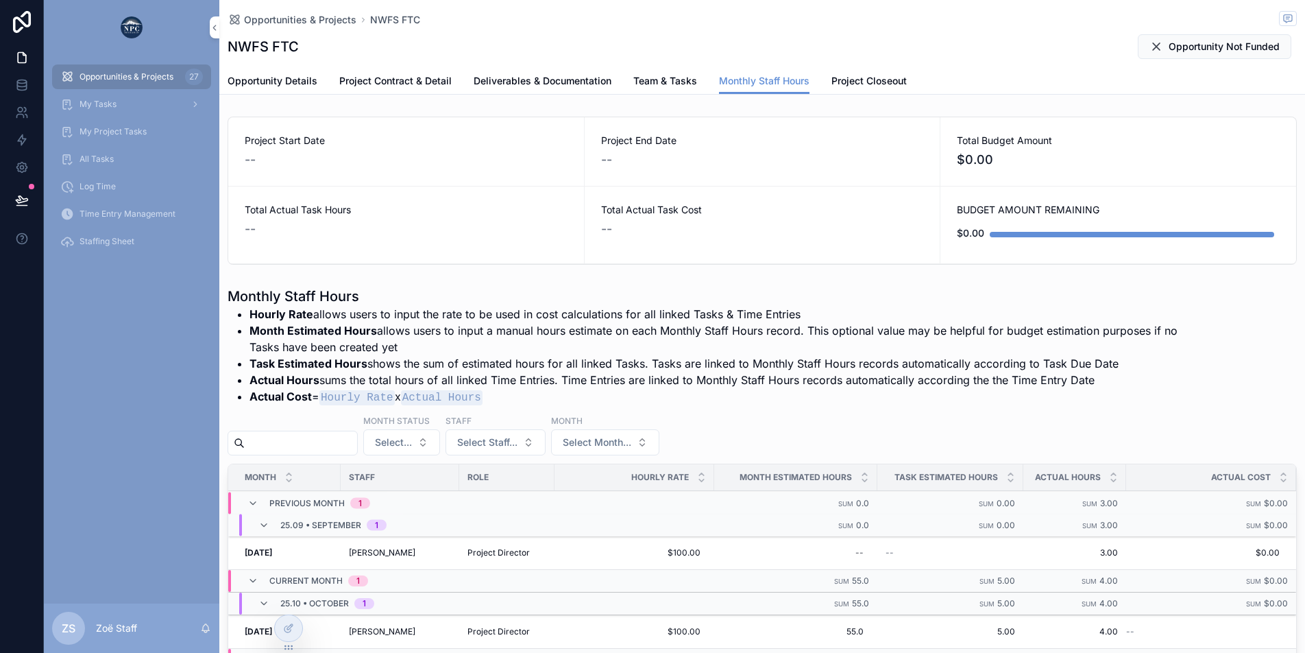
scroll to position [116, 0]
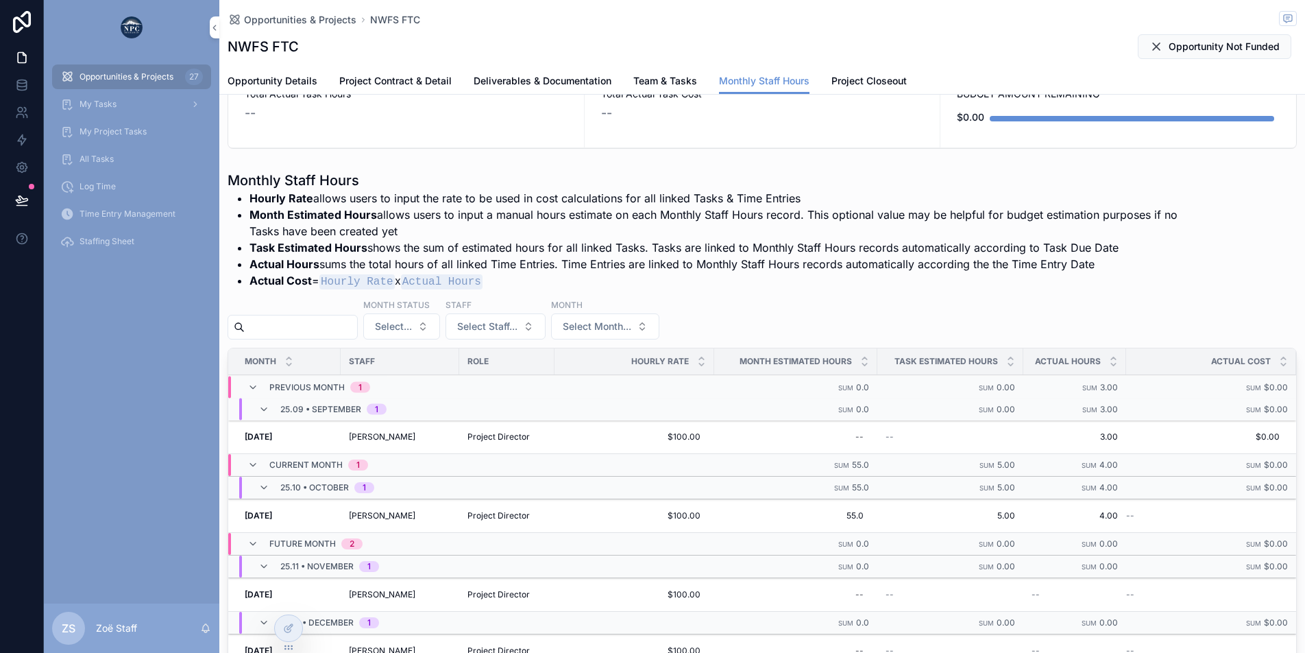
click at [648, 77] on span "Team & Tasks" at bounding box center [665, 81] width 64 height 14
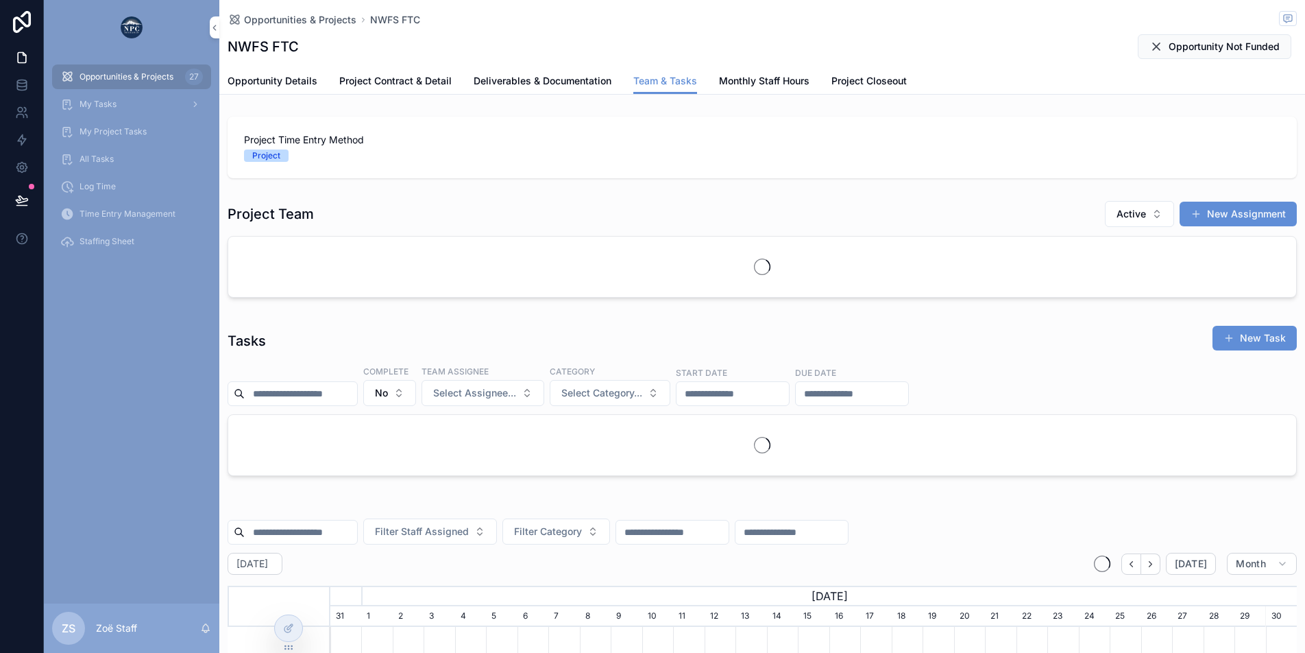
scroll to position [0, 967]
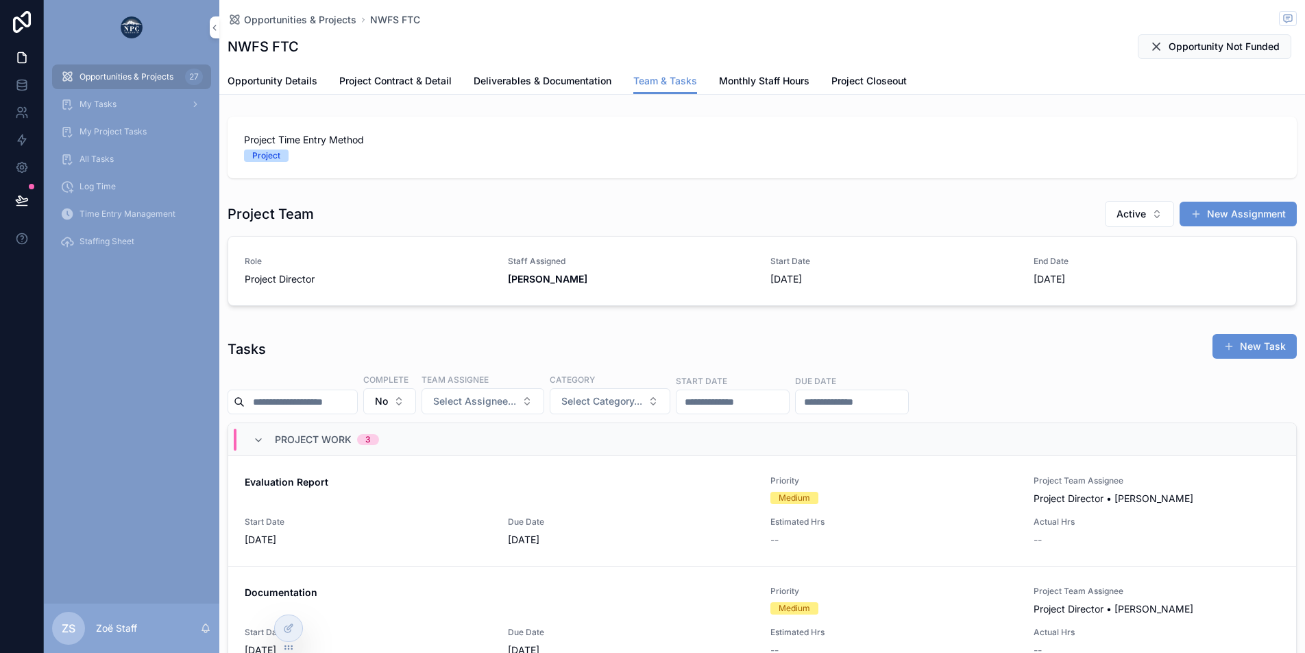
click at [609, 246] on link "Role Project Director Staff Assigned [PERSON_NAME] Start Date [DATE] End Date […" at bounding box center [762, 270] width 1068 height 69
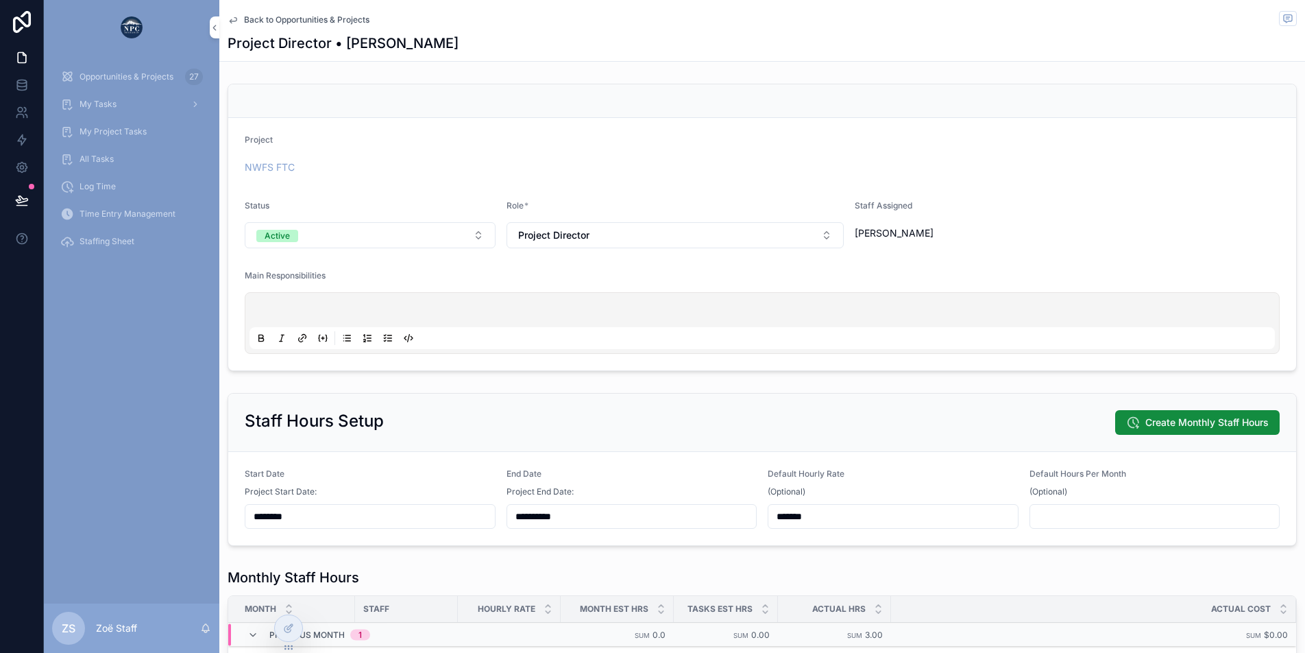
click at [92, 72] on span "Opportunities & Projects" at bounding box center [127, 76] width 94 height 11
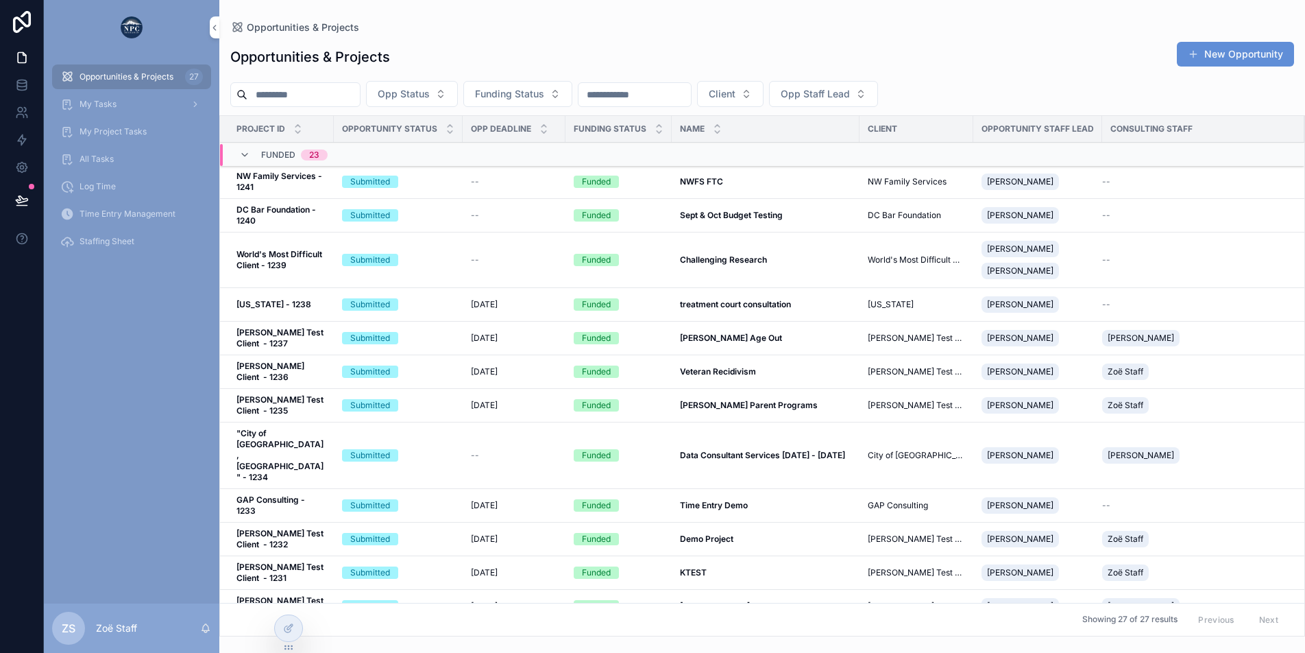
click at [533, 184] on div "--" at bounding box center [514, 181] width 86 height 11
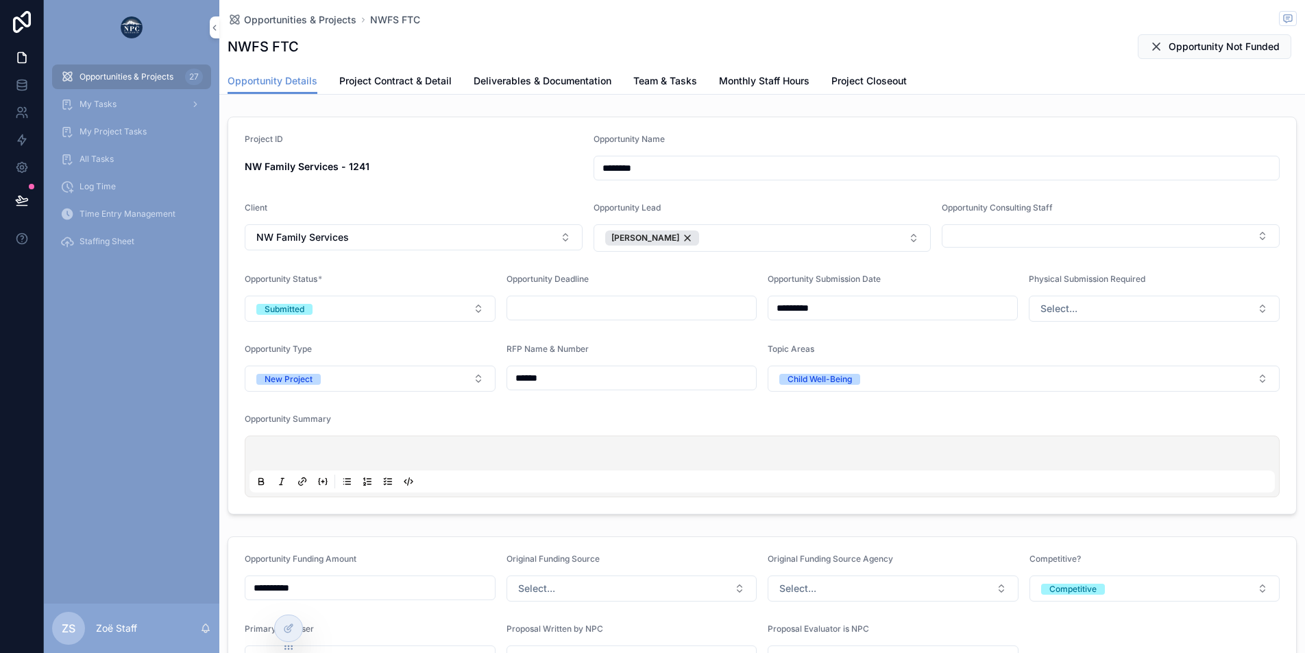
click at [671, 81] on span "Team & Tasks" at bounding box center [665, 81] width 64 height 14
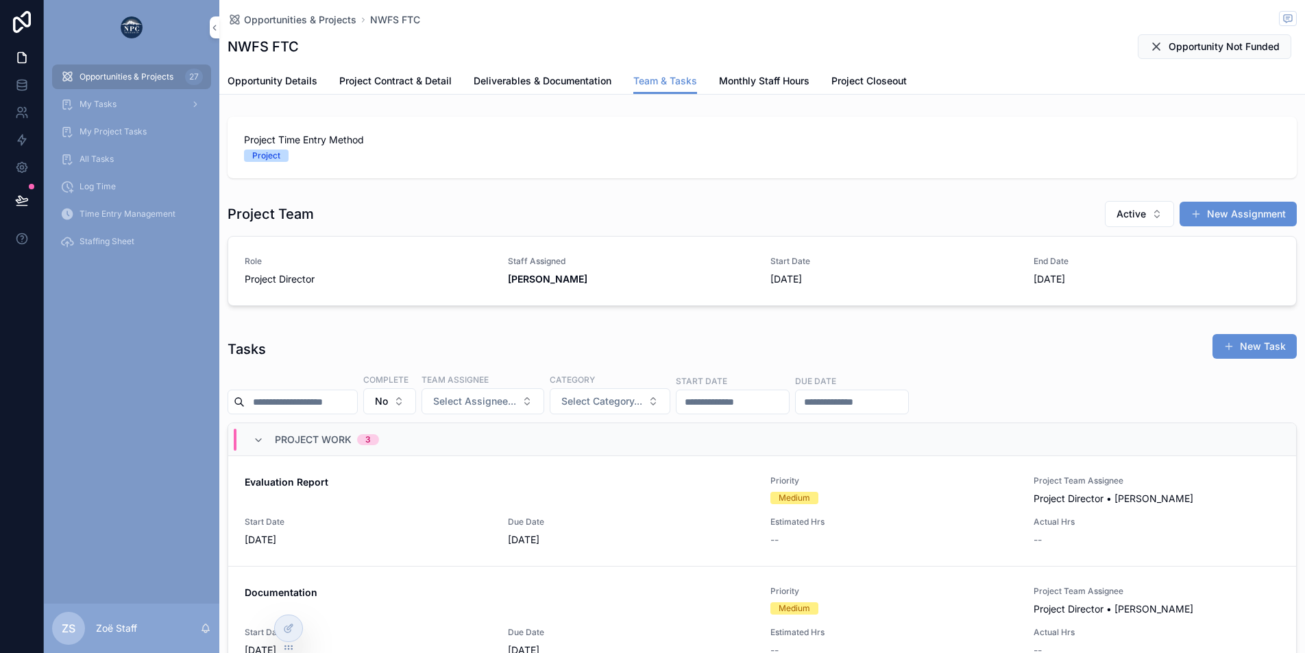
scroll to position [0, 967]
click at [744, 79] on span "Monthly Staff Hours" at bounding box center [764, 81] width 90 height 14
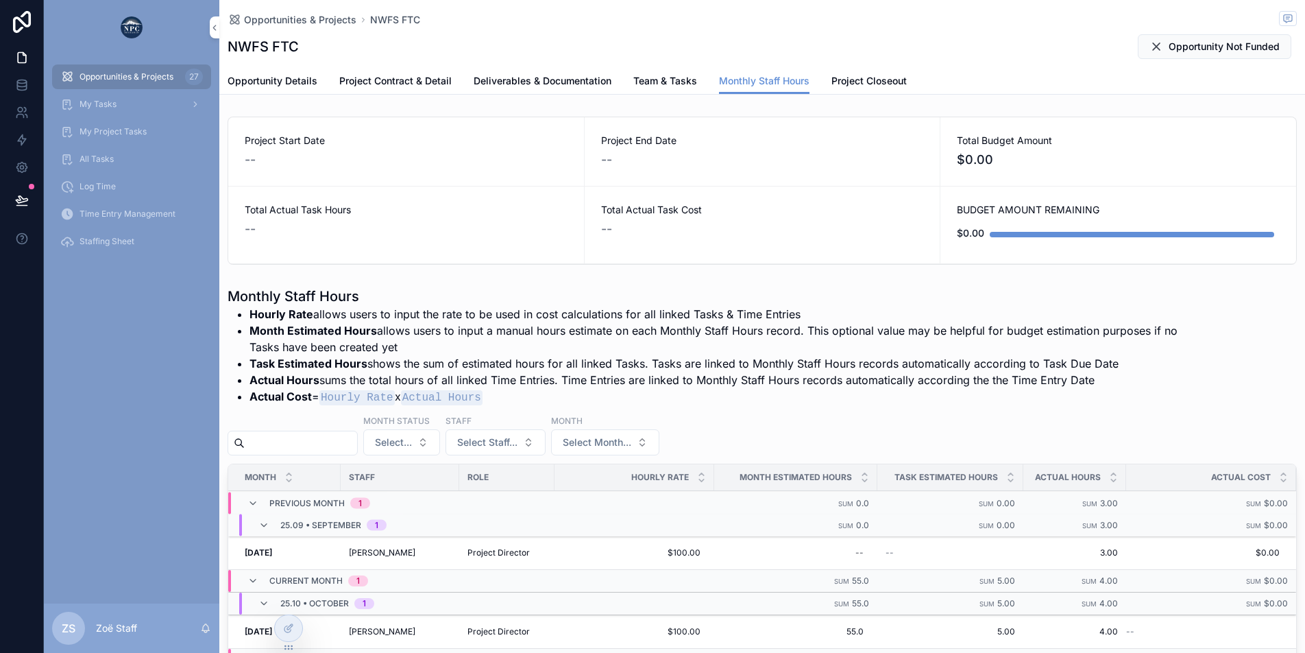
click at [665, 84] on span "Team & Tasks" at bounding box center [665, 81] width 64 height 14
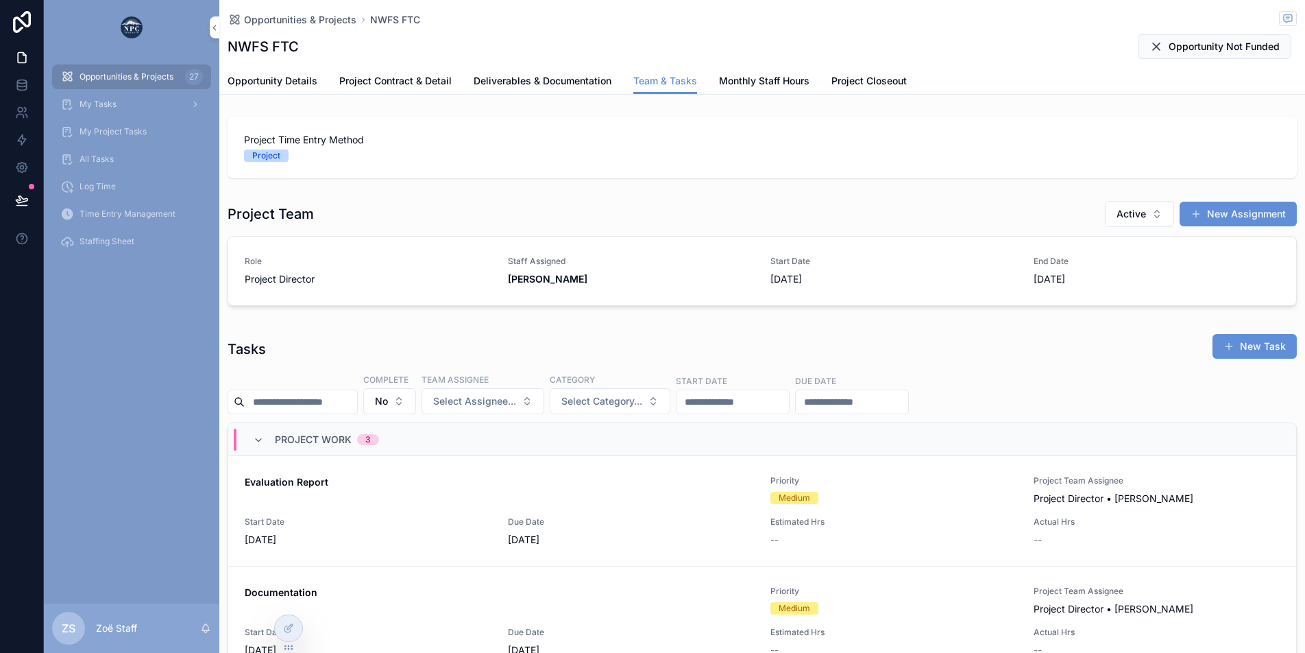
scroll to position [0, 967]
click at [740, 80] on span "Monthly Staff Hours" at bounding box center [764, 81] width 90 height 14
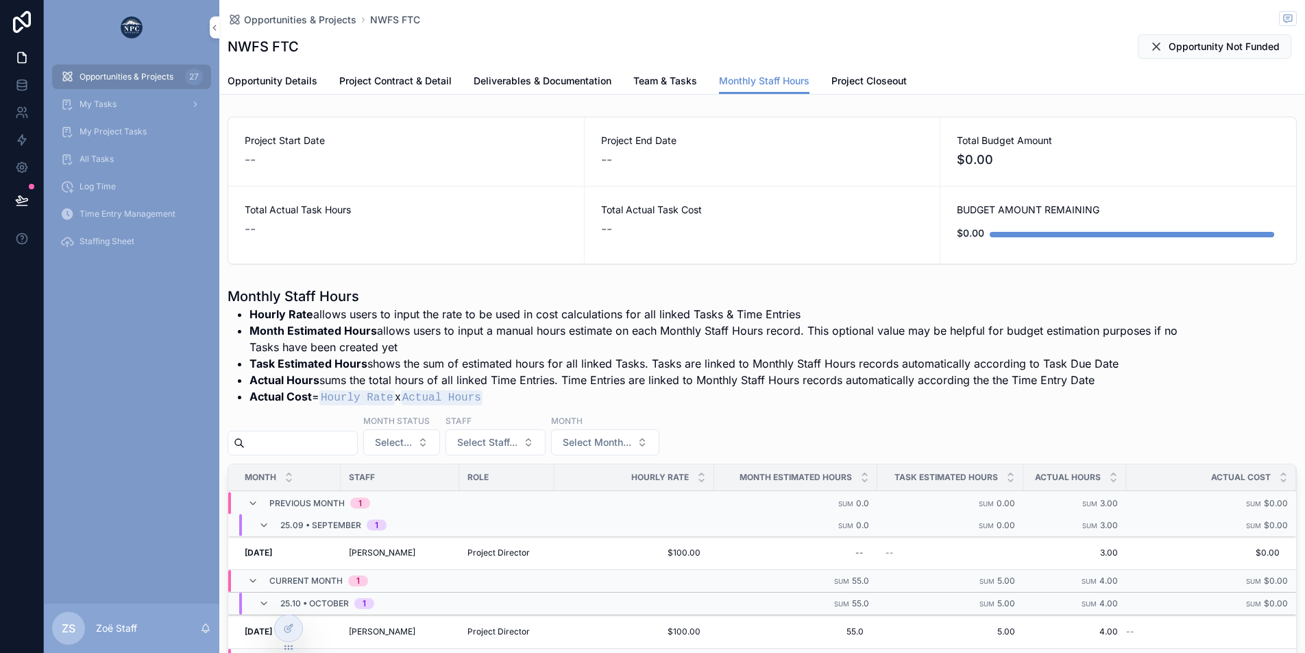
click at [673, 84] on span "Team & Tasks" at bounding box center [665, 81] width 64 height 14
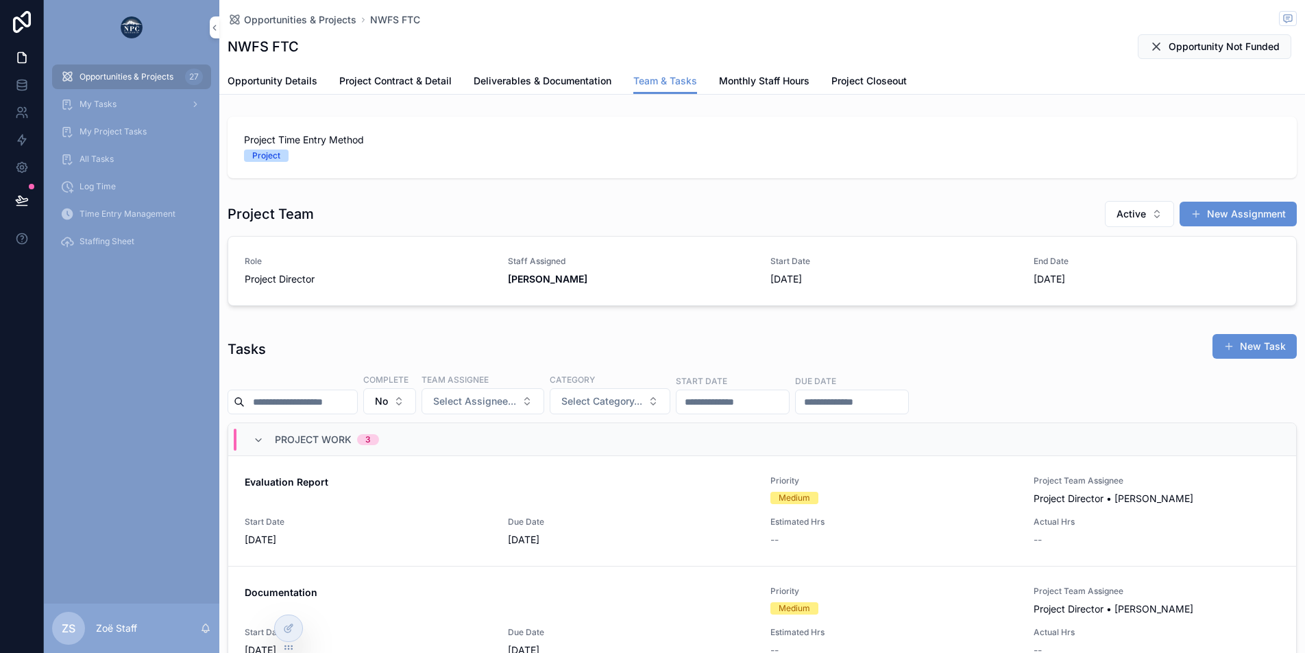
scroll to position [0, 967]
click at [757, 82] on span "Monthly Staff Hours" at bounding box center [764, 81] width 90 height 14
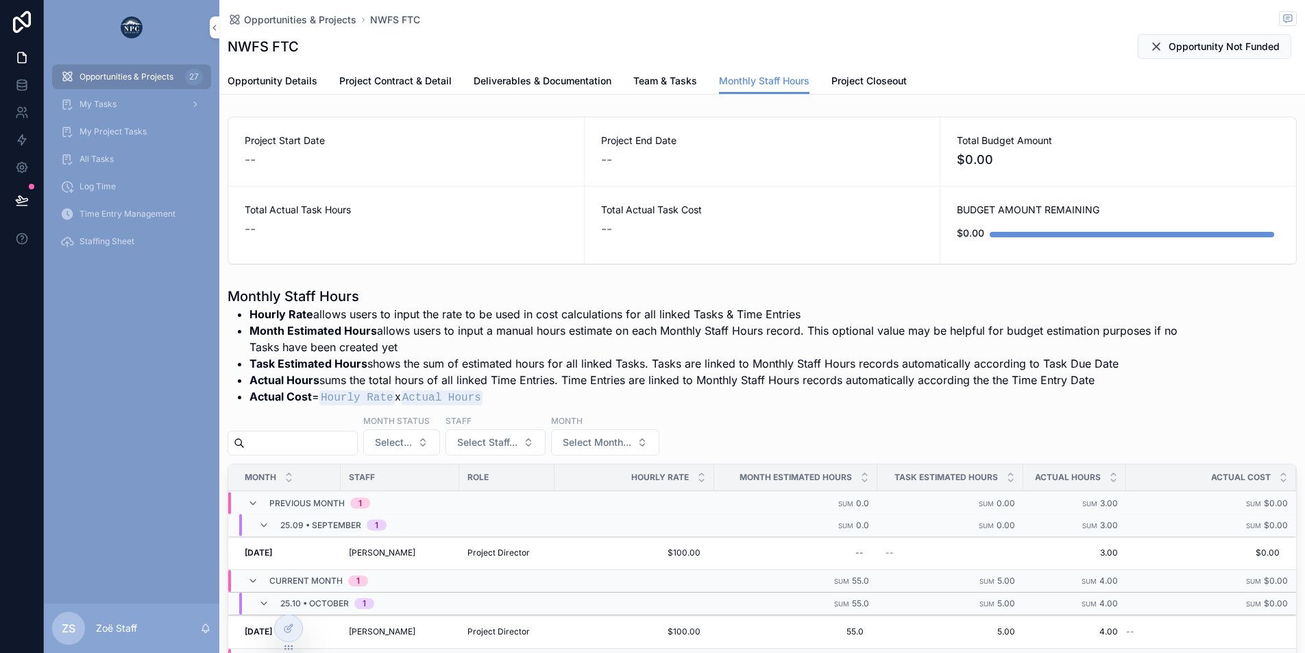
click at [666, 93] on link "Team & Tasks" at bounding box center [665, 82] width 64 height 27
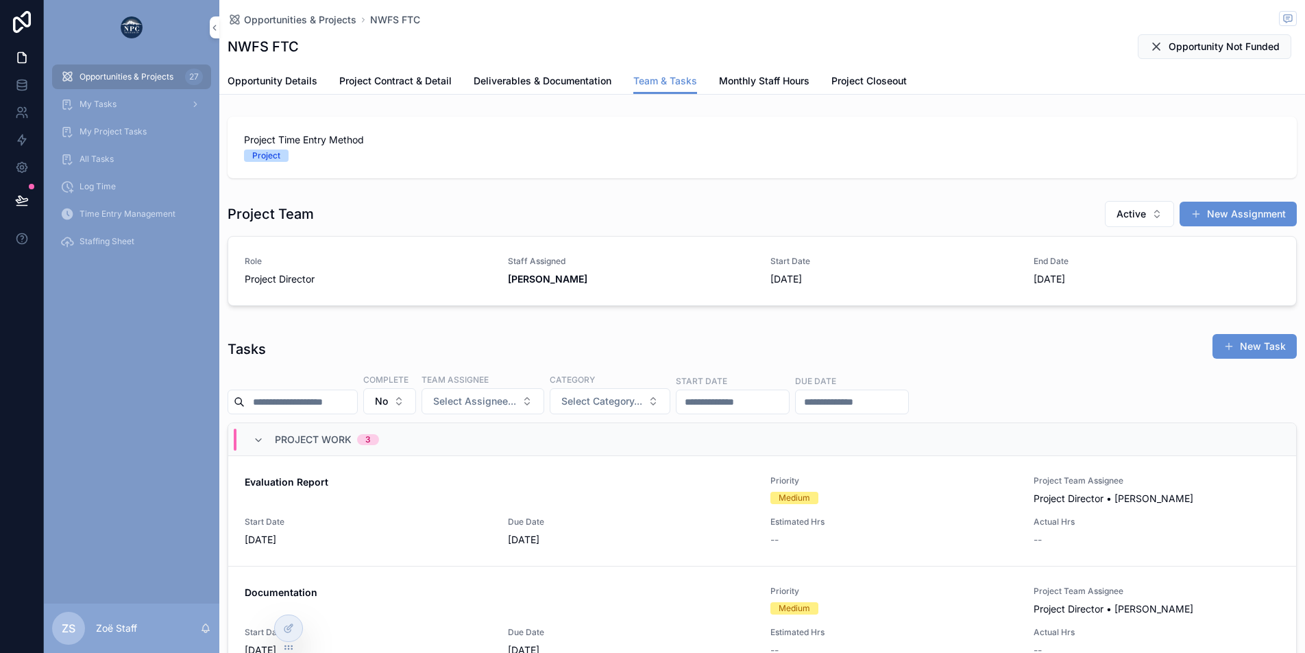
scroll to position [0, 967]
drag, startPoint x: 229, startPoint y: 218, endPoint x: 318, endPoint y: 211, distance: 89.4
click at [318, 211] on div "Project Team Active New Assignment" at bounding box center [762, 213] width 1069 height 27
drag, startPoint x: 311, startPoint y: 213, endPoint x: 235, endPoint y: 222, distance: 75.9
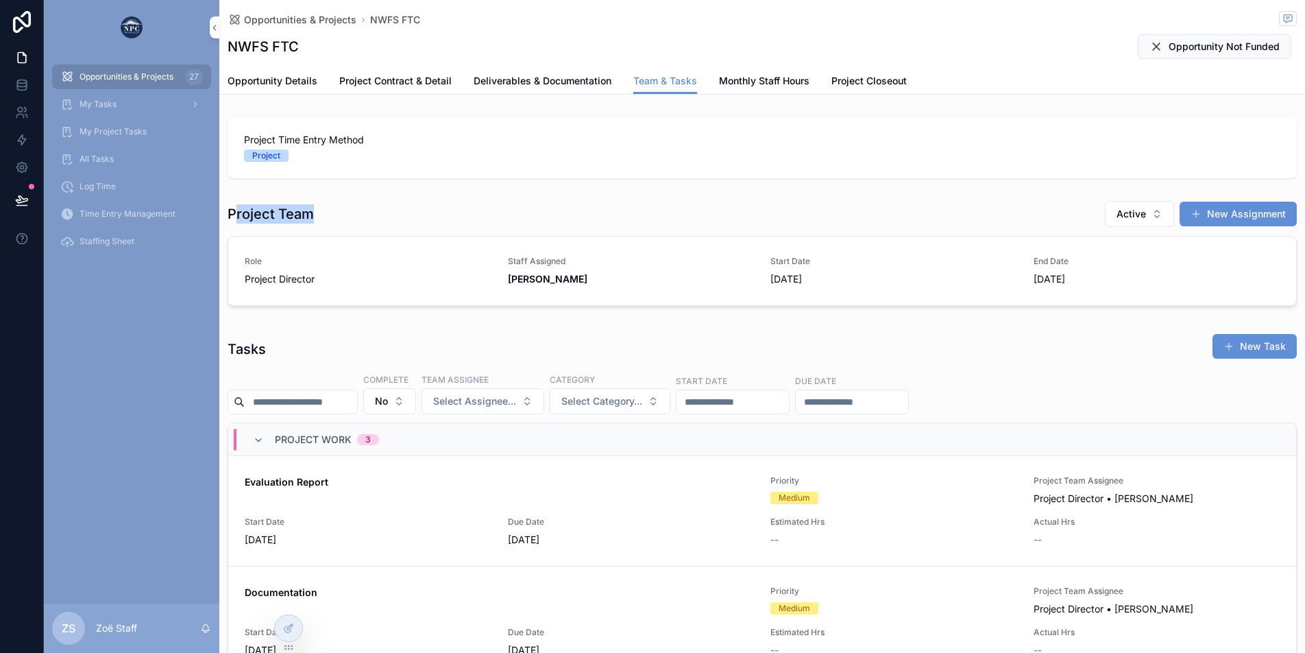
click at [235, 222] on h1 "Project Team" at bounding box center [271, 213] width 86 height 19
click at [250, 215] on h1 "Project Team" at bounding box center [271, 213] width 86 height 19
click at [865, 206] on div "Project Team Active New Assignment" at bounding box center [762, 213] width 1069 height 27
click at [943, 278] on span "[DATE]" at bounding box center [893, 279] width 247 height 14
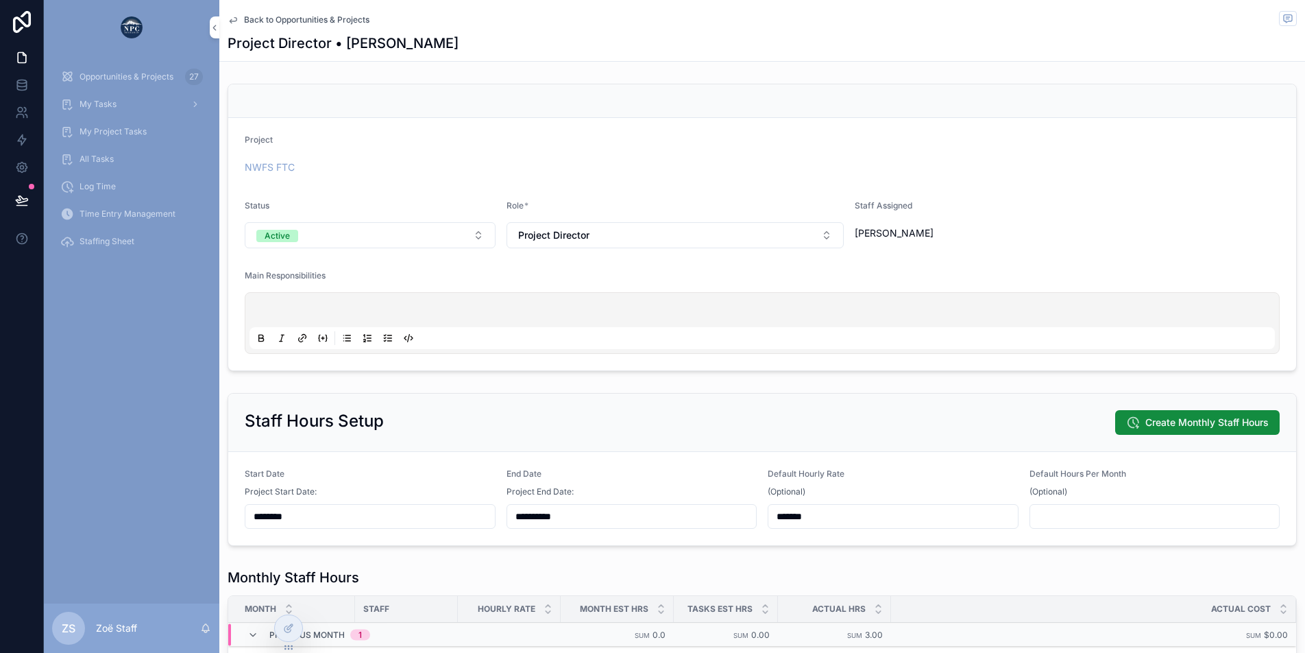
click at [305, 21] on span "Back to Opportunities & Projects" at bounding box center [306, 19] width 125 height 11
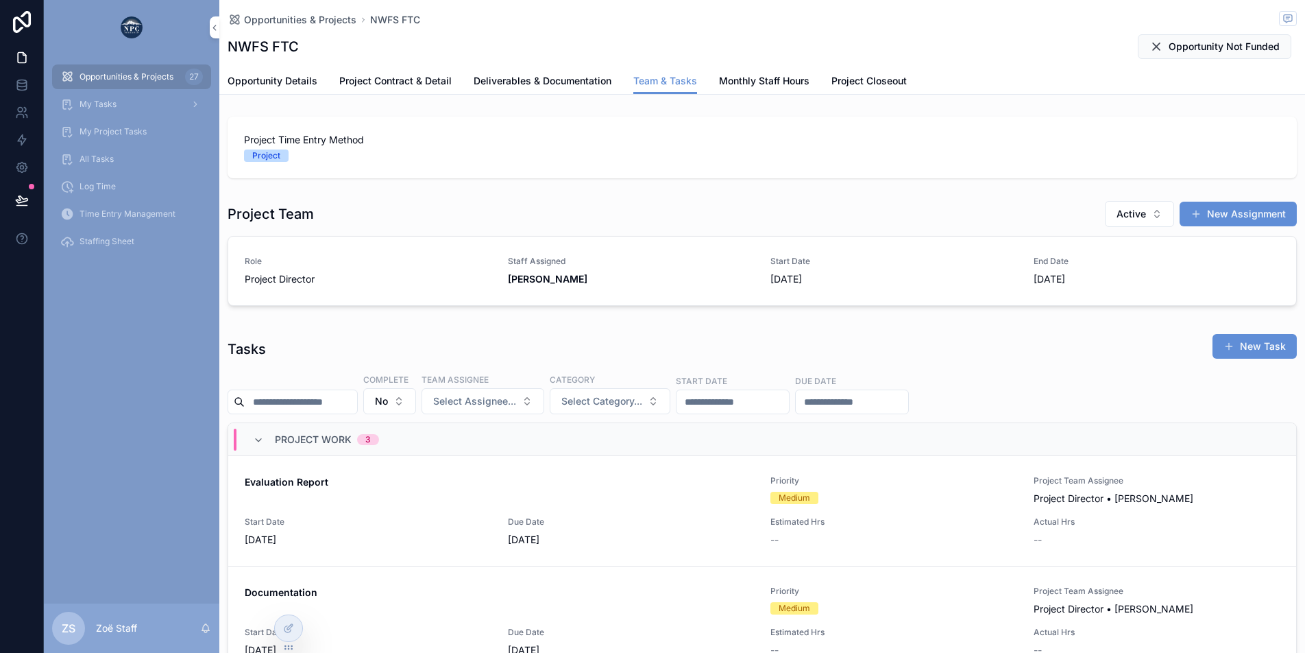
scroll to position [0, 967]
click at [676, 49] on div "NWFS FTC Opportunity Not Funded" at bounding box center [762, 47] width 1069 height 26
drag, startPoint x: 228, startPoint y: 219, endPoint x: 313, endPoint y: 217, distance: 85.0
click at [313, 217] on div "Project Team Active New Assignment" at bounding box center [762, 213] width 1069 height 27
click at [300, 218] on h1 "Project Team" at bounding box center [271, 213] width 86 height 19
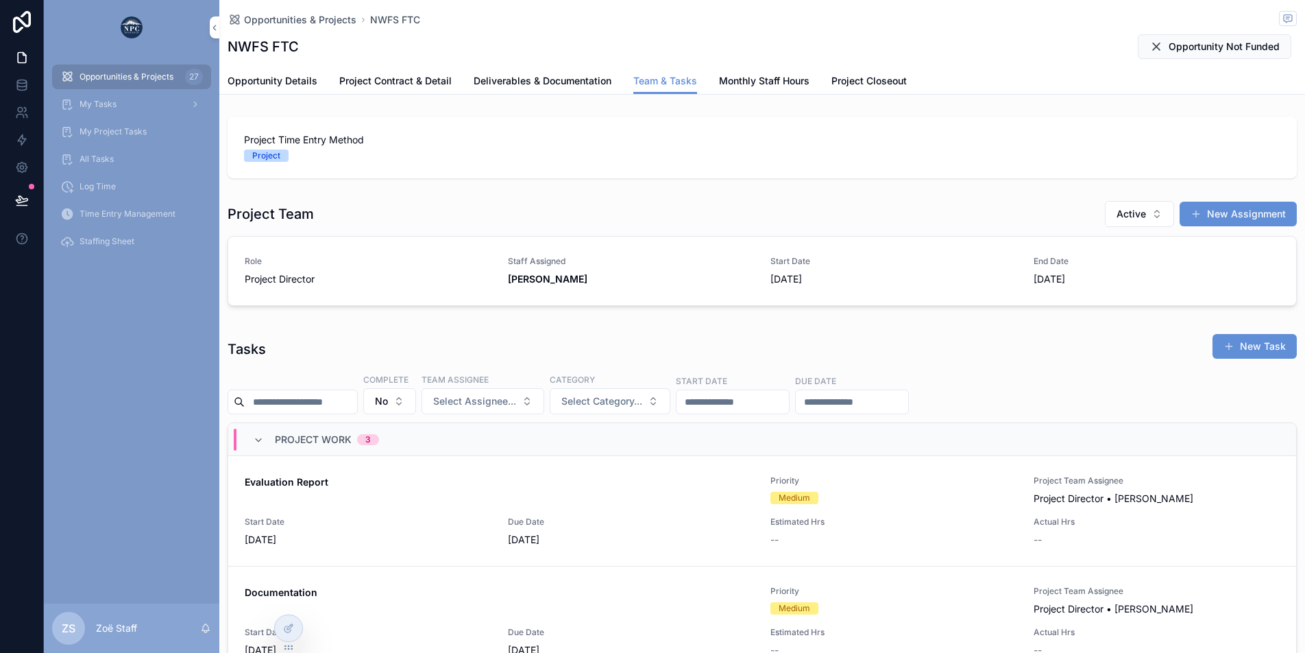
click at [352, 266] on span "Role" at bounding box center [368, 261] width 247 height 11
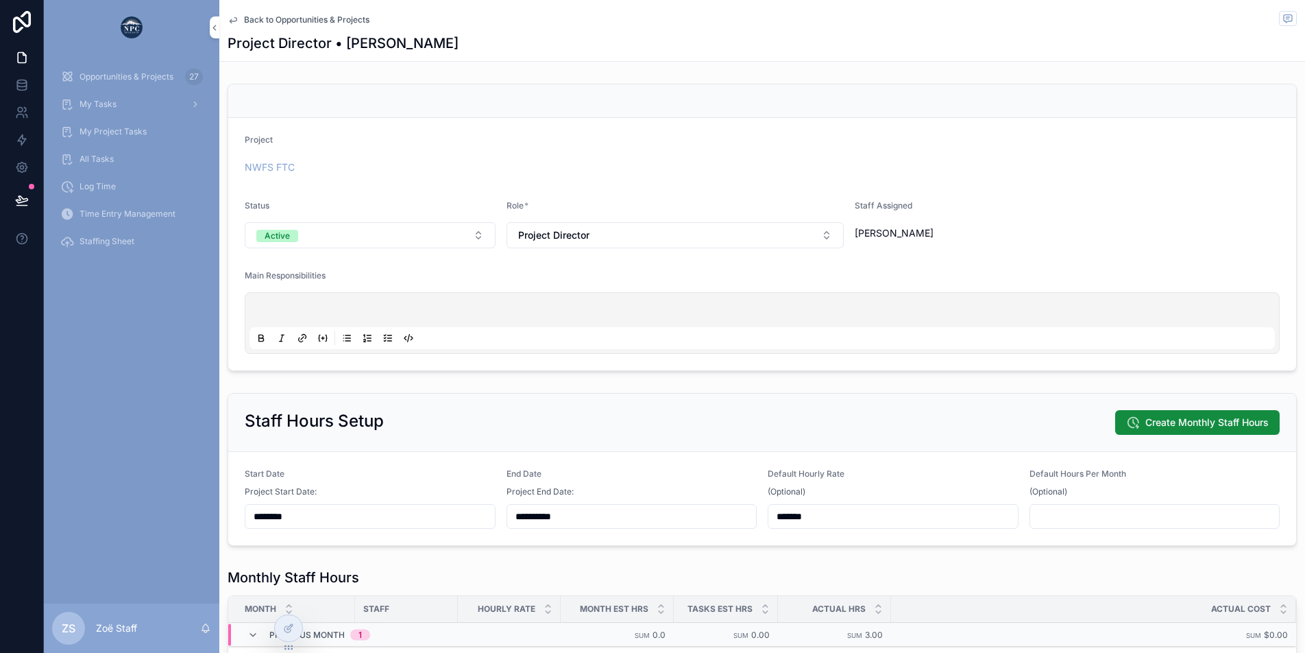
click at [242, 16] on link "Back to Opportunities & Projects" at bounding box center [299, 19] width 142 height 11
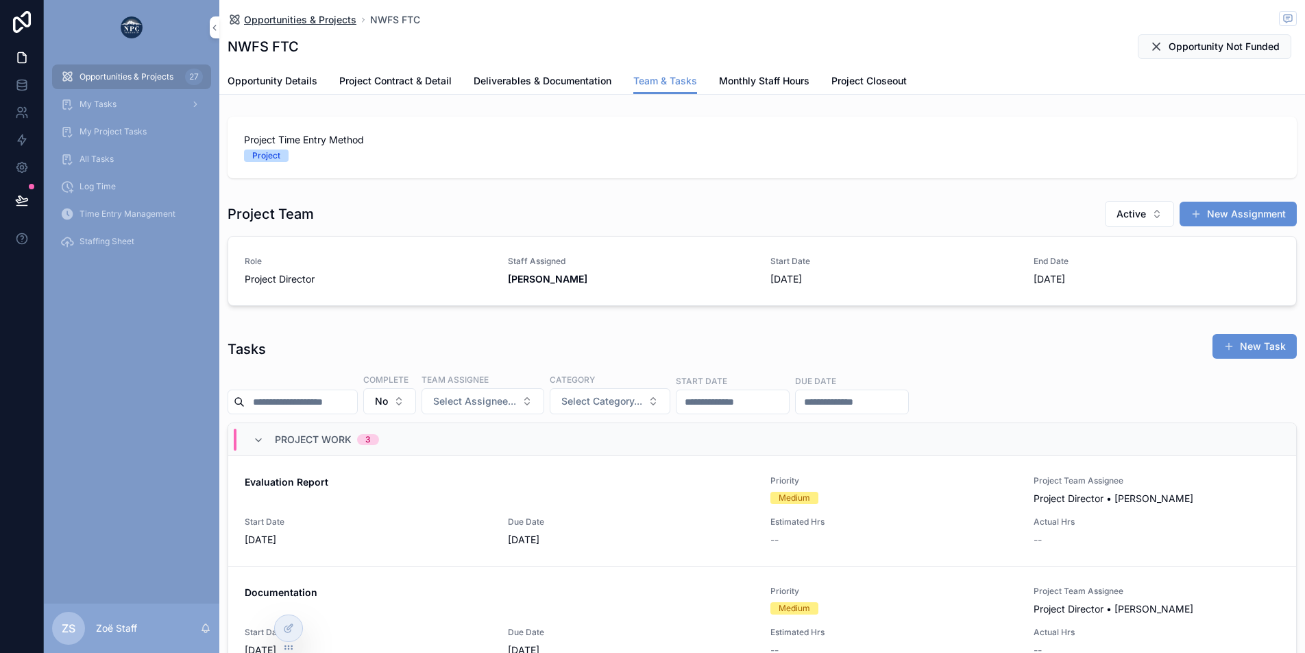
scroll to position [0, 967]
drag, startPoint x: 233, startPoint y: 348, endPoint x: 268, endPoint y: 345, distance: 35.1
click at [268, 345] on div "Tasks New Task" at bounding box center [762, 349] width 1069 height 32
click at [787, 75] on span "Monthly Staff Hours" at bounding box center [764, 81] width 90 height 14
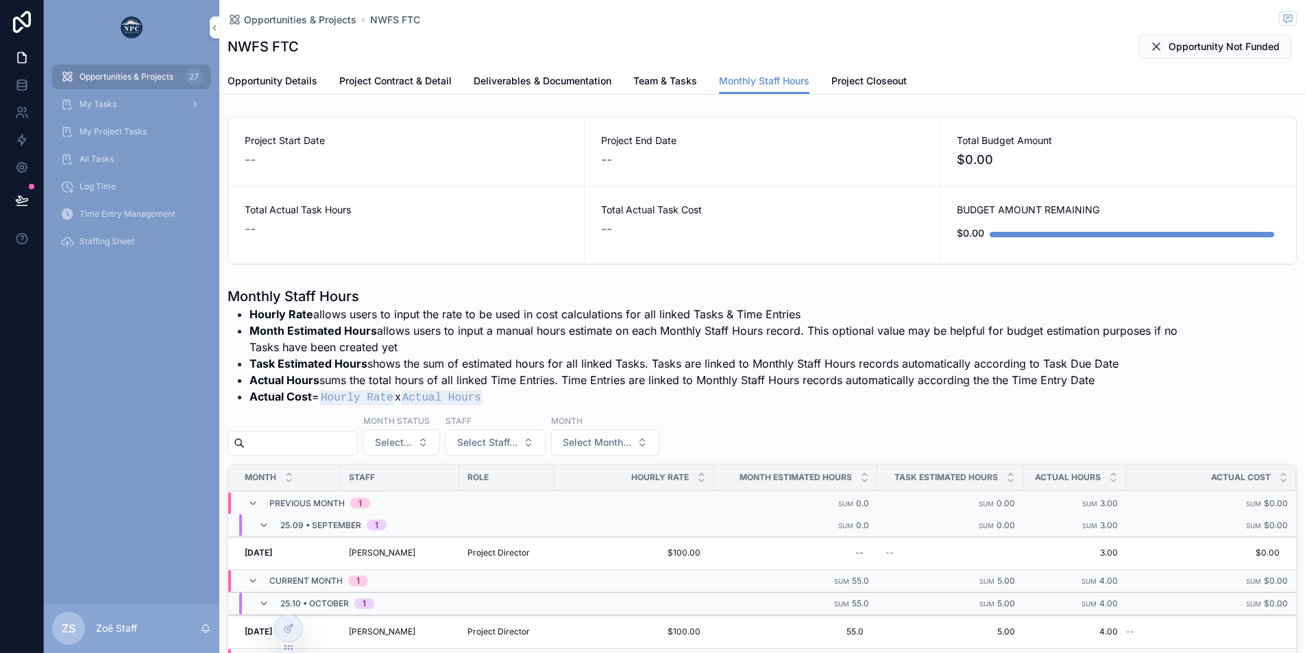
click at [642, 90] on link "Team & Tasks" at bounding box center [665, 82] width 64 height 27
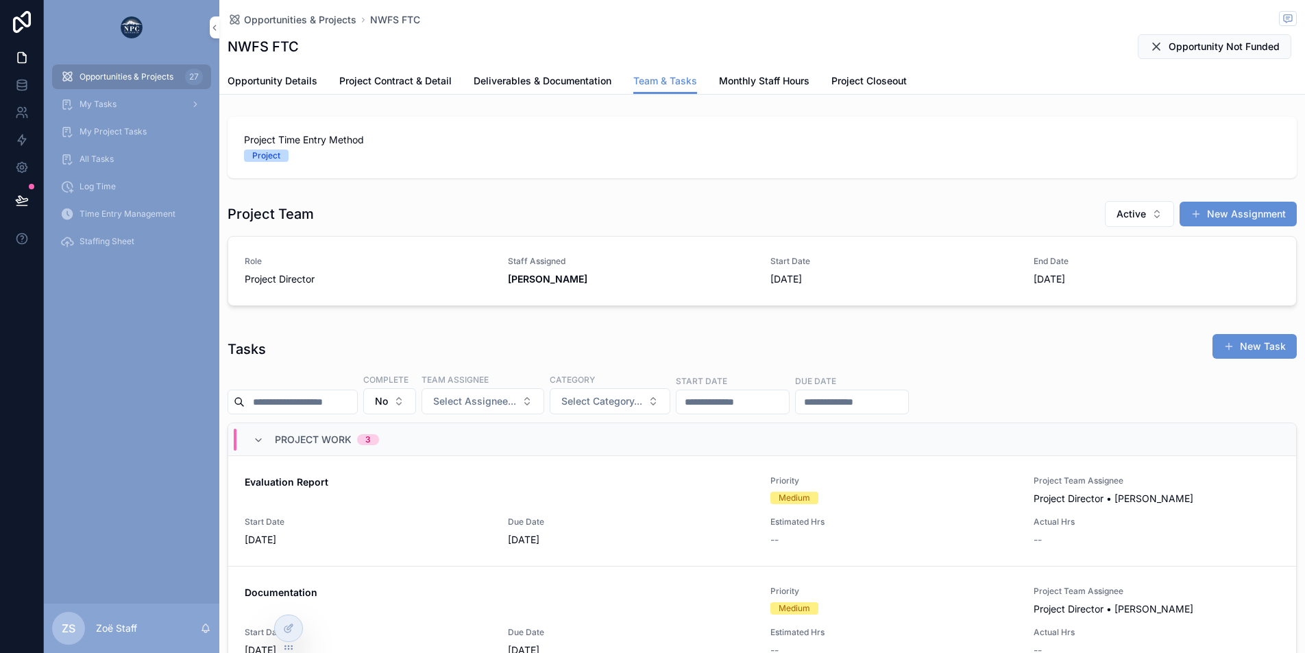
scroll to position [0, 967]
click at [534, 83] on span "Deliverables & Documentation" at bounding box center [543, 81] width 138 height 14
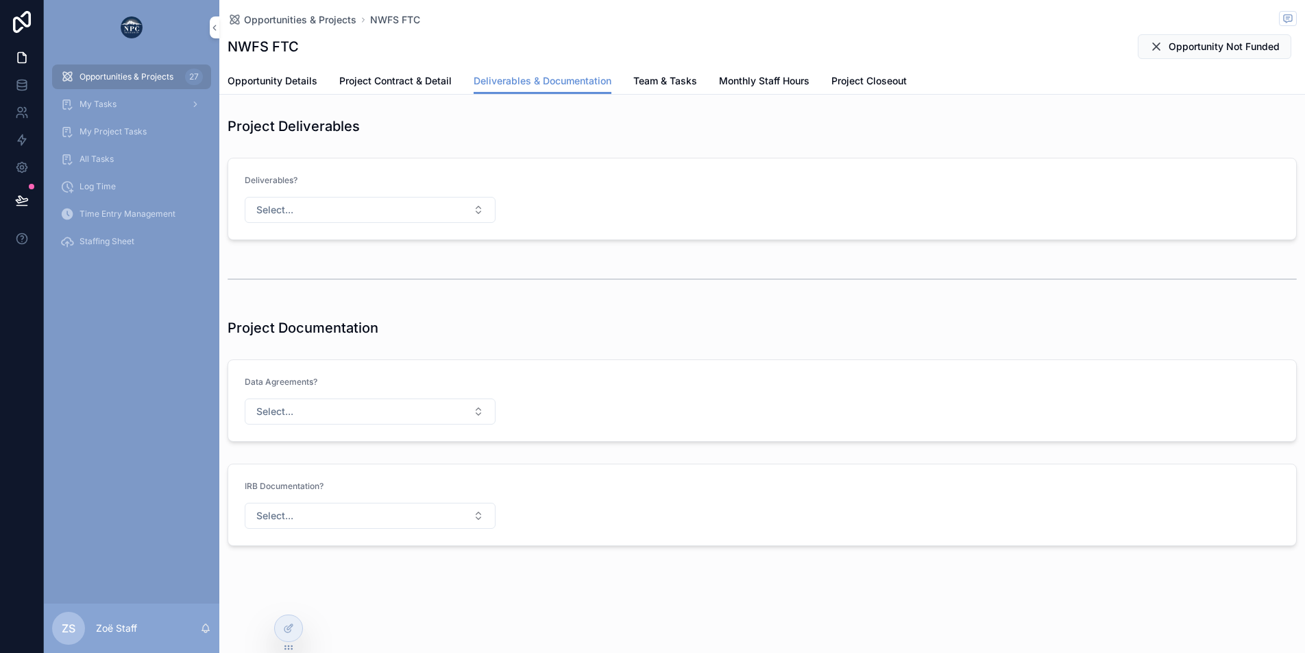
click at [657, 77] on span "Team & Tasks" at bounding box center [665, 81] width 64 height 14
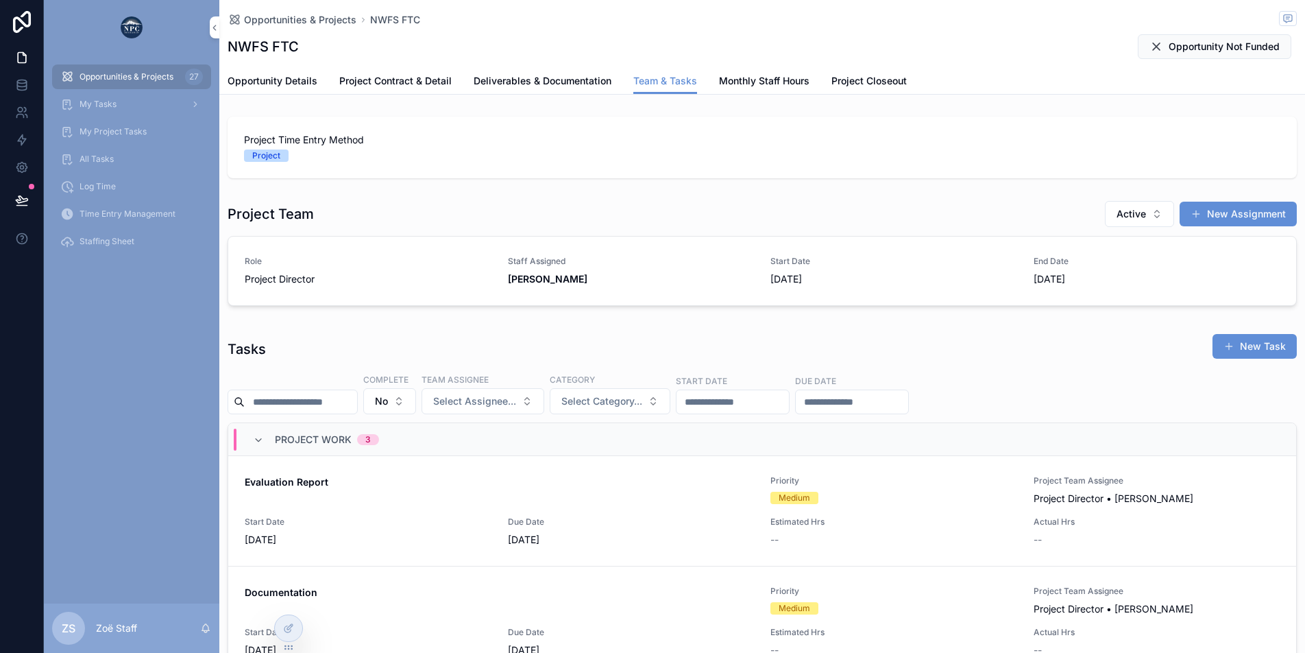
scroll to position [0, 967]
click at [724, 75] on span "Monthly Staff Hours" at bounding box center [764, 81] width 90 height 14
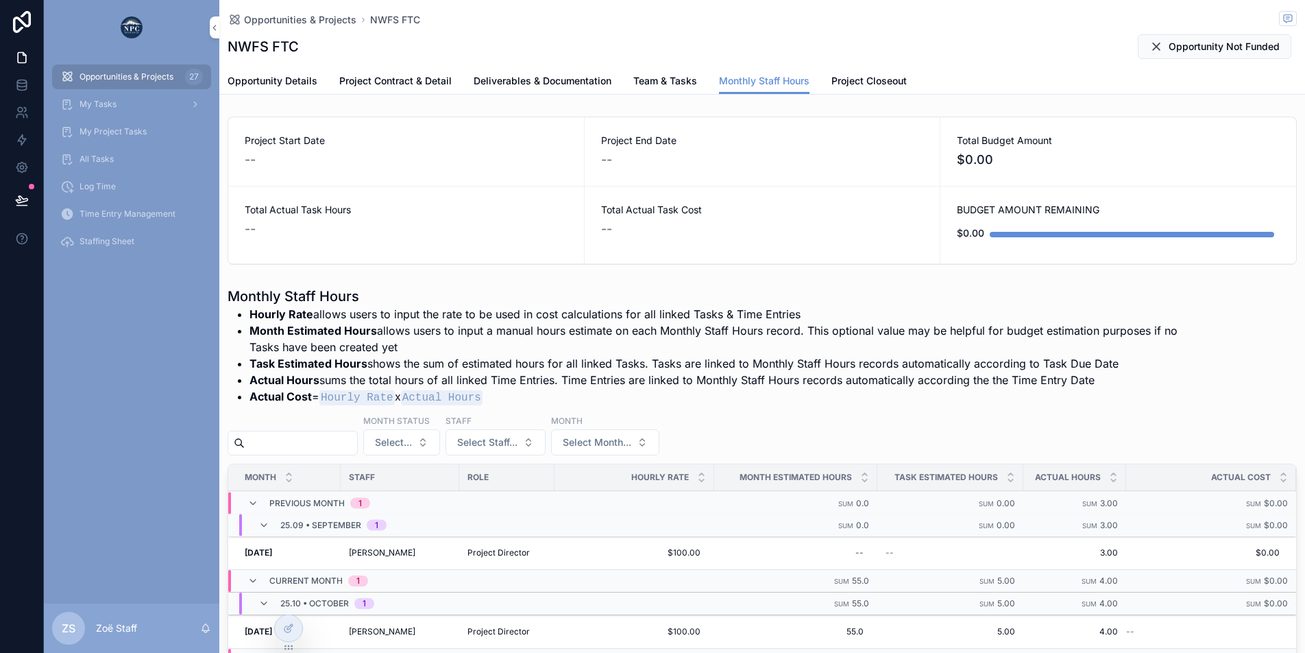
click at [531, 92] on link "Deliverables & Documentation" at bounding box center [543, 82] width 138 height 27
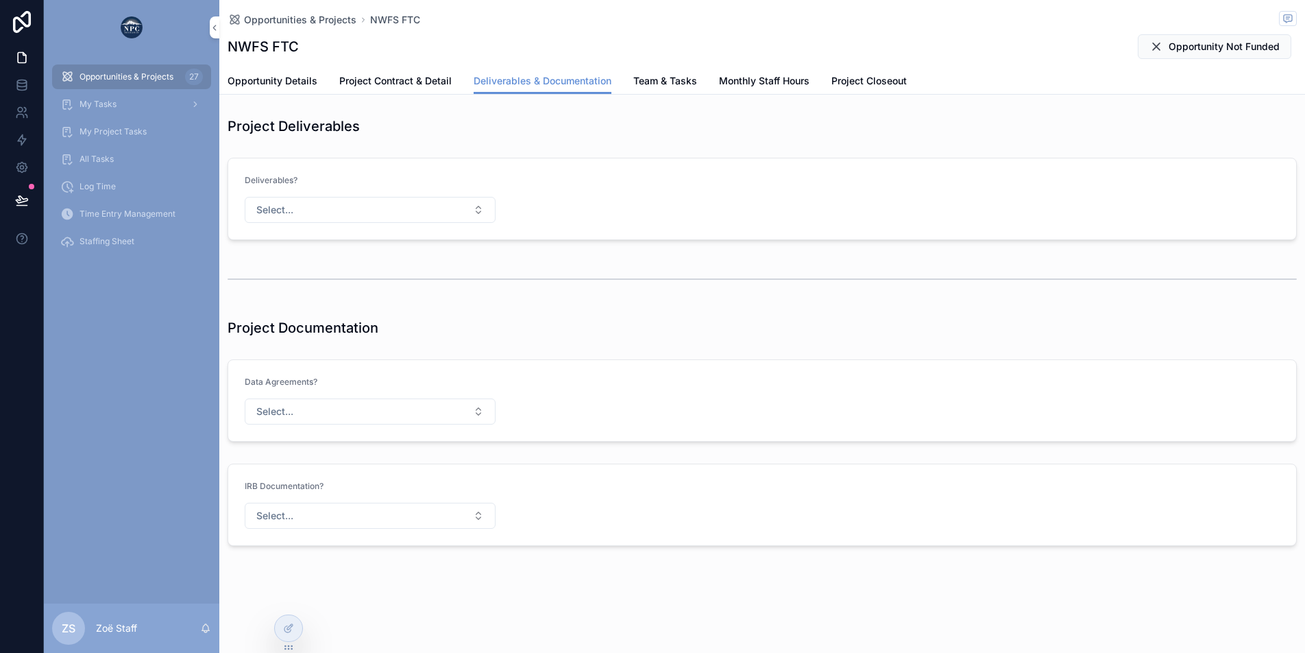
click at [663, 82] on span "Team & Tasks" at bounding box center [665, 81] width 64 height 14
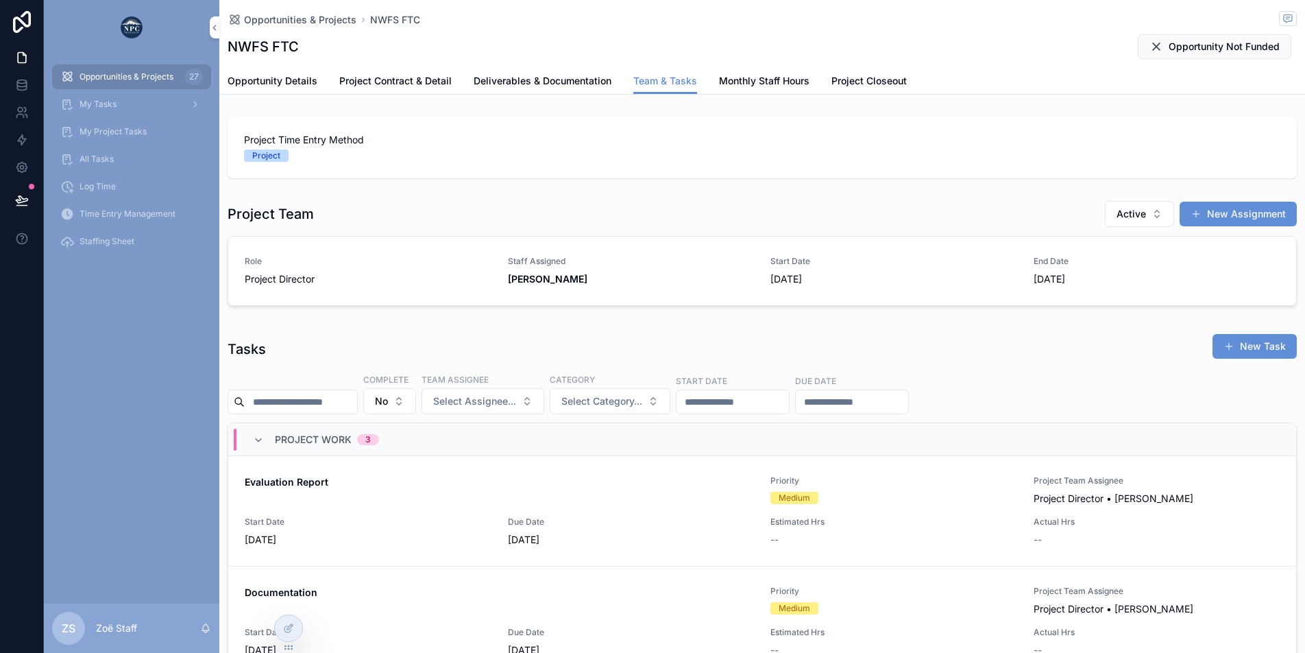
click at [771, 84] on span "Monthly Staff Hours" at bounding box center [764, 81] width 90 height 14
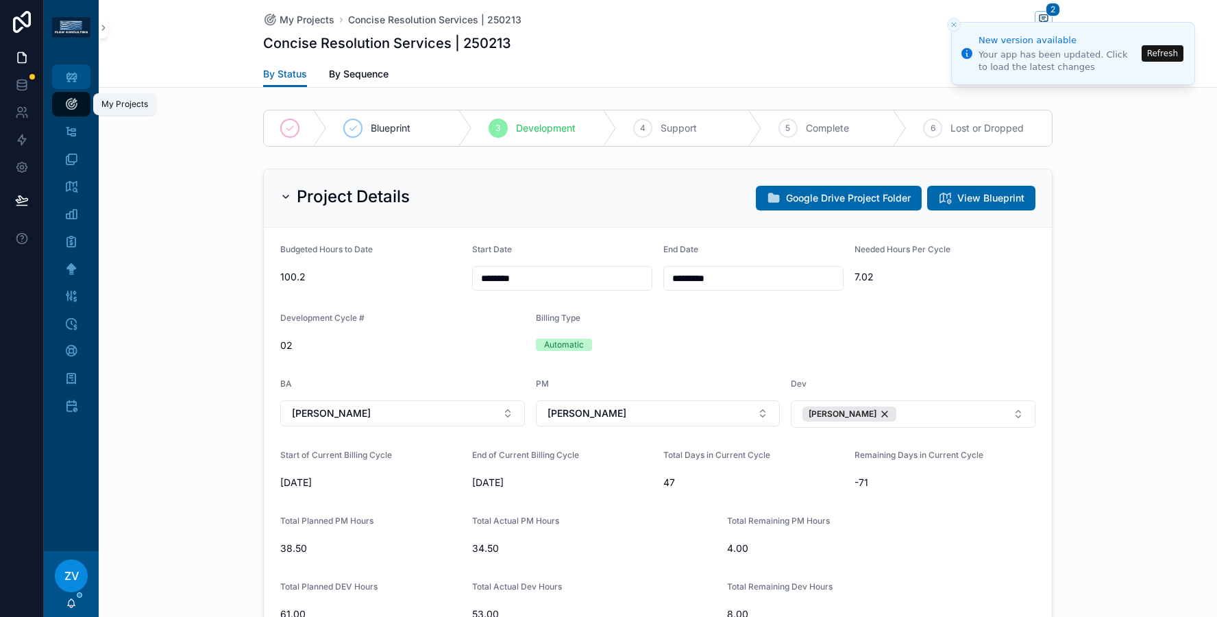
scroll to position [1272, 0]
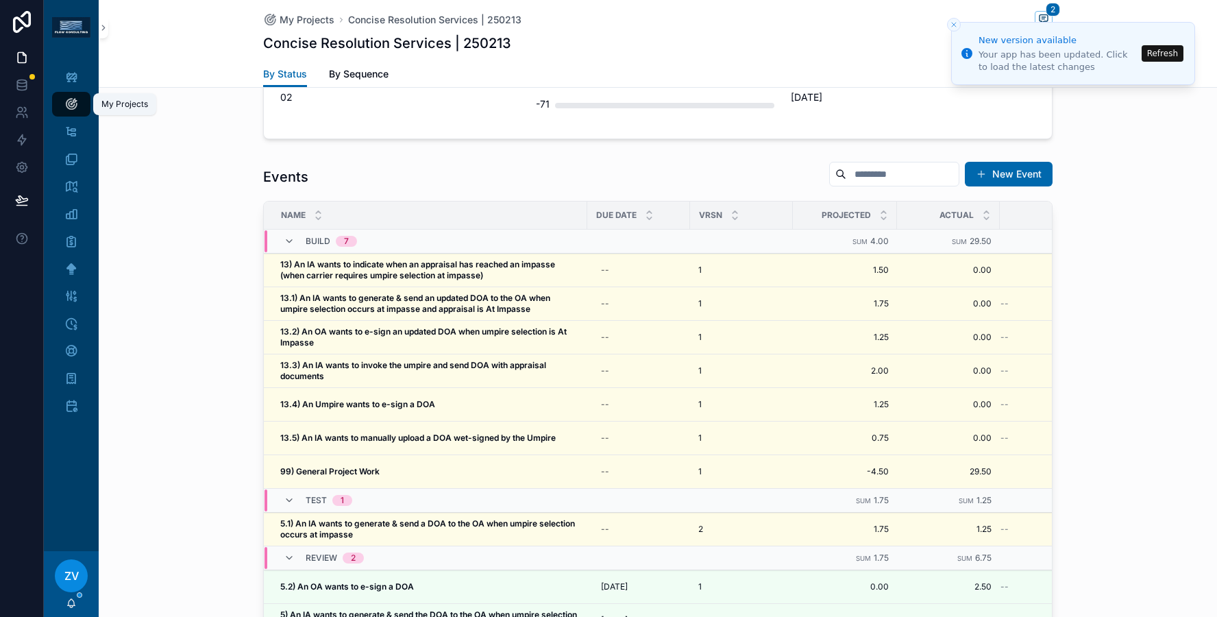
click at [73, 104] on icon "scrollable content" at bounding box center [71, 104] width 14 height 14
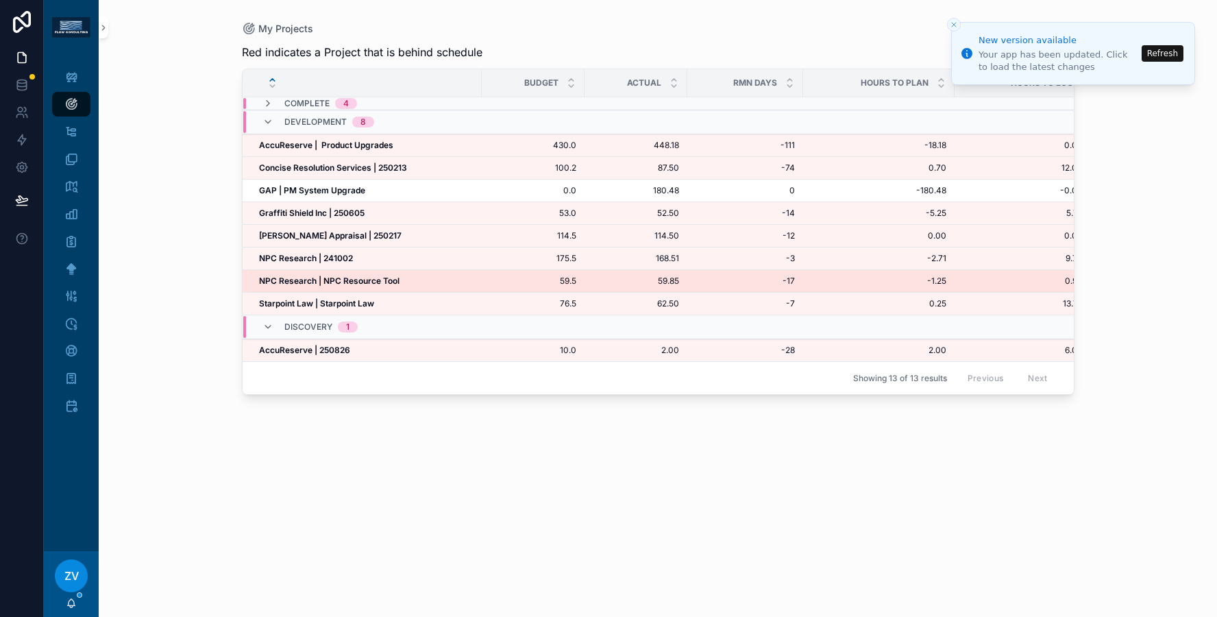
click at [372, 276] on span "NPC Research | NPC Resource Tool" at bounding box center [329, 281] width 141 height 11
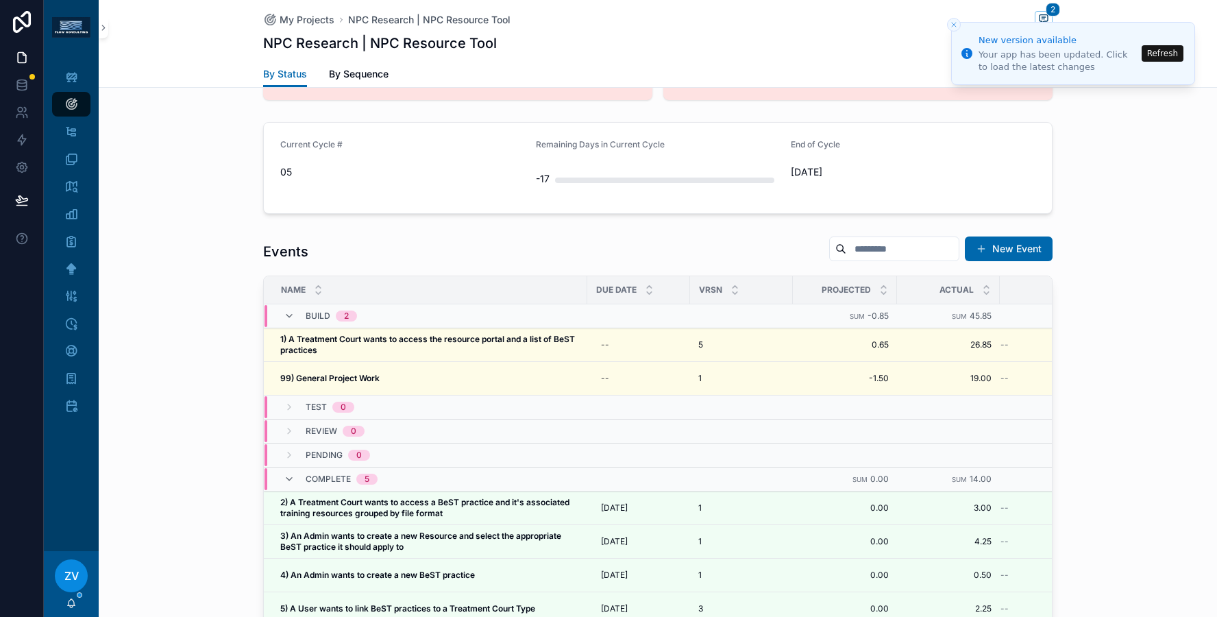
scroll to position [1308, 0]
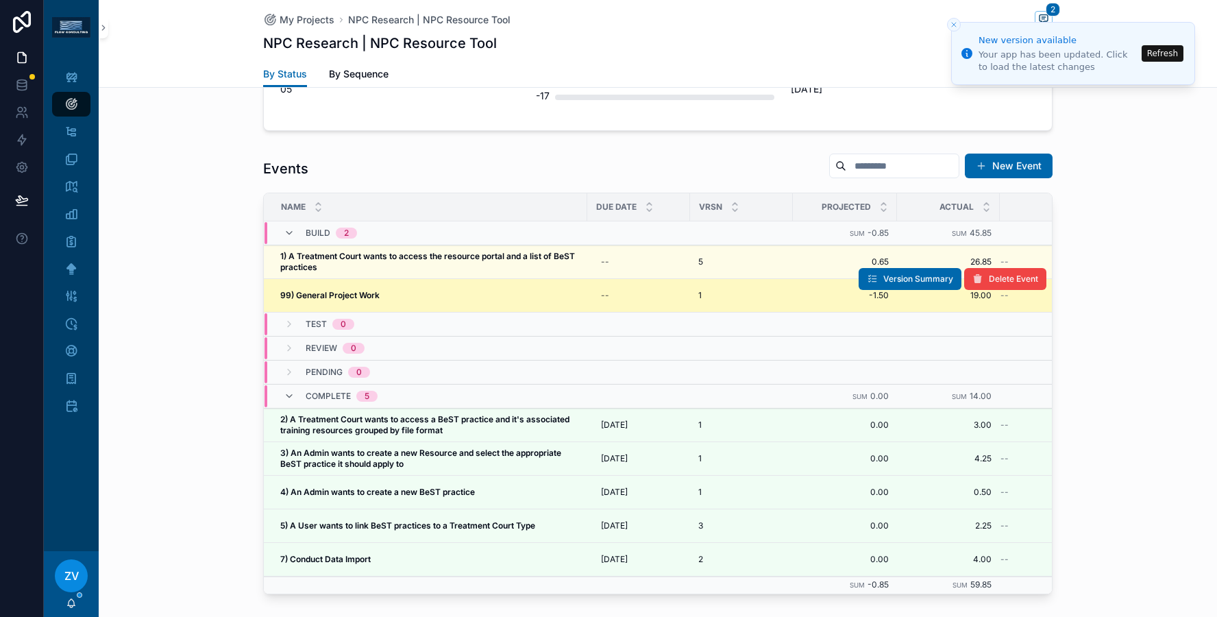
click at [513, 290] on div "99) General Project Work 99) General Project Work" at bounding box center [429, 295] width 299 height 11
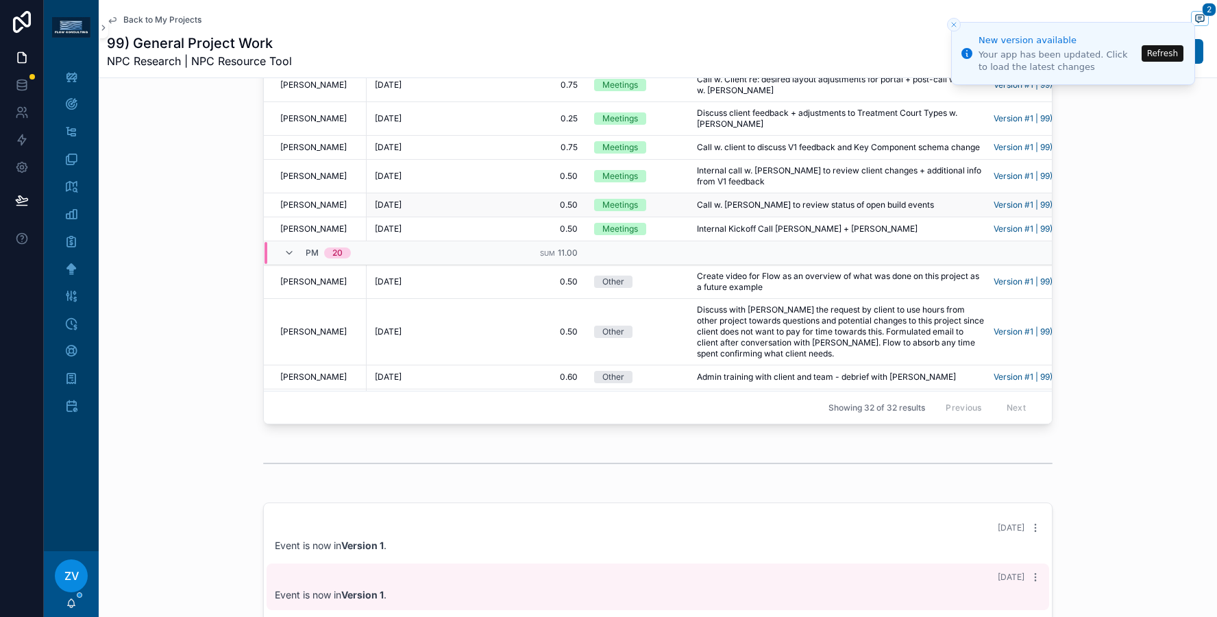
scroll to position [116, 0]
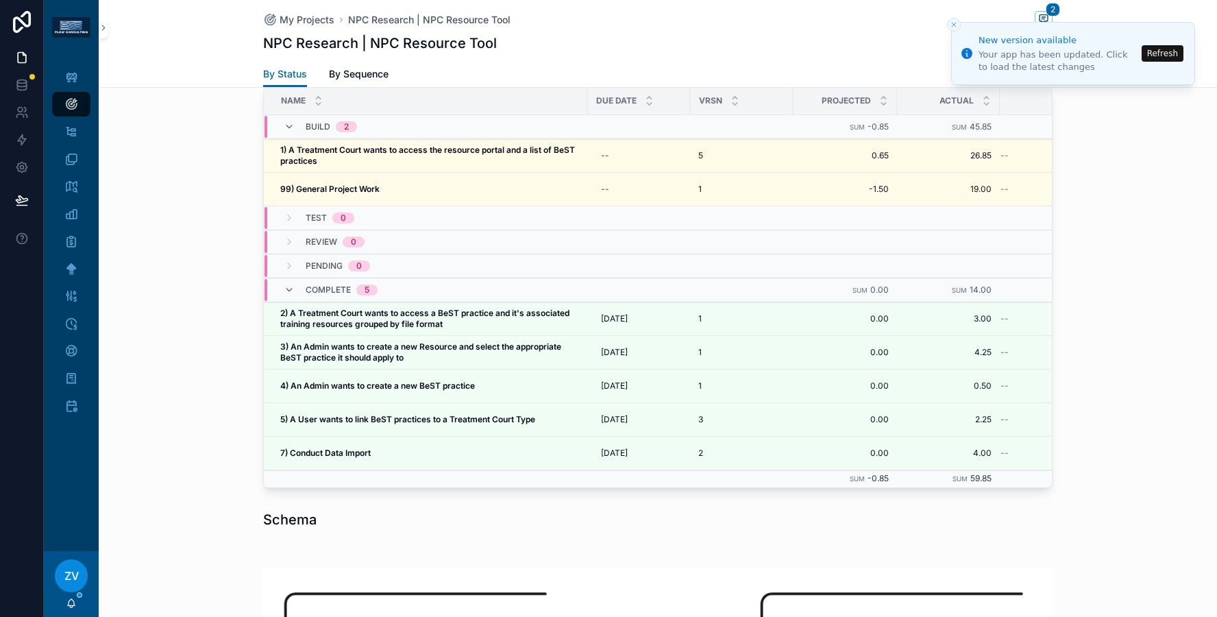
scroll to position [1274, 0]
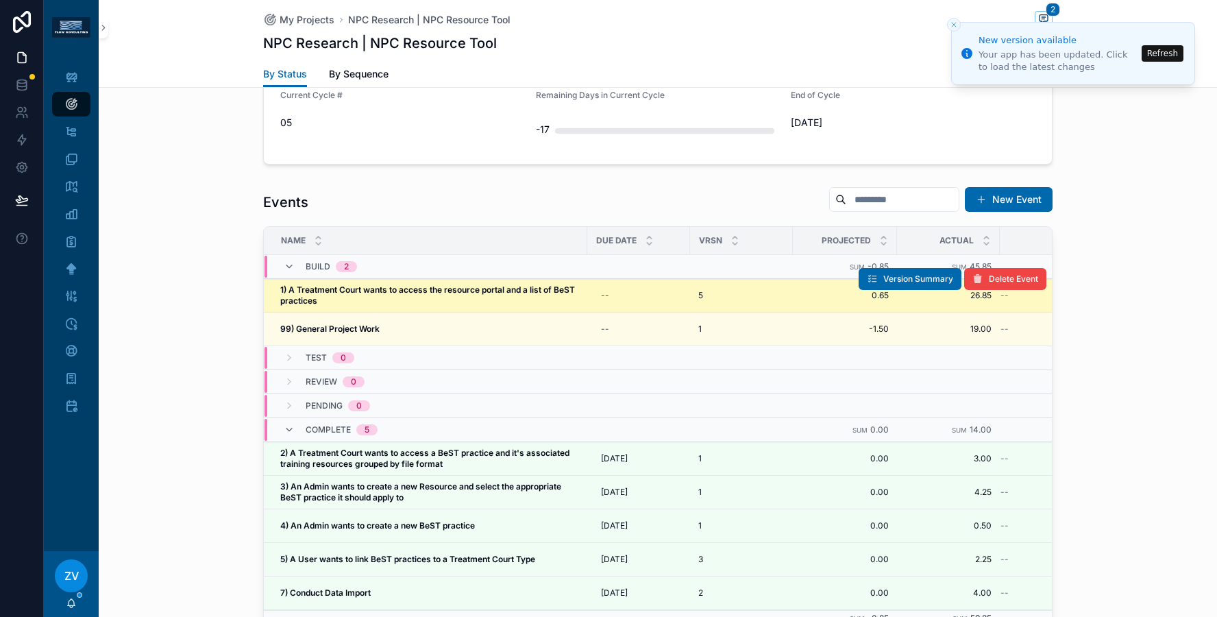
click at [378, 284] on span "1) A Treatment Court wants to access the resource portal and a list of BeST pra…" at bounding box center [429, 295] width 299 height 22
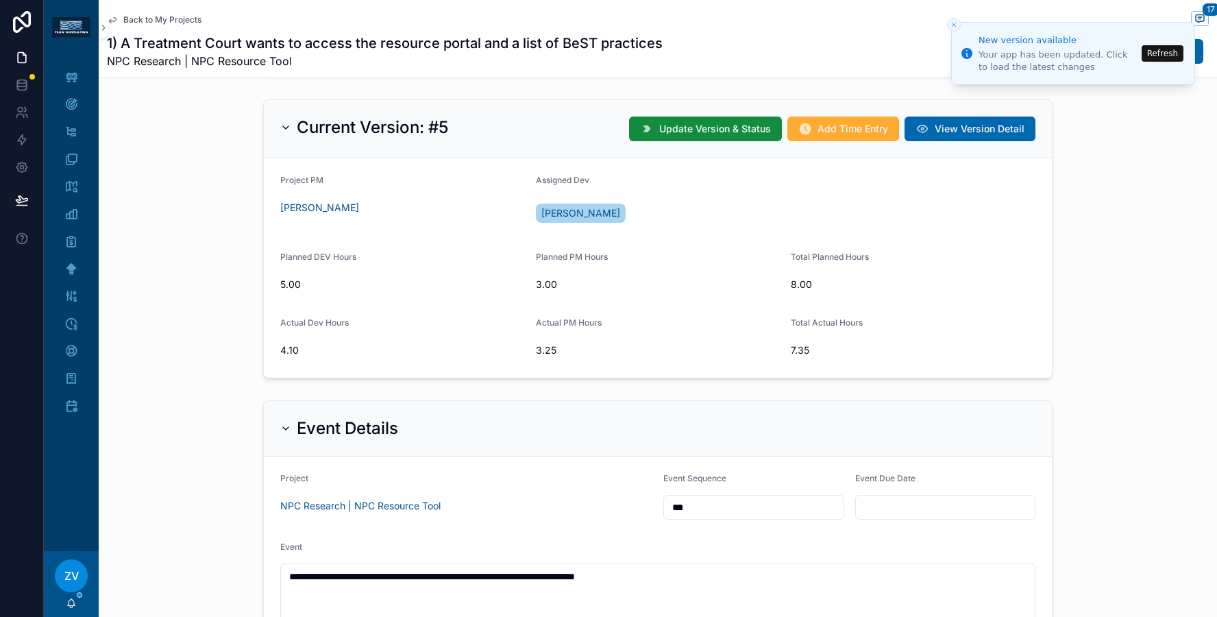
scroll to position [413, 0]
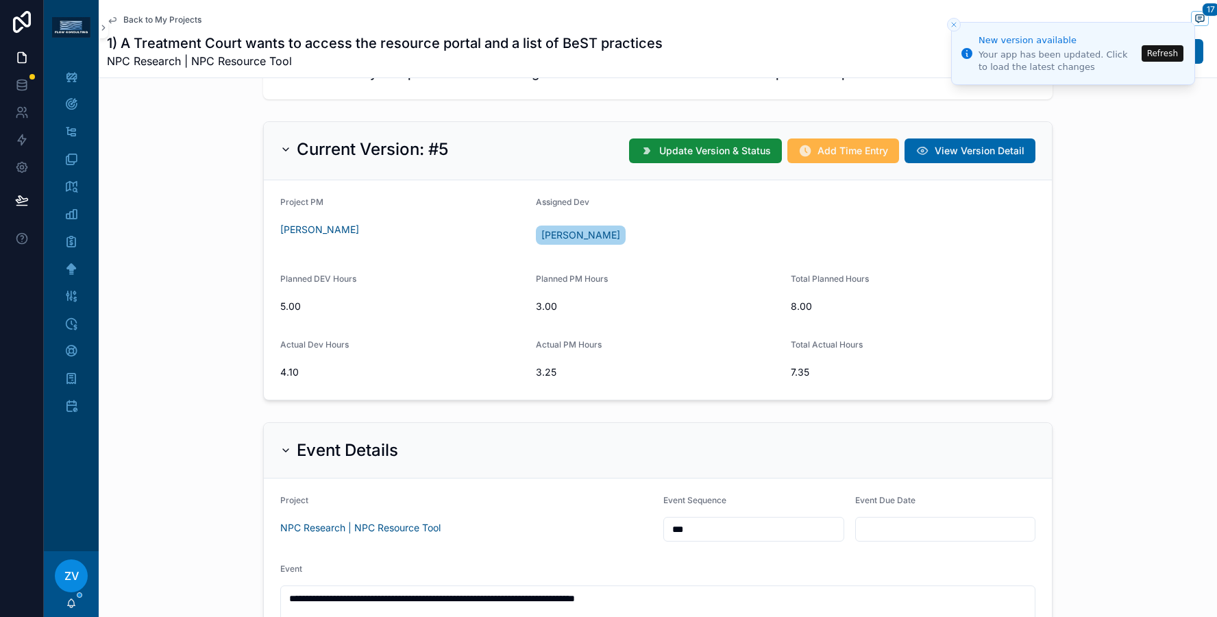
click at [841, 158] on button "Add Time Entry" at bounding box center [844, 150] width 112 height 25
